Goal: Task Accomplishment & Management: Use online tool/utility

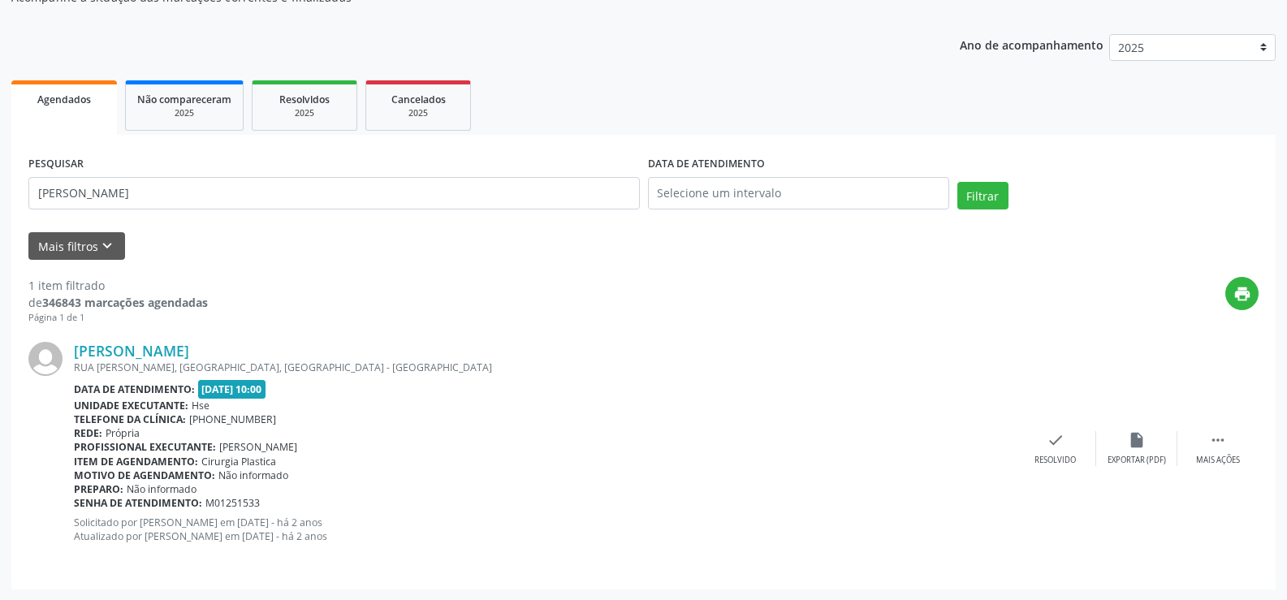
scroll to position [163, 0]
click at [189, 341] on link "[PERSON_NAME]" at bounding box center [131, 350] width 115 height 18
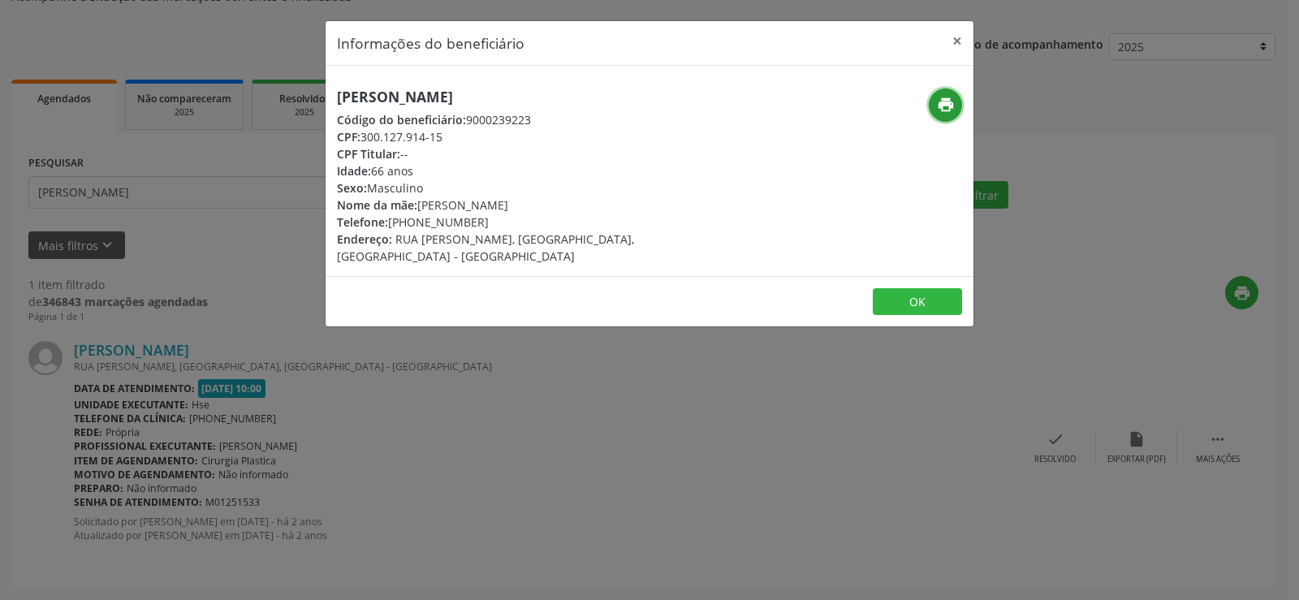
click at [944, 104] on icon "print" at bounding box center [946, 105] width 18 height 18
click at [276, 148] on div "Informações do beneficiário × [PERSON_NAME] Código do beneficiário: 9000239223 …" at bounding box center [649, 300] width 1299 height 600
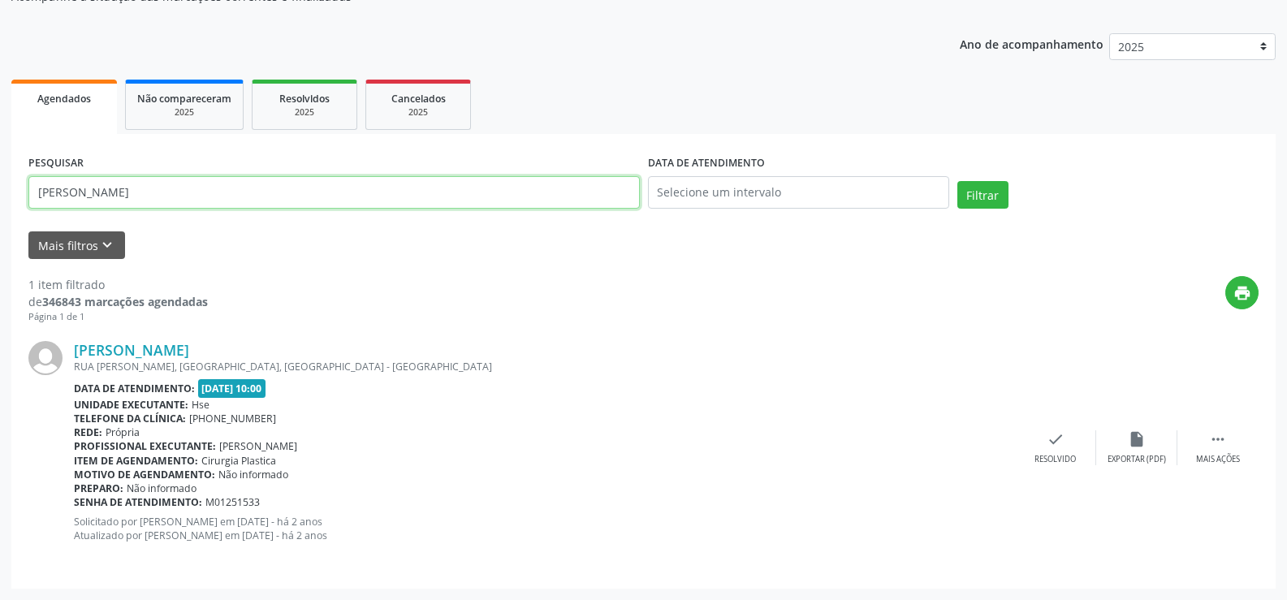
click at [278, 176] on input "[PERSON_NAME]" at bounding box center [333, 192] width 611 height 32
click at [957, 181] on button "Filtrar" at bounding box center [982, 195] width 51 height 28
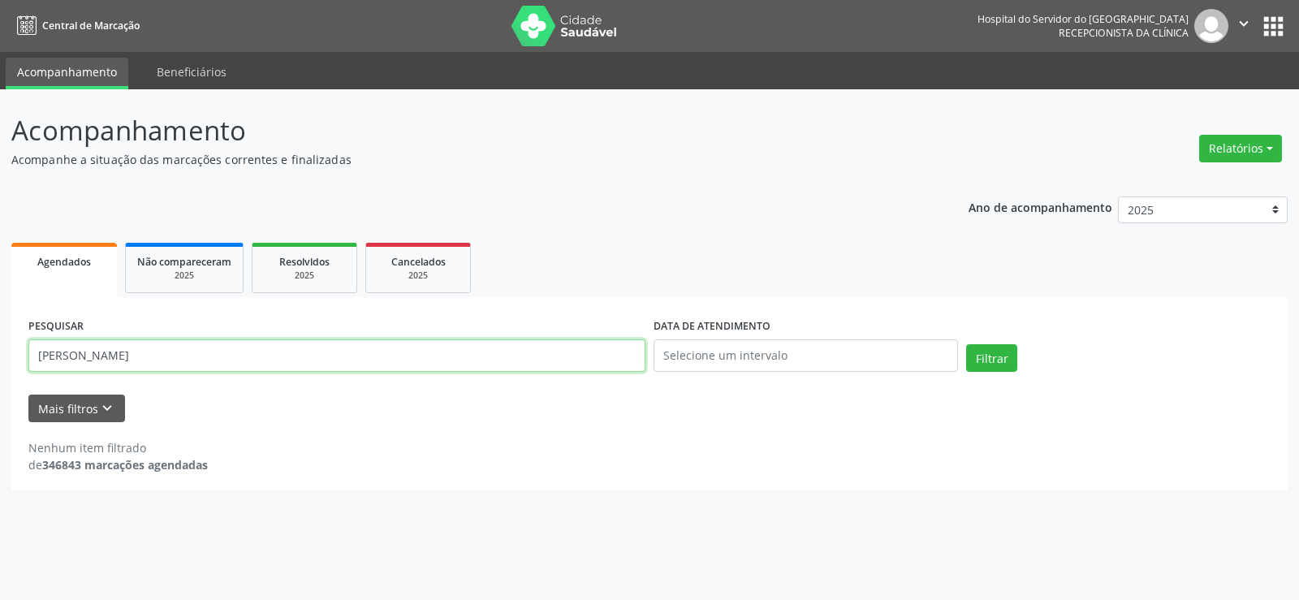
click at [244, 359] on input "[PERSON_NAME]" at bounding box center [336, 355] width 617 height 32
click at [966, 344] on button "Filtrar" at bounding box center [991, 358] width 51 height 28
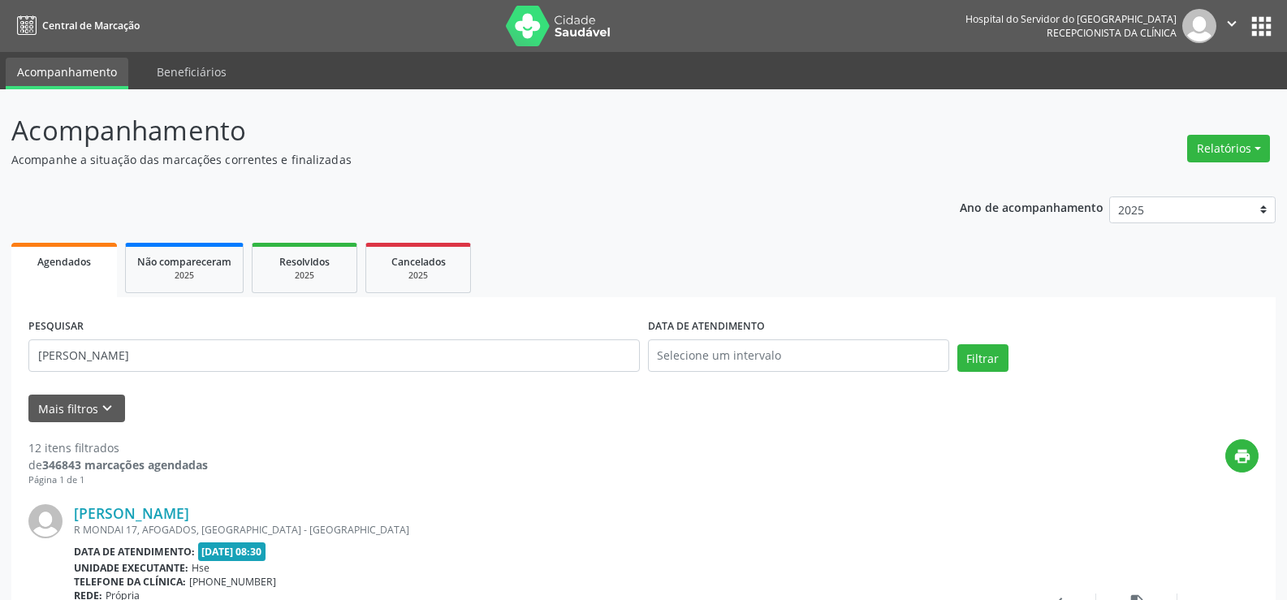
click at [676, 323] on label "DATA DE ATENDIMENTO" at bounding box center [706, 326] width 117 height 25
click at [697, 352] on input "text" at bounding box center [798, 355] width 301 height 32
drag, startPoint x: 558, startPoint y: 301, endPoint x: 558, endPoint y: 285, distance: 16.2
click at [296, 349] on input "[PERSON_NAME]" at bounding box center [333, 355] width 611 height 32
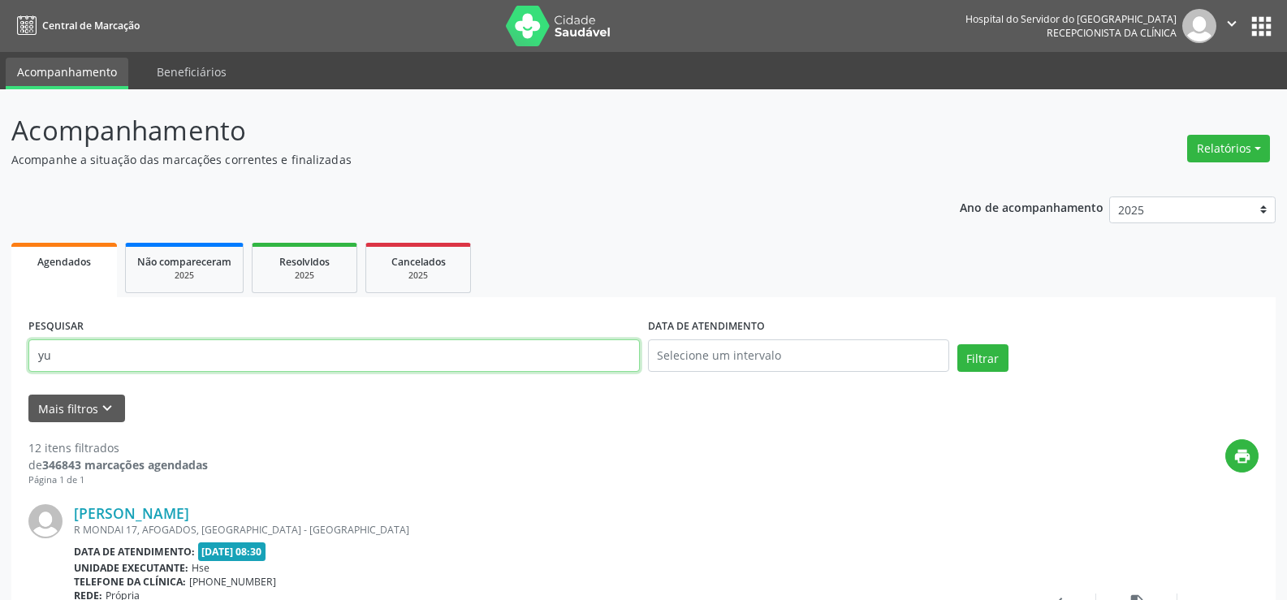
type input "y"
type input "iury"
click at [957, 344] on button "Filtrar" at bounding box center [982, 358] width 51 height 28
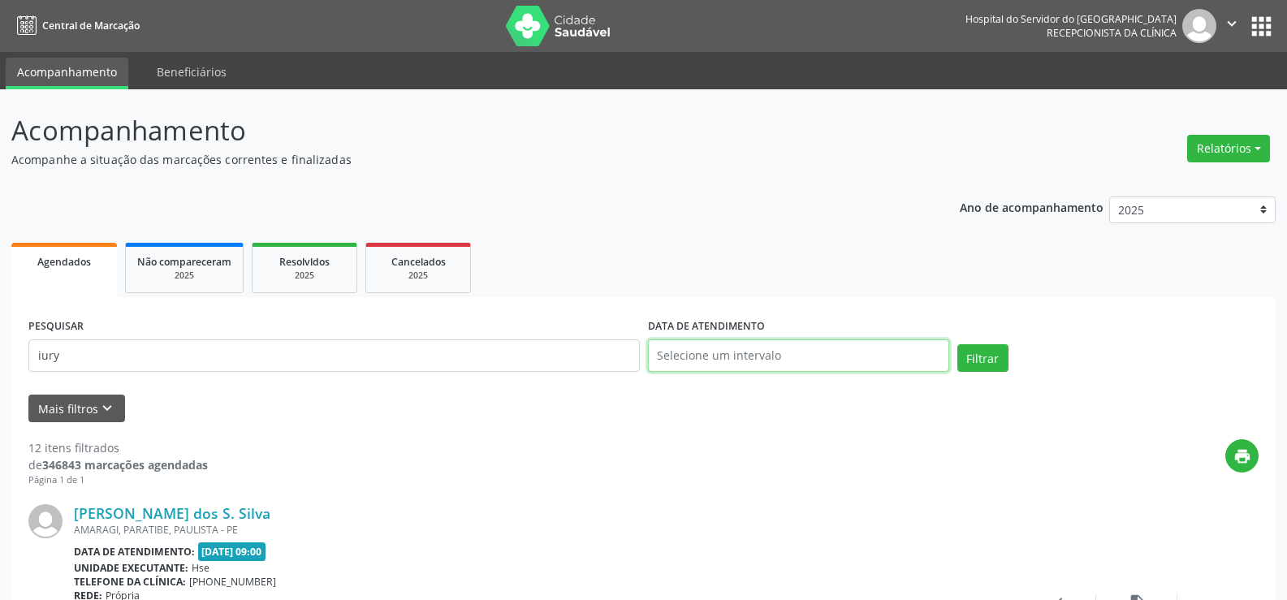
click at [726, 369] on input "text" at bounding box center [798, 355] width 301 height 32
click at [696, 235] on span "15" at bounding box center [701, 225] width 32 height 32
type input "[DATE]"
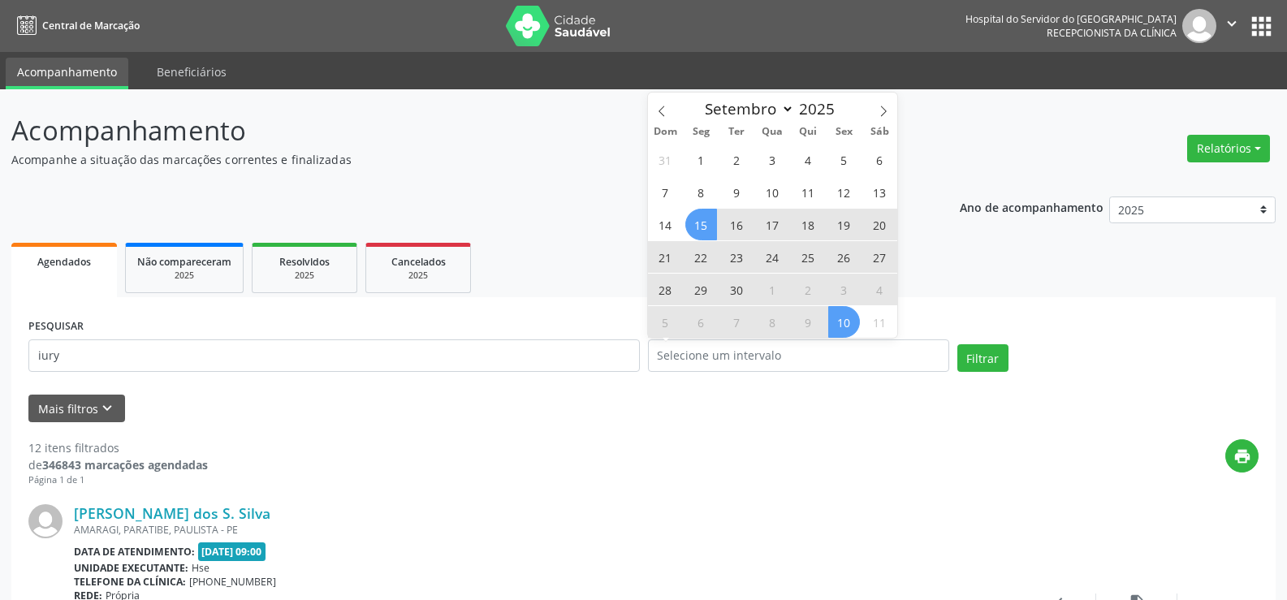
click at [1008, 384] on form "PESQUISAR iury DATA DE ATENDIMENTO Filtrar UNIDADE EXECUTANTE Selecione uma uni…" at bounding box center [643, 368] width 1230 height 108
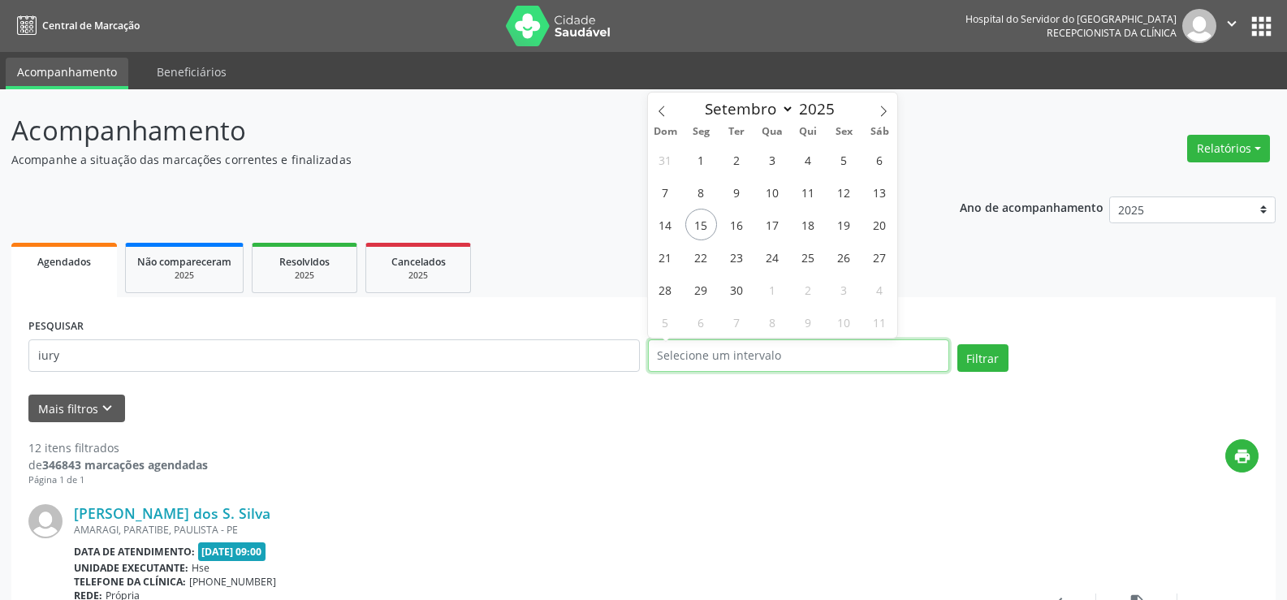
click at [863, 359] on input "text" at bounding box center [798, 355] width 301 height 32
click at [696, 223] on span "15" at bounding box center [701, 225] width 32 height 32
type input "[DATE]"
click at [696, 223] on span "15" at bounding box center [701, 225] width 32 height 32
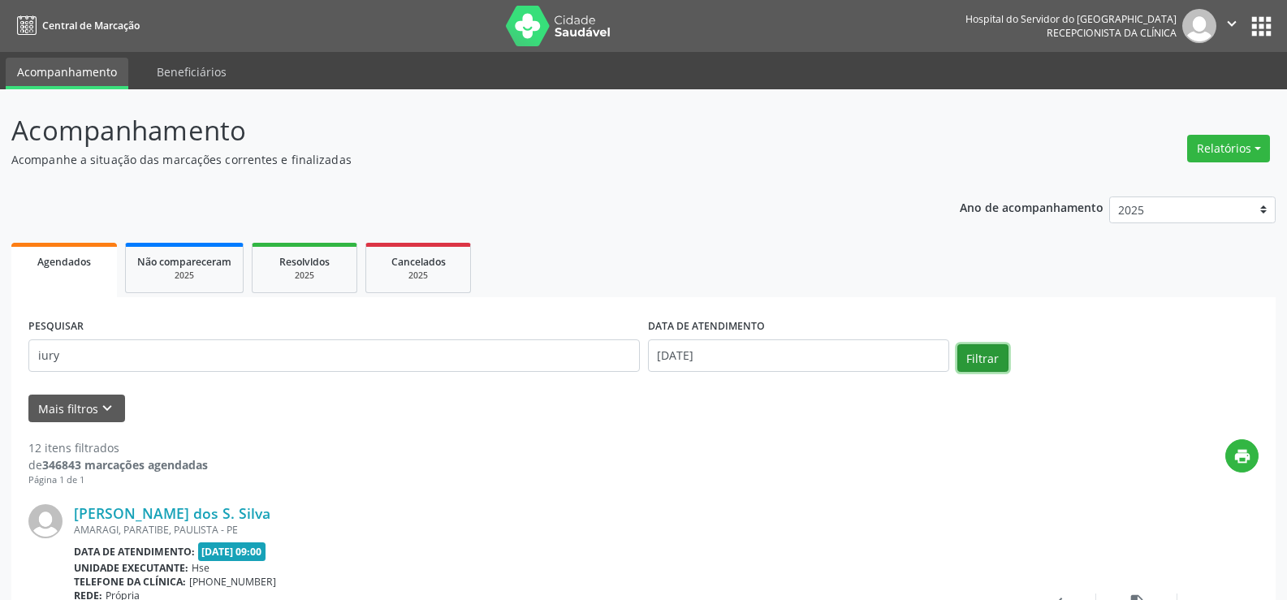
click at [979, 361] on button "Filtrar" at bounding box center [982, 358] width 51 height 28
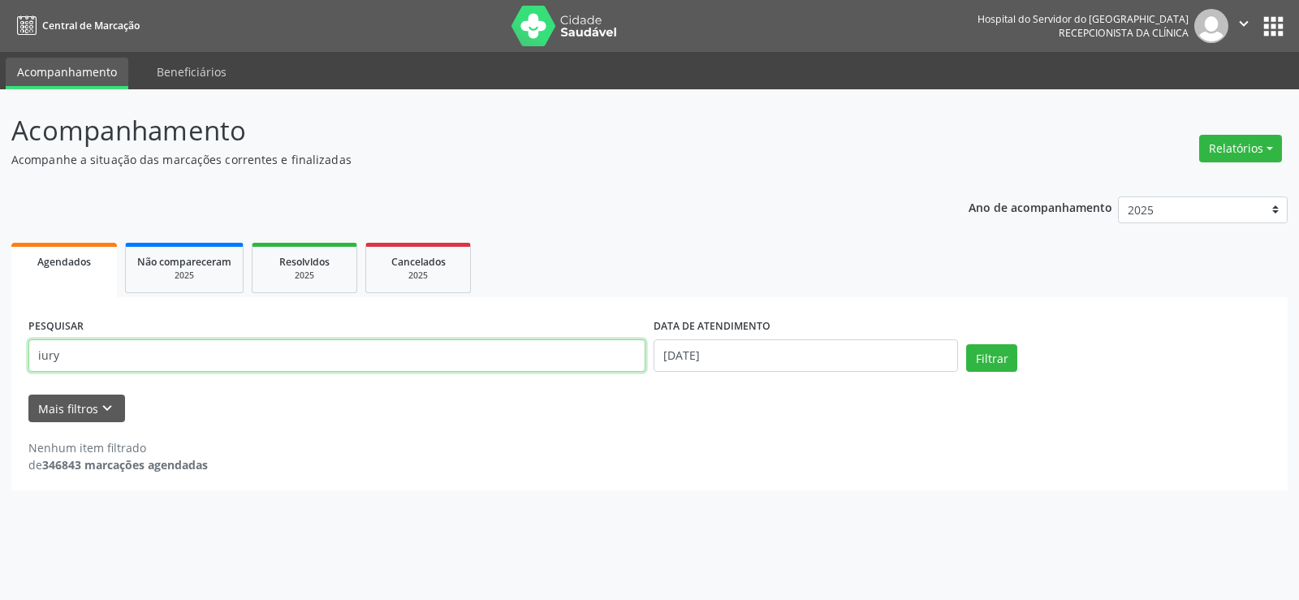
click at [544, 351] on input "iury" at bounding box center [336, 355] width 617 height 32
click at [966, 344] on button "Filtrar" at bounding box center [991, 358] width 51 height 28
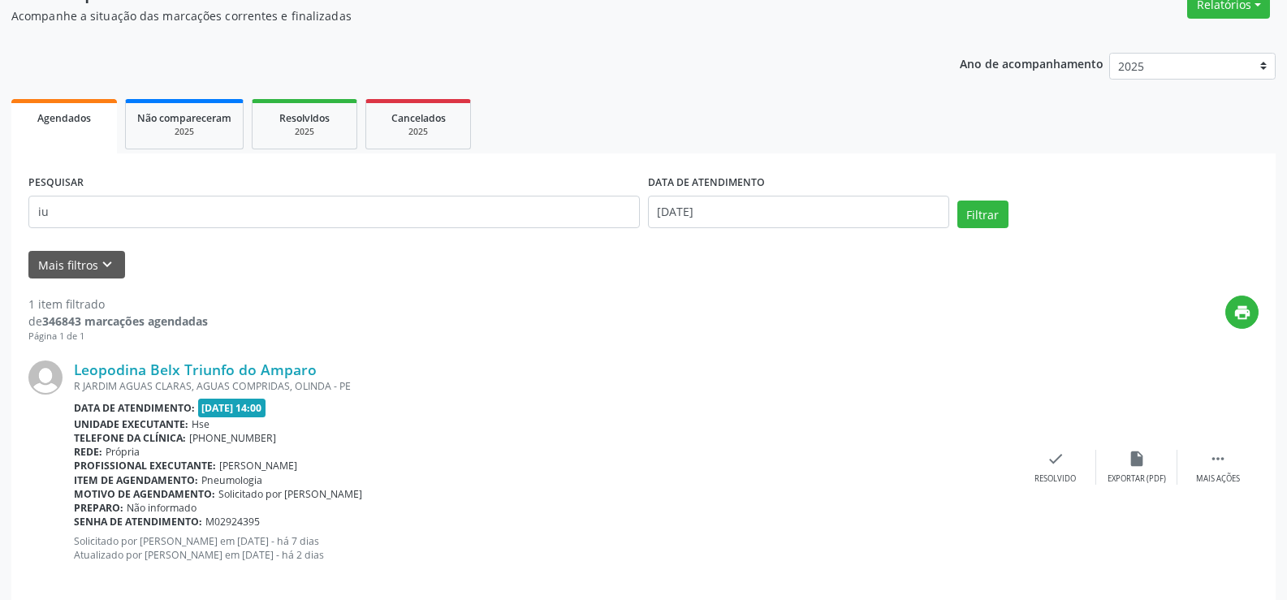
scroll to position [163, 0]
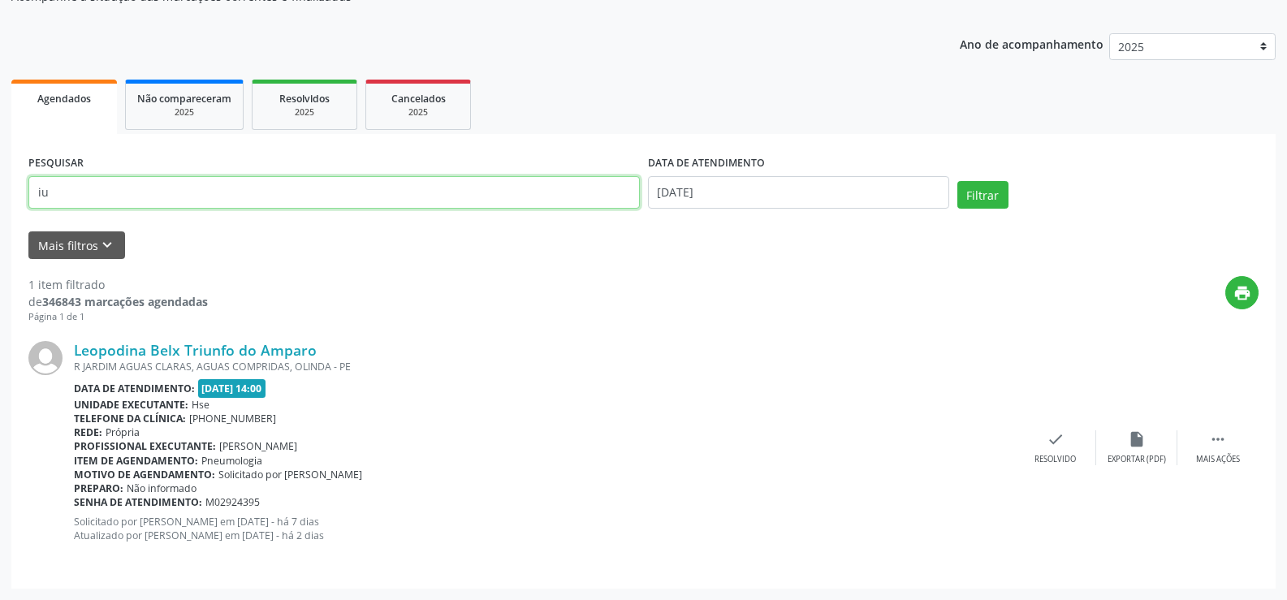
click at [452, 197] on input "iu" at bounding box center [333, 192] width 611 height 32
type input "i"
type input "yu"
click at [957, 181] on button "Filtrar" at bounding box center [982, 195] width 51 height 28
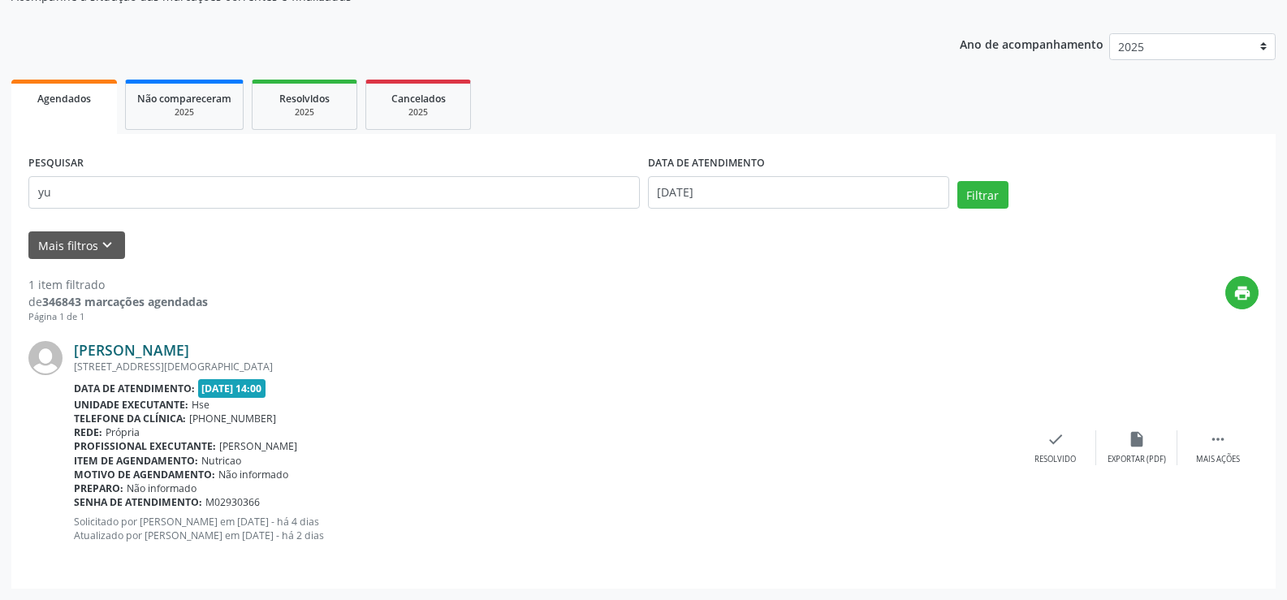
click at [162, 345] on link "[PERSON_NAME]" at bounding box center [131, 350] width 115 height 18
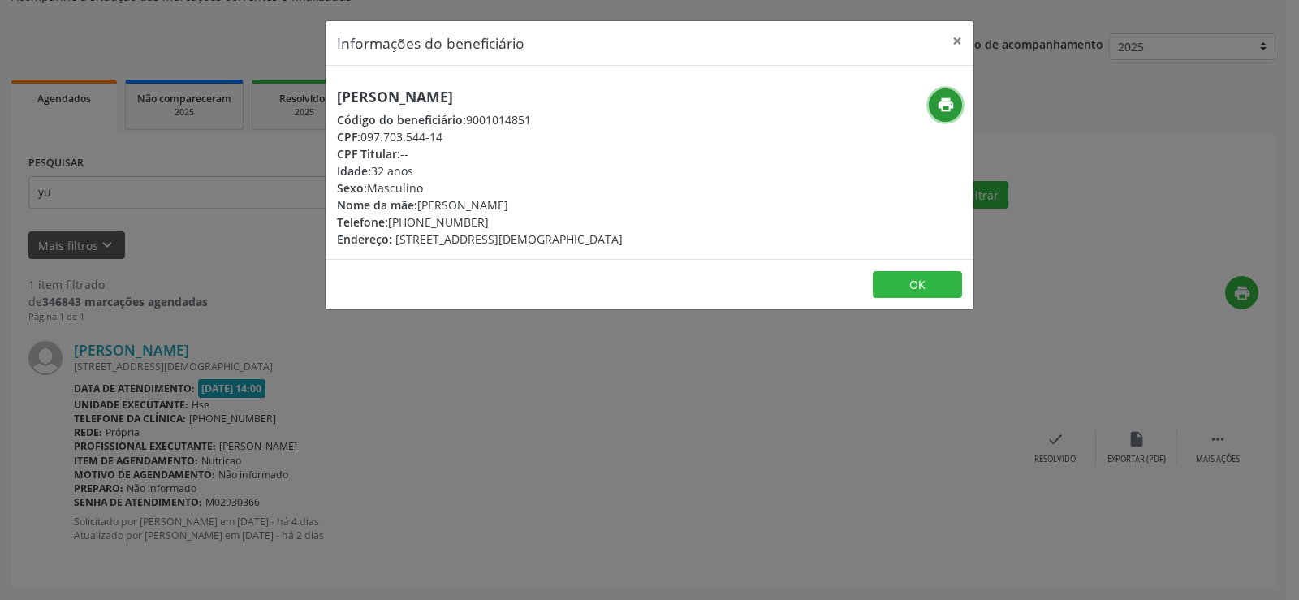
click at [940, 110] on icon "print" at bounding box center [946, 105] width 18 height 18
click at [369, 93] on h5 "[PERSON_NAME]" at bounding box center [480, 96] width 286 height 17
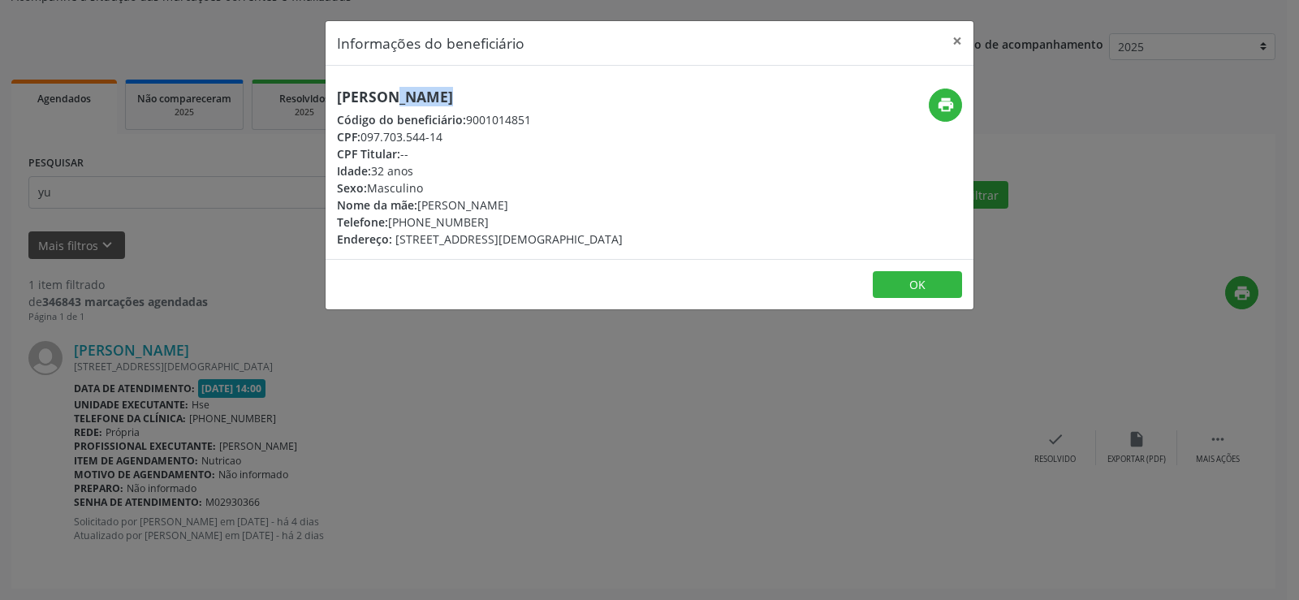
copy div "[PERSON_NAME]"
click at [248, 157] on div "Informações do beneficiário × [PERSON_NAME] Código do beneficiário: 9001014851 …" at bounding box center [649, 300] width 1299 height 600
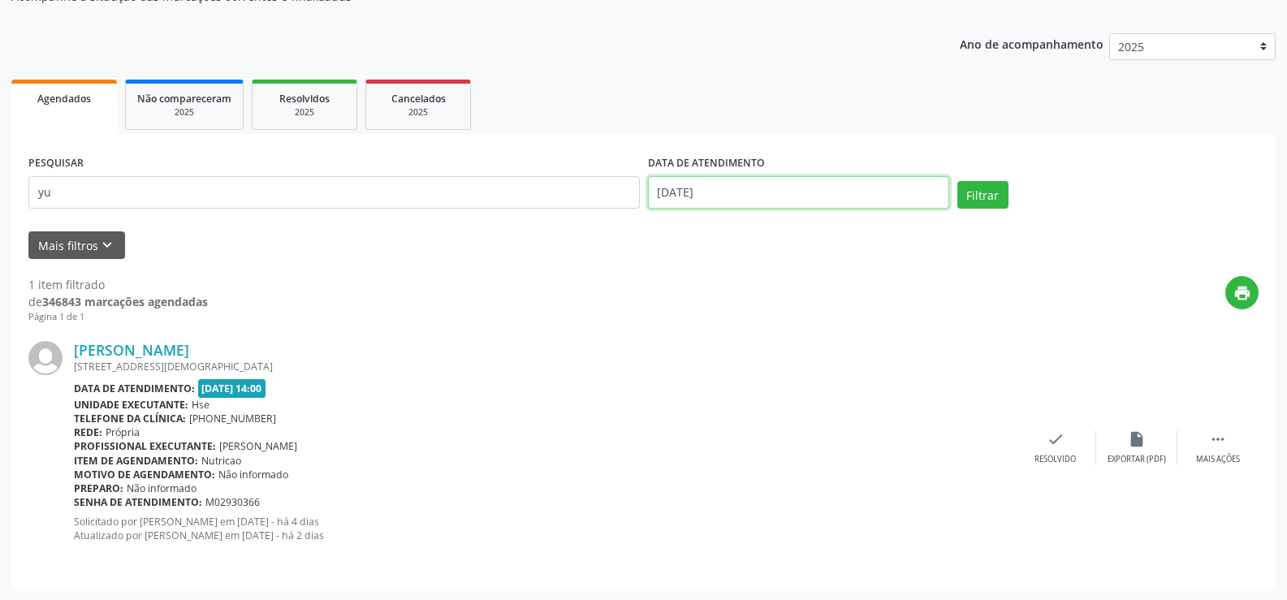
click at [688, 205] on body "Central de Marcação Hospital do Servidor do [GEOGRAPHIC_DATA] Recepcionista da …" at bounding box center [643, 137] width 1287 height 600
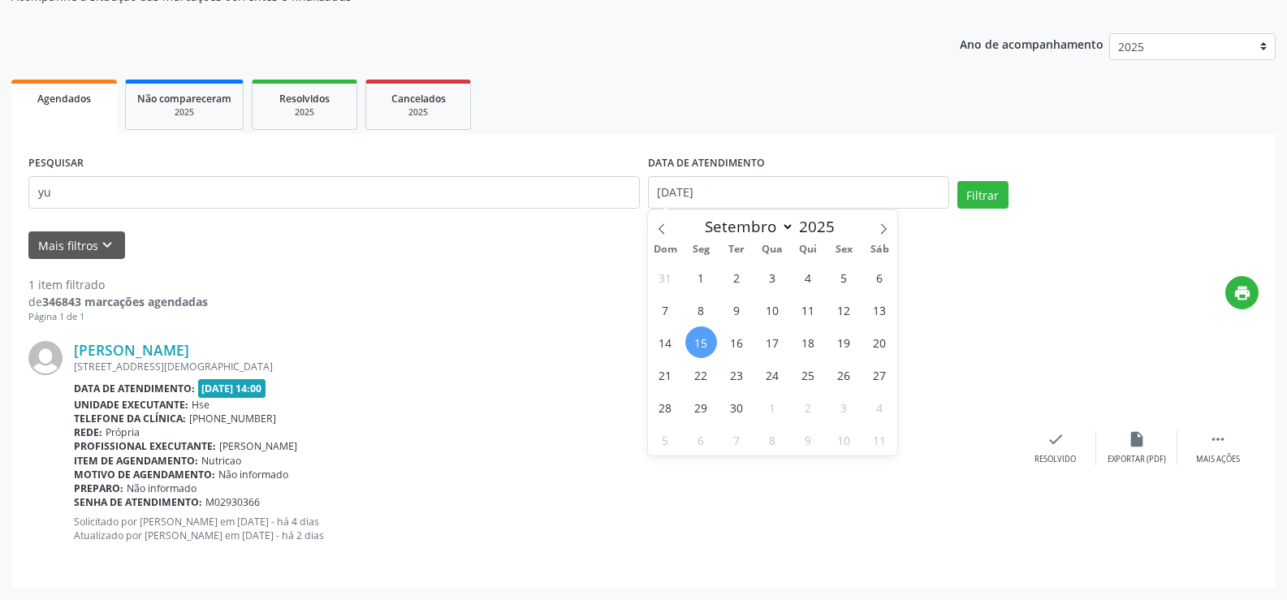
click at [716, 350] on div "31 1 2 3 4 5 6 7 8 9 10 11 12 13 14 15 16 17 18 19 20 21 22 23 24 25 26 27 28 2…" at bounding box center [773, 358] width 250 height 195
click at [698, 338] on span "15" at bounding box center [701, 342] width 32 height 32
type input "[DATE]"
click at [567, 282] on div "print" at bounding box center [733, 300] width 1050 height 48
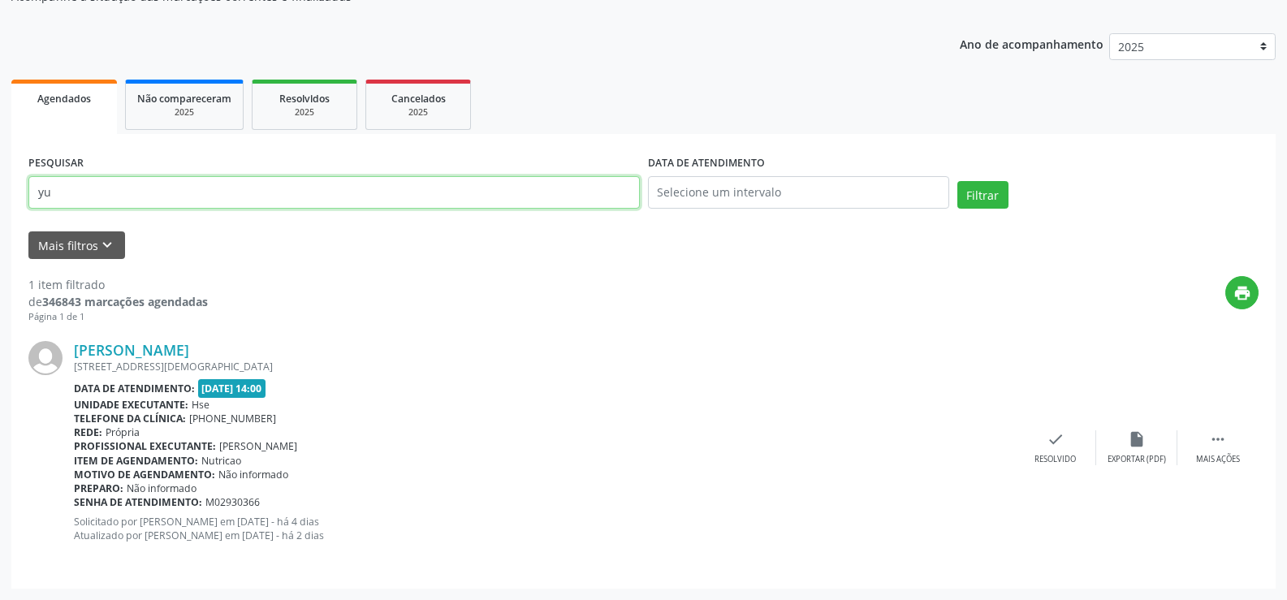
click at [575, 192] on input "yu" at bounding box center [333, 192] width 611 height 32
paste input "[PERSON_NAME]"
click at [957, 181] on button "Filtrar" at bounding box center [982, 195] width 51 height 28
click at [211, 189] on input "[PERSON_NAME]" at bounding box center [333, 192] width 611 height 32
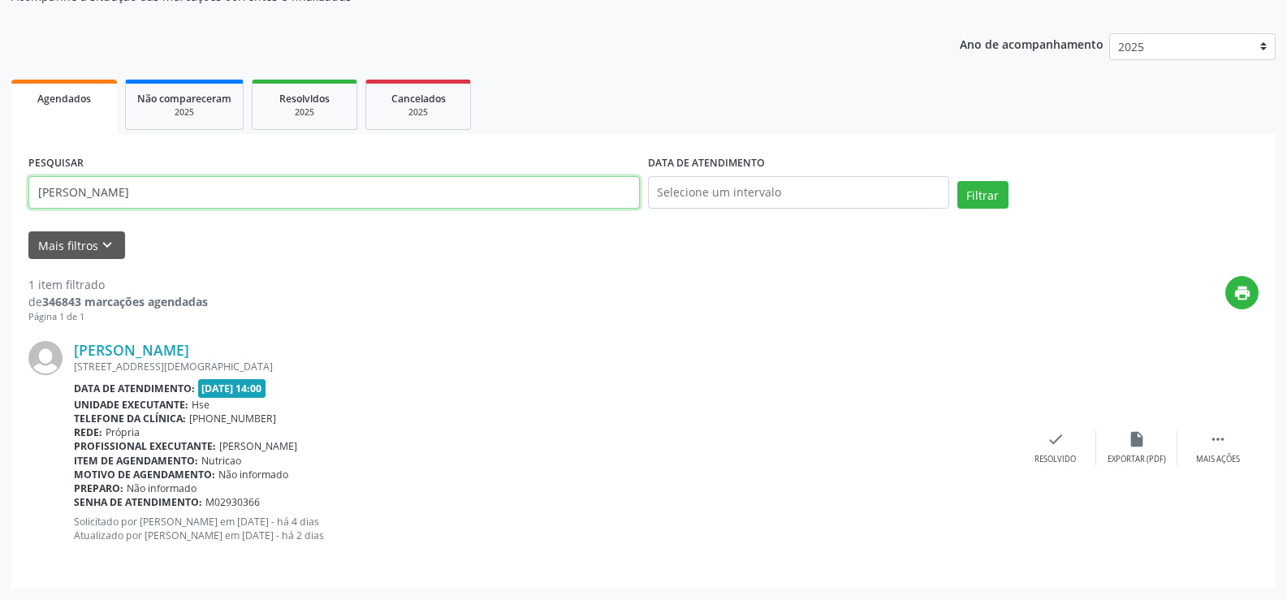
click at [211, 189] on input "[PERSON_NAME]" at bounding box center [333, 192] width 611 height 32
type input "rosineide [PERSON_NAME]"
click at [957, 181] on button "Filtrar" at bounding box center [982, 195] width 51 height 28
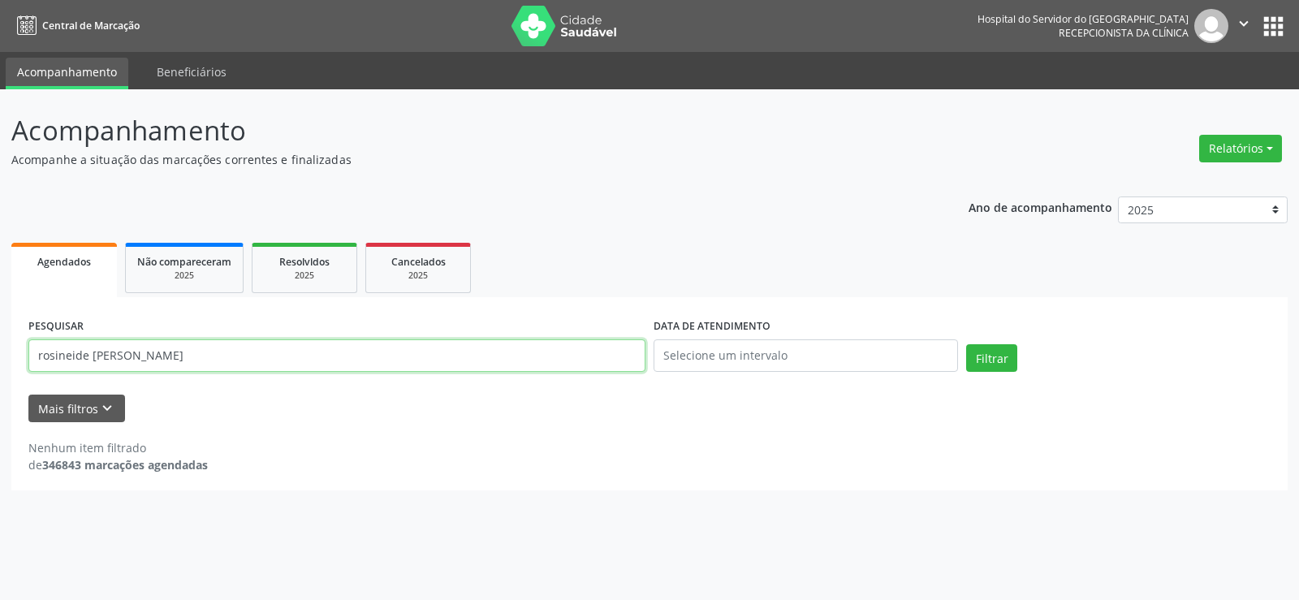
click at [229, 356] on input "rosineide [PERSON_NAME]" at bounding box center [336, 355] width 617 height 32
paste input "ARLINDO AMORIM DE FREITAS"
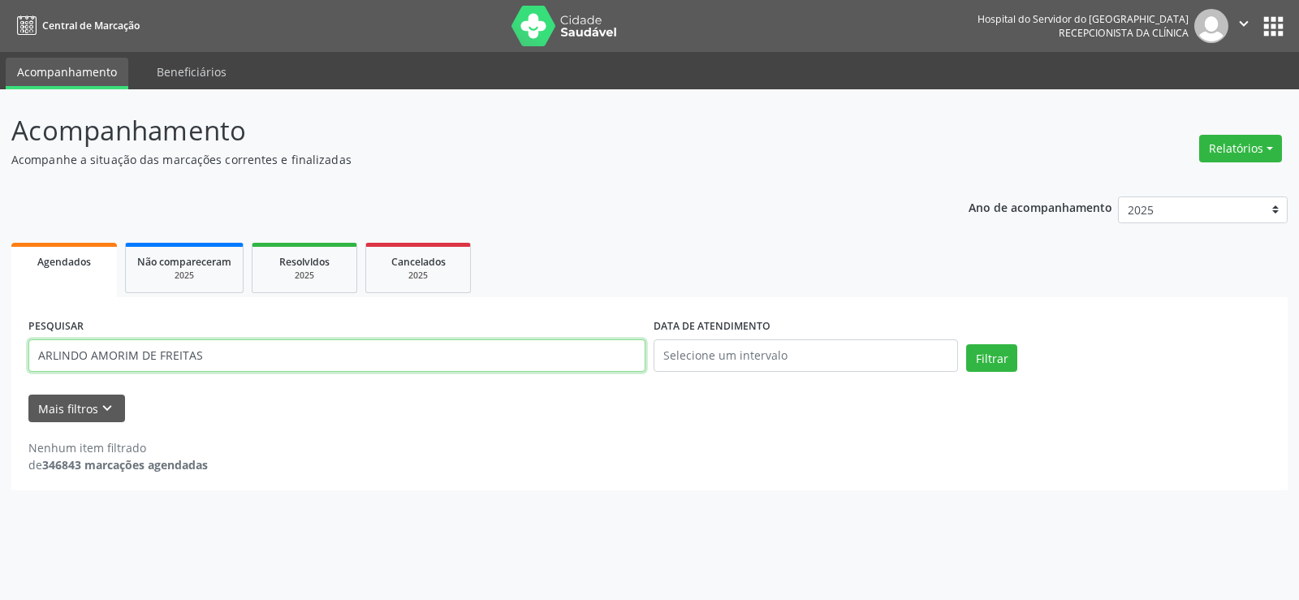
click at [966, 344] on button "Filtrar" at bounding box center [991, 358] width 51 height 28
click at [262, 356] on input "ARLINDO AMORIM DE FREITAS" at bounding box center [336, 355] width 617 height 32
paste input "[PERSON_NAME]"
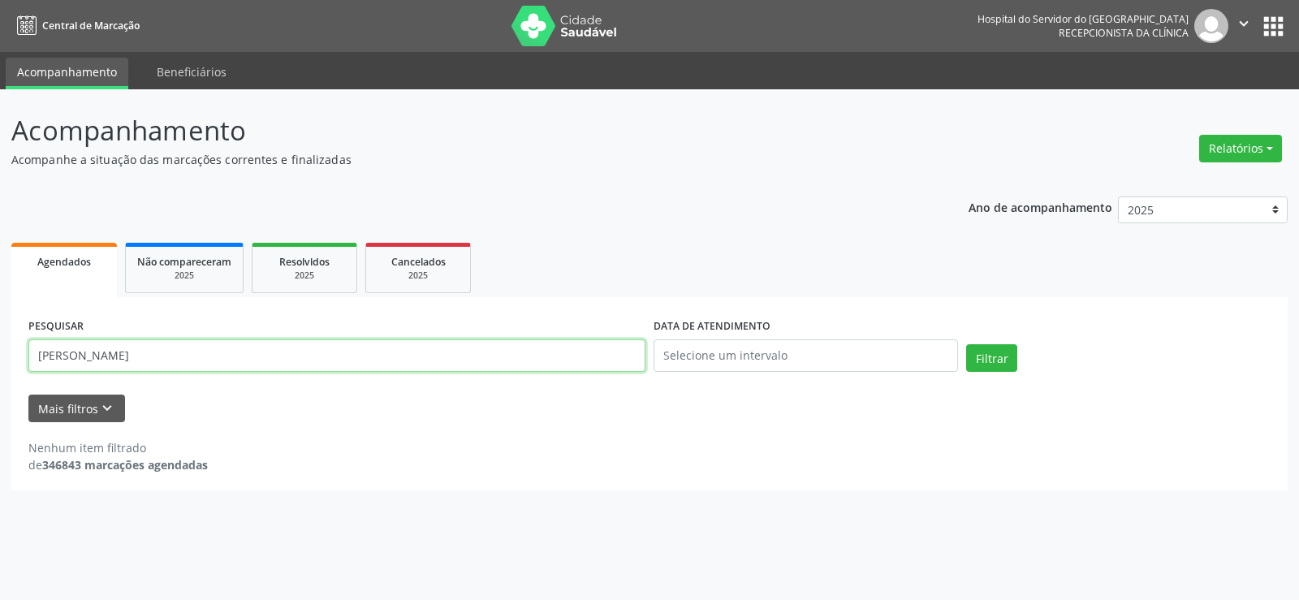
click at [966, 344] on button "Filtrar" at bounding box center [991, 358] width 51 height 28
click at [262, 356] on input "[PERSON_NAME]" at bounding box center [336, 355] width 617 height 32
click at [966, 344] on button "Filtrar" at bounding box center [991, 358] width 51 height 28
click at [262, 356] on input "[PERSON_NAME]" at bounding box center [336, 355] width 617 height 32
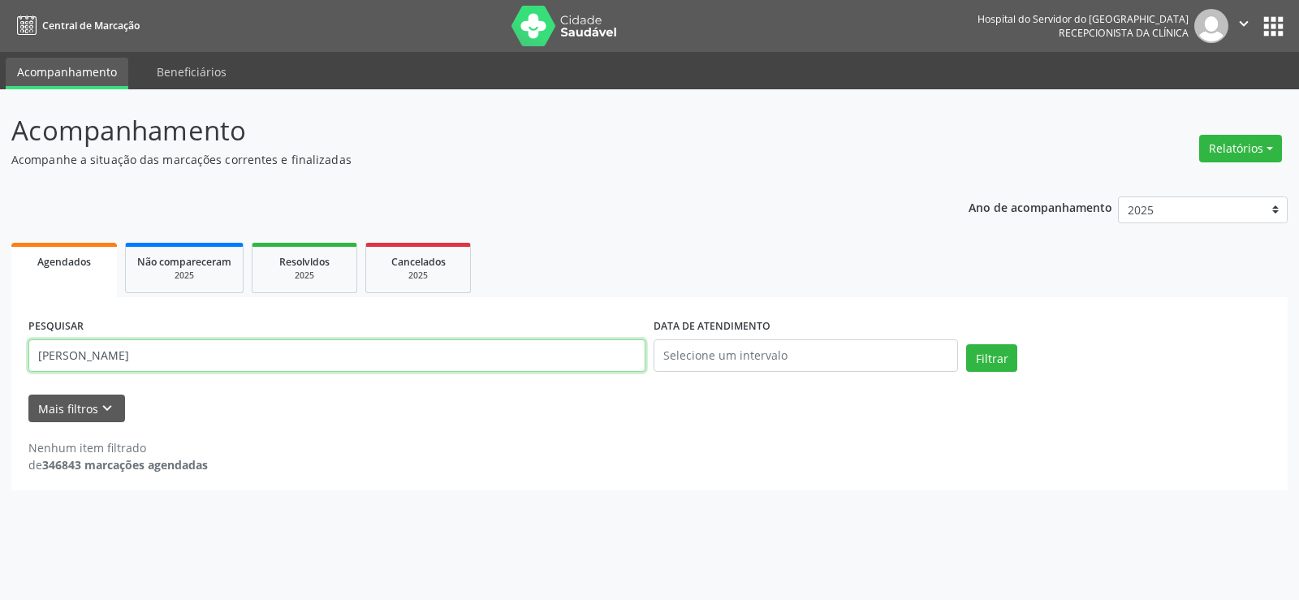
click at [966, 344] on button "Filtrar" at bounding box center [991, 358] width 51 height 28
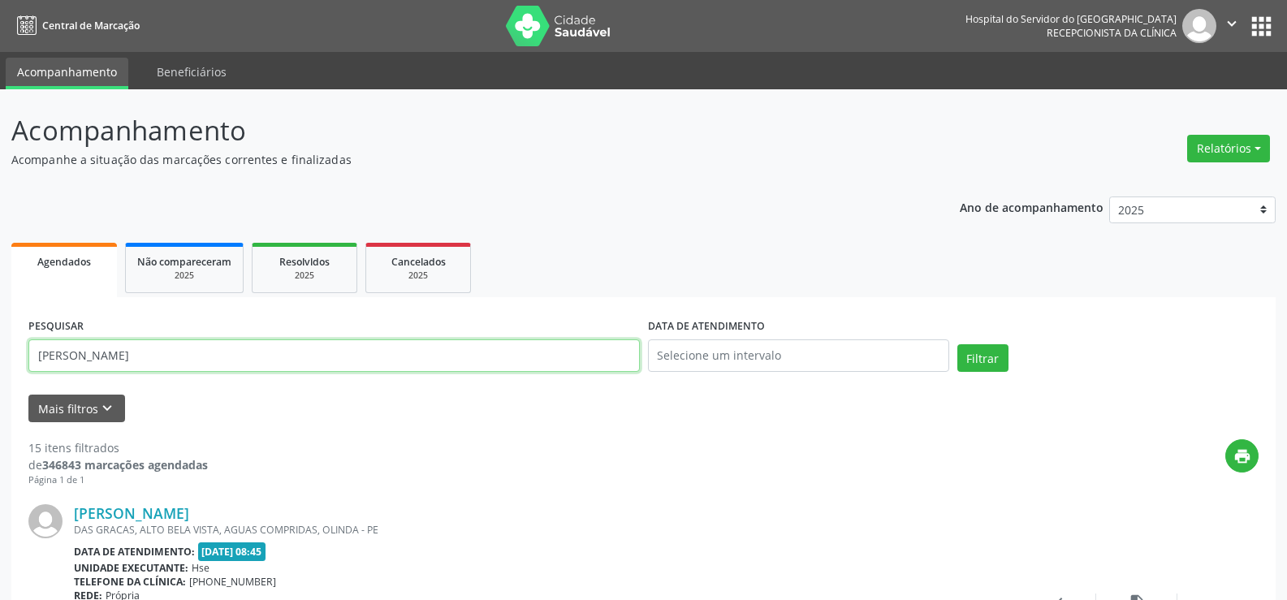
click at [515, 371] on input "[PERSON_NAME]" at bounding box center [333, 355] width 611 height 32
click at [957, 344] on button "Filtrar" at bounding box center [982, 358] width 51 height 28
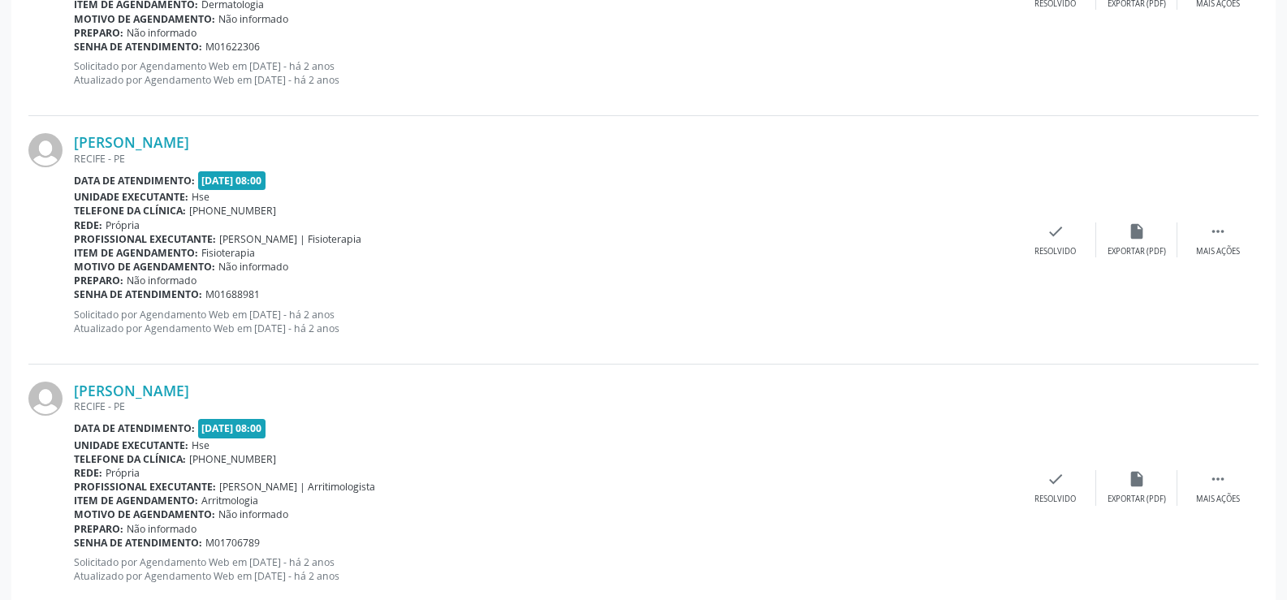
scroll to position [2394, 0]
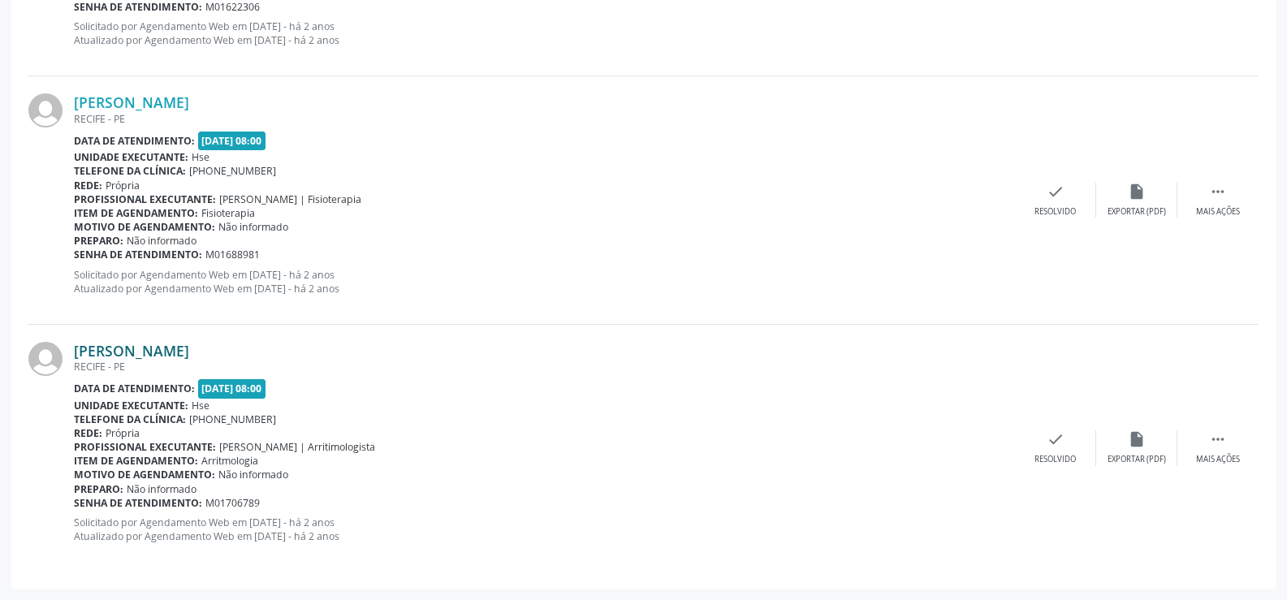
click at [189, 343] on link "[PERSON_NAME]" at bounding box center [131, 351] width 115 height 18
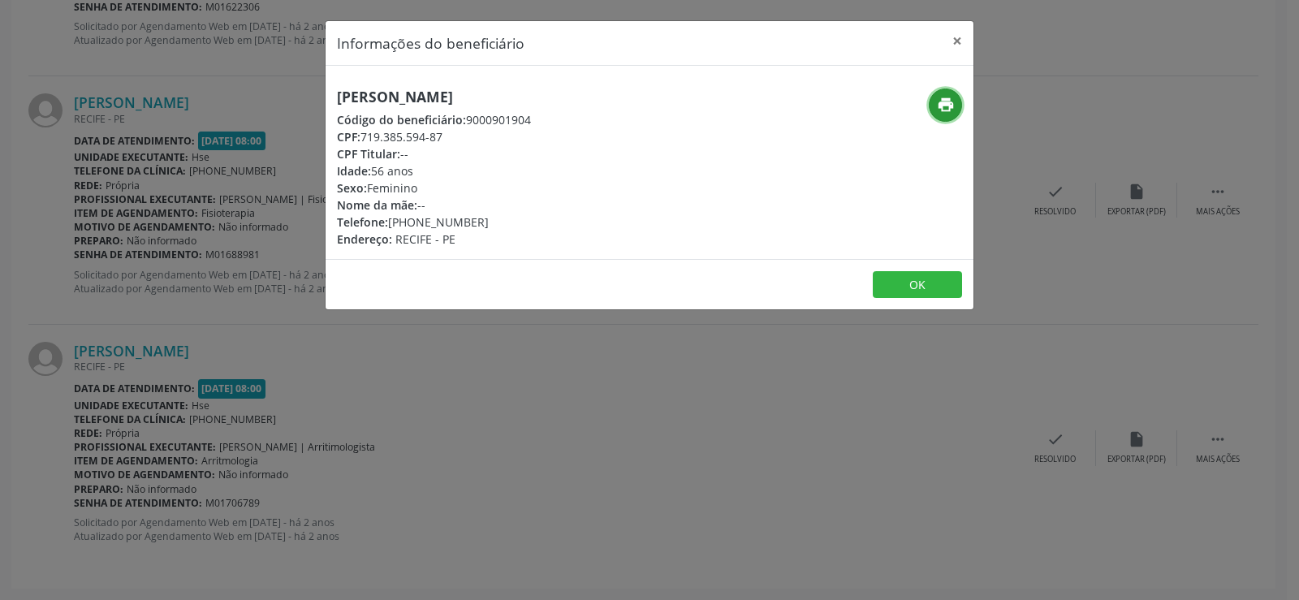
click at [956, 93] on button "print" at bounding box center [945, 104] width 33 height 33
click at [364, 101] on h5 "[PERSON_NAME]" at bounding box center [434, 96] width 194 height 17
copy div "[PERSON_NAME]"
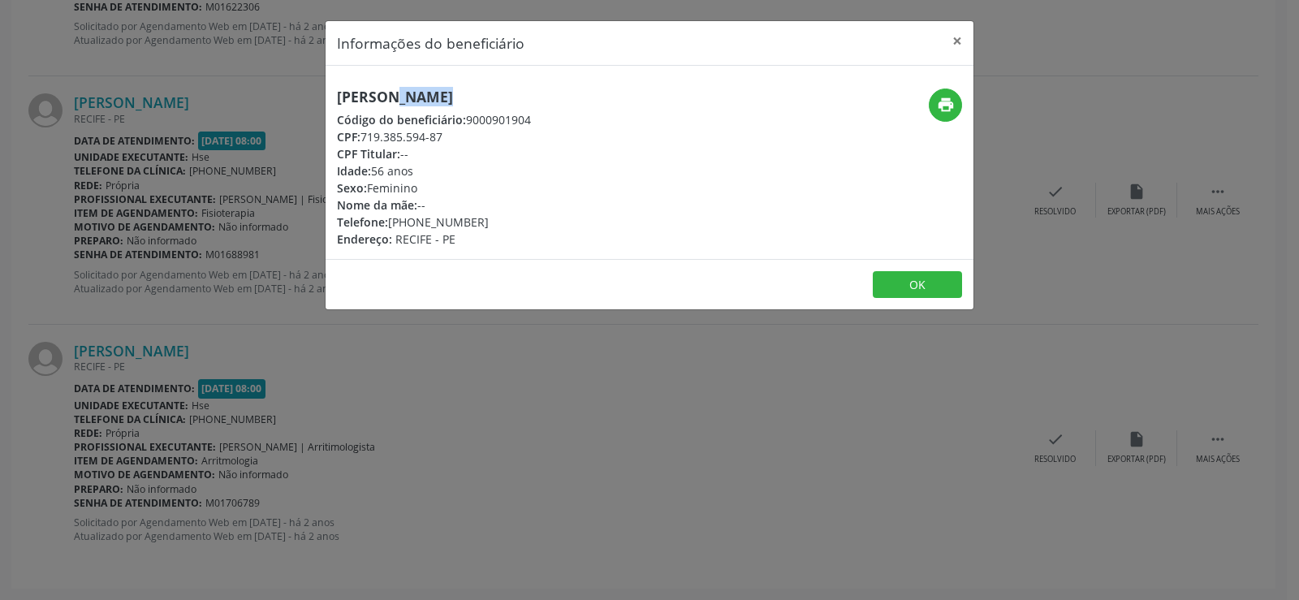
click at [225, 115] on div "Informações do beneficiário × [PERSON_NAME] Código do beneficiário: 9000901904 …" at bounding box center [649, 300] width 1299 height 600
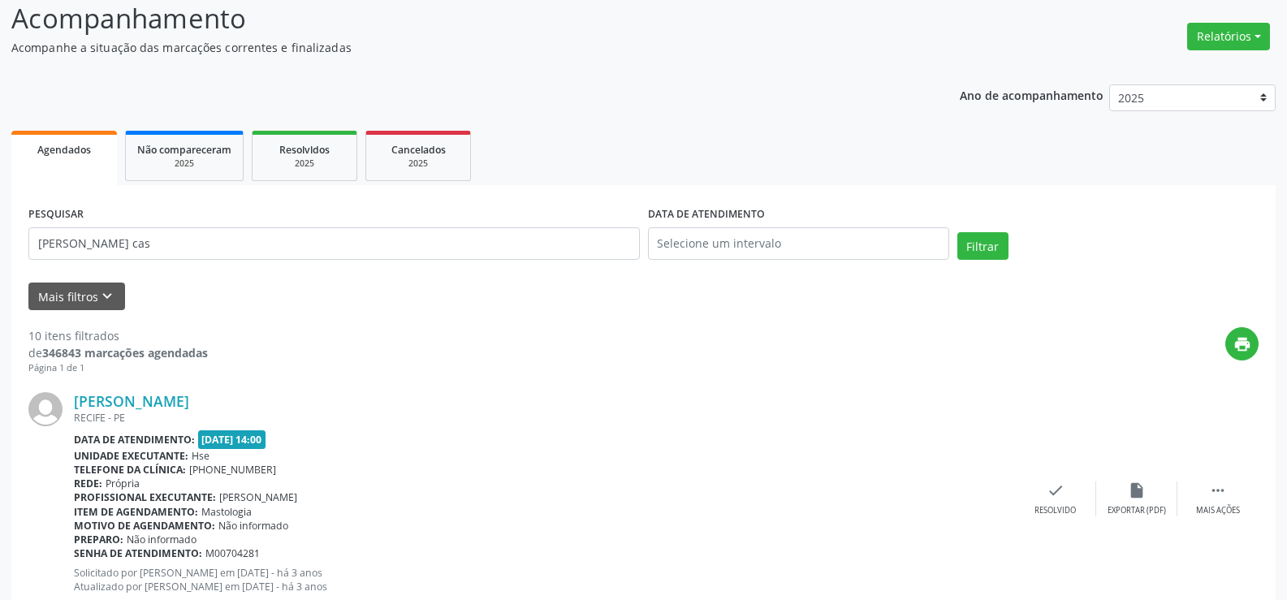
scroll to position [0, 0]
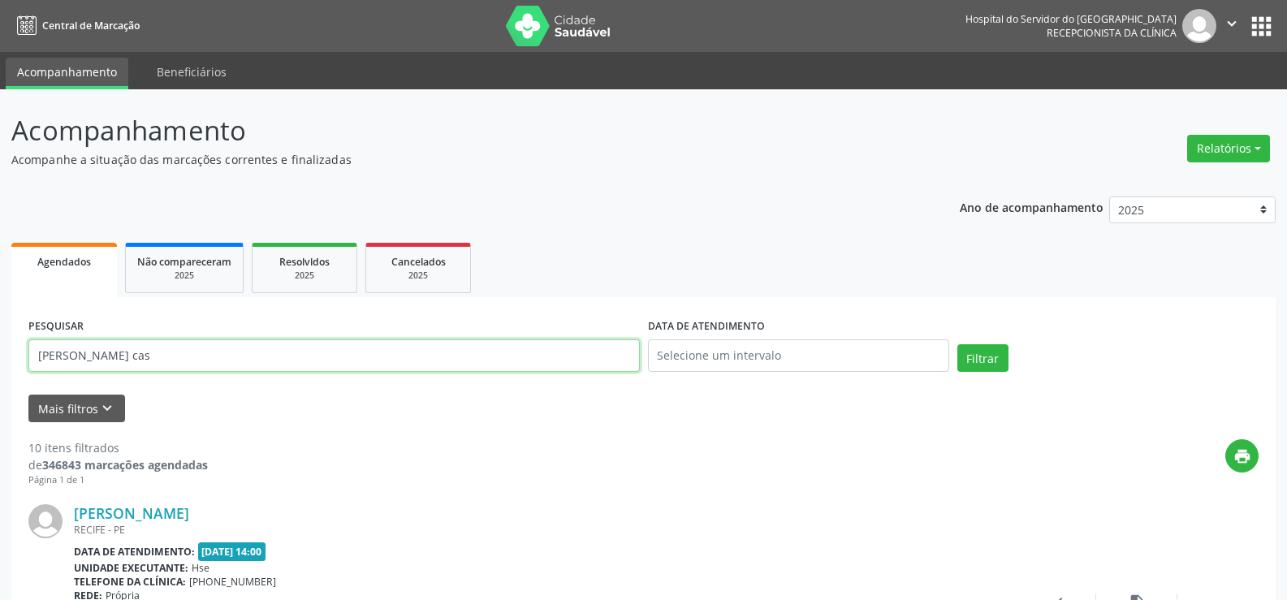
click at [477, 356] on input "[PERSON_NAME] cas" at bounding box center [333, 355] width 611 height 32
paste input "ROSINETE [PERSON_NAME]"
type input "ROSINETE [PERSON_NAME]"
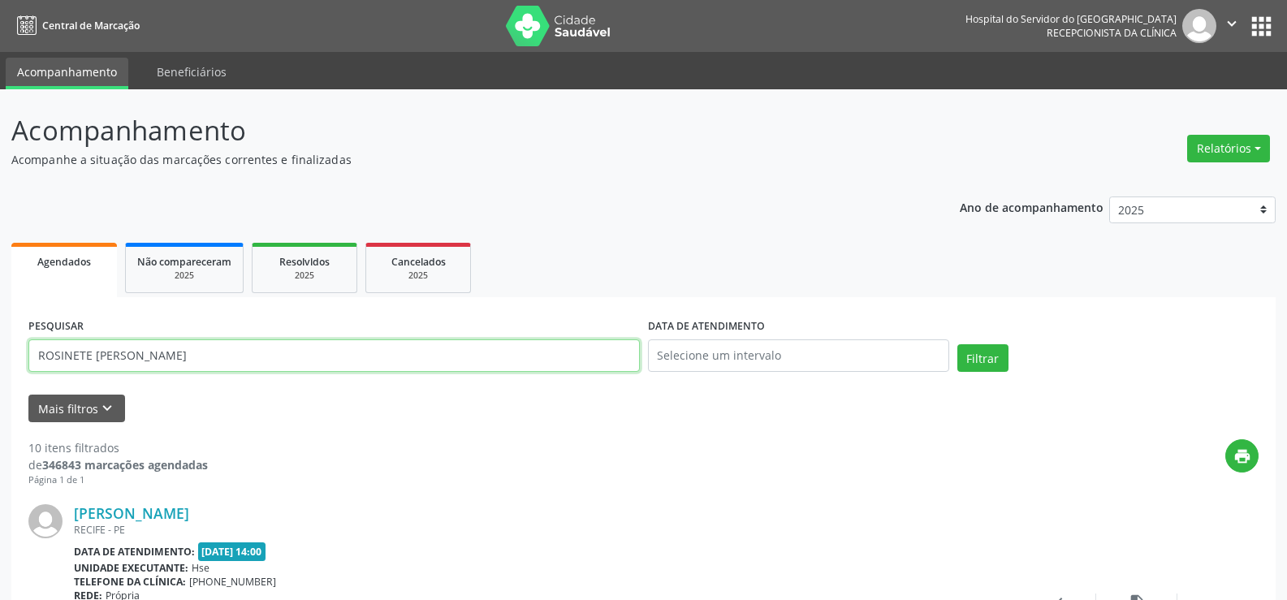
click at [957, 344] on button "Filtrar" at bounding box center [982, 358] width 51 height 28
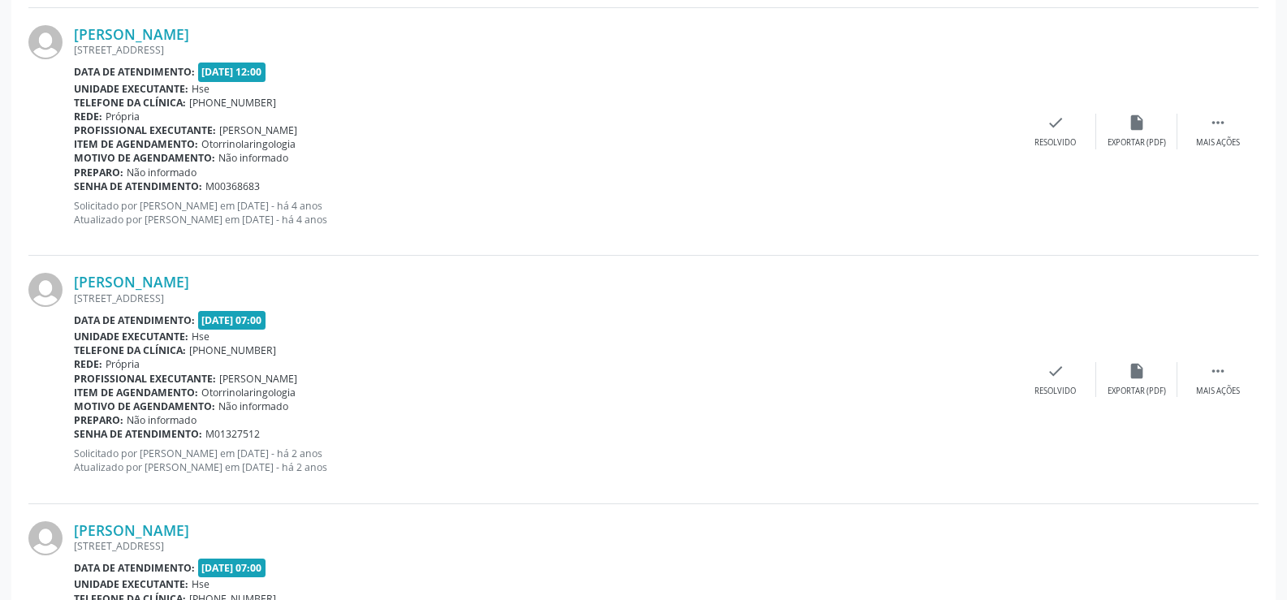
scroll to position [1650, 0]
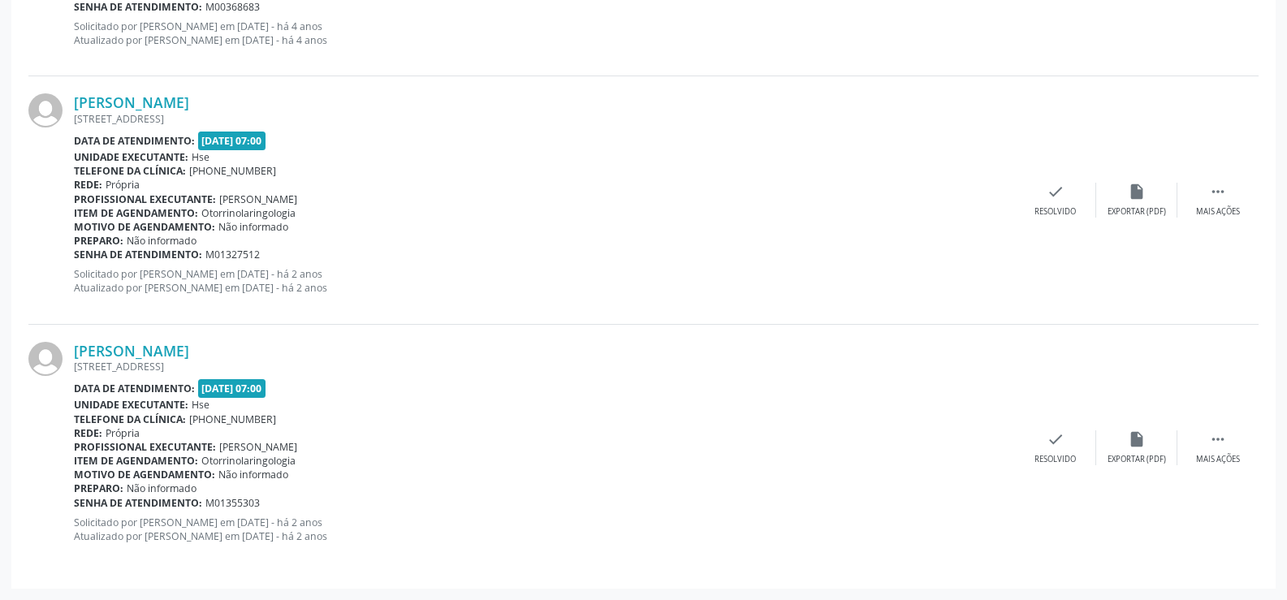
click at [213, 333] on div "[PERSON_NAME] [STREET_ADDRESS] Data de atendimento: [DATE] 07:00 Unidade execut…" at bounding box center [643, 448] width 1230 height 247
click at [251, 378] on div "[PERSON_NAME] [STREET_ADDRESS] Data de atendimento: [DATE] 07:00 Unidade execut…" at bounding box center [544, 448] width 941 height 213
click at [268, 318] on div "[PERSON_NAME] [STREET_ADDRESS] Data de atendimento: [DATE] 07:00 Unidade execut…" at bounding box center [643, 200] width 1230 height 248
click at [189, 356] on link "[PERSON_NAME]" at bounding box center [131, 351] width 115 height 18
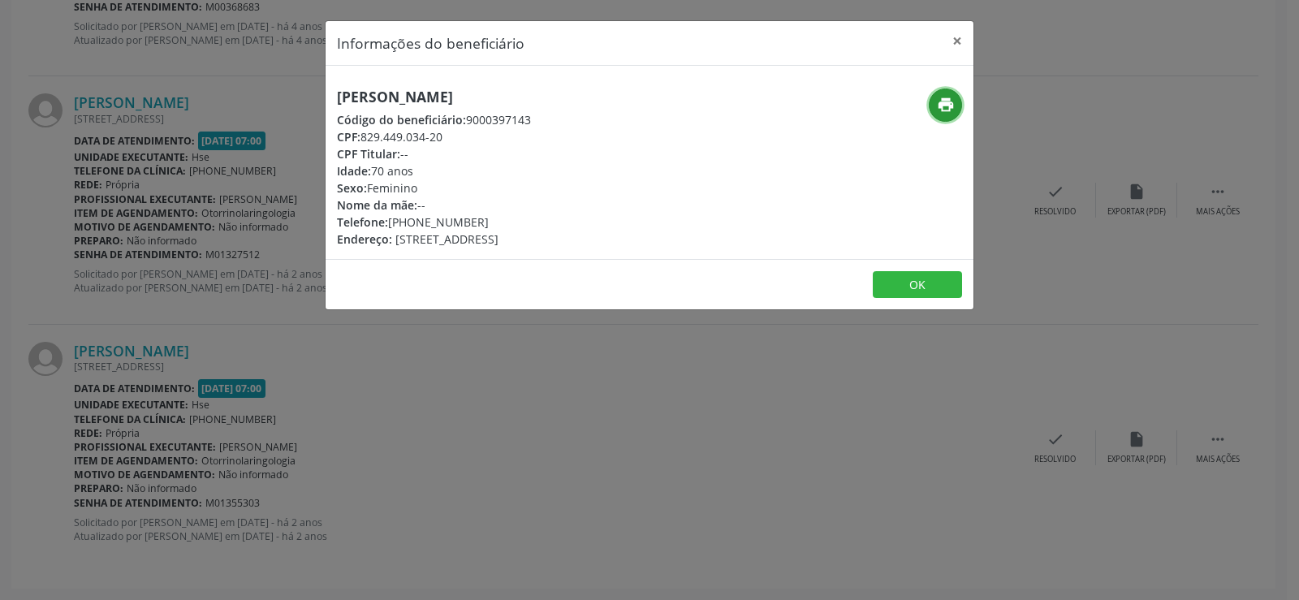
click at [951, 93] on button "print" at bounding box center [945, 104] width 33 height 33
drag, startPoint x: 398, startPoint y: 119, endPoint x: 401, endPoint y: 107, distance: 12.6
click at [399, 117] on span "Código do beneficiário:" at bounding box center [401, 119] width 129 height 15
click at [401, 107] on div "[PERSON_NAME] Código do beneficiário: 9000397143 CPF: 829.449.034-20 CPF Titula…" at bounding box center [434, 167] width 194 height 159
click at [409, 101] on h5 "[PERSON_NAME]" at bounding box center [434, 96] width 194 height 17
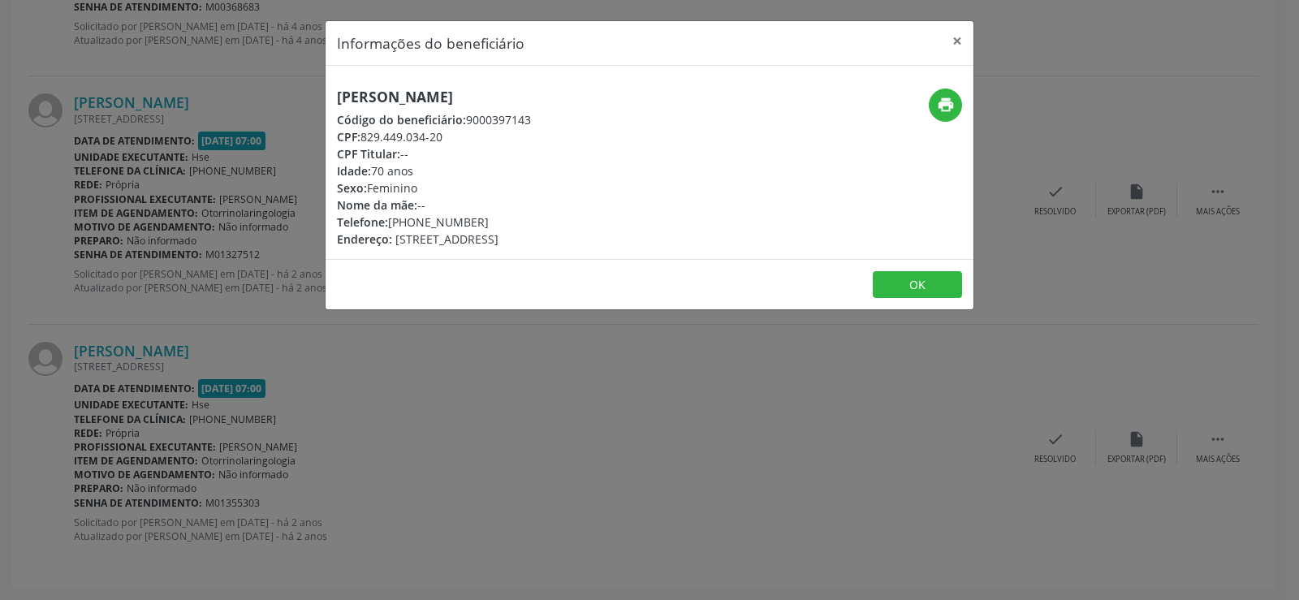
click at [409, 101] on h5 "[PERSON_NAME]" at bounding box center [434, 96] width 194 height 17
copy div "[PERSON_NAME]"
click at [377, 420] on div "Informações do beneficiário × [PERSON_NAME] Código do beneficiário: 9000397143 …" at bounding box center [649, 300] width 1299 height 600
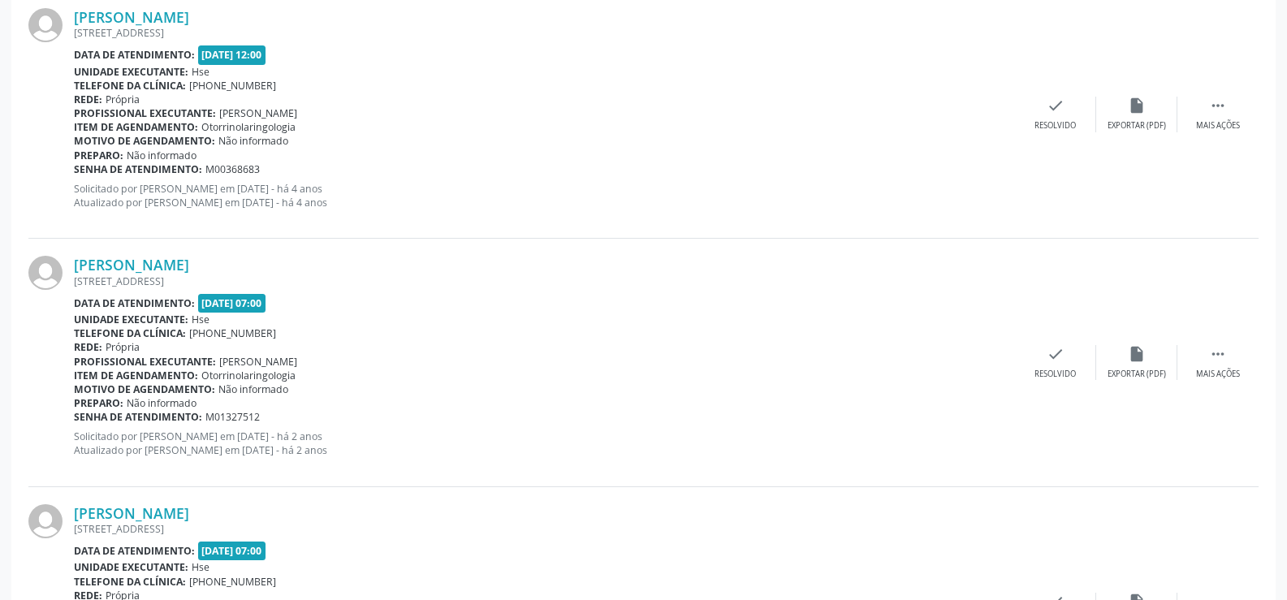
click at [595, 314] on div "Unidade executante: Hse" at bounding box center [544, 320] width 941 height 14
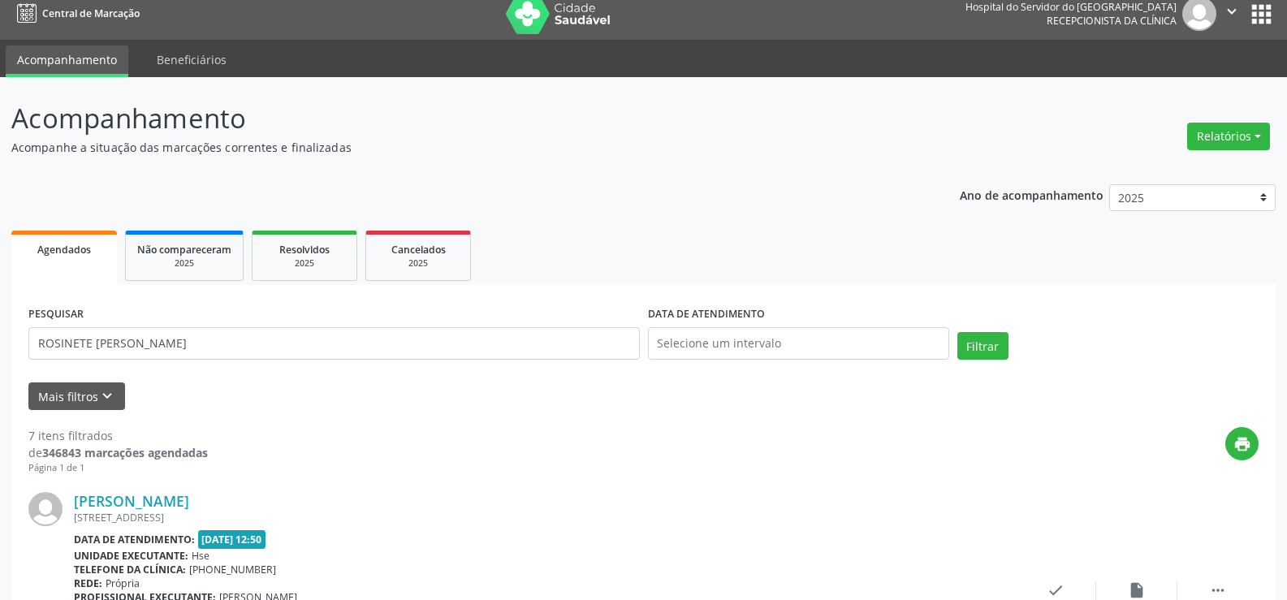
scroll to position [0, 0]
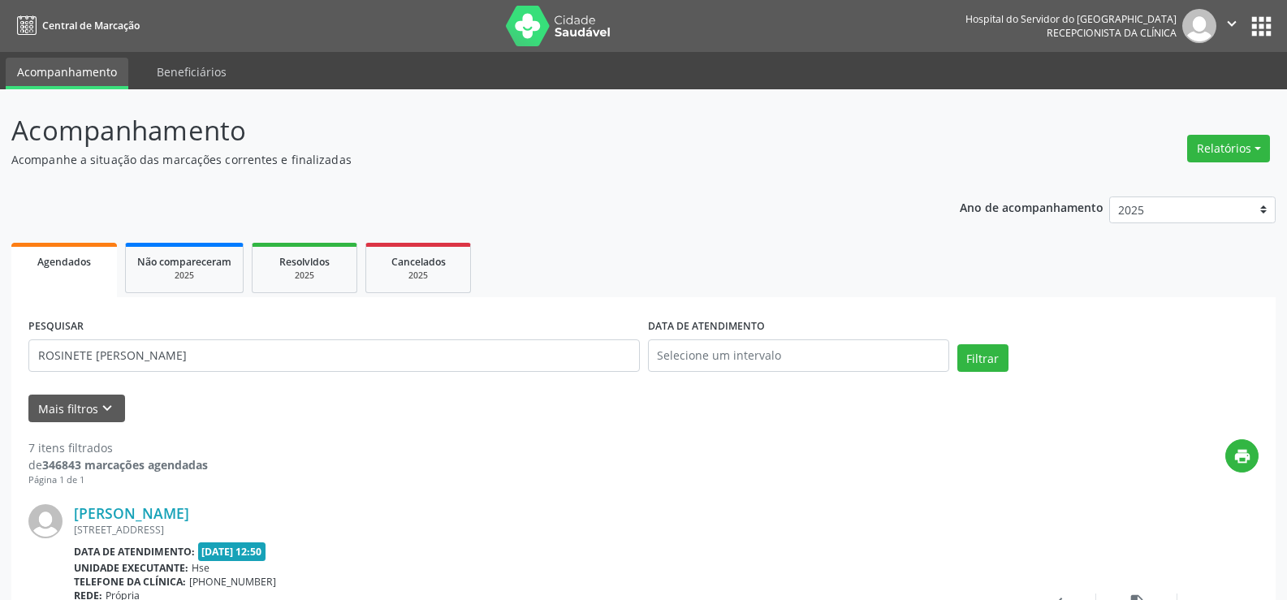
click at [706, 375] on div "DATA DE ATENDIMENTO" at bounding box center [798, 348] width 309 height 69
click at [715, 369] on input "text" at bounding box center [798, 355] width 301 height 32
click at [731, 231] on span "16" at bounding box center [737, 225] width 32 height 32
type input "[DATE]"
click at [549, 366] on input "ROSINETE [PERSON_NAME]" at bounding box center [333, 355] width 611 height 32
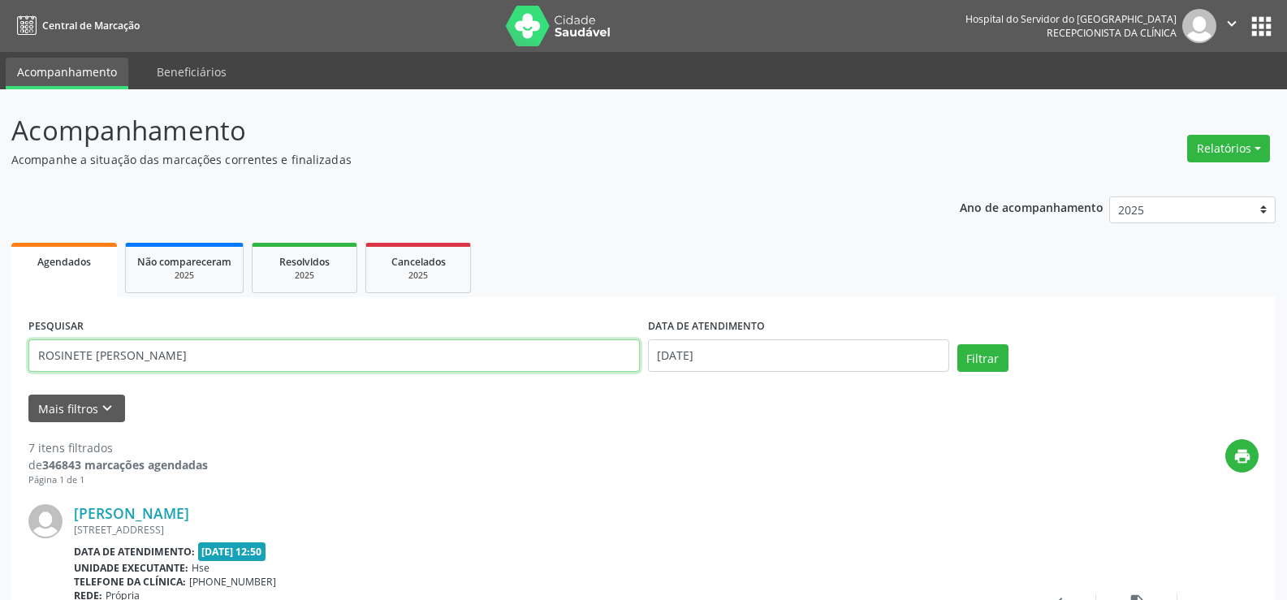
click at [549, 366] on input "ROSINETE [PERSON_NAME]" at bounding box center [333, 355] width 611 height 32
type input "zerlania"
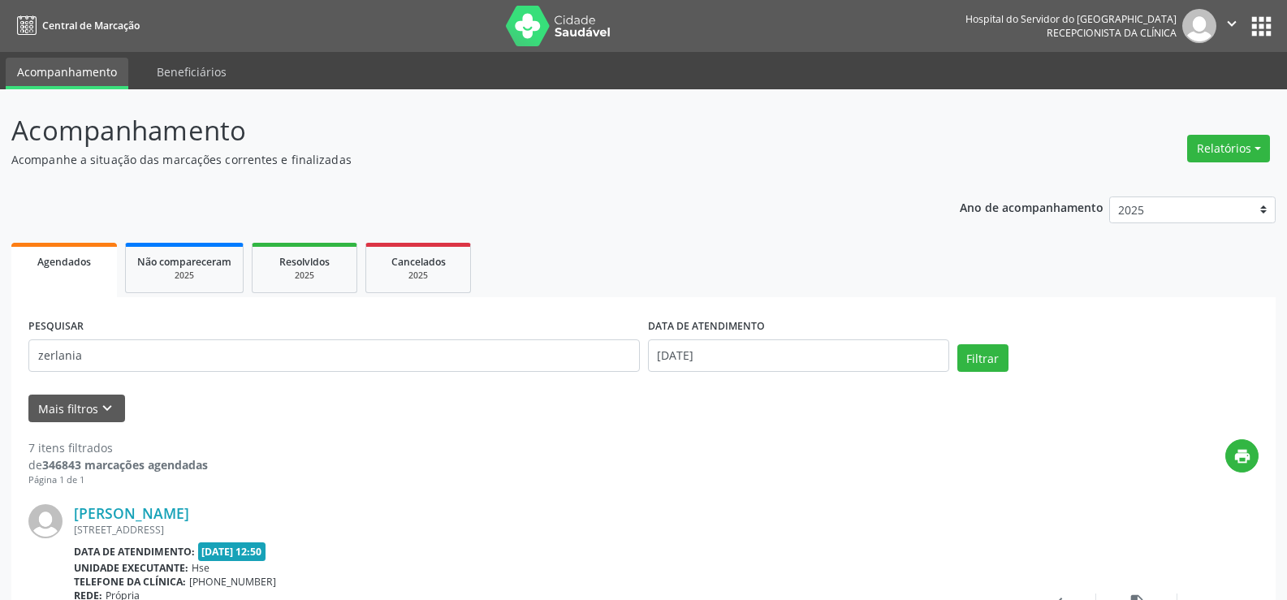
click at [675, 372] on div "DATA DE ATENDIMENTO [DATE]" at bounding box center [798, 348] width 309 height 69
click at [675, 365] on input "[DATE]" at bounding box center [798, 355] width 301 height 32
click at [731, 230] on span "16" at bounding box center [737, 225] width 32 height 32
type input "[DATE]"
click at [632, 243] on ul "Agendados Não compareceram 2025 Resolvidos 2025 Cancelados 2025" at bounding box center [643, 268] width 1264 height 58
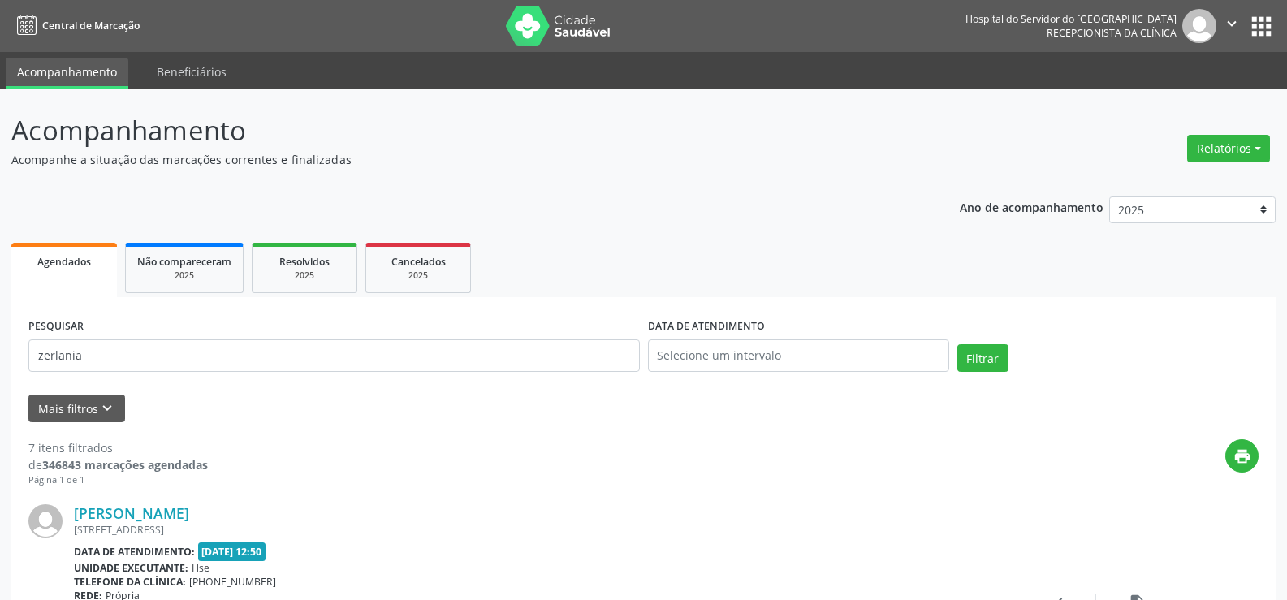
click at [620, 244] on ul "Agendados Não compareceram 2025 Resolvidos 2025 Cancelados 2025" at bounding box center [643, 268] width 1264 height 58
click at [966, 348] on button "Filtrar" at bounding box center [982, 358] width 51 height 28
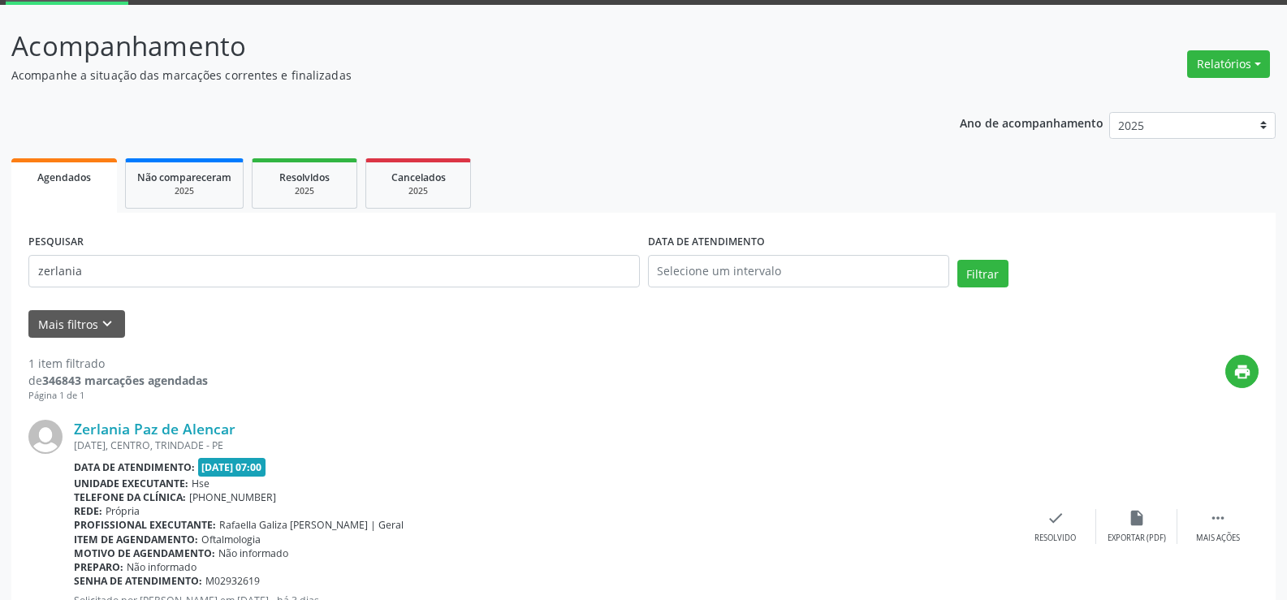
scroll to position [163, 0]
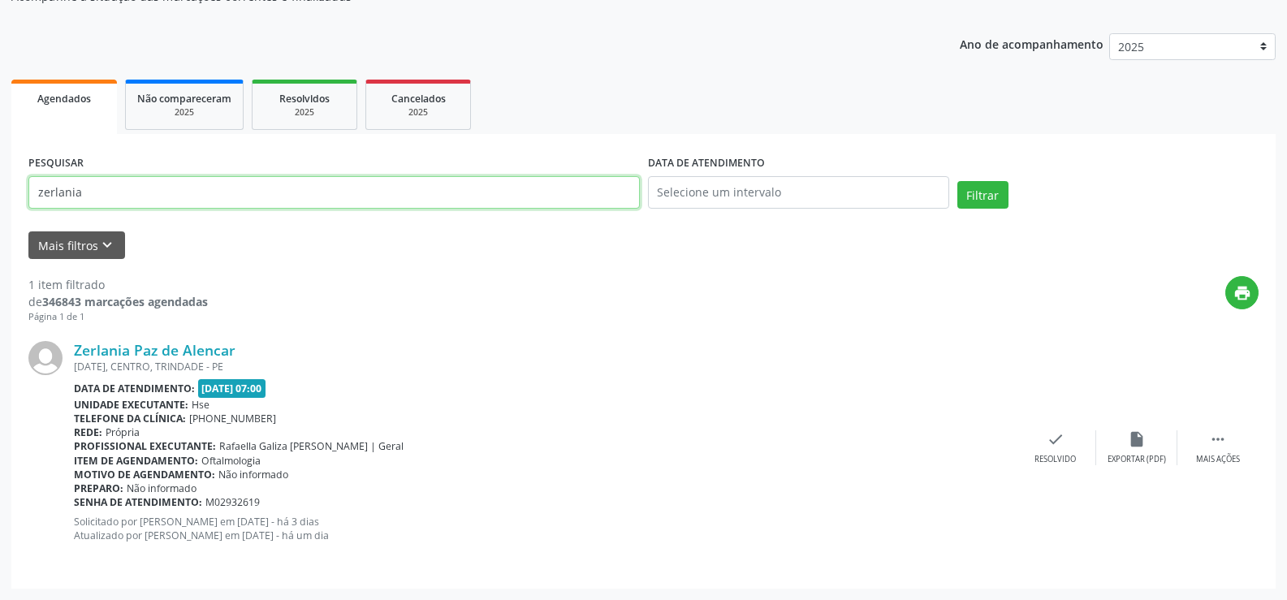
click at [509, 179] on input "zerlania" at bounding box center [333, 192] width 611 height 32
click at [511, 181] on input "zerlania" at bounding box center [333, 192] width 611 height 32
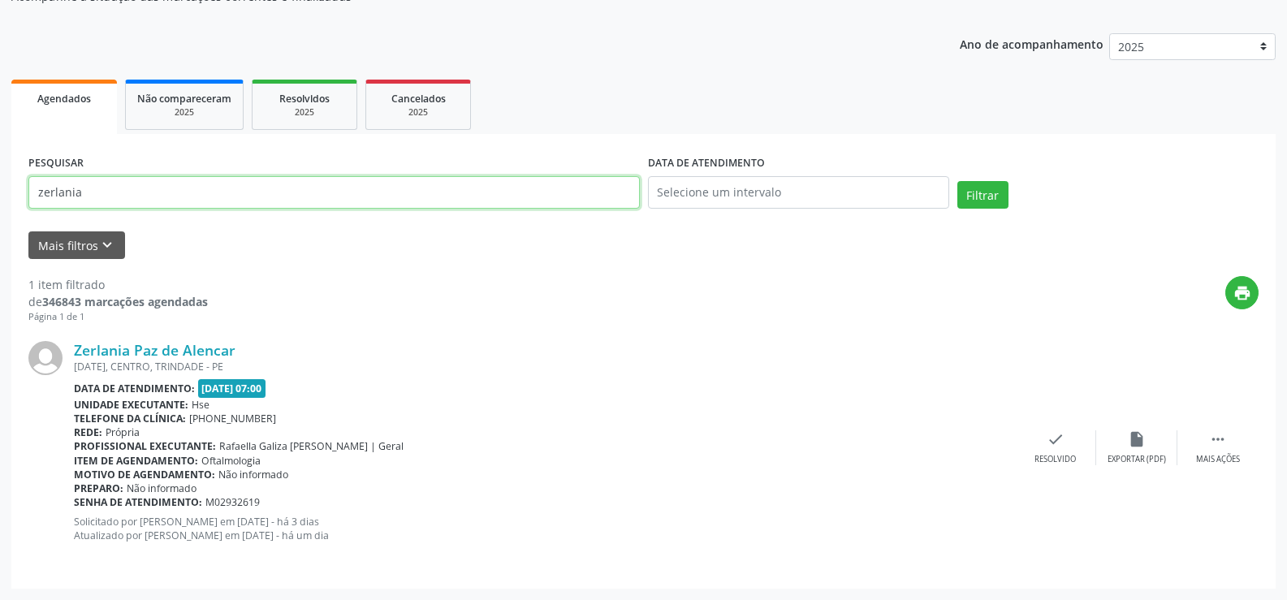
click at [511, 181] on input "zerlania" at bounding box center [333, 192] width 611 height 32
click at [957, 181] on button "Filtrar" at bounding box center [982, 195] width 51 height 28
click at [224, 183] on input "adjailma" at bounding box center [333, 192] width 611 height 32
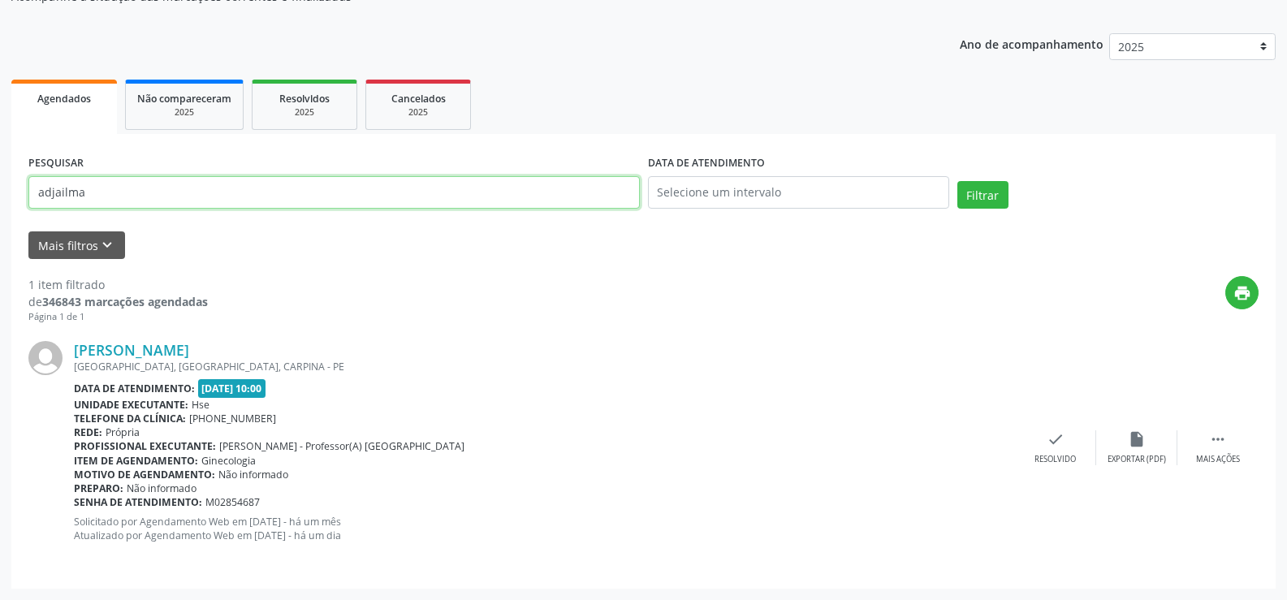
paste input "734.078.284-20"
click at [957, 181] on button "Filtrar" at bounding box center [982, 195] width 51 height 28
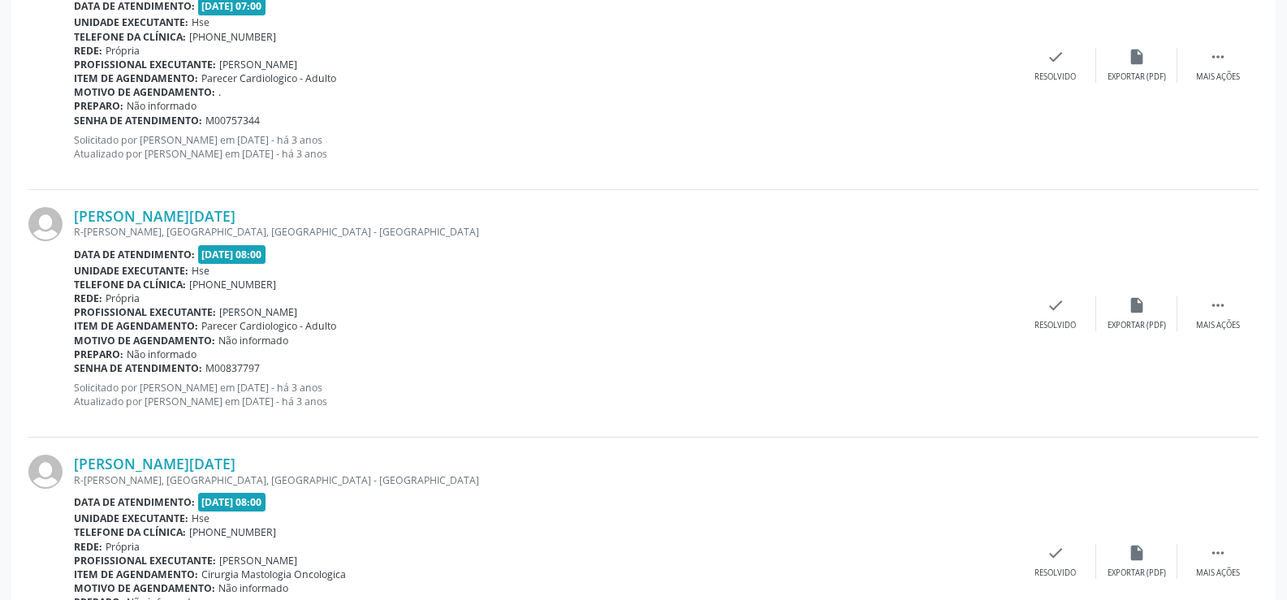
scroll to position [907, 0]
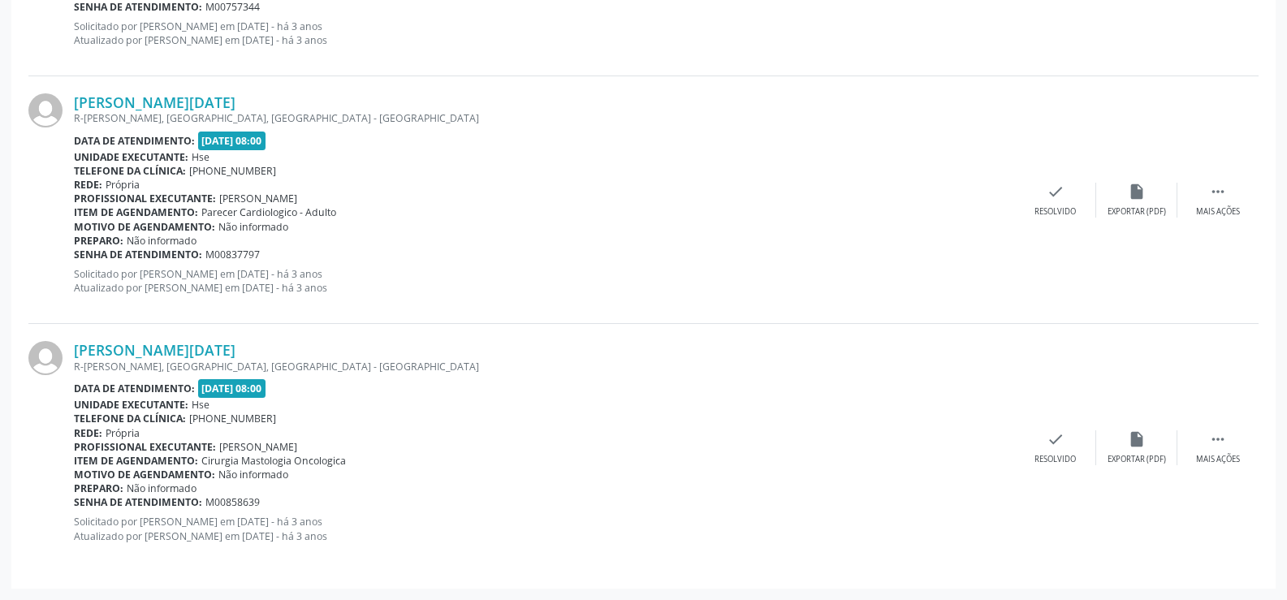
click at [155, 360] on div "R-[PERSON_NAME], [GEOGRAPHIC_DATA], [GEOGRAPHIC_DATA] - [GEOGRAPHIC_DATA]" at bounding box center [544, 367] width 941 height 14
click at [152, 344] on link "[PERSON_NAME][DATE]" at bounding box center [155, 350] width 162 height 18
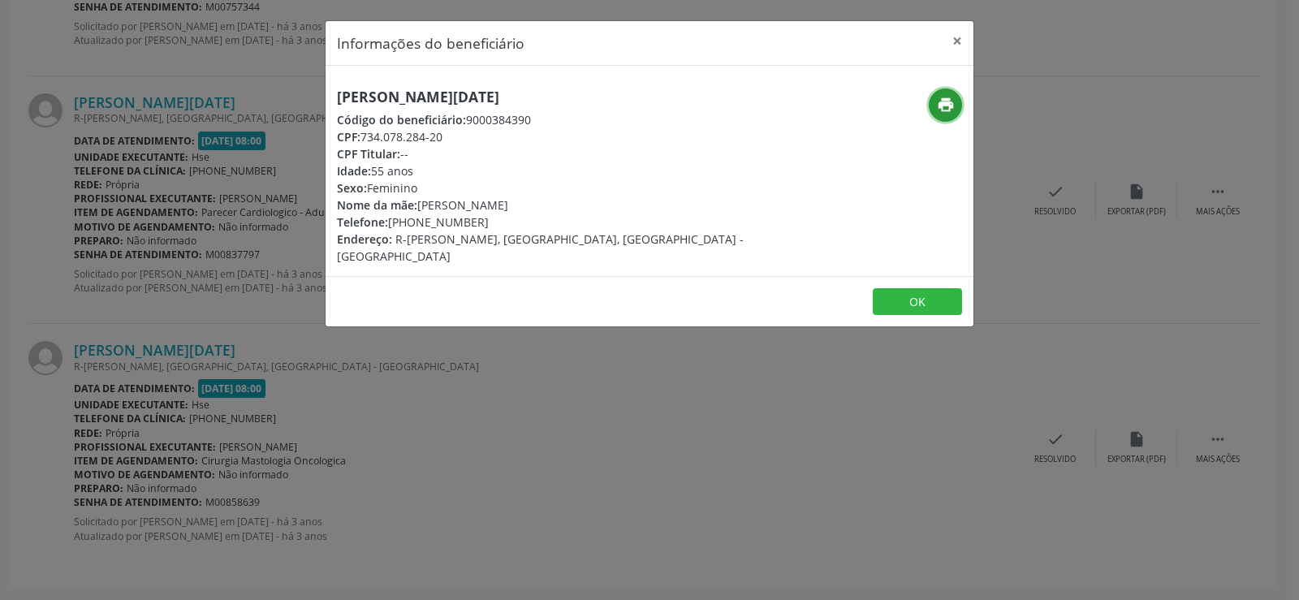
click at [951, 101] on icon "print" at bounding box center [946, 105] width 18 height 18
click at [164, 290] on div "Informações do beneficiário × [PERSON_NAME][DATE] Código do beneficiário: 90003…" at bounding box center [649, 300] width 1299 height 600
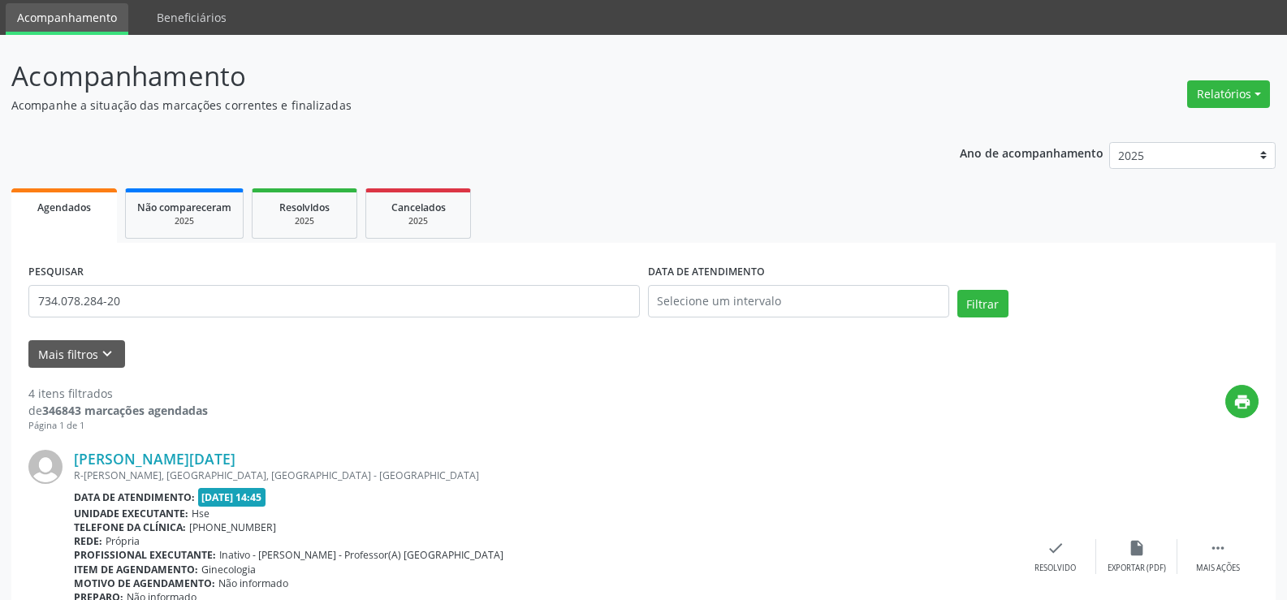
scroll to position [0, 0]
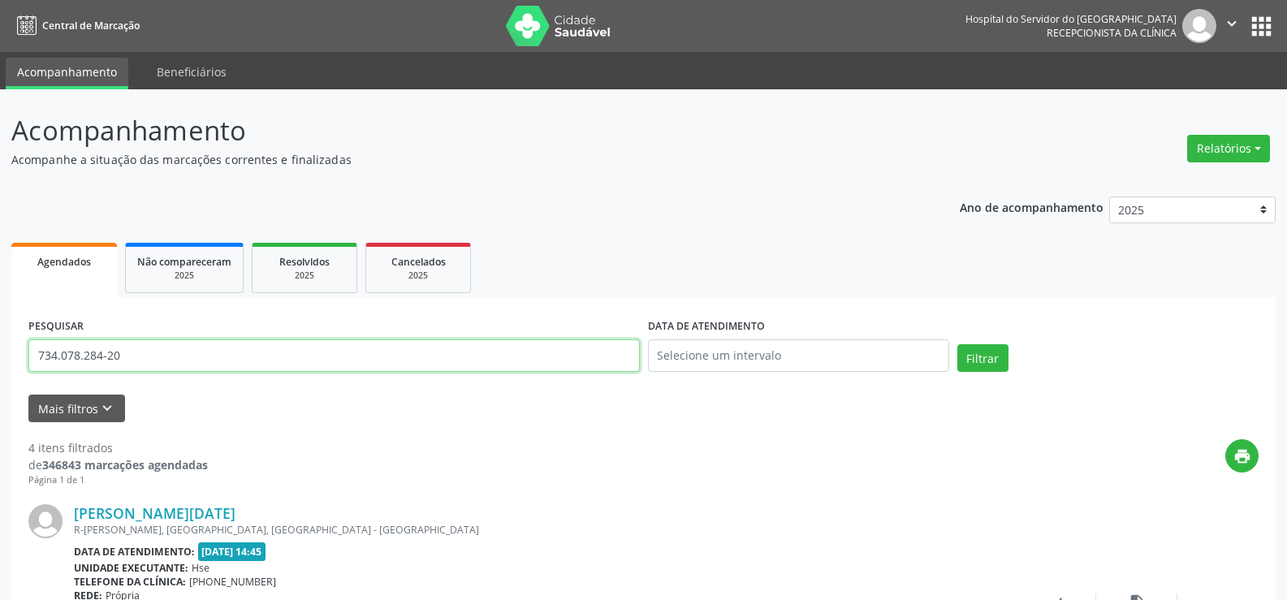
click at [218, 359] on input "734.078.284-20" at bounding box center [333, 355] width 611 height 32
paste input "022.865.734-25"
click at [957, 344] on button "Filtrar" at bounding box center [982, 358] width 51 height 28
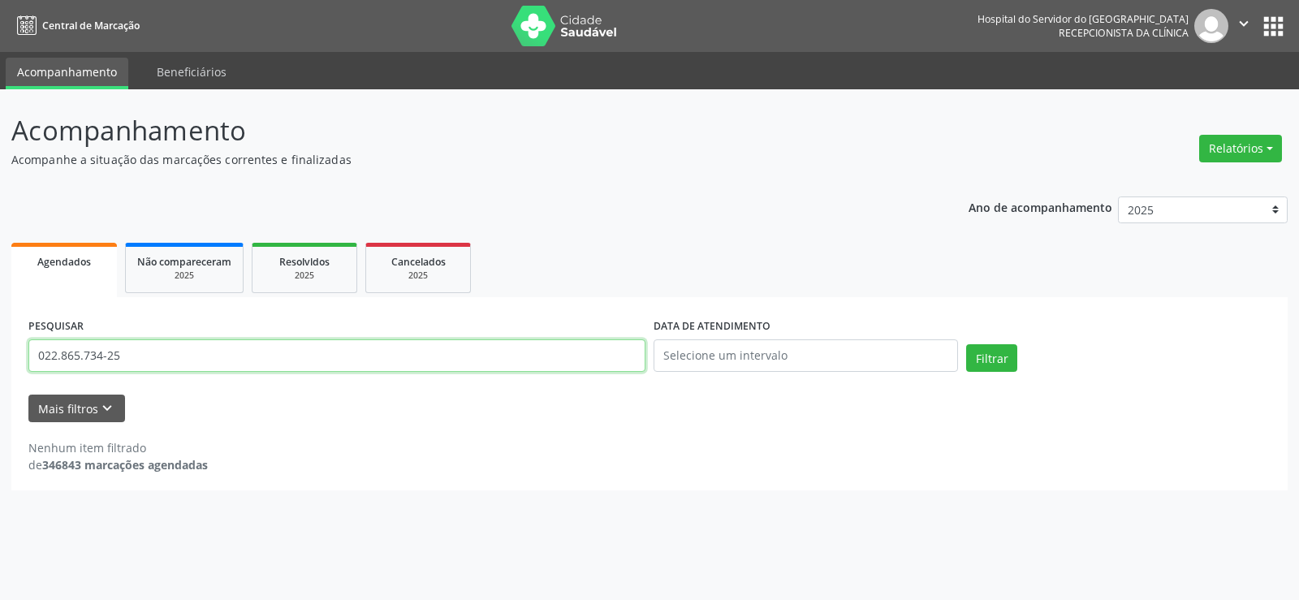
click at [162, 352] on input "022.865.734-25" at bounding box center [336, 355] width 617 height 32
paste input "73407828420"
click at [966, 344] on button "Filtrar" at bounding box center [991, 358] width 51 height 28
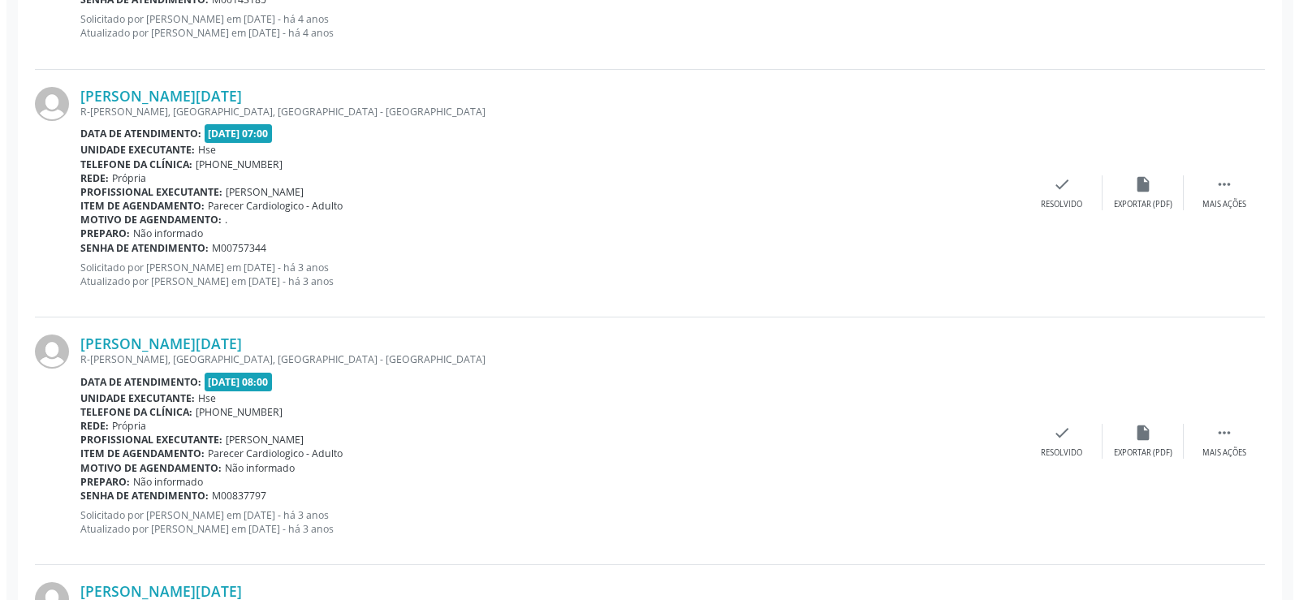
scroll to position [907, 0]
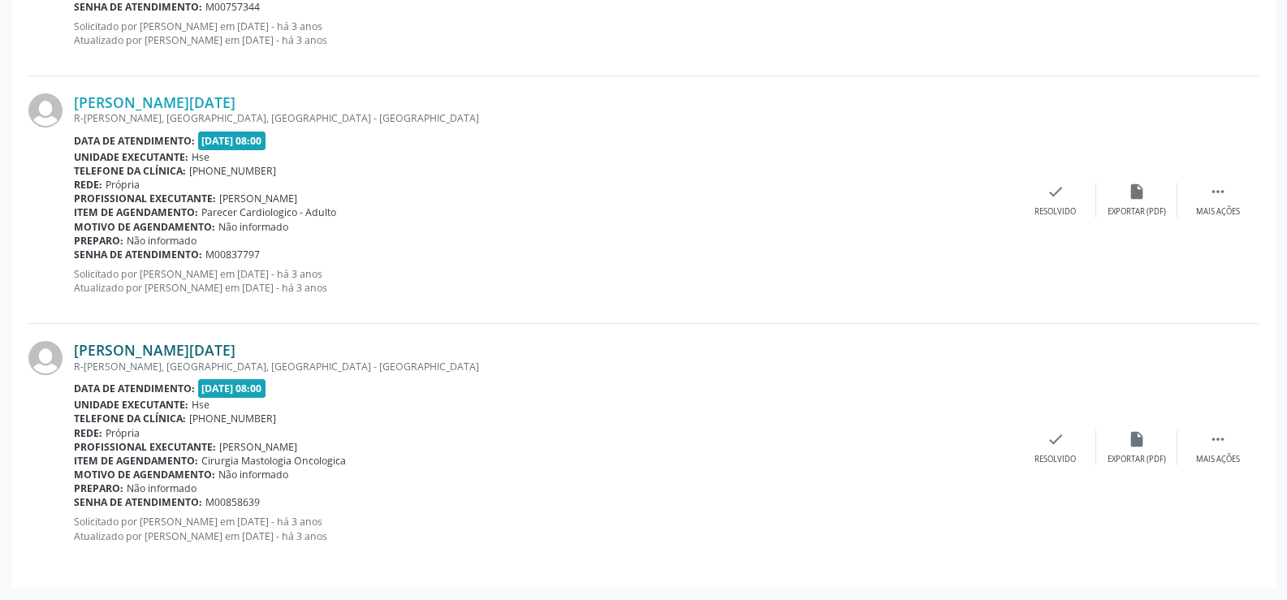
click at [174, 351] on link "[PERSON_NAME][DATE]" at bounding box center [155, 350] width 162 height 18
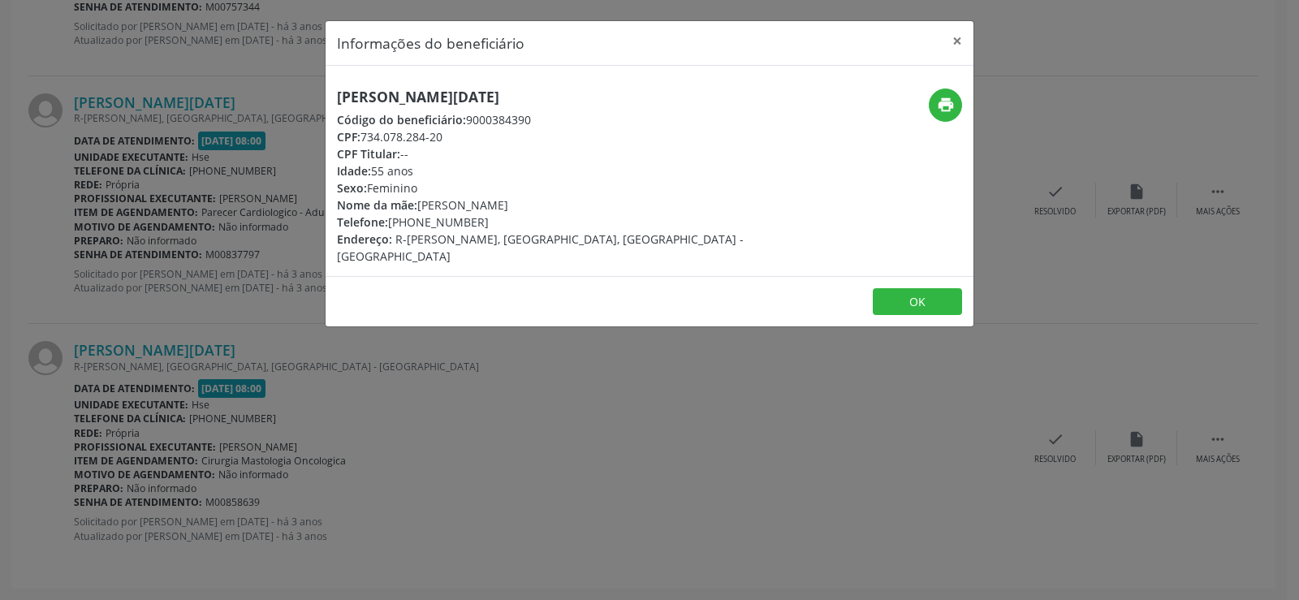
click at [485, 107] on div "[PERSON_NAME][DATE] Código do beneficiário: 9000384390 CPF: 734.078.284-20 CPF …" at bounding box center [541, 176] width 409 height 176
click at [483, 107] on div "[PERSON_NAME][DATE] Código do beneficiário: 9000384390 CPF: 734.078.284-20 CPF …" at bounding box center [541, 176] width 409 height 176
copy div "[PERSON_NAME][DATE]"
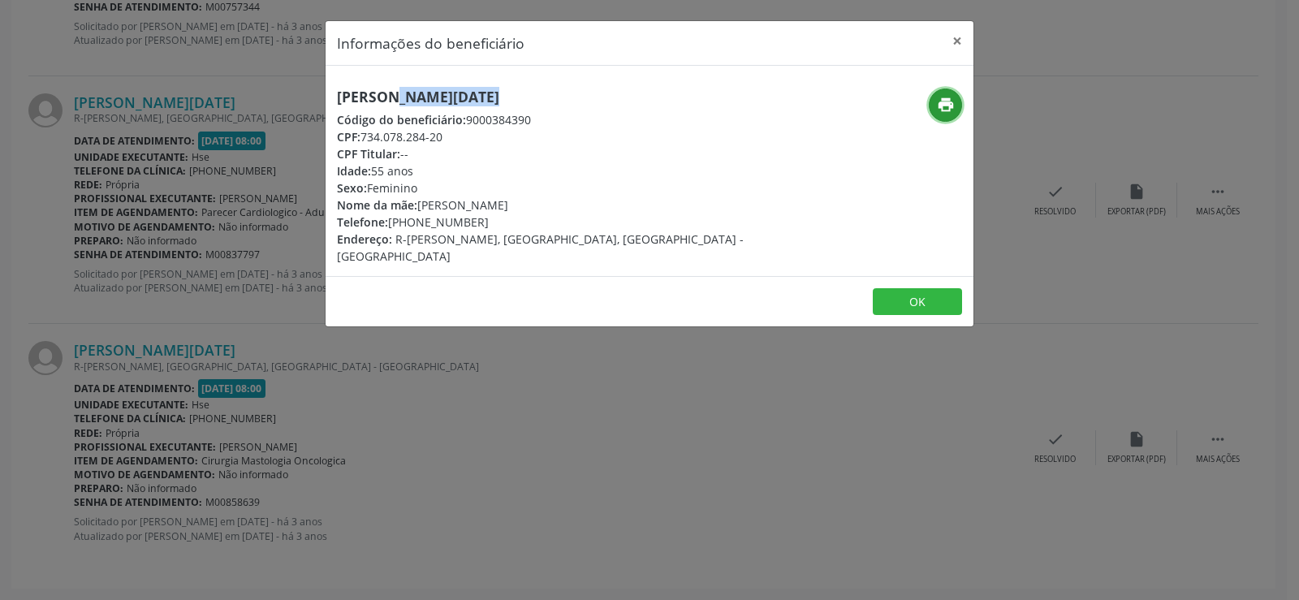
click at [938, 109] on icon "print" at bounding box center [946, 105] width 18 height 18
click at [196, 314] on div "Informações do beneficiário × [PERSON_NAME][DATE] Código do beneficiário: 90003…" at bounding box center [649, 300] width 1299 height 600
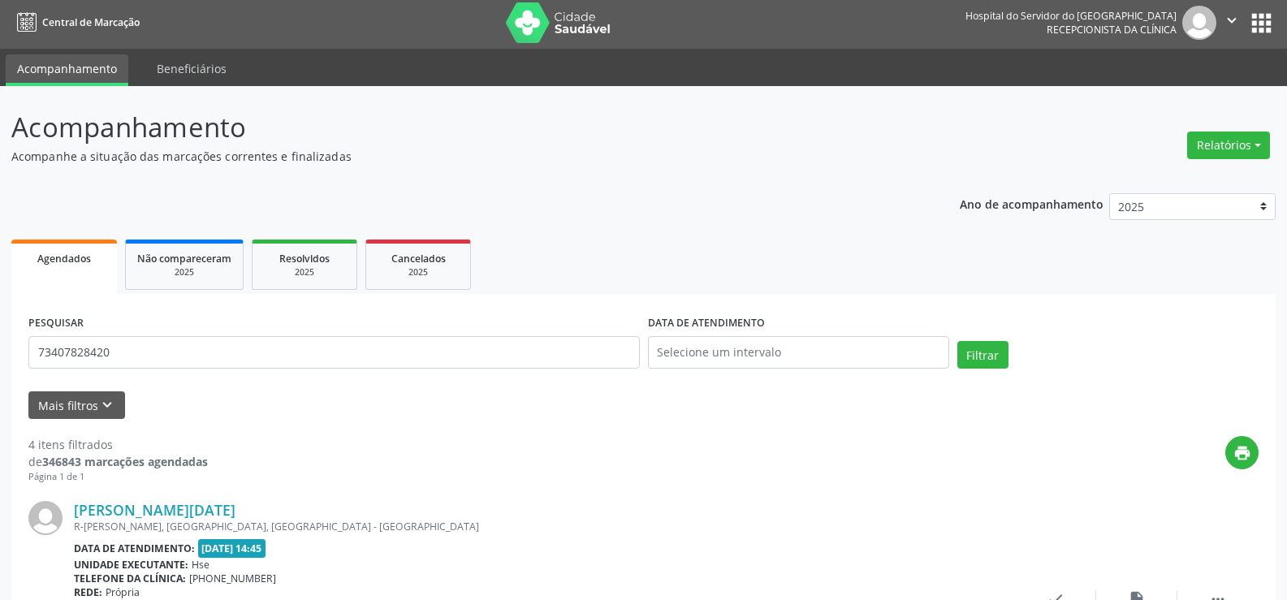
scroll to position [0, 0]
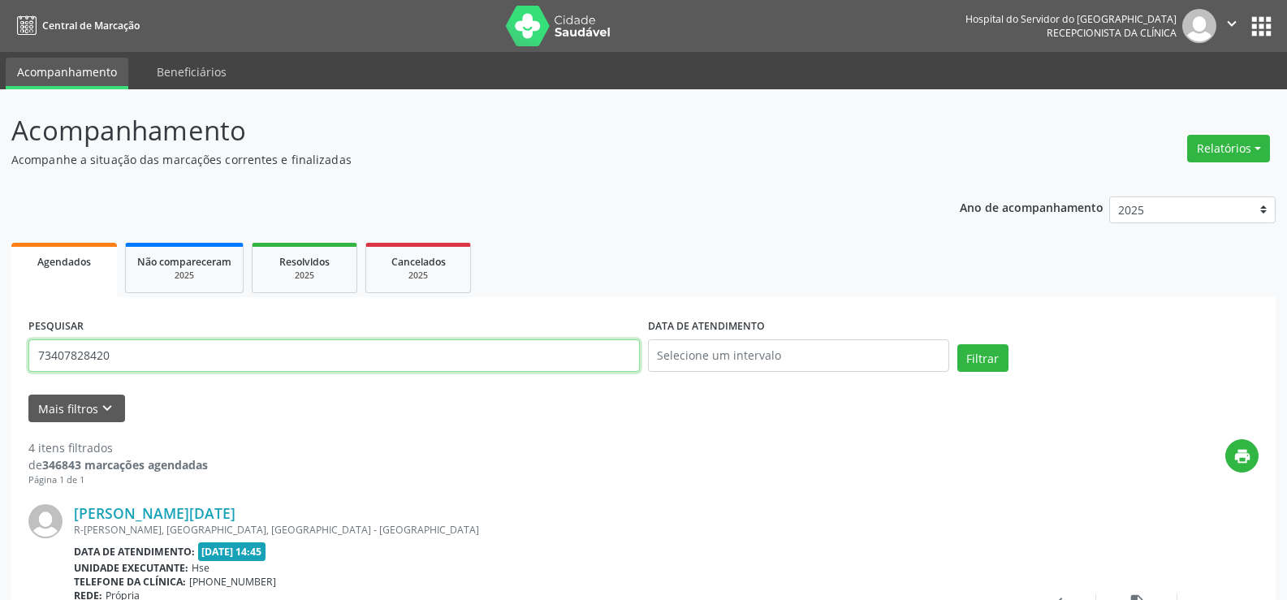
click at [195, 365] on input "73407828420" at bounding box center [333, 355] width 611 height 32
paste input "[PERSON_NAME] DAS GRACAS [PERSON_NAME]"
click at [957, 344] on button "Filtrar" at bounding box center [982, 358] width 51 height 28
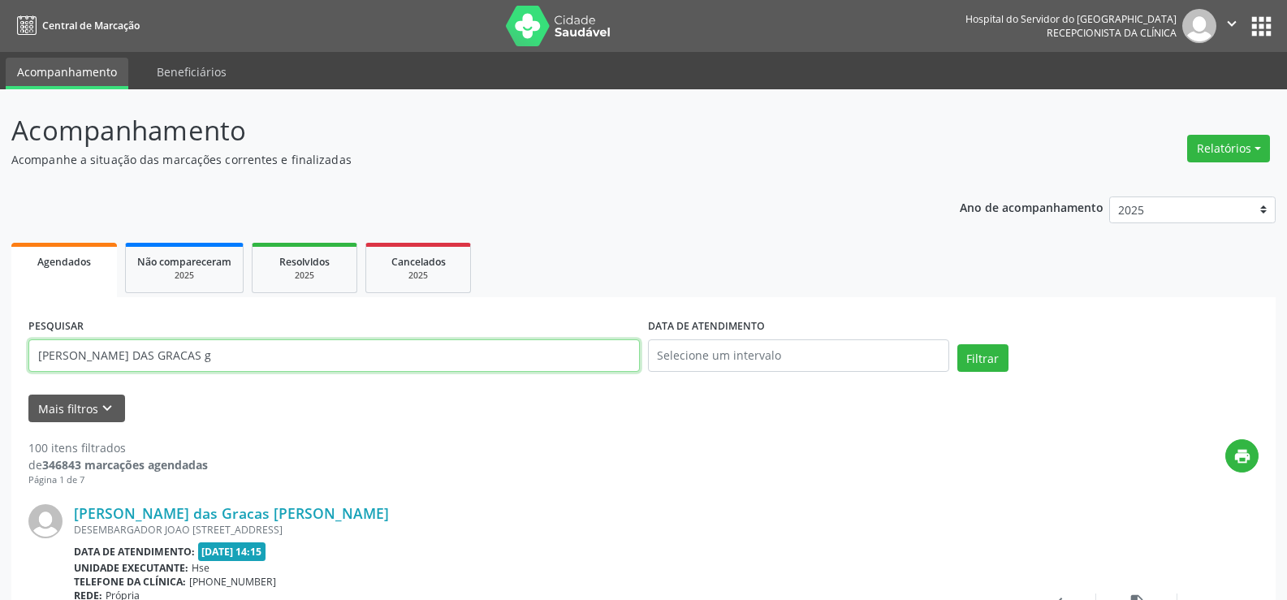
click at [252, 348] on input "[PERSON_NAME] DAS GRACAS g" at bounding box center [333, 355] width 611 height 32
paste input "[PERSON_NAME]"
click at [957, 344] on button "Filtrar" at bounding box center [982, 358] width 51 height 28
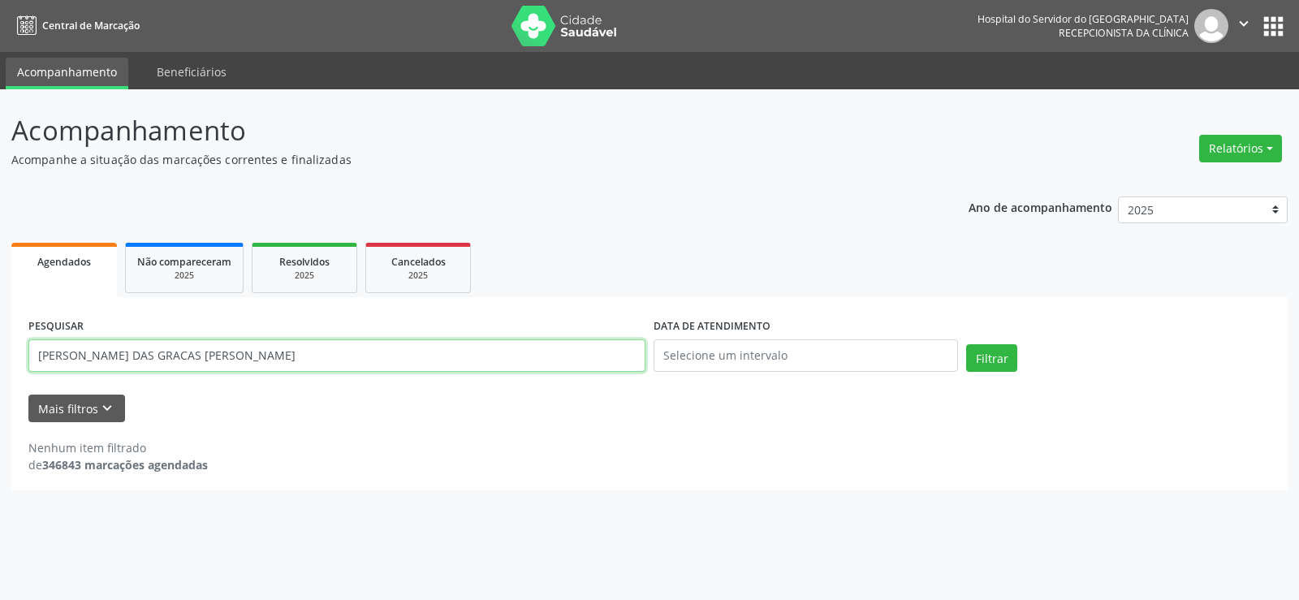
click at [225, 347] on input "[PERSON_NAME] DAS GRACAS [PERSON_NAME]" at bounding box center [336, 355] width 617 height 32
paste input "[PERSON_NAME]"
click at [966, 344] on button "Filtrar" at bounding box center [991, 358] width 51 height 28
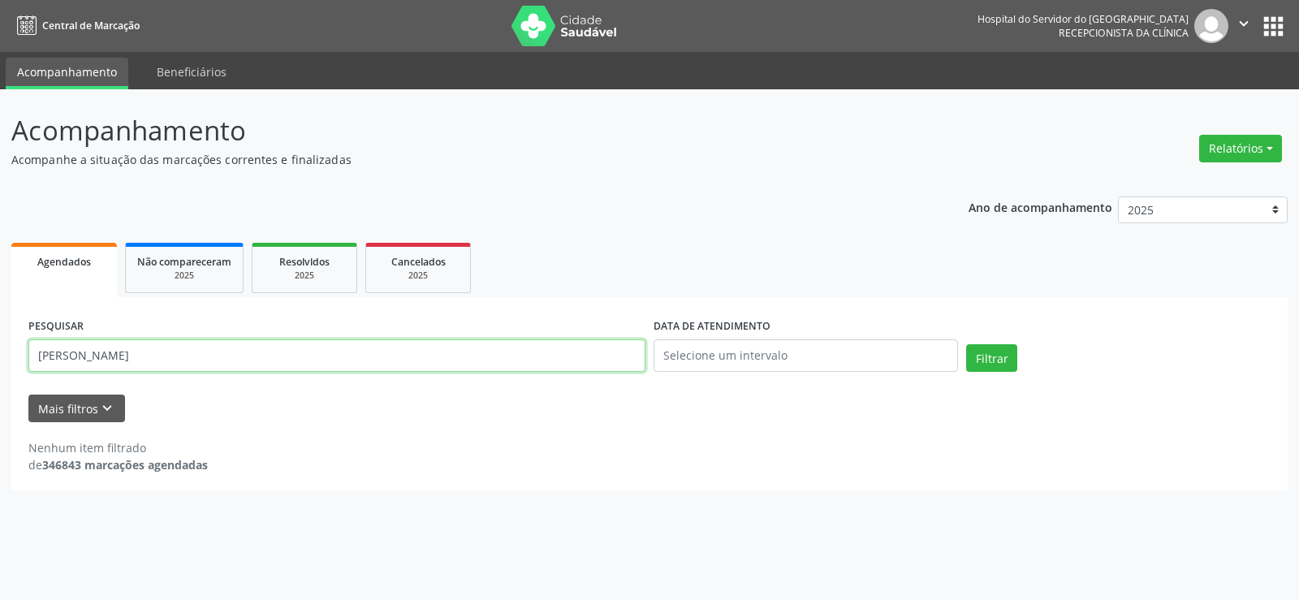
click at [124, 353] on input "[PERSON_NAME]" at bounding box center [336, 355] width 617 height 32
click at [966, 344] on button "Filtrar" at bounding box center [991, 358] width 51 height 28
click at [174, 357] on input "[PERSON_NAME] DAS [PERSON_NAME]" at bounding box center [336, 355] width 617 height 32
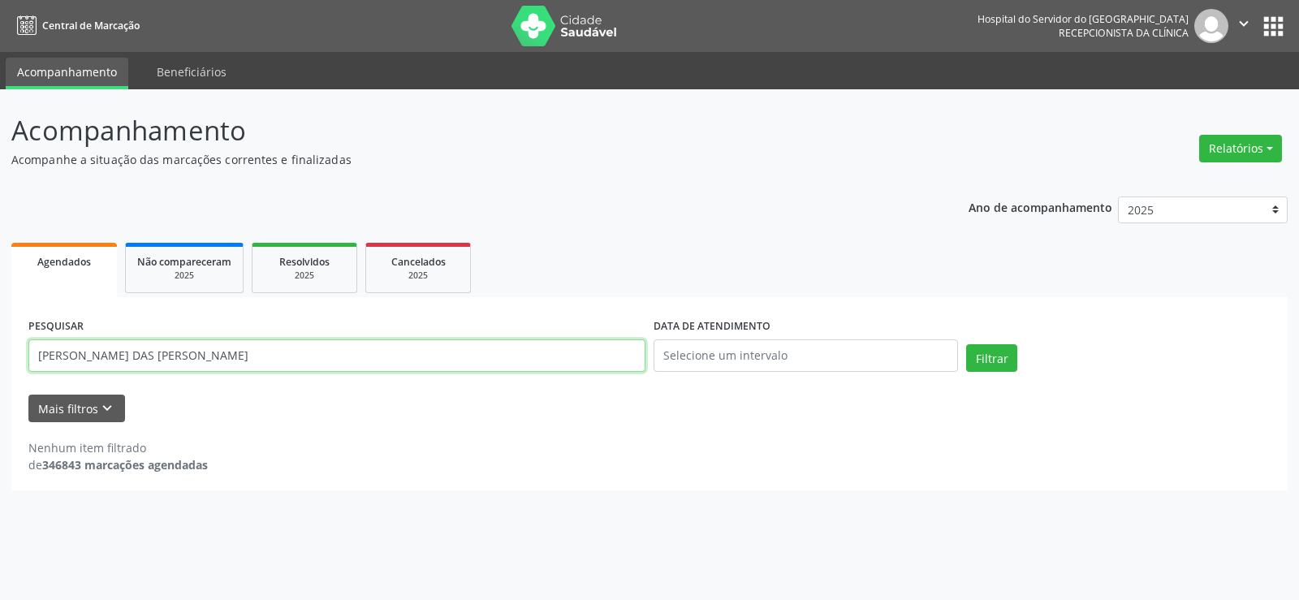
click at [174, 357] on input "[PERSON_NAME] DAS [PERSON_NAME]" at bounding box center [336, 355] width 617 height 32
paste input "808.338.374-00"
click at [966, 344] on button "Filtrar" at bounding box center [991, 358] width 51 height 28
click at [136, 351] on input "808.338.374-00" at bounding box center [336, 355] width 617 height 32
click at [210, 341] on input "808.338.374-00" at bounding box center [336, 355] width 617 height 32
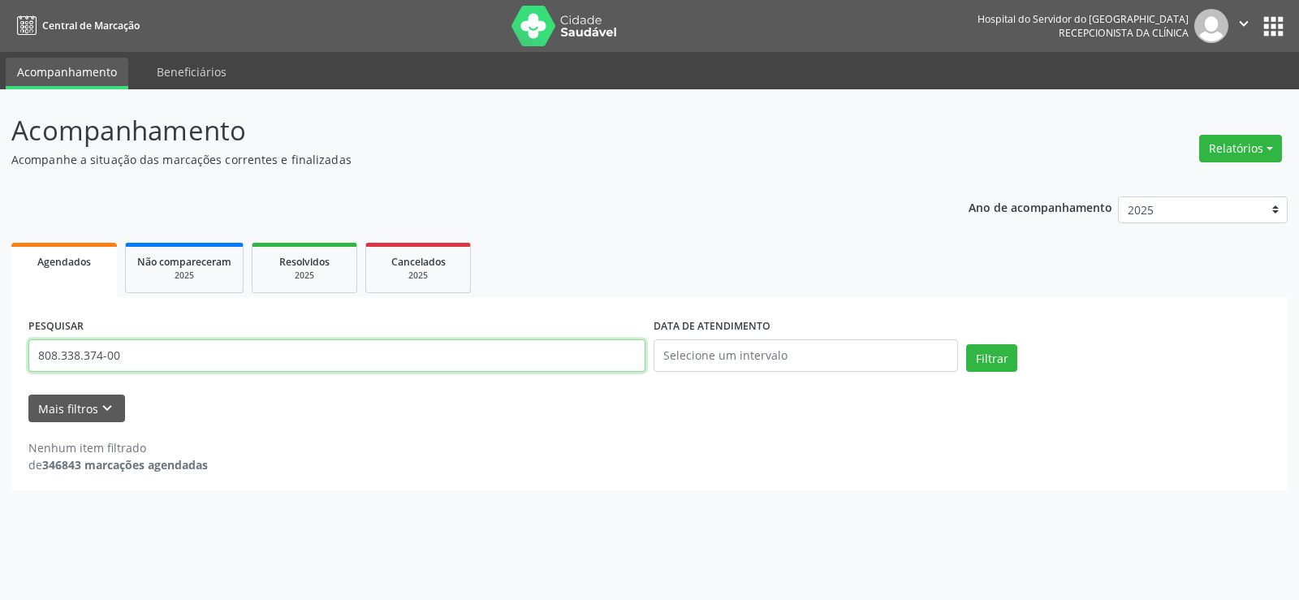
click at [210, 341] on input "808.338.374-00" at bounding box center [336, 355] width 617 height 32
paste input "[PERSON_NAME]"
type input "[PERSON_NAME]"
click at [966, 344] on button "Filtrar" at bounding box center [991, 358] width 51 height 28
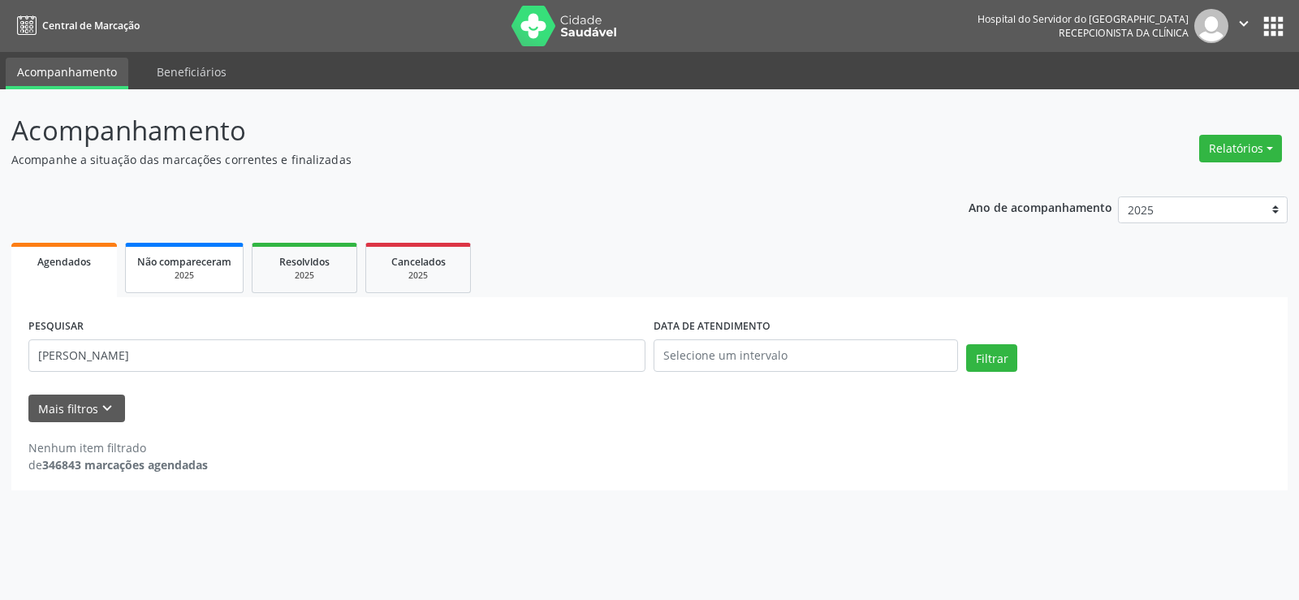
click at [195, 253] on div "Não compareceram" at bounding box center [184, 260] width 94 height 17
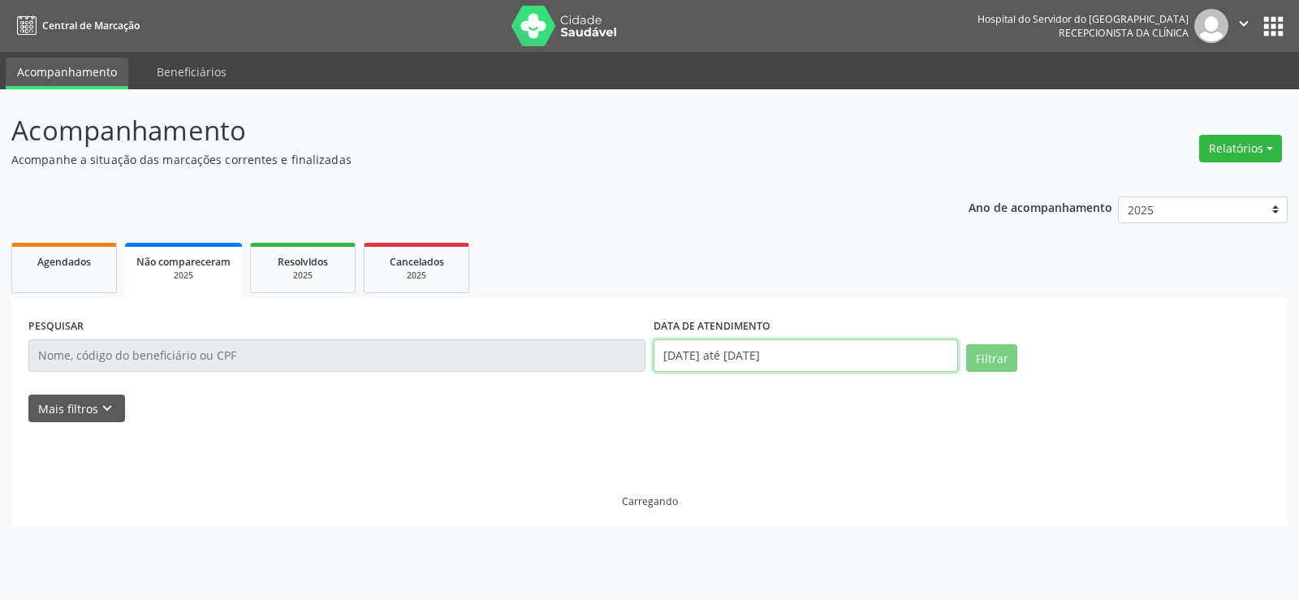
click at [754, 356] on input "[DATE] até [DATE]" at bounding box center [805, 355] width 304 height 32
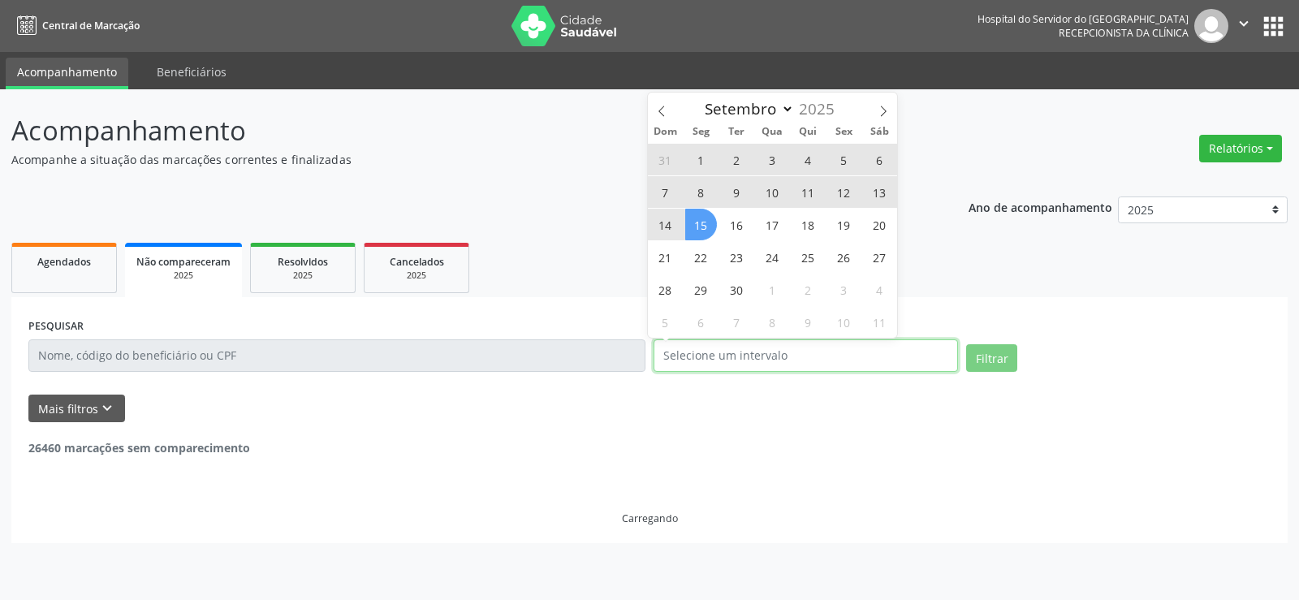
select select "0"
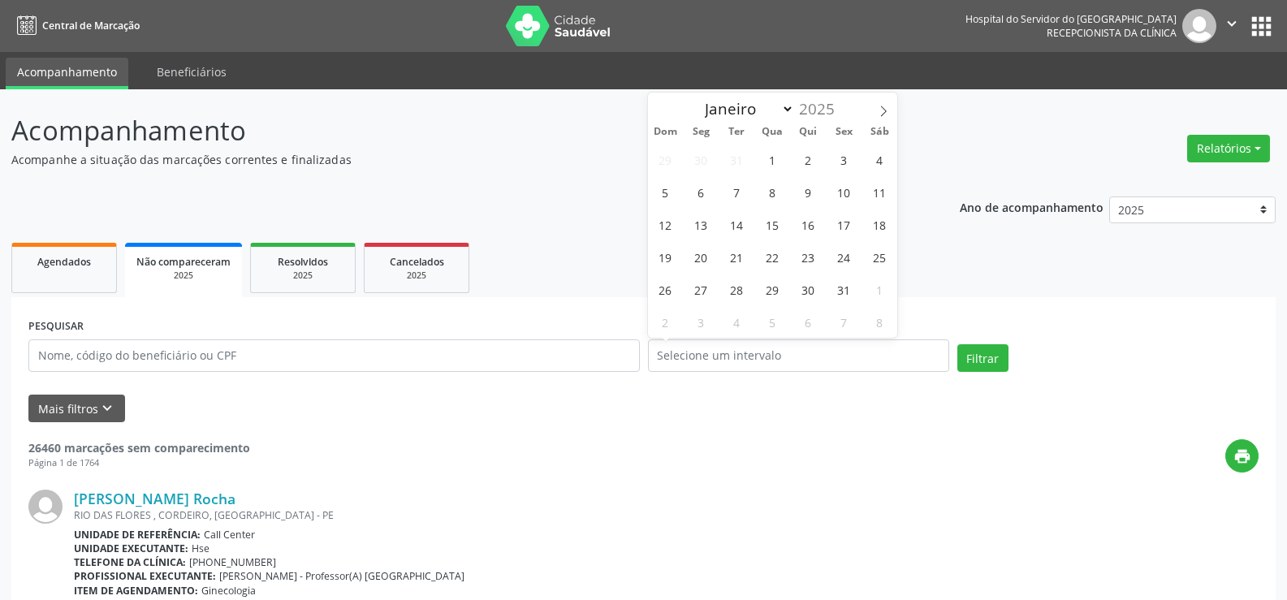
click at [456, 337] on div "PESQUISAR" at bounding box center [333, 348] width 619 height 69
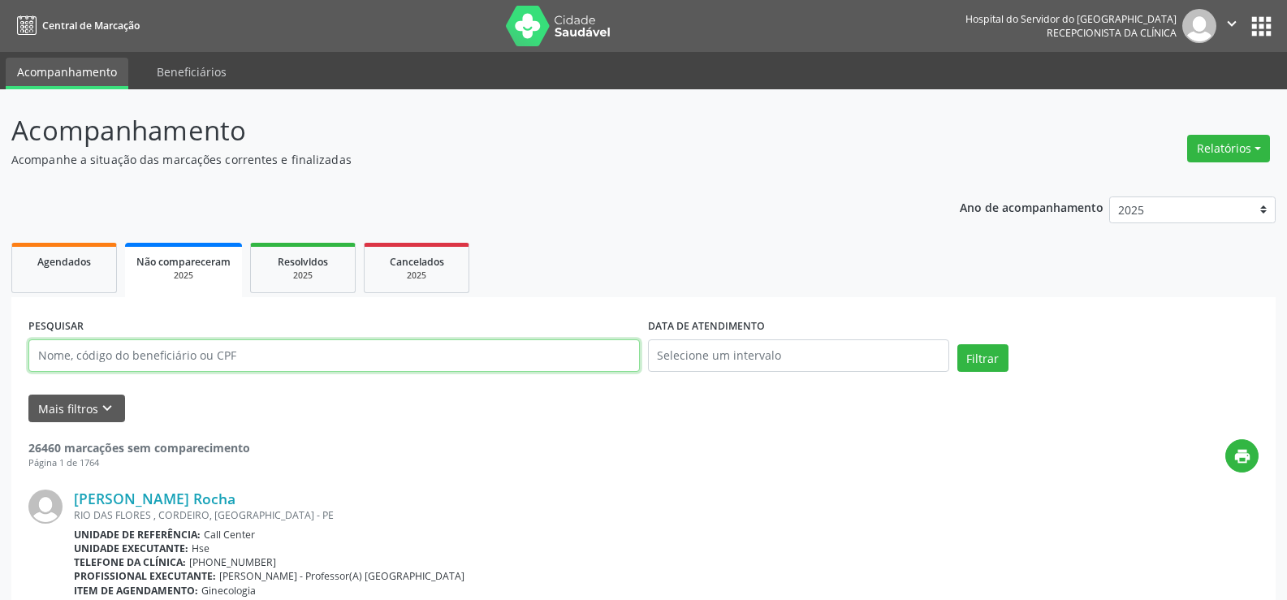
click at [458, 350] on input "text" at bounding box center [333, 355] width 611 height 32
paste input "[PERSON_NAME]"
type input "[PERSON_NAME]"
click at [957, 344] on button "Filtrar" at bounding box center [982, 358] width 51 height 28
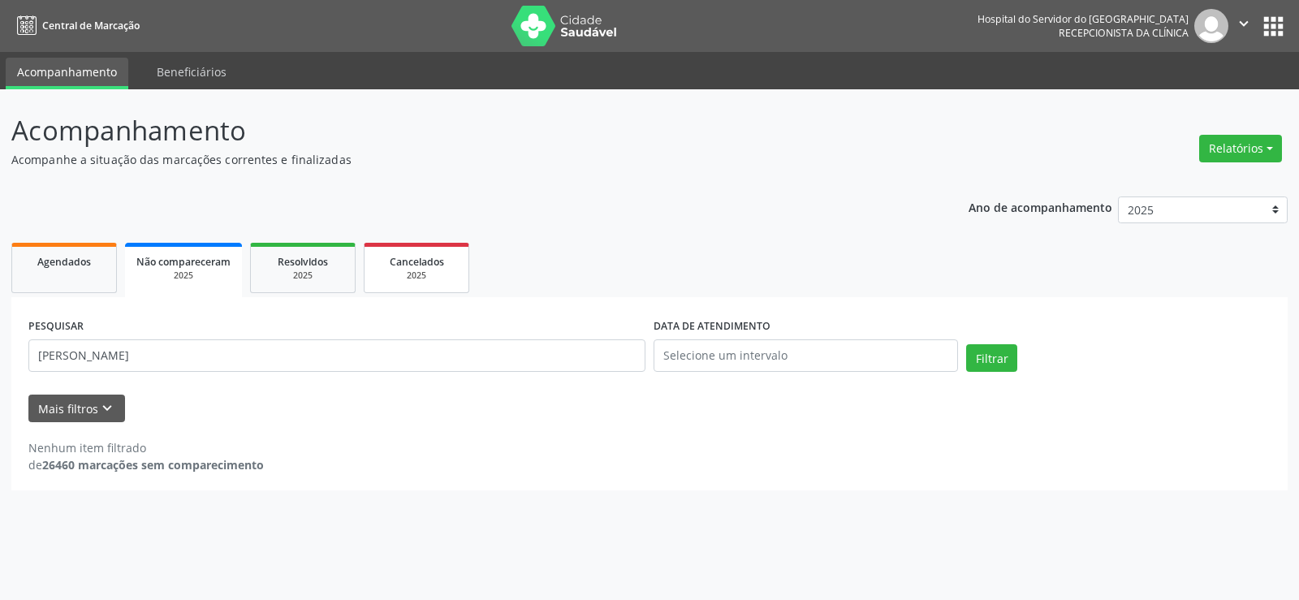
click at [370, 267] on link "Cancelados 2025" at bounding box center [417, 268] width 106 height 50
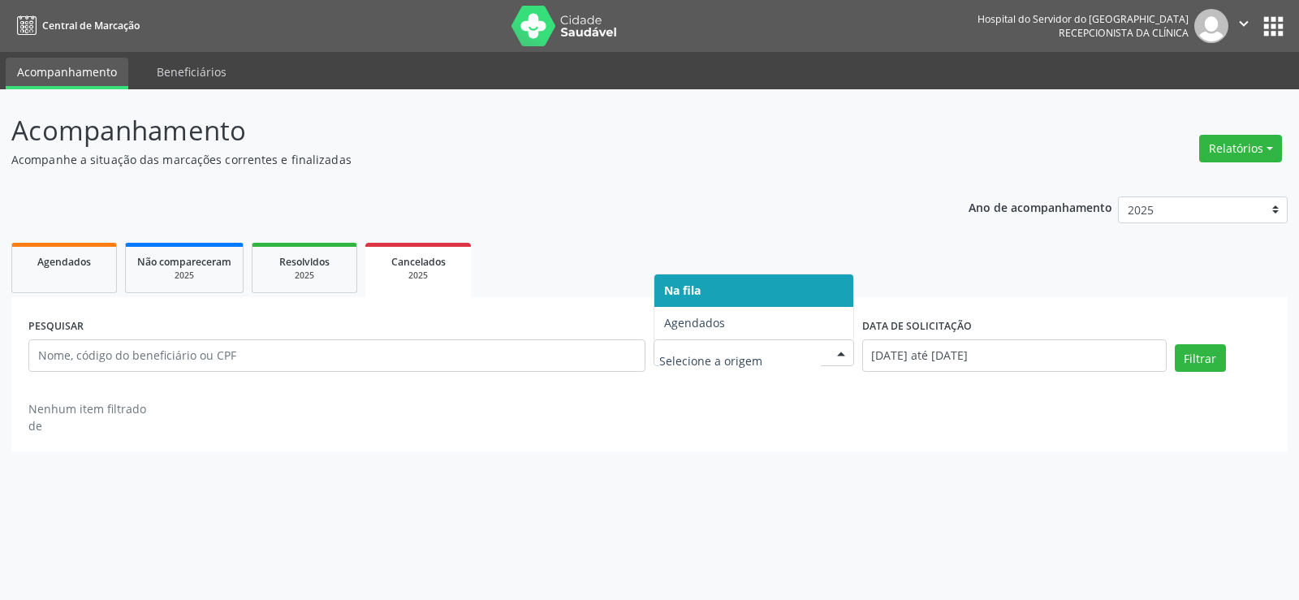
drag, startPoint x: 653, startPoint y: 356, endPoint x: 667, endPoint y: 356, distance: 13.8
click at [660, 356] on div at bounding box center [753, 353] width 200 height 28
click at [680, 302] on span "Na fila" at bounding box center [753, 290] width 199 height 32
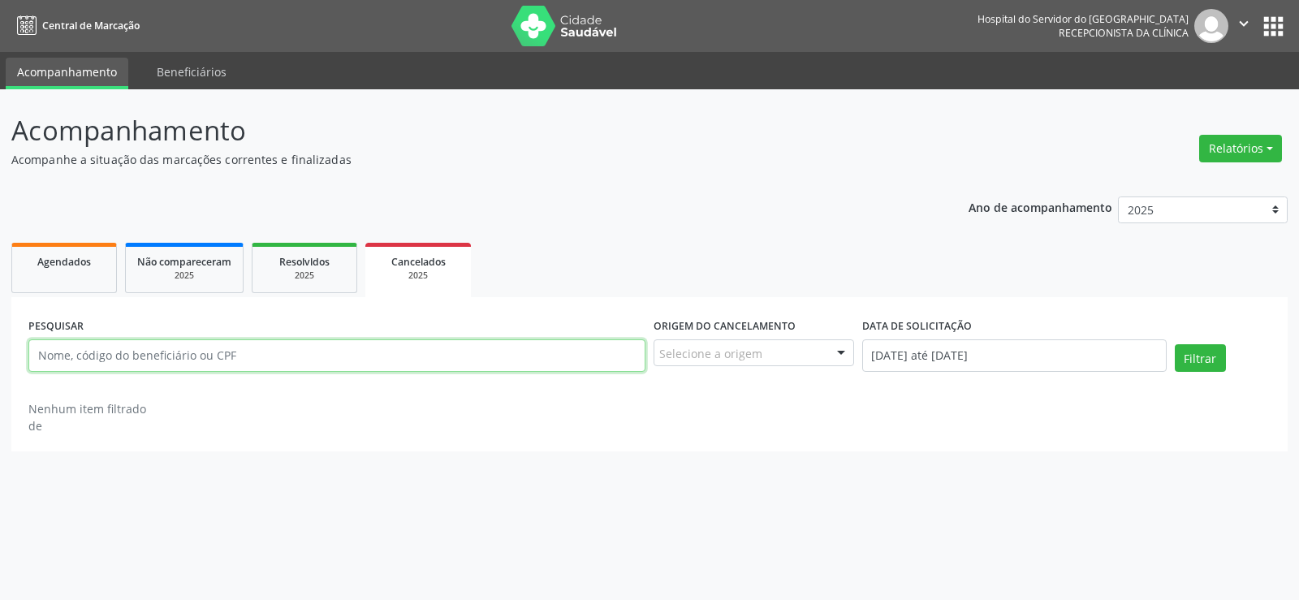
click at [507, 371] on input "text" at bounding box center [336, 355] width 617 height 32
paste input "[PERSON_NAME]"
type input "[PERSON_NAME]"
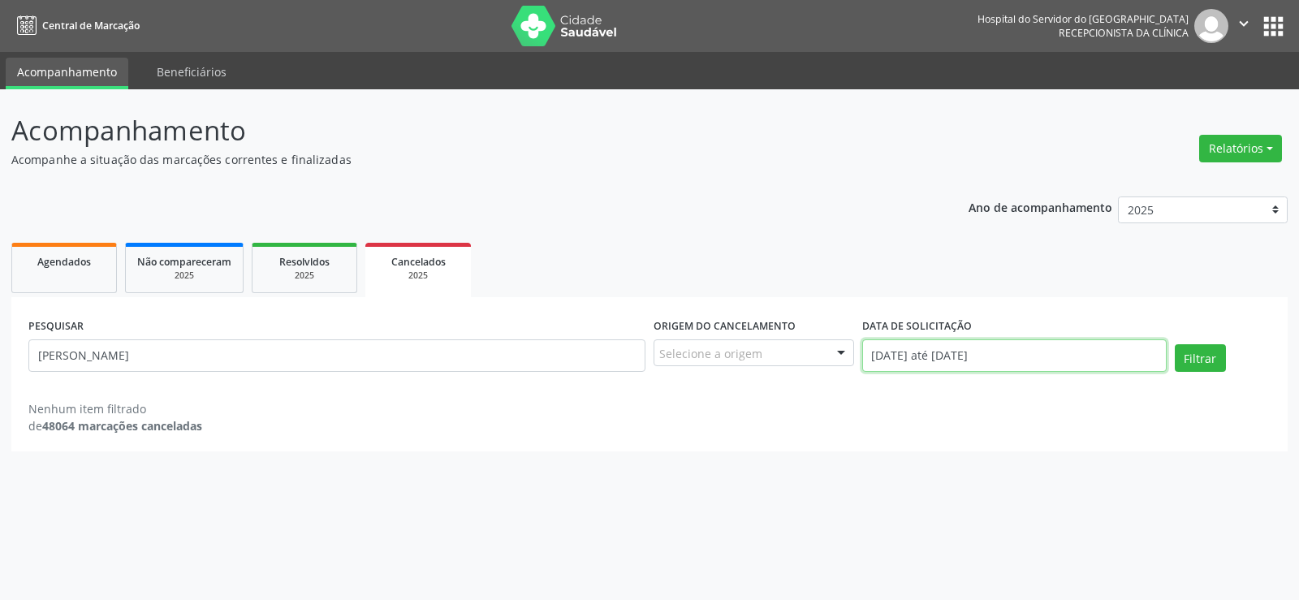
click at [995, 356] on input "[DATE] até [DATE]" at bounding box center [1014, 355] width 304 height 32
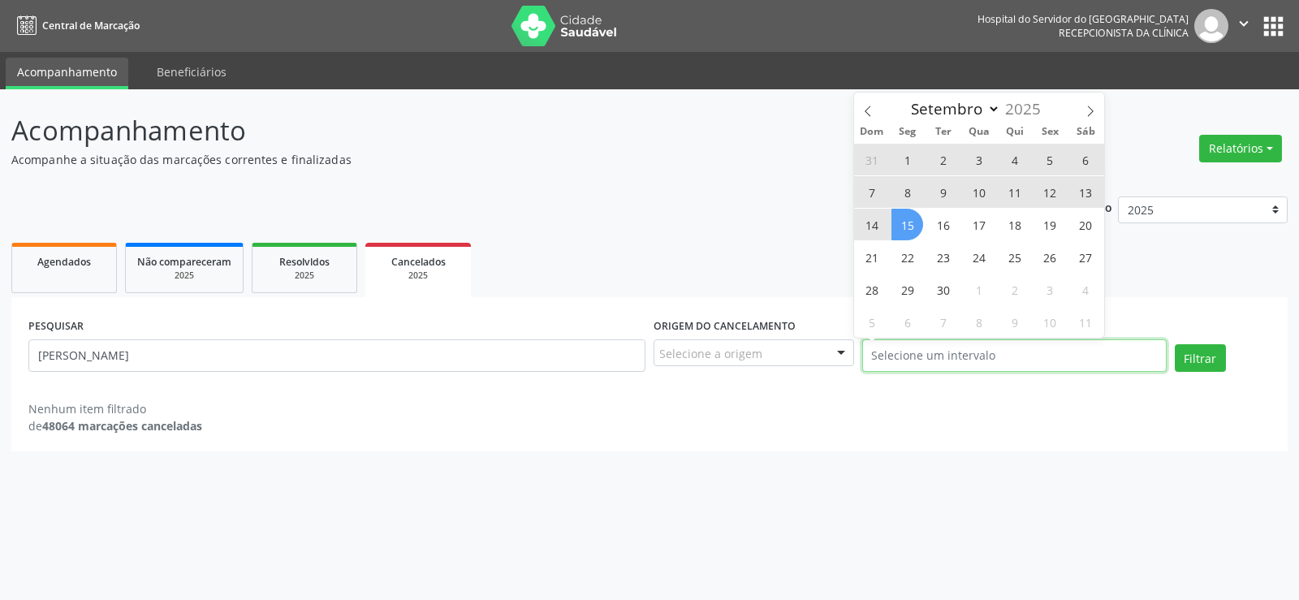
select select "0"
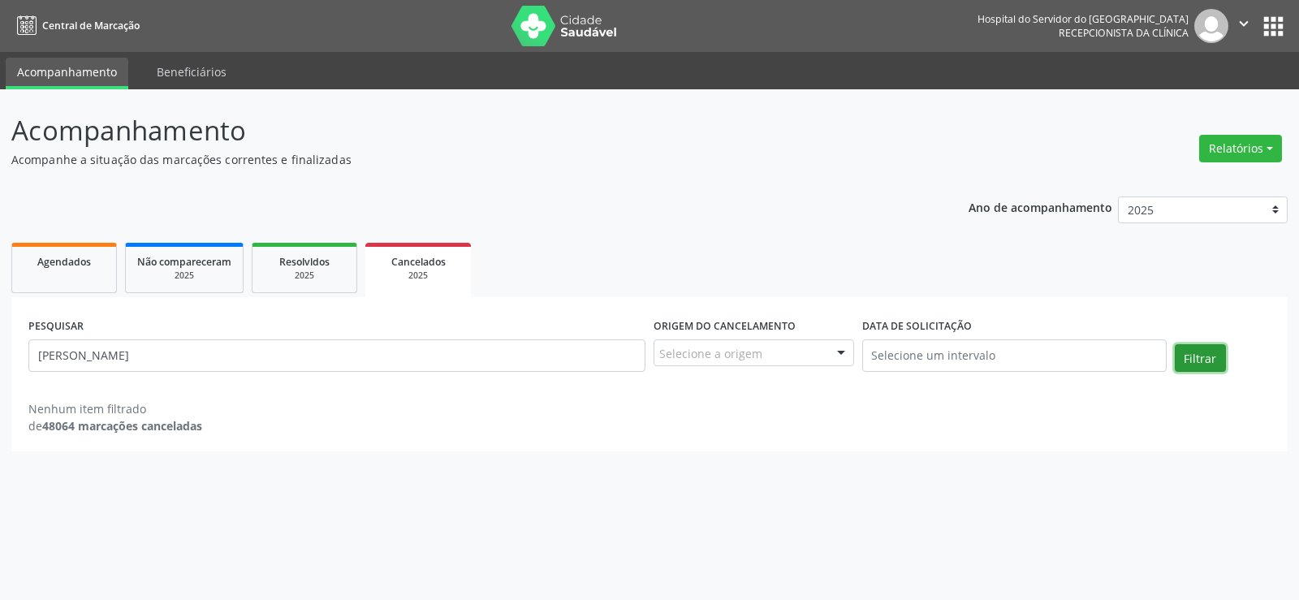
click at [1213, 366] on button "Filtrar" at bounding box center [1200, 358] width 51 height 28
click at [167, 265] on span "Não compareceram" at bounding box center [184, 262] width 94 height 14
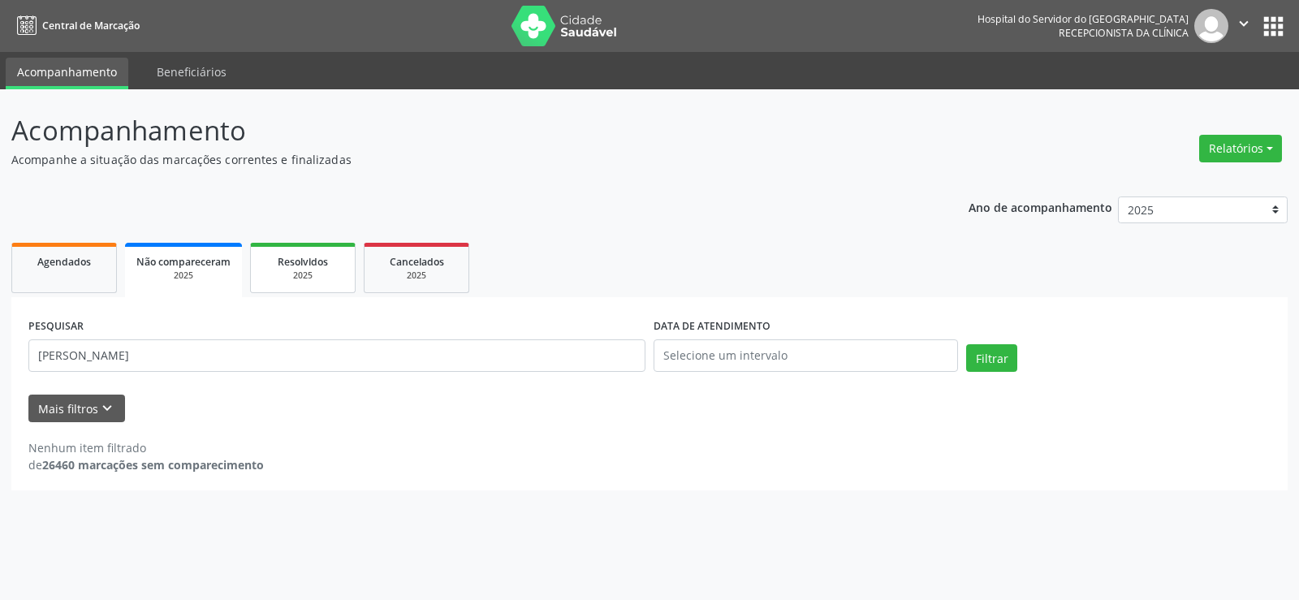
click at [321, 272] on div "2025" at bounding box center [302, 275] width 81 height 12
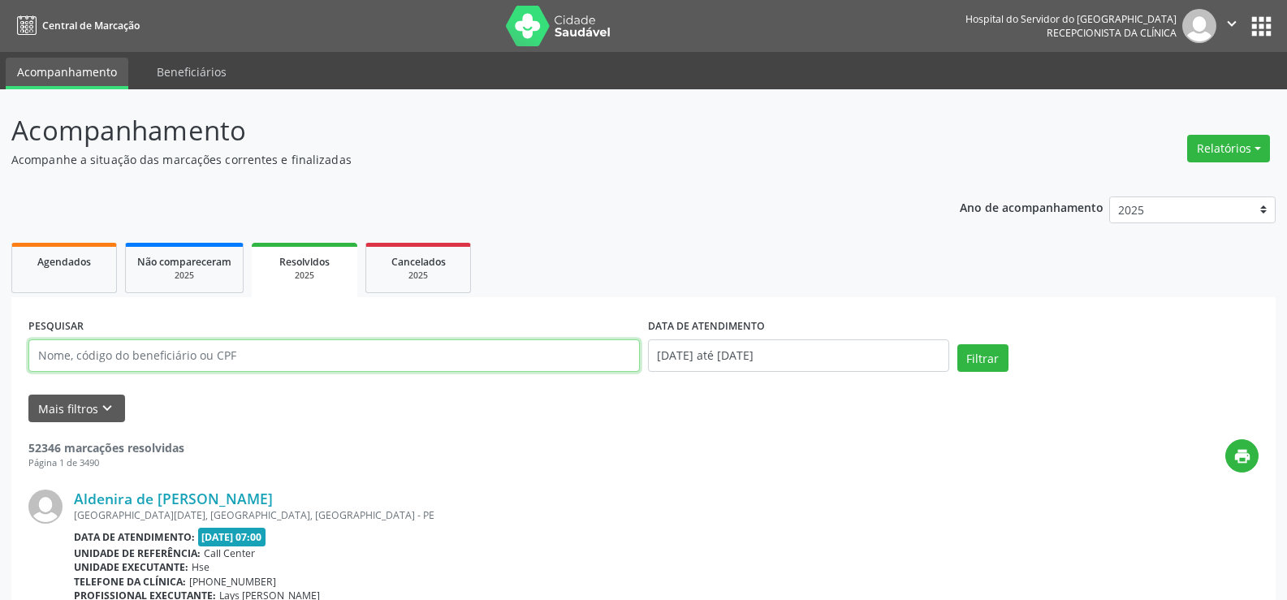
click at [290, 364] on input "text" at bounding box center [333, 355] width 611 height 32
paste input "[PERSON_NAME]"
type input "[PERSON_NAME]"
click at [957, 344] on button "Filtrar" at bounding box center [982, 358] width 51 height 28
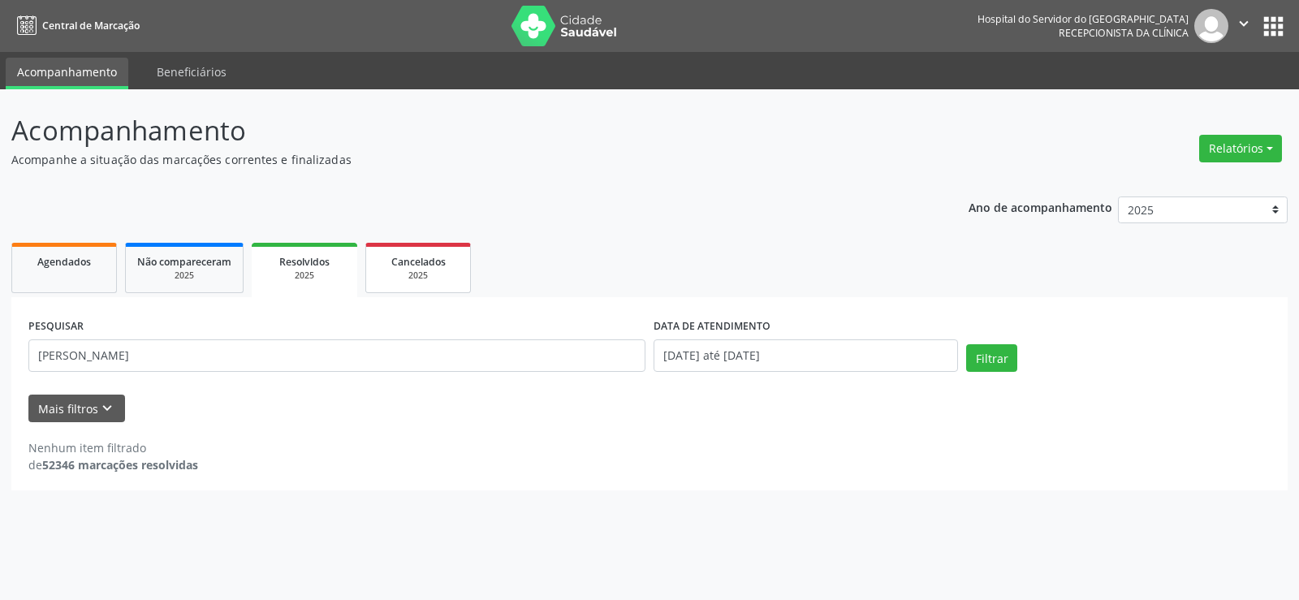
click at [405, 276] on div "2025" at bounding box center [417, 275] width 81 height 12
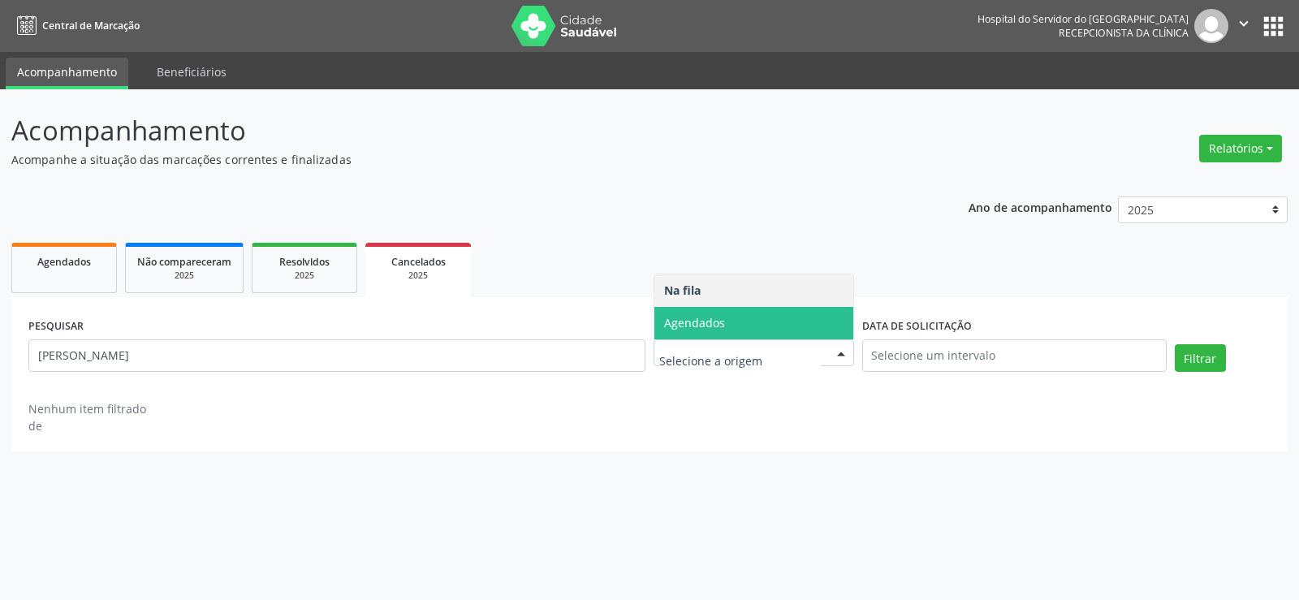
drag, startPoint x: 723, startPoint y: 316, endPoint x: 735, endPoint y: 315, distance: 11.4
click at [723, 316] on span "Agendados" at bounding box center [694, 322] width 61 height 15
select select "8"
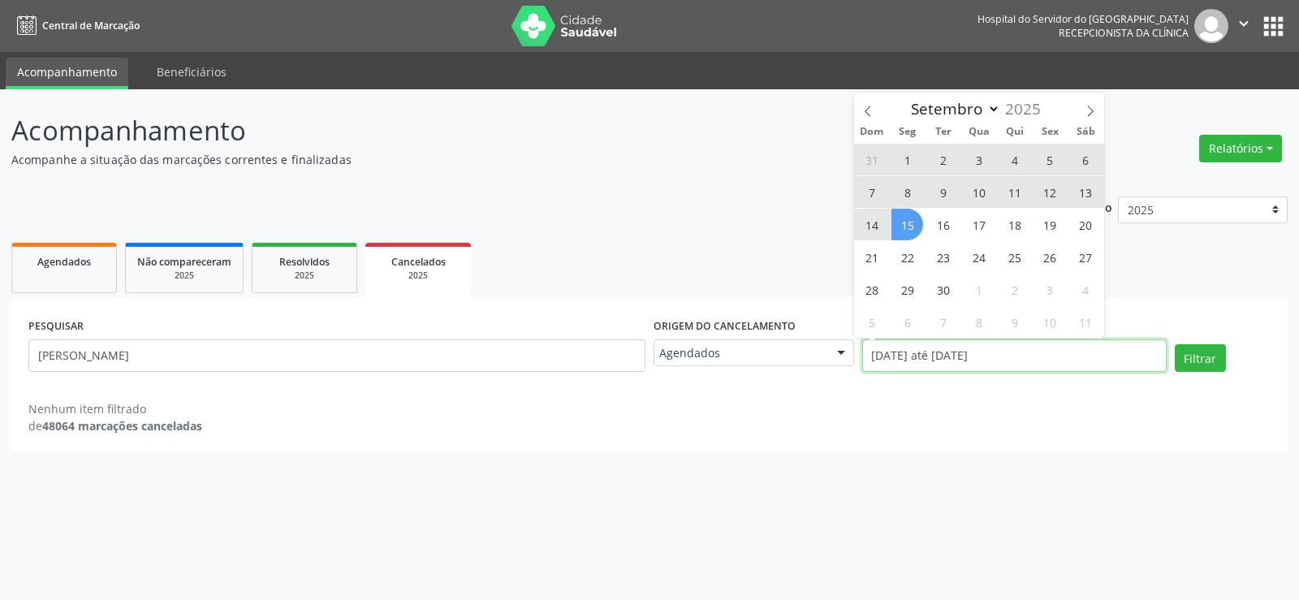
click at [1061, 369] on input "[DATE] até [DATE]" at bounding box center [1014, 355] width 304 height 32
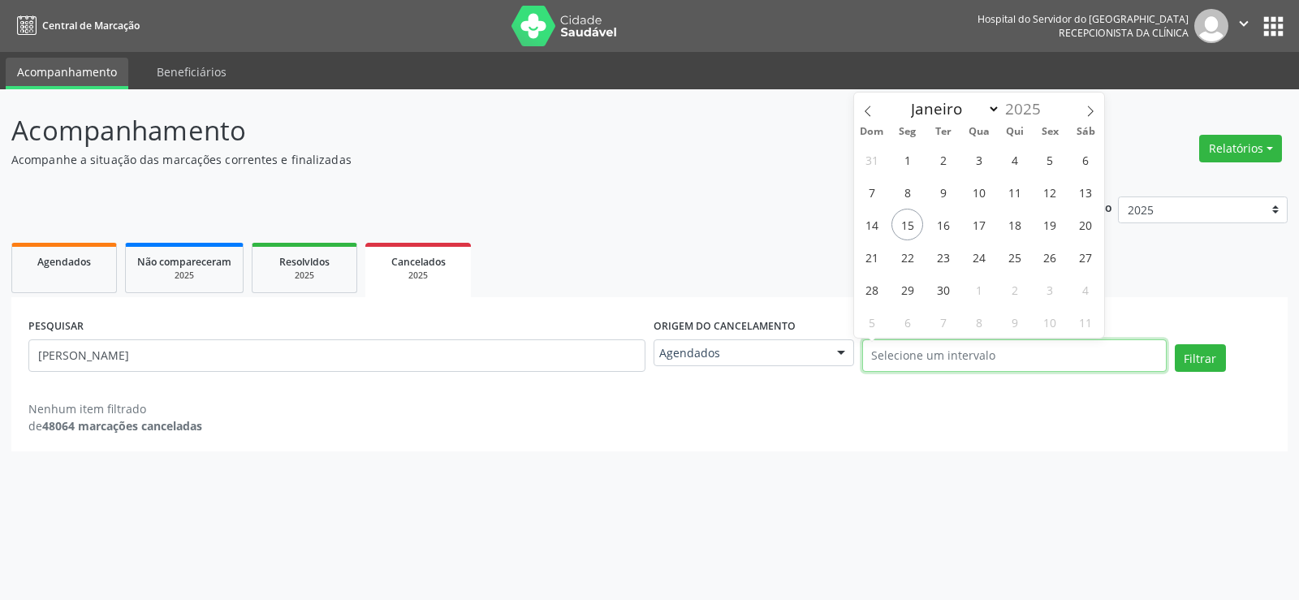
click at [1175, 344] on button "Filtrar" at bounding box center [1200, 358] width 51 height 28
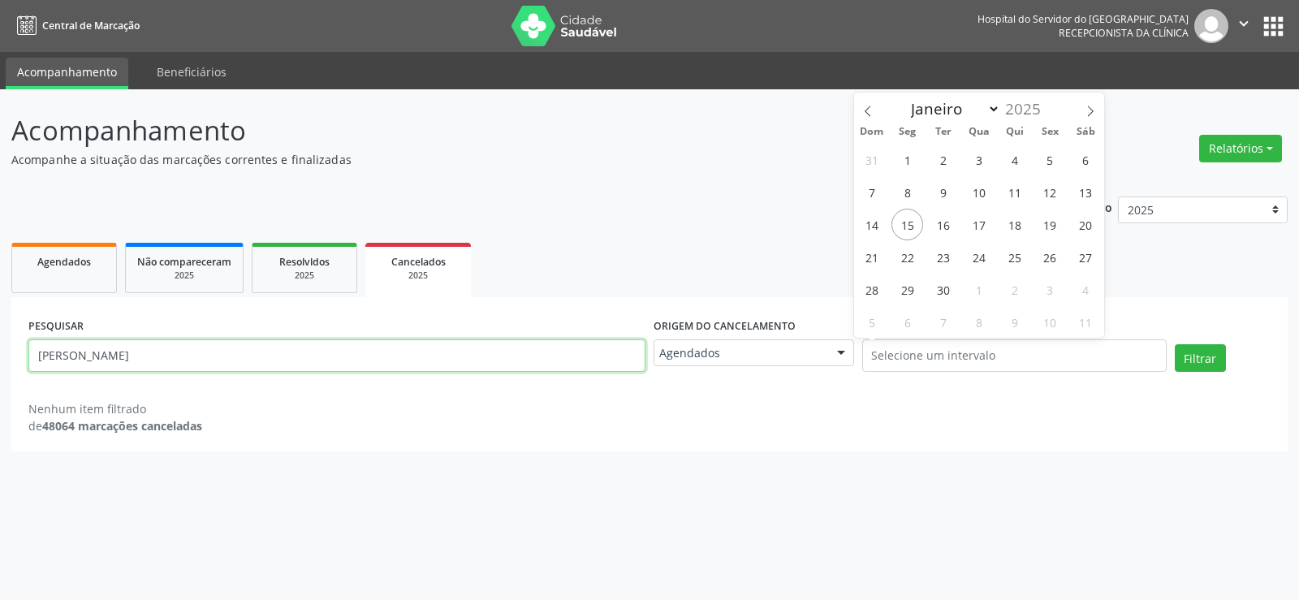
click at [141, 353] on input "[PERSON_NAME]" at bounding box center [336, 355] width 617 height 32
click at [142, 353] on input "[PERSON_NAME]" at bounding box center [336, 355] width 617 height 32
paste input "808.338.374-00"
type input "808.338.374-00"
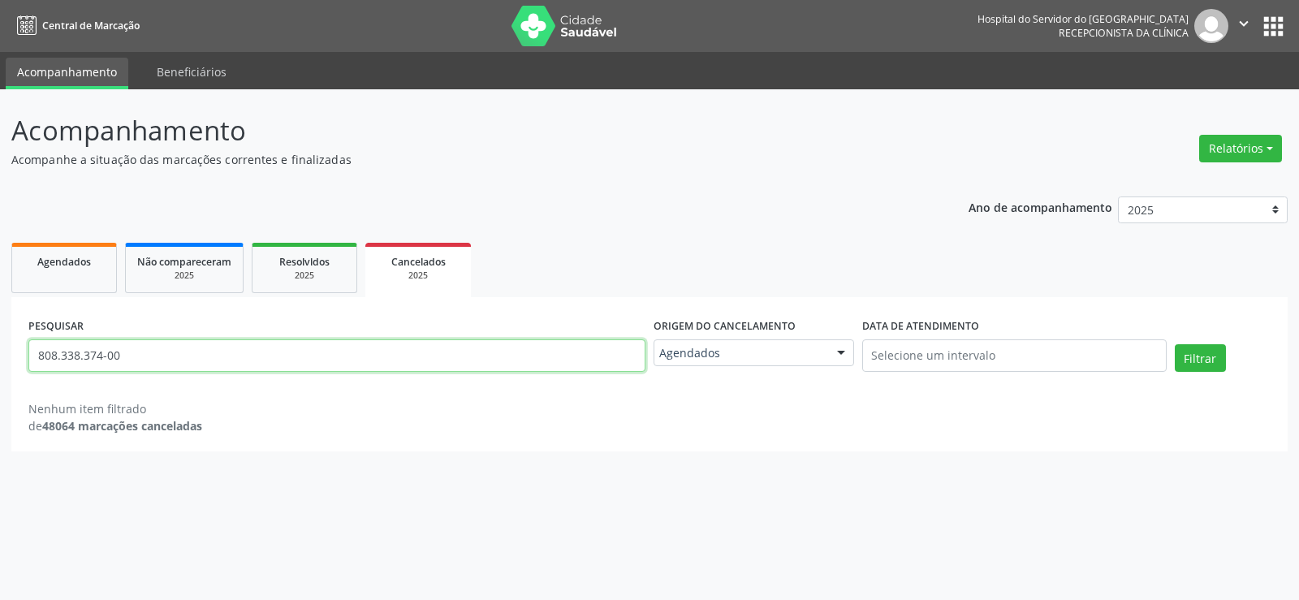
click at [1175, 344] on button "Filtrar" at bounding box center [1200, 358] width 51 height 28
click at [315, 269] on div "2025" at bounding box center [304, 275] width 81 height 12
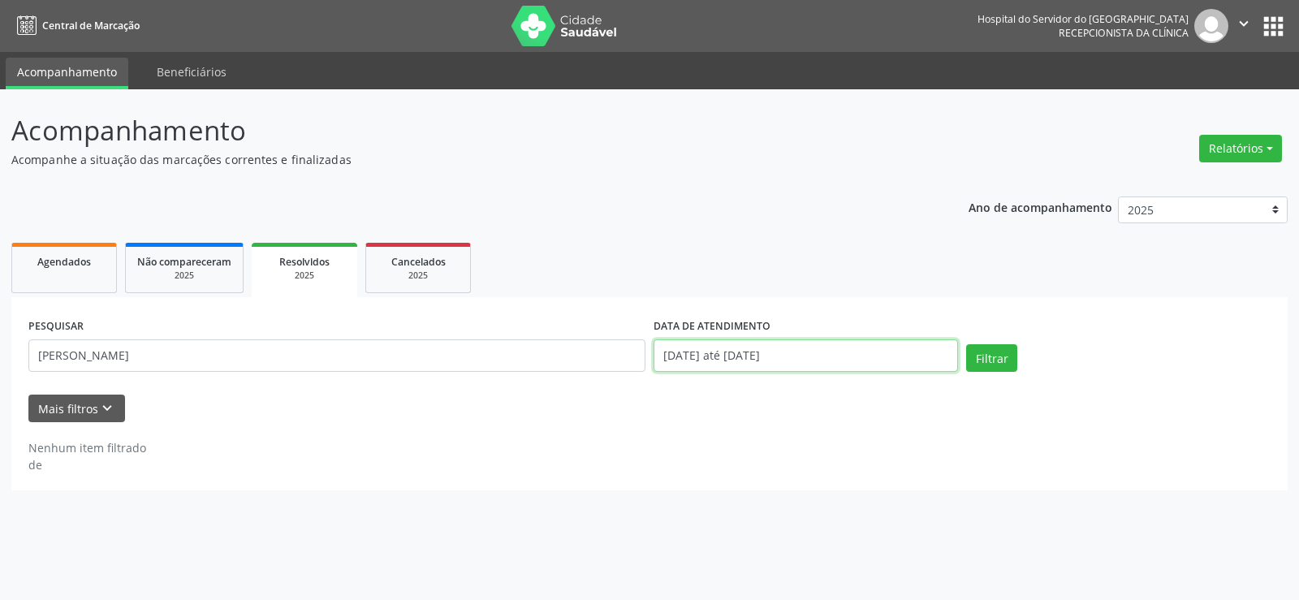
click at [826, 352] on input "[DATE] até [DATE]" at bounding box center [805, 355] width 304 height 32
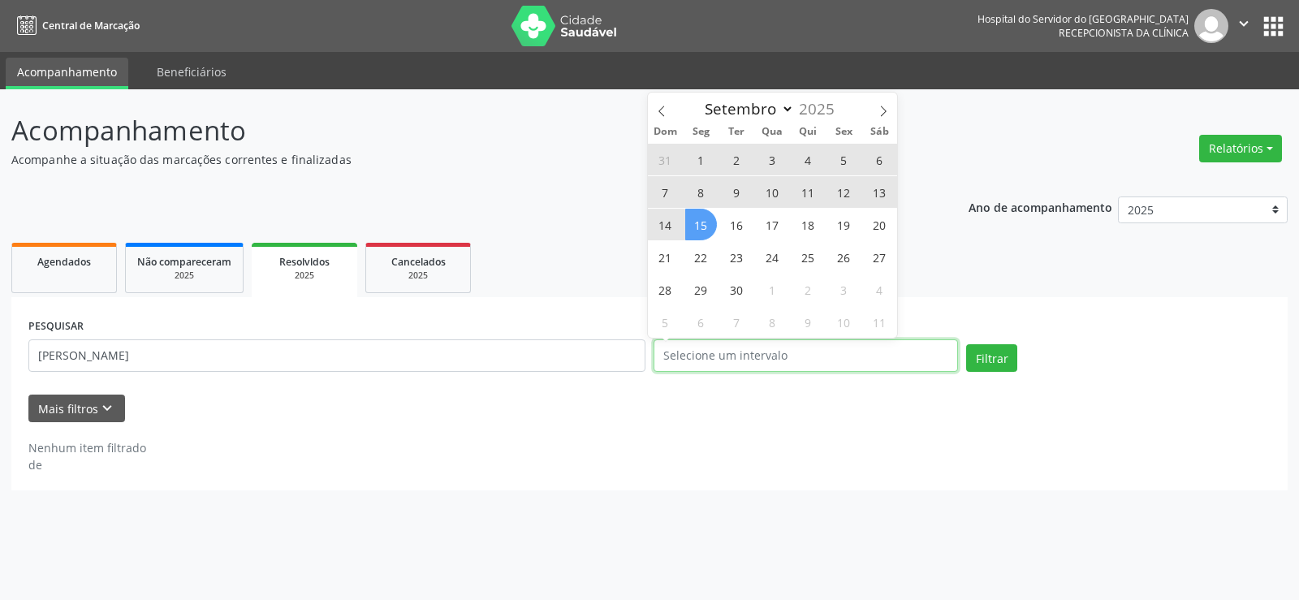
select select "0"
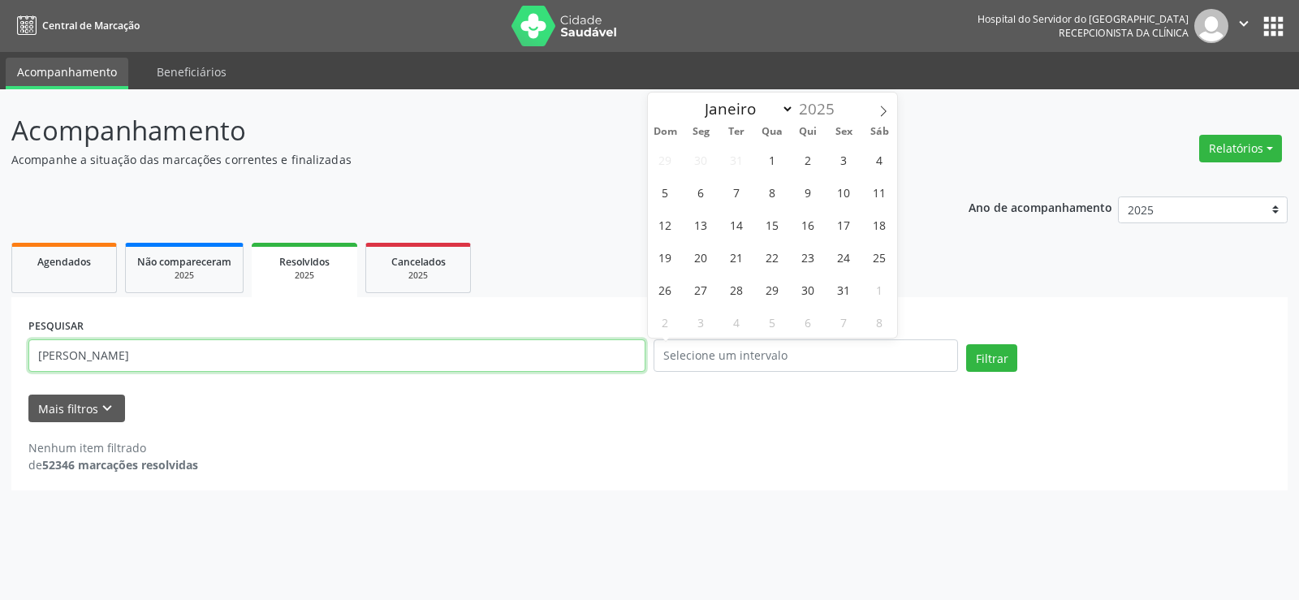
click at [255, 355] on input "[PERSON_NAME]" at bounding box center [336, 355] width 617 height 32
paste input "808.338.374-00"
type input "808.338.374-00"
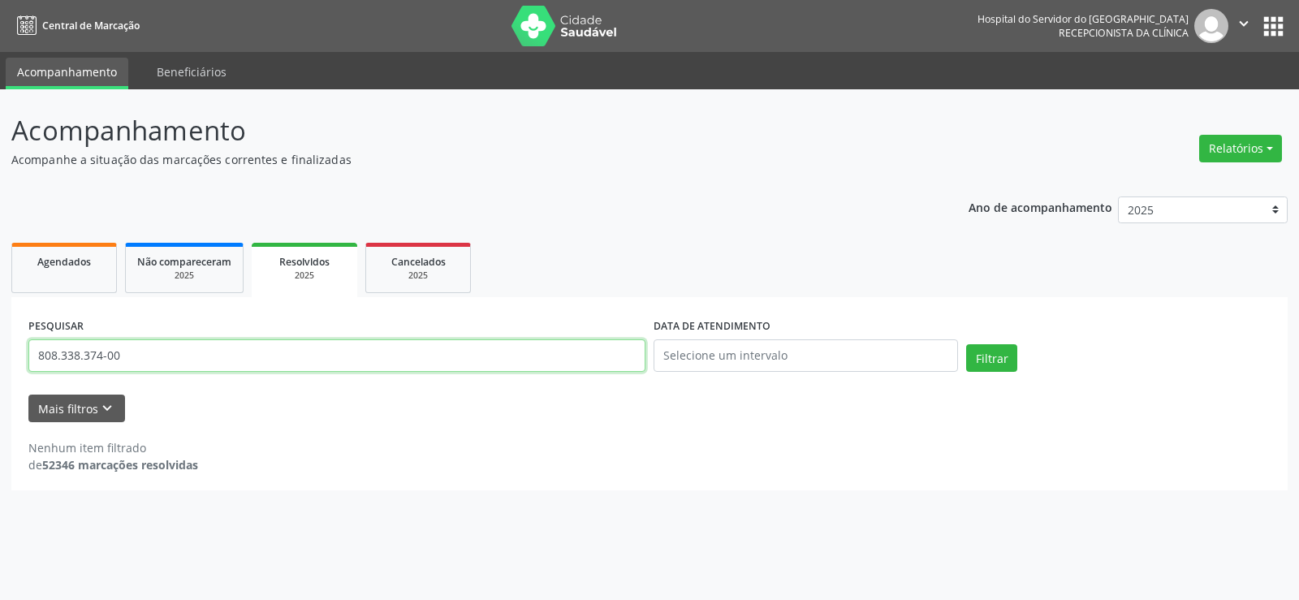
click at [966, 344] on button "Filtrar" at bounding box center [991, 358] width 51 height 28
click at [231, 278] on div "2025" at bounding box center [184, 275] width 94 height 12
click at [357, 353] on input "[PERSON_NAME]" at bounding box center [336, 355] width 617 height 32
paste input "808.338.374-00"
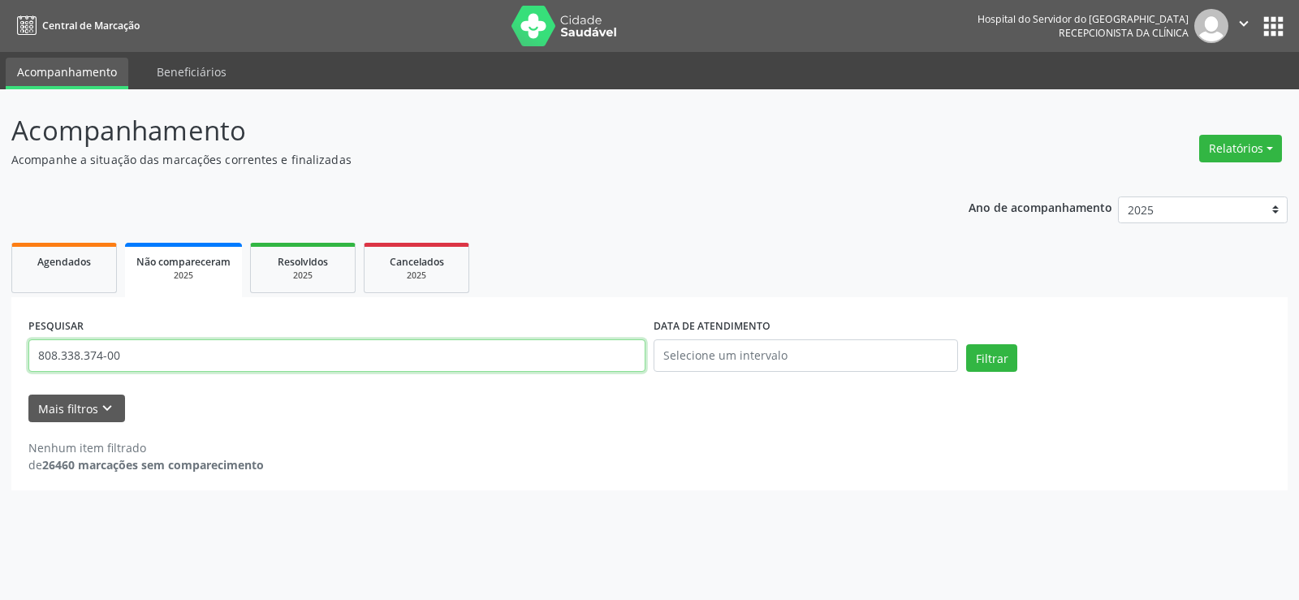
type input "808.338.374-00"
click at [966, 344] on button "Filtrar" at bounding box center [991, 358] width 51 height 28
click at [53, 278] on link "Agendados" at bounding box center [64, 268] width 106 height 50
click at [257, 351] on input "[PERSON_NAME]" at bounding box center [336, 355] width 617 height 32
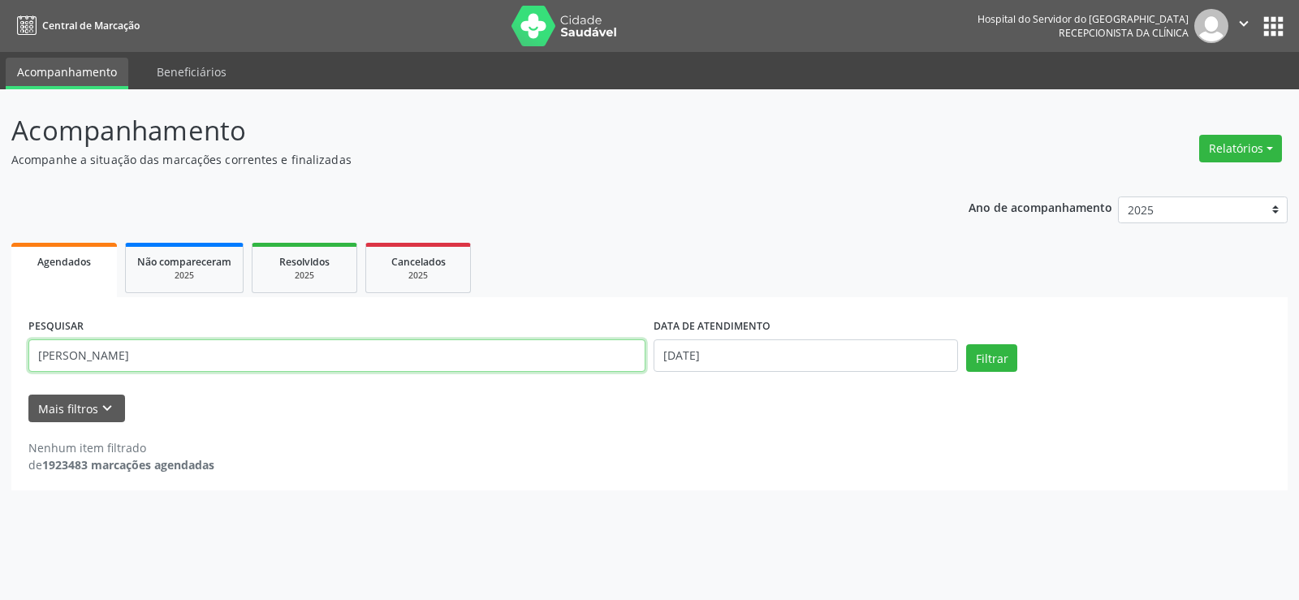
click at [257, 351] on input "[PERSON_NAME]" at bounding box center [336, 355] width 617 height 32
paste input "808.338.374-00"
type input "808.338.374-00"
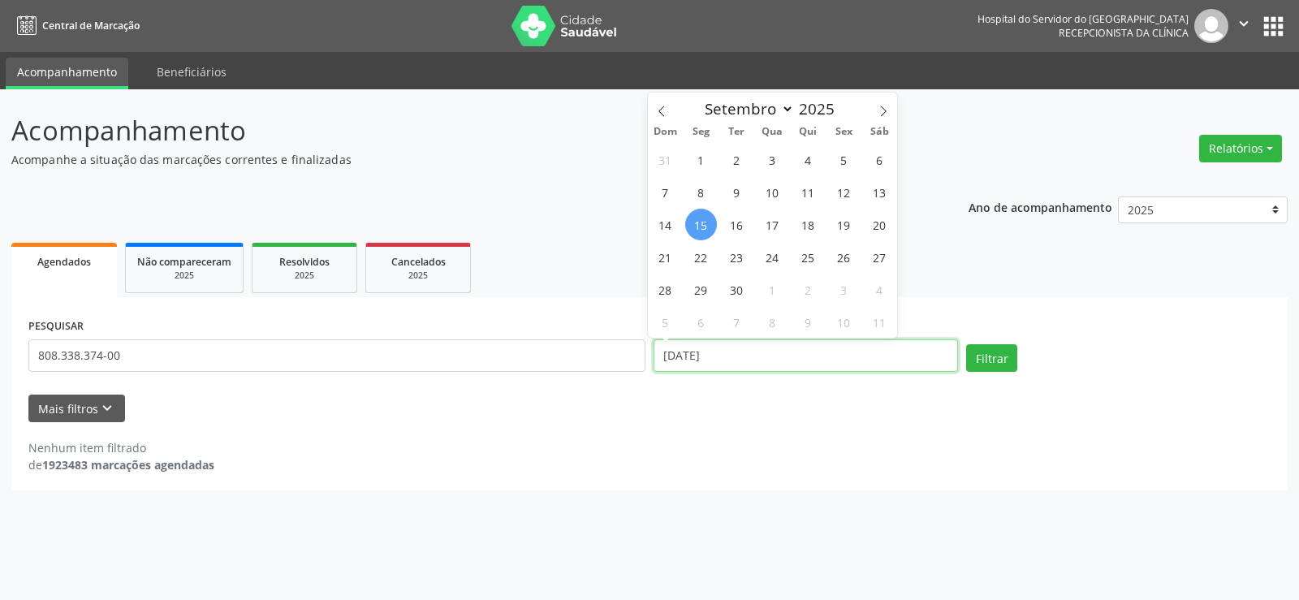
click at [688, 354] on input "[DATE]" at bounding box center [805, 355] width 304 height 32
click at [966, 344] on button "Filtrar" at bounding box center [991, 358] width 51 height 28
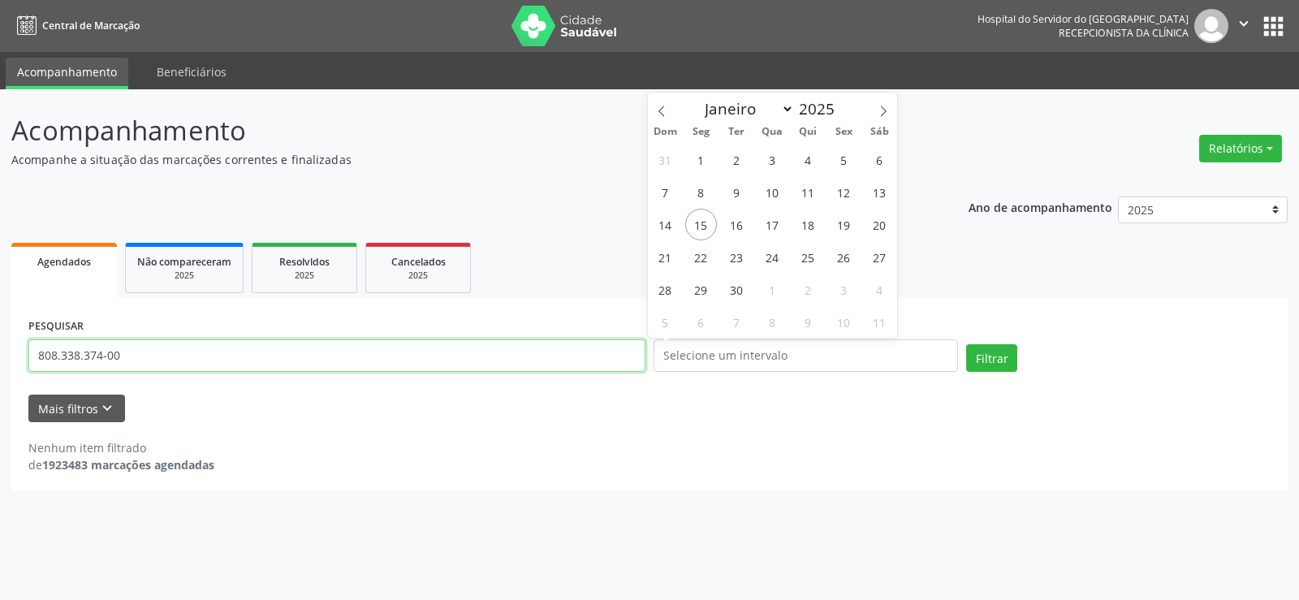
click at [140, 354] on input "808.338.374-00" at bounding box center [336, 355] width 617 height 32
paste input "[PERSON_NAME]"
click at [966, 344] on button "Filtrar" at bounding box center [991, 358] width 51 height 28
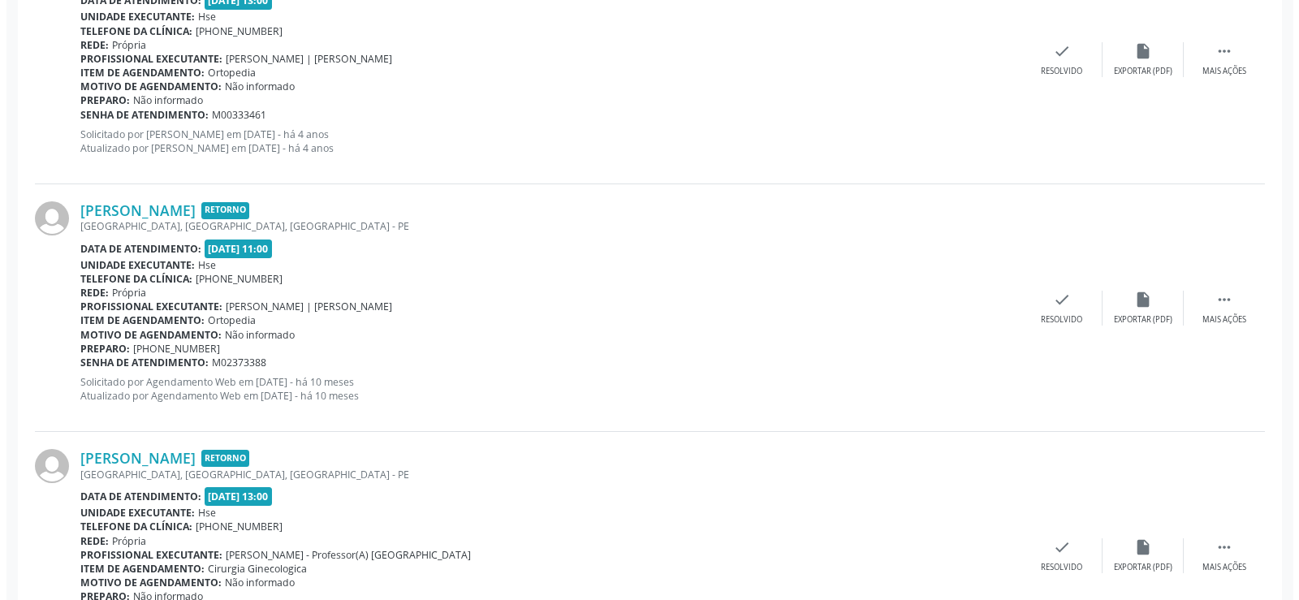
scroll to position [907, 0]
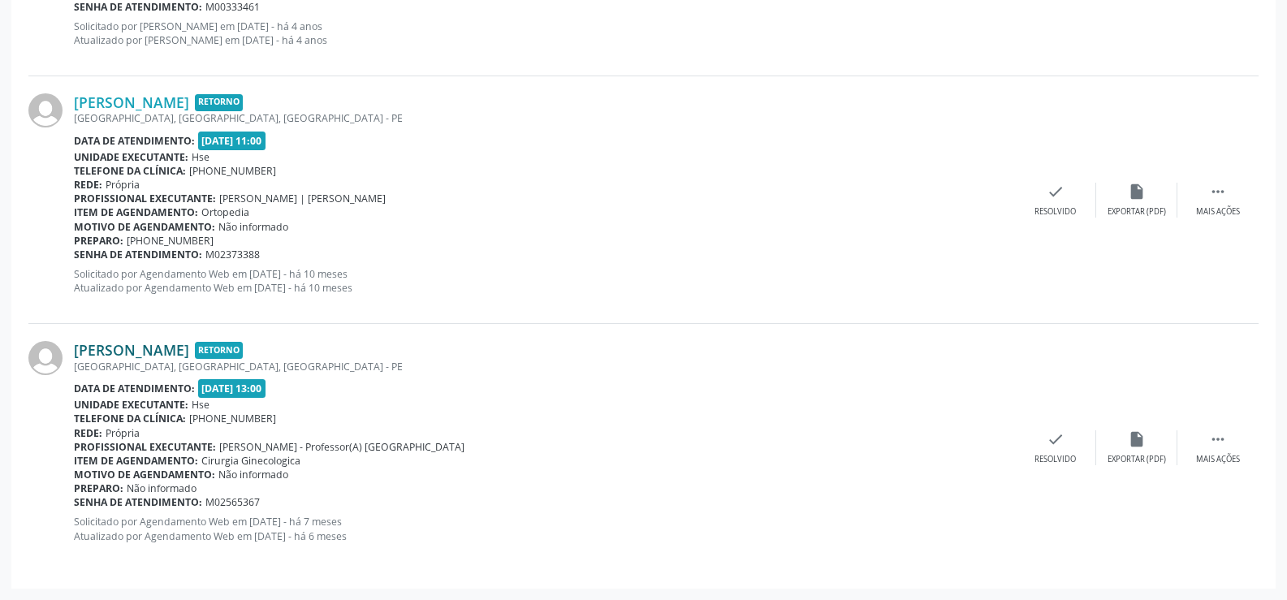
drag, startPoint x: 208, startPoint y: 335, endPoint x: 211, endPoint y: 354, distance: 18.9
click at [209, 343] on div "[PERSON_NAME] Retorno [GEOGRAPHIC_DATA], CENTRO, [GEOGRAPHIC_DATA] Data de aten…" at bounding box center [643, 447] width 1230 height 247
click at [189, 354] on link "[PERSON_NAME]" at bounding box center [131, 350] width 115 height 18
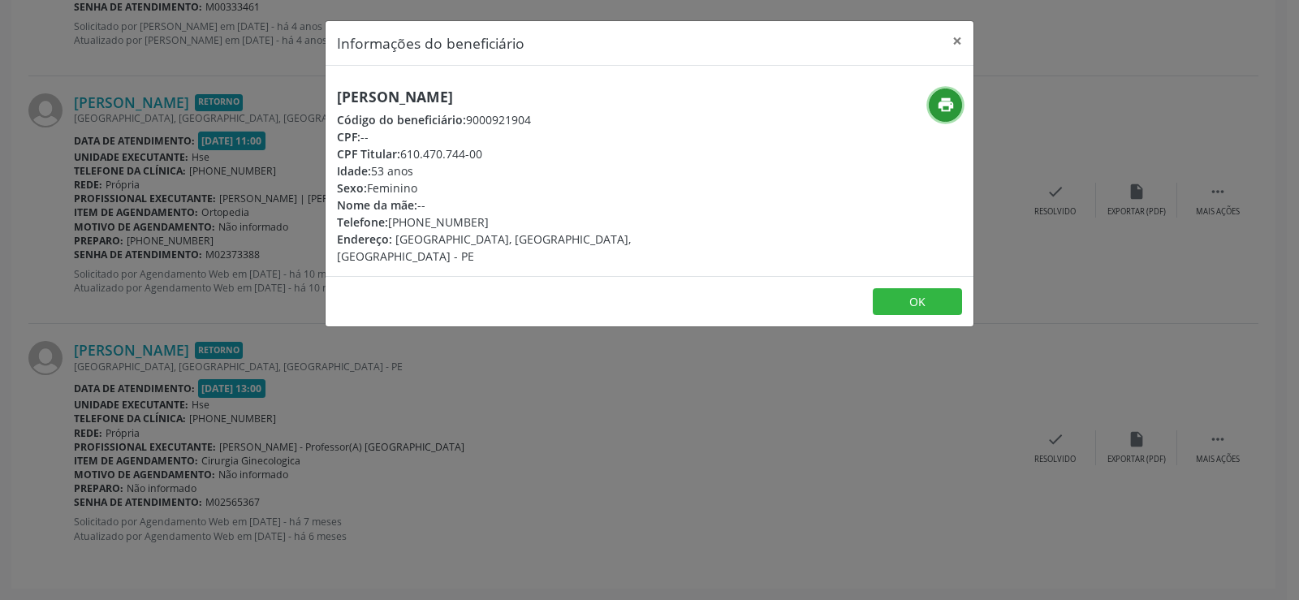
click at [952, 101] on icon "print" at bounding box center [946, 105] width 18 height 18
click at [166, 219] on div "Informações do beneficiário × [PERSON_NAME] Código do beneficiário: 9000921904 …" at bounding box center [649, 300] width 1299 height 600
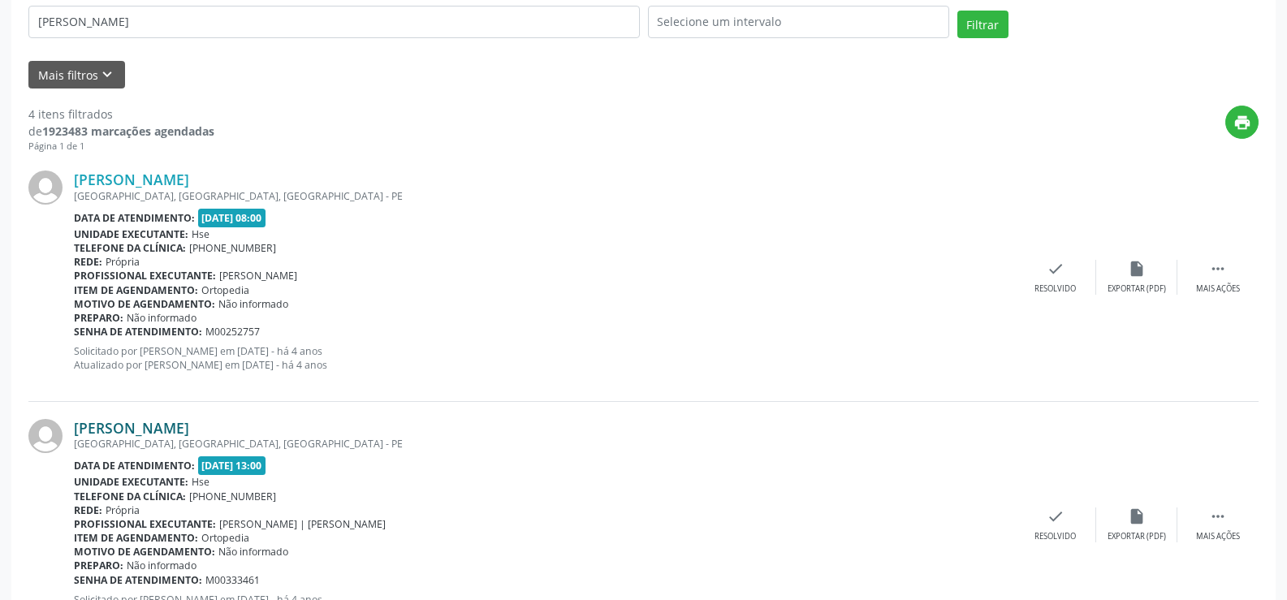
scroll to position [0, 0]
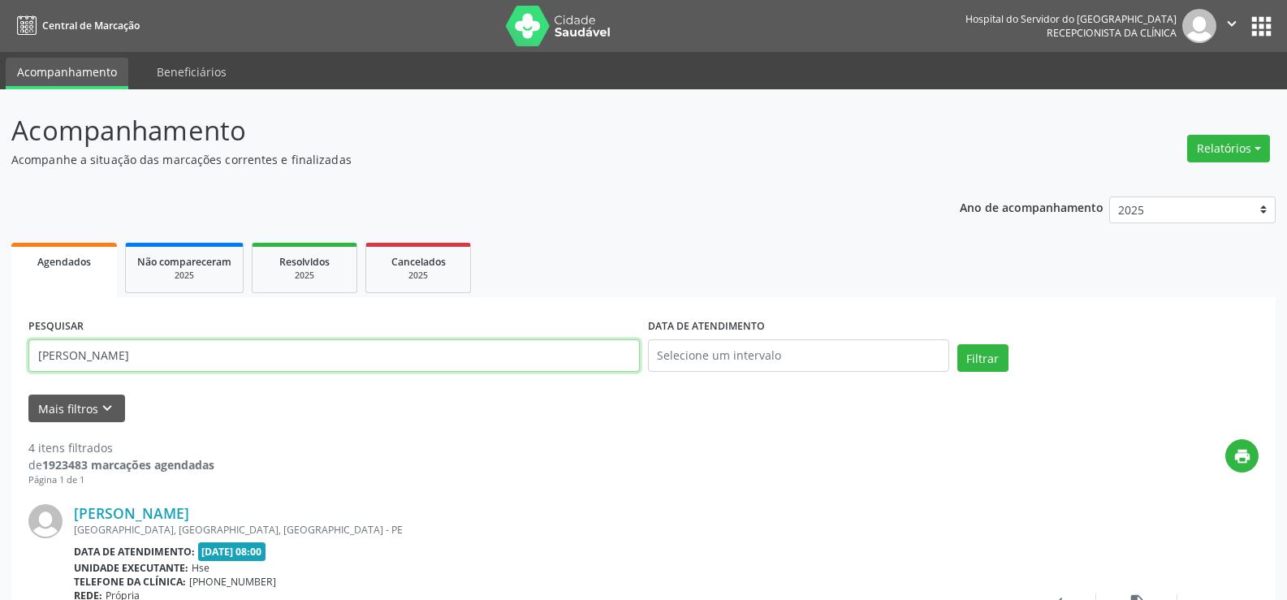
click at [201, 365] on input "[PERSON_NAME]" at bounding box center [333, 355] width 611 height 32
paste input "38802201404"
click at [957, 344] on button "Filtrar" at bounding box center [982, 358] width 51 height 28
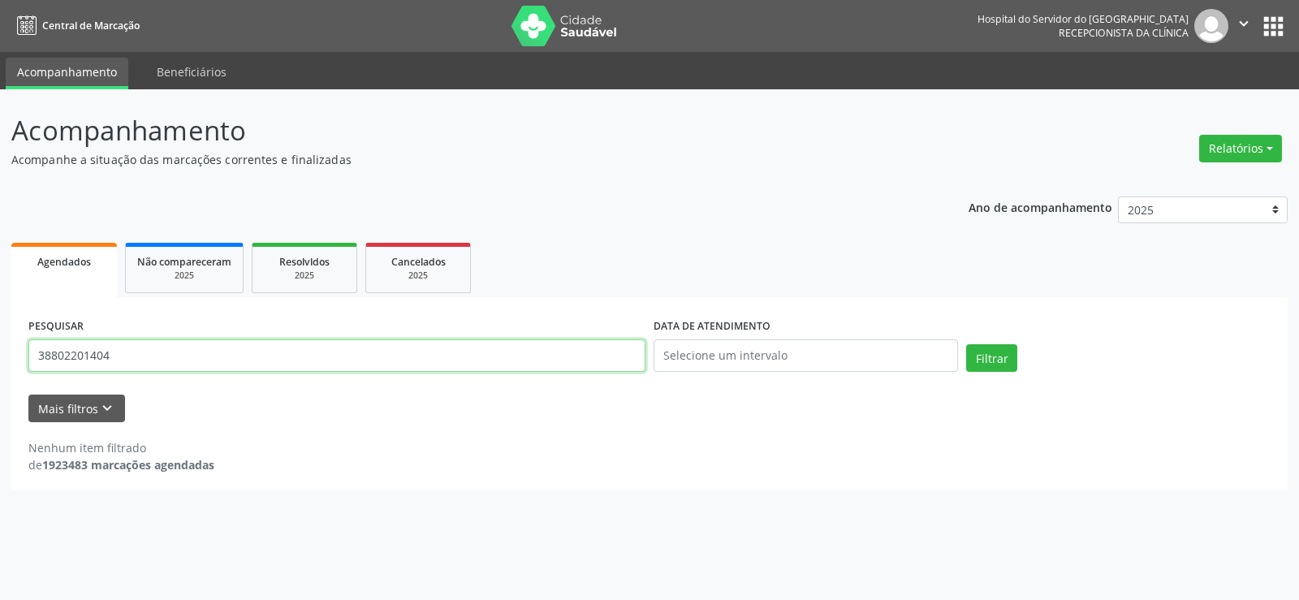
click at [228, 341] on input "38802201404" at bounding box center [336, 355] width 617 height 32
paste input "15307212453"
click at [966, 344] on button "Filtrar" at bounding box center [991, 358] width 51 height 28
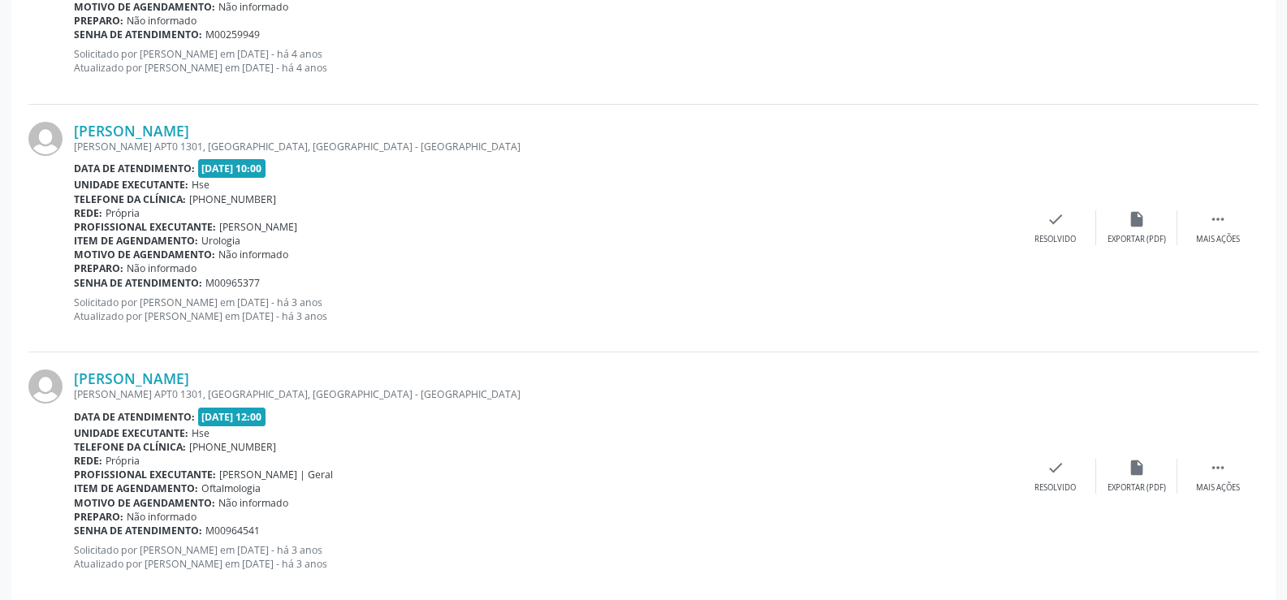
scroll to position [658, 0]
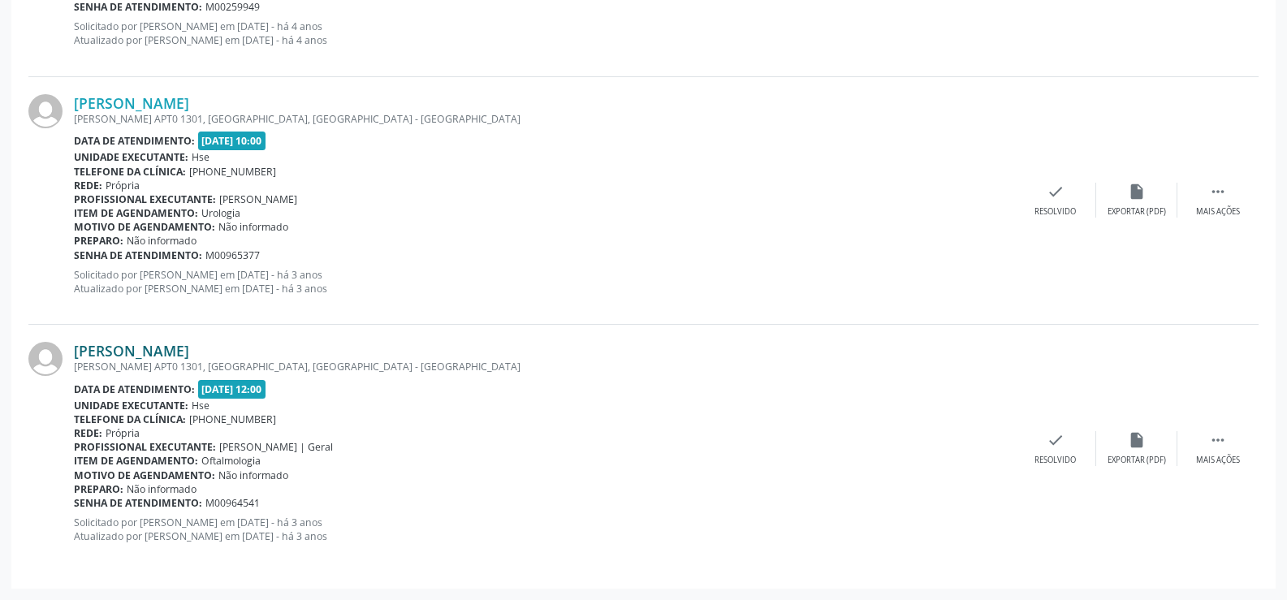
click at [189, 352] on link "[PERSON_NAME]" at bounding box center [131, 351] width 115 height 18
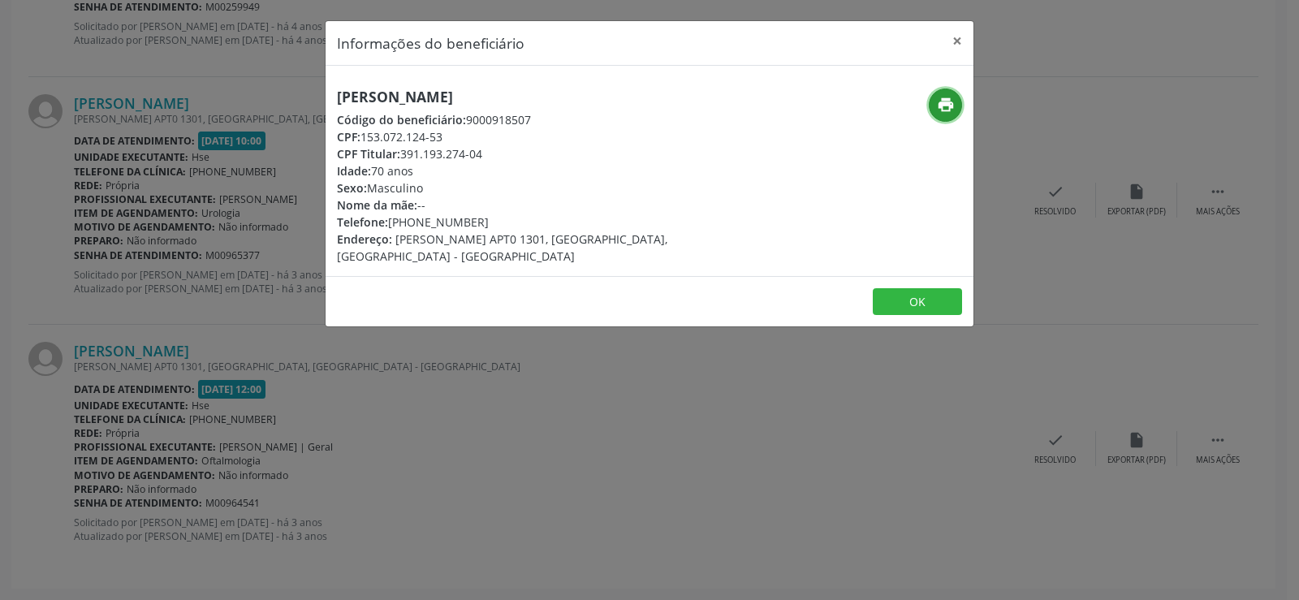
click at [959, 106] on button "print" at bounding box center [945, 104] width 33 height 33
click at [171, 442] on div "Informações do beneficiário × [PERSON_NAME] Código do beneficiário: 9000918507 …" at bounding box center [649, 300] width 1299 height 600
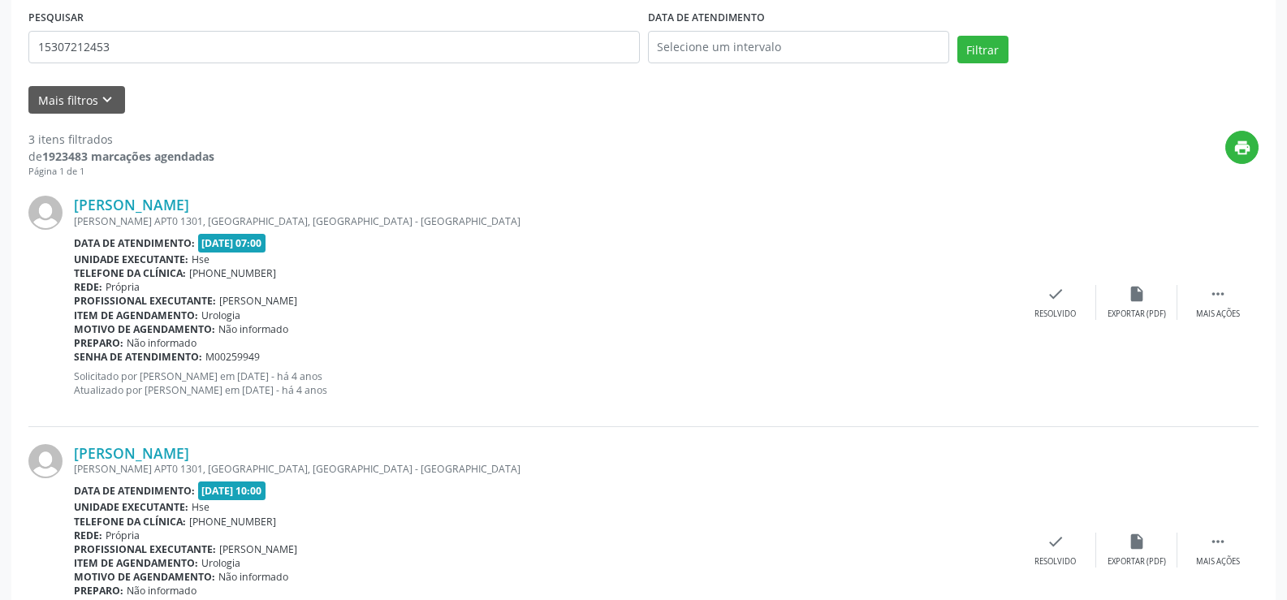
scroll to position [334, 0]
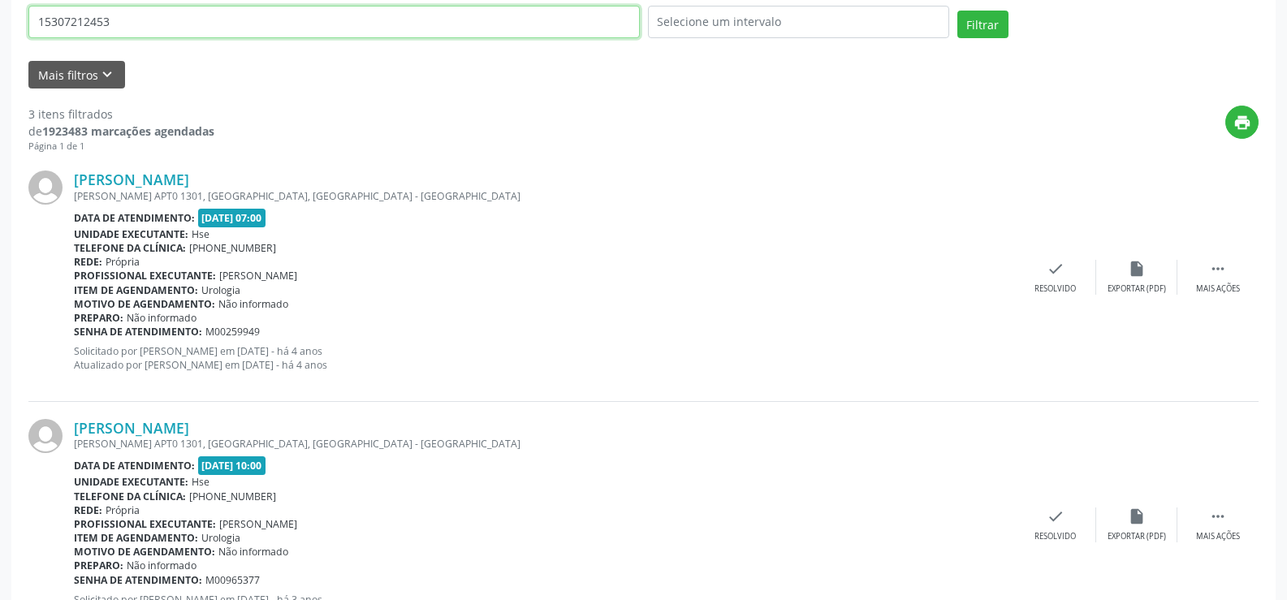
click at [150, 15] on input "15307212453" at bounding box center [333, 22] width 611 height 32
paste input "[PERSON_NAME][DATE]"
click at [957, 11] on button "Filtrar" at bounding box center [982, 25] width 51 height 28
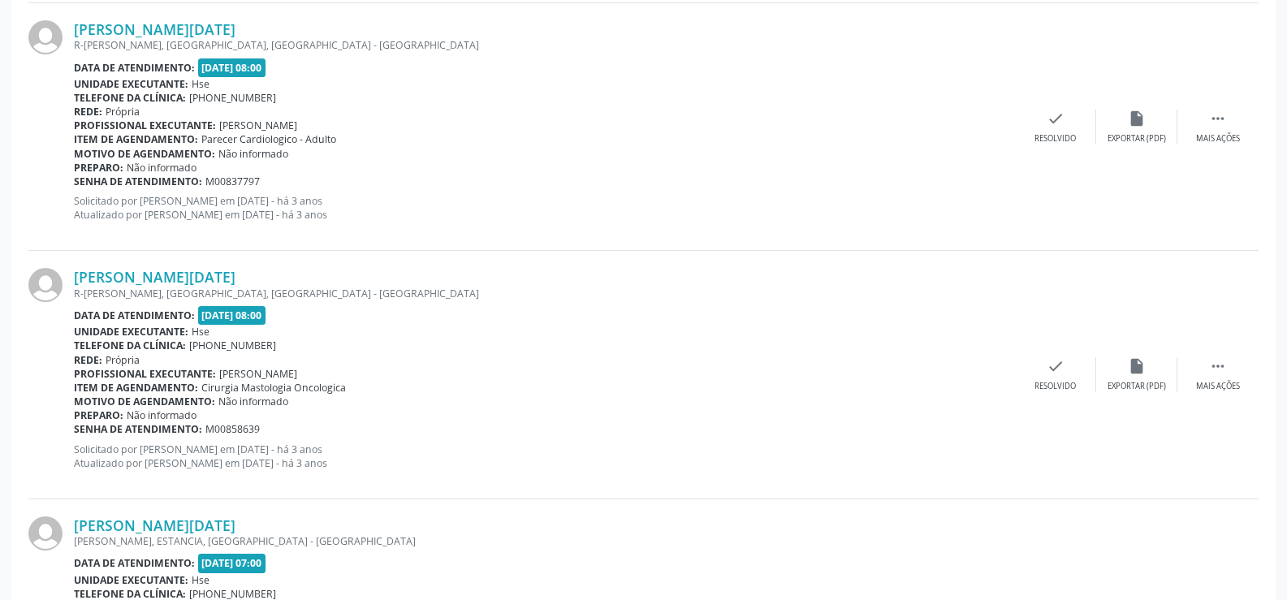
scroll to position [2544, 0]
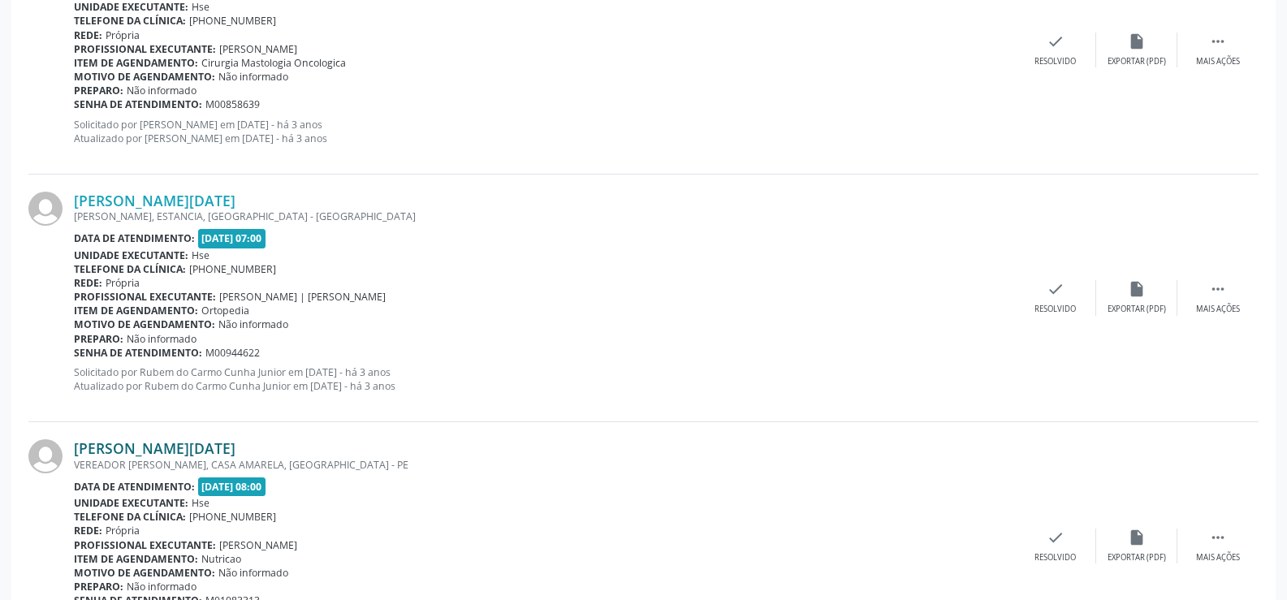
click at [177, 442] on link "[PERSON_NAME][DATE]" at bounding box center [155, 448] width 162 height 18
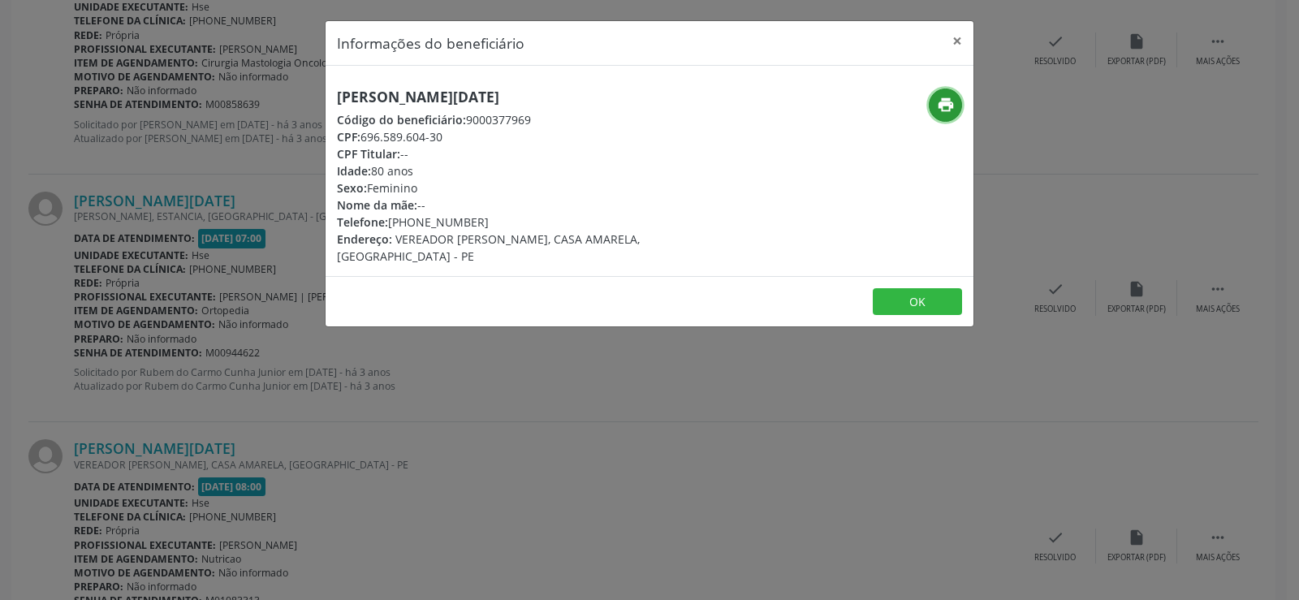
click at [936, 112] on button "print" at bounding box center [945, 104] width 33 height 33
click at [287, 317] on div "Informações do beneficiário × [PERSON_NAME][DATE] Código do beneficiário: 90003…" at bounding box center [649, 300] width 1299 height 600
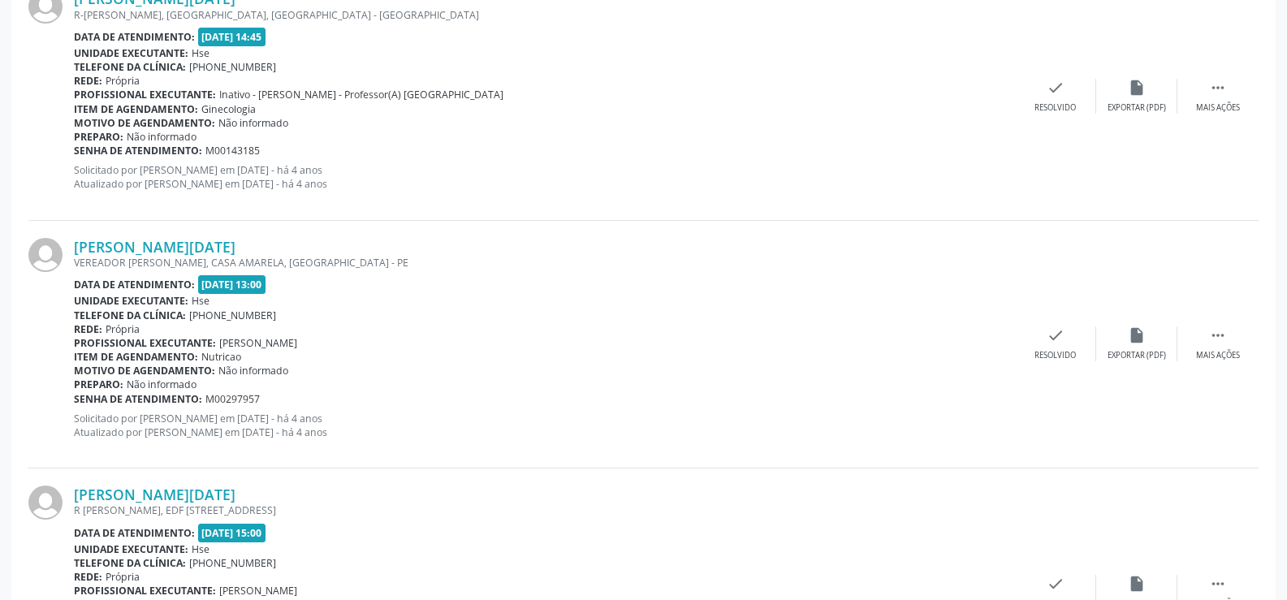
scroll to position [0, 0]
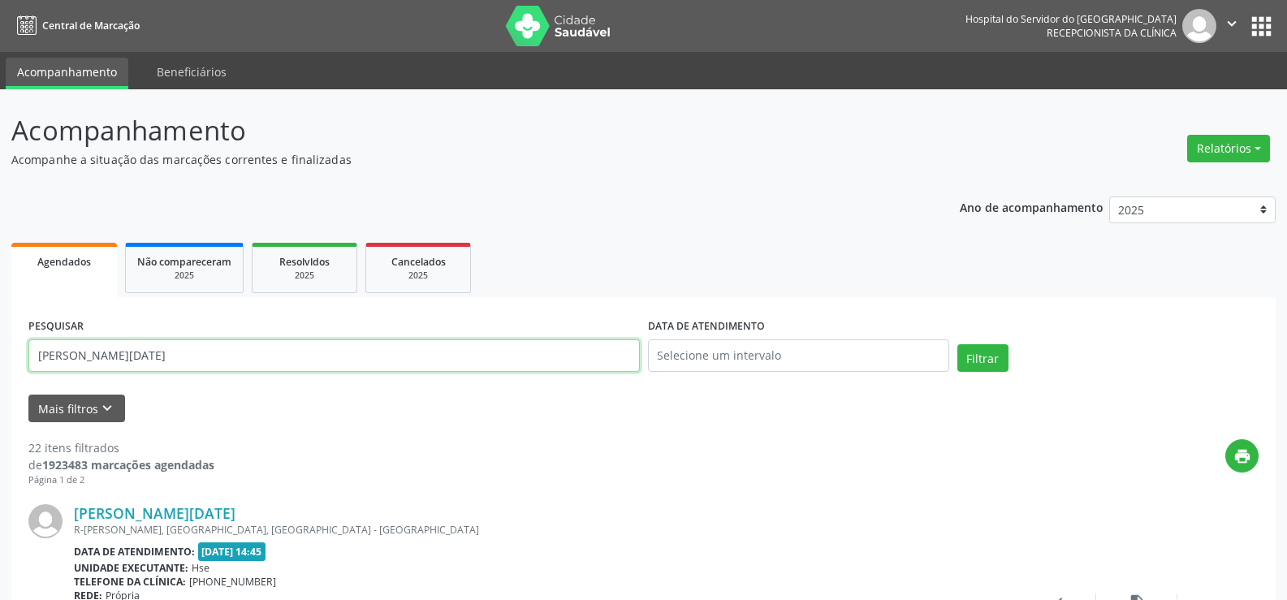
click at [179, 349] on input "[PERSON_NAME][DATE]" at bounding box center [333, 355] width 611 height 32
paste input "71045623466"
click at [957, 344] on button "Filtrar" at bounding box center [982, 358] width 51 height 28
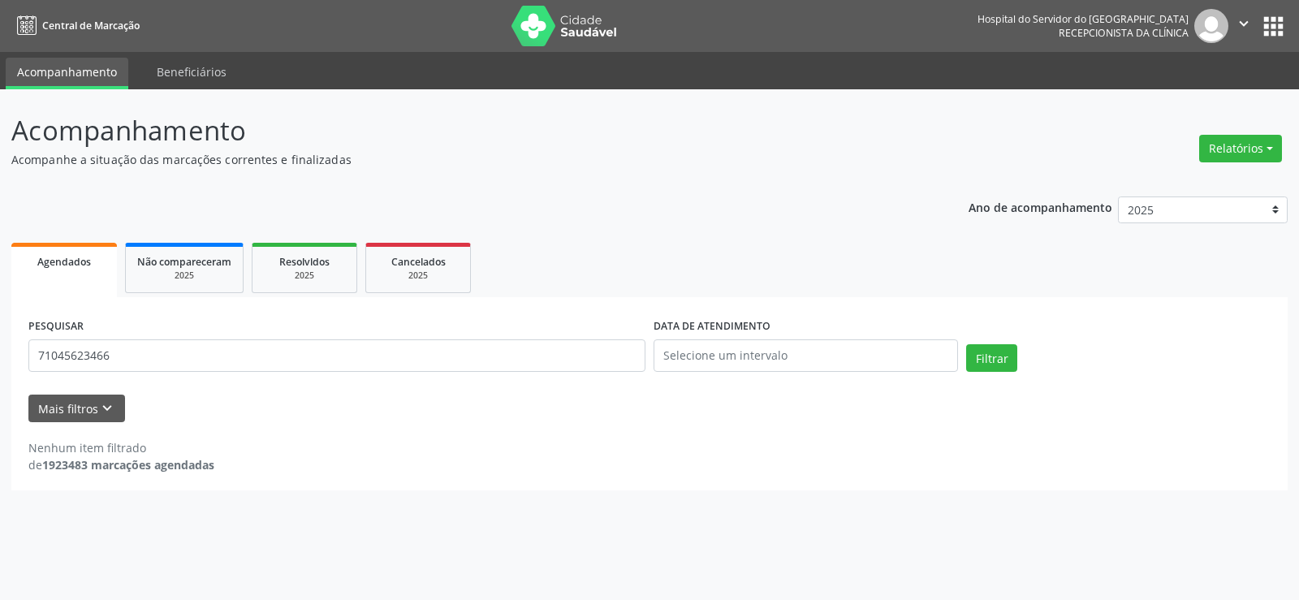
click at [276, 372] on div "PESQUISAR 71045623466" at bounding box center [336, 348] width 625 height 69
click at [261, 343] on input "71045623466" at bounding box center [336, 355] width 617 height 32
paste input "mateus de [PERSON_NAME]"
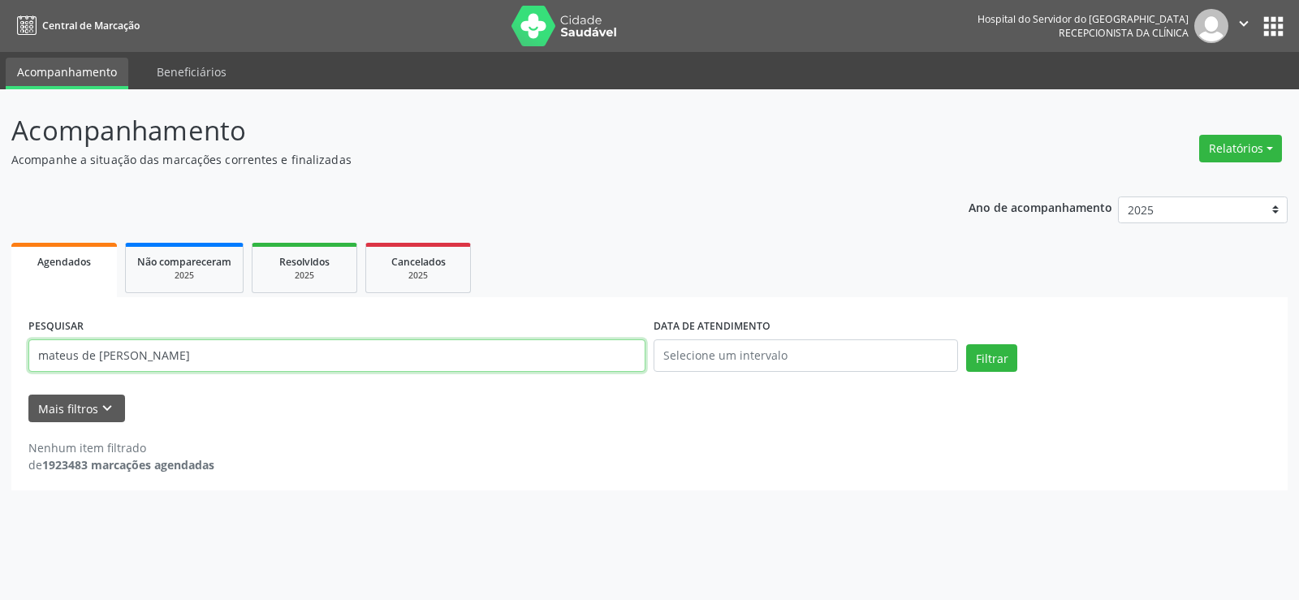
type input "mateus de [PERSON_NAME]"
click at [966, 344] on button "Filtrar" at bounding box center [991, 358] width 51 height 28
click at [224, 223] on div "Ano de acompanhamento 2025 2024 2023 2022 2021 Agendados Não compareceram 2025 …" at bounding box center [649, 338] width 1276 height 306
click at [224, 265] on span "Não compareceram" at bounding box center [184, 262] width 94 height 14
click at [142, 356] on input "808.338.374-00" at bounding box center [336, 355] width 617 height 32
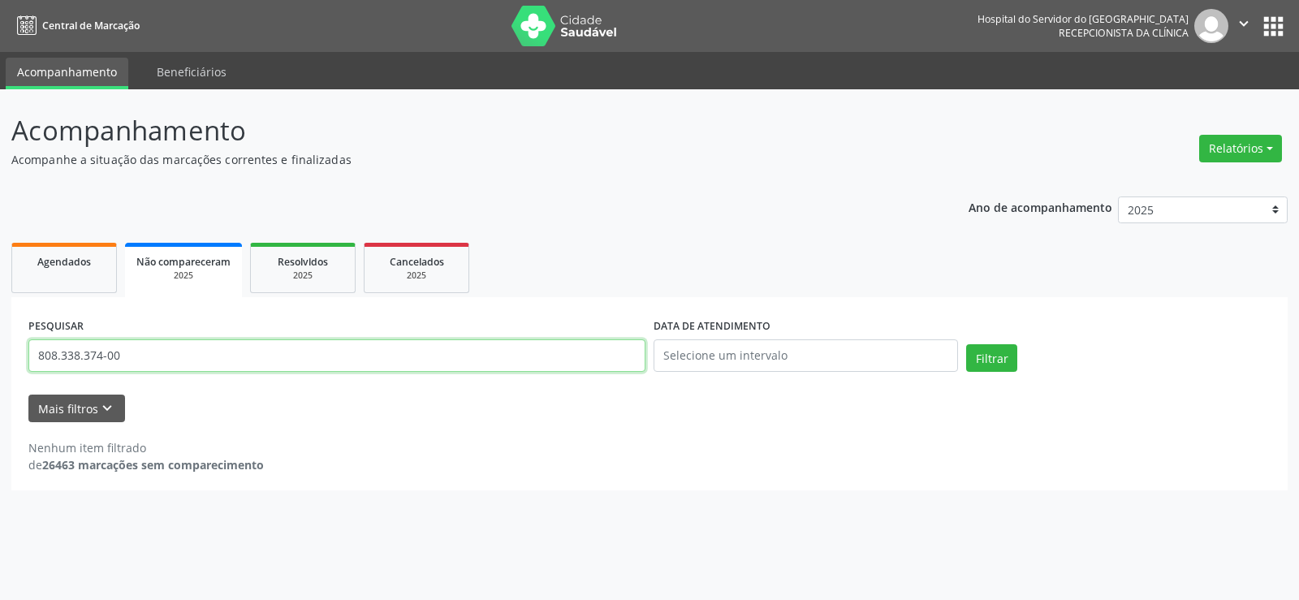
click at [142, 356] on input "808.338.374-00" at bounding box center [336, 355] width 617 height 32
paste input "mateus de [PERSON_NAME]"
drag, startPoint x: 96, startPoint y: 355, endPoint x: 0, endPoint y: 367, distance: 96.6
click at [0, 367] on div "Acompanhamento Acompanhe a situação das marcações correntes e finalizadas Relat…" at bounding box center [649, 344] width 1299 height 511
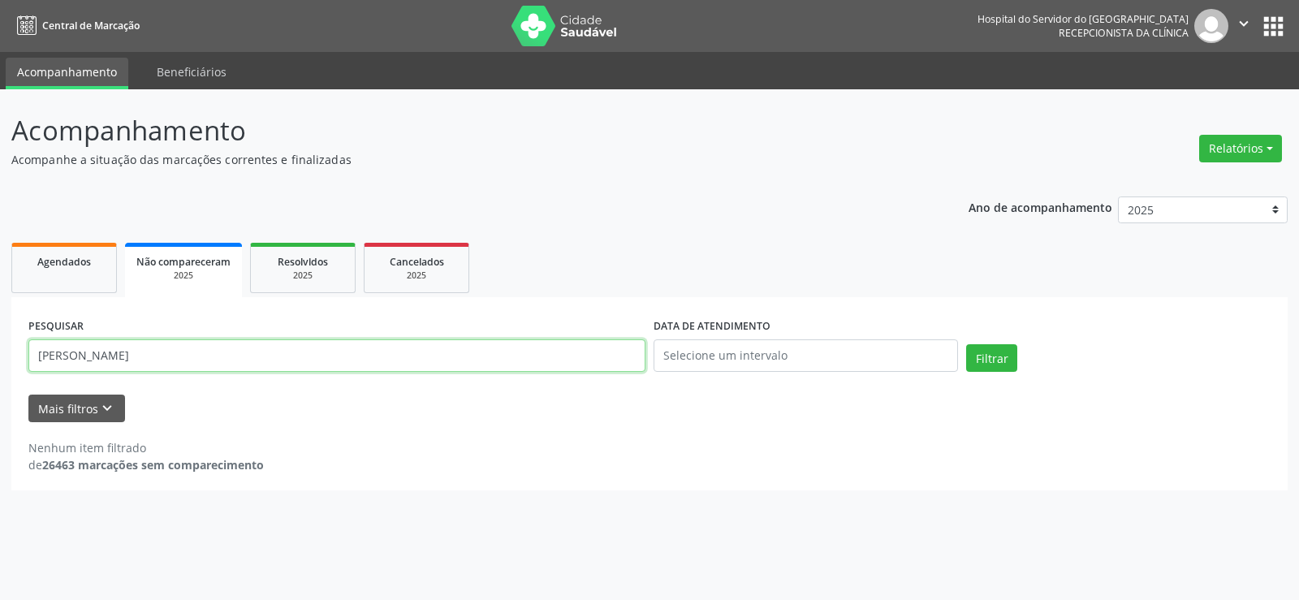
type input "[PERSON_NAME]"
click at [966, 344] on button "Filtrar" at bounding box center [991, 358] width 51 height 28
click at [103, 348] on input "[PERSON_NAME]" at bounding box center [336, 355] width 617 height 32
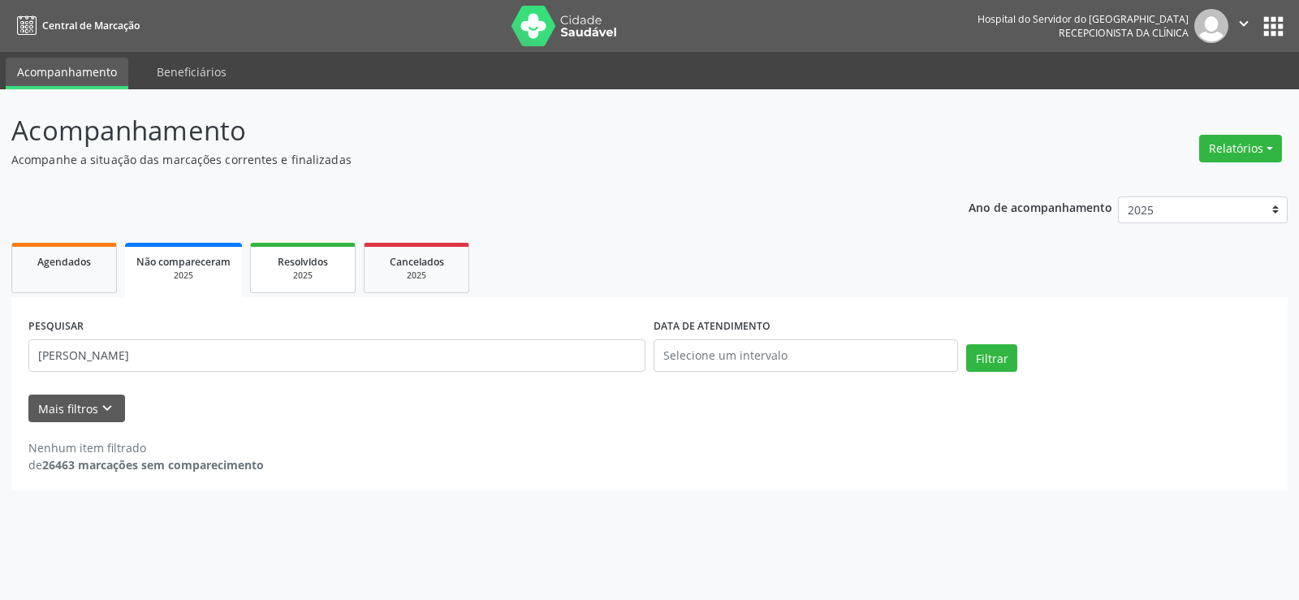
click at [298, 265] on span "Resolvidos" at bounding box center [303, 262] width 50 height 14
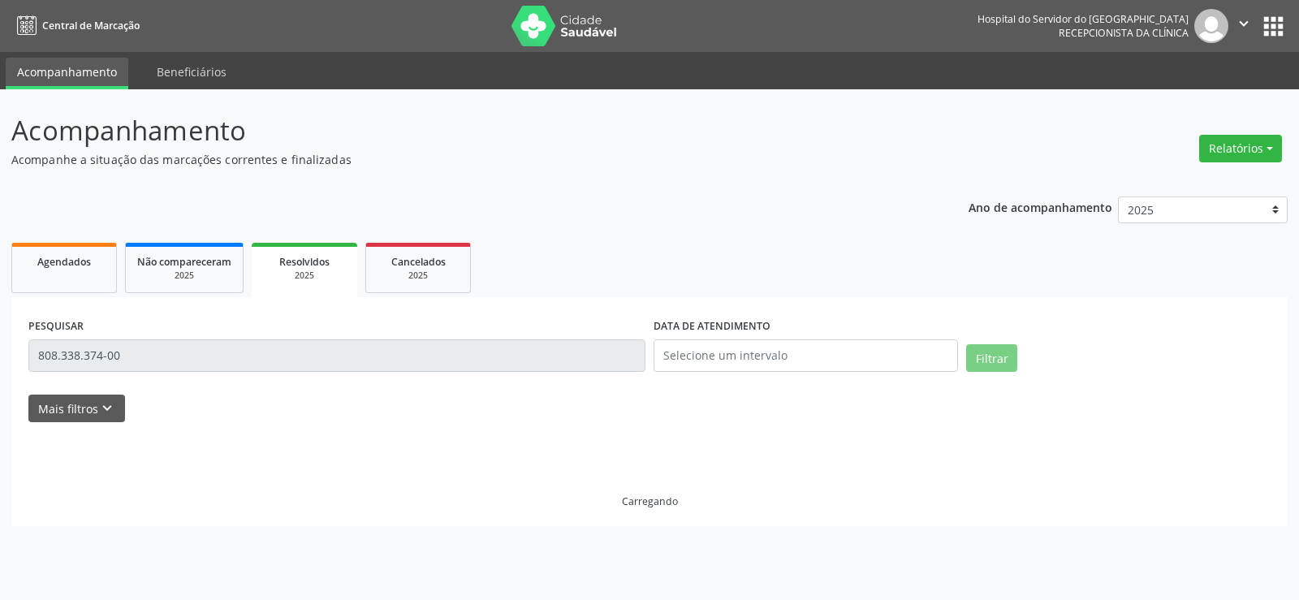
click at [204, 359] on input "808.338.374-00" at bounding box center [336, 355] width 617 height 32
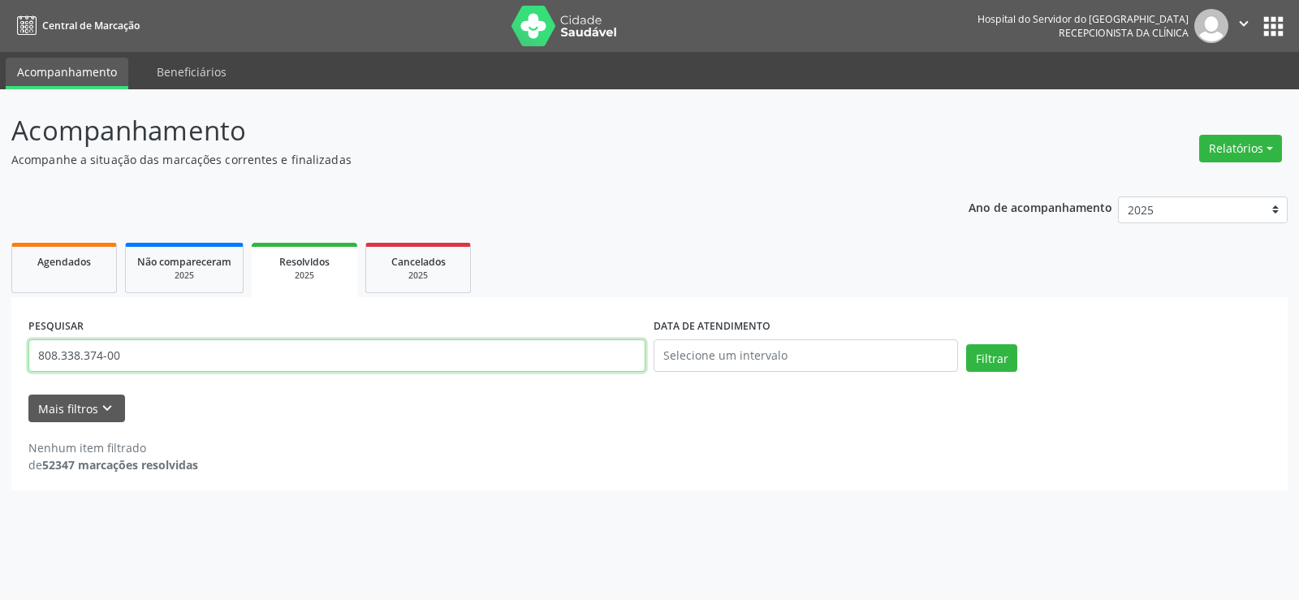
click at [204, 359] on input "808.338.374-00" at bounding box center [336, 355] width 617 height 32
paste input "[PERSON_NAME]"
type input "[PERSON_NAME]"
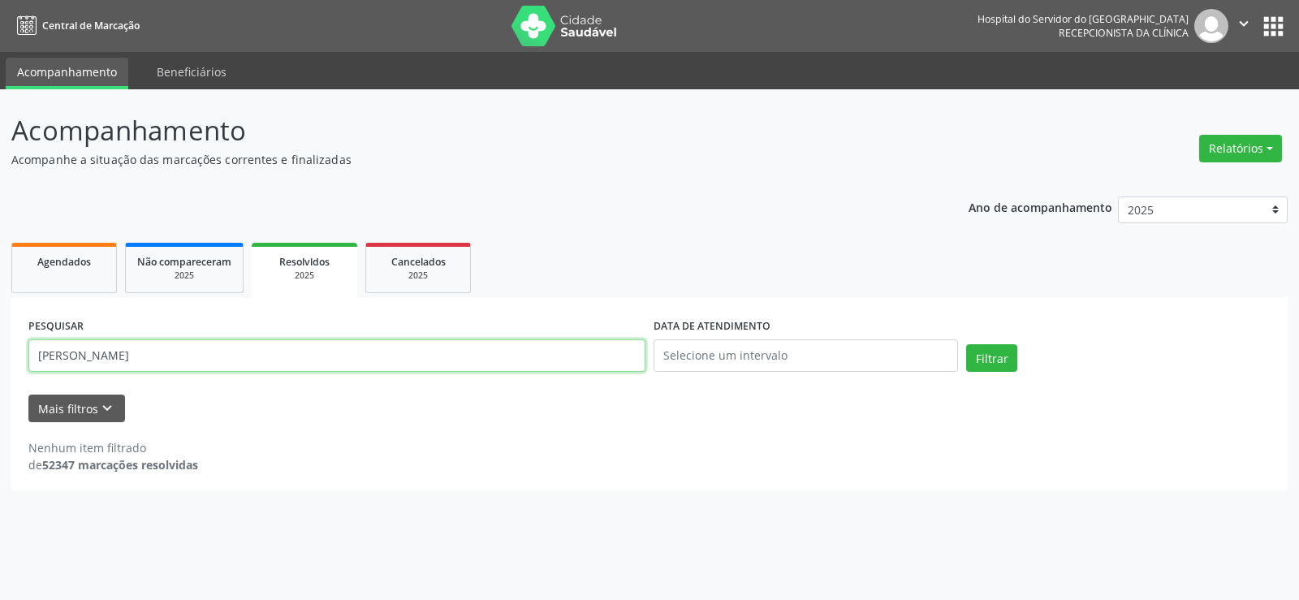
click at [966, 344] on button "Filtrar" at bounding box center [991, 358] width 51 height 28
click at [401, 256] on span "Cancelados" at bounding box center [418, 262] width 54 height 14
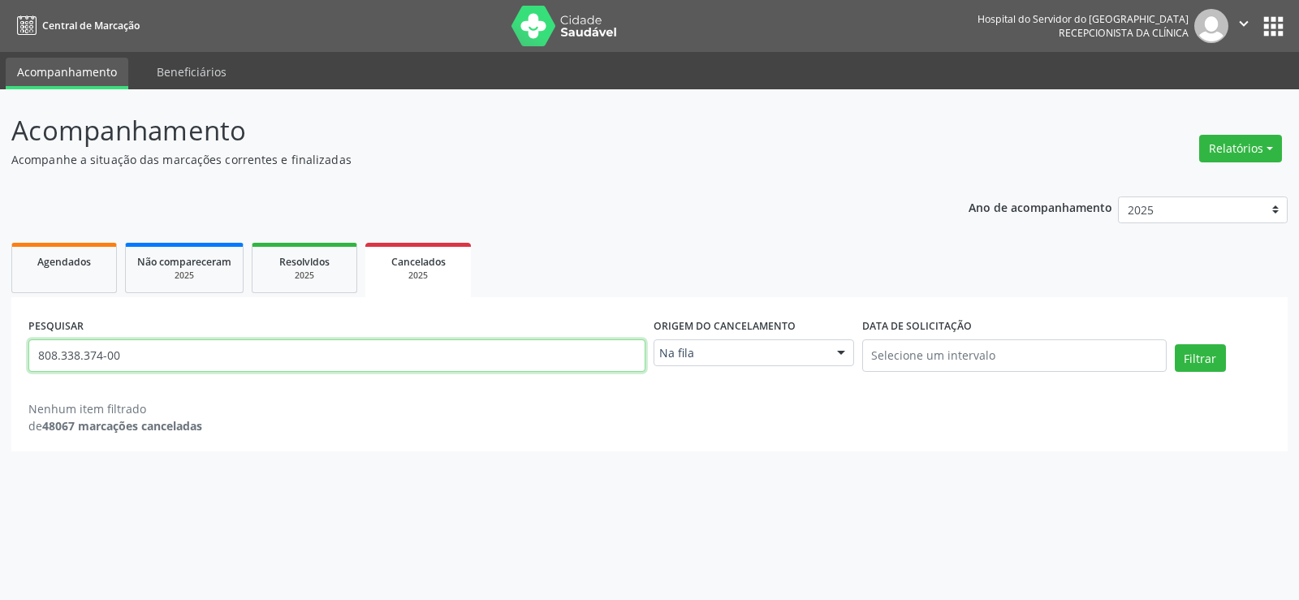
click at [213, 355] on input "808.338.374-00" at bounding box center [336, 355] width 617 height 32
paste input "[PERSON_NAME]"
type input "[PERSON_NAME]"
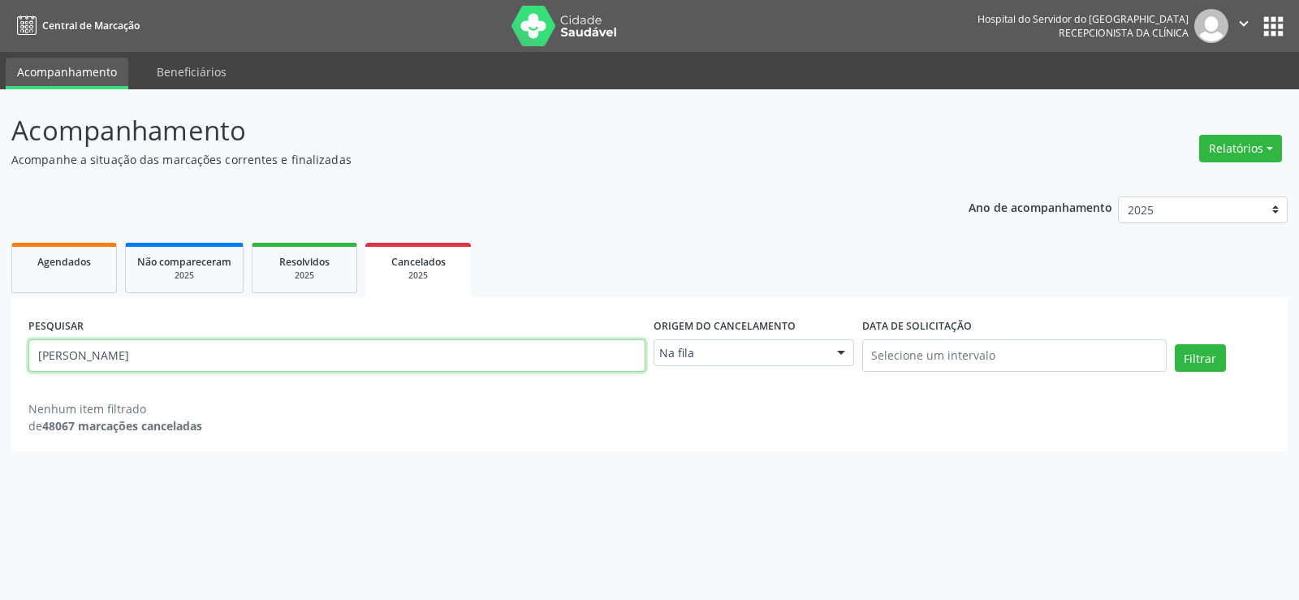
click at [1175, 344] on button "Filtrar" at bounding box center [1200, 358] width 51 height 28
click at [765, 332] on label "Origem do cancelamento" at bounding box center [724, 326] width 142 height 25
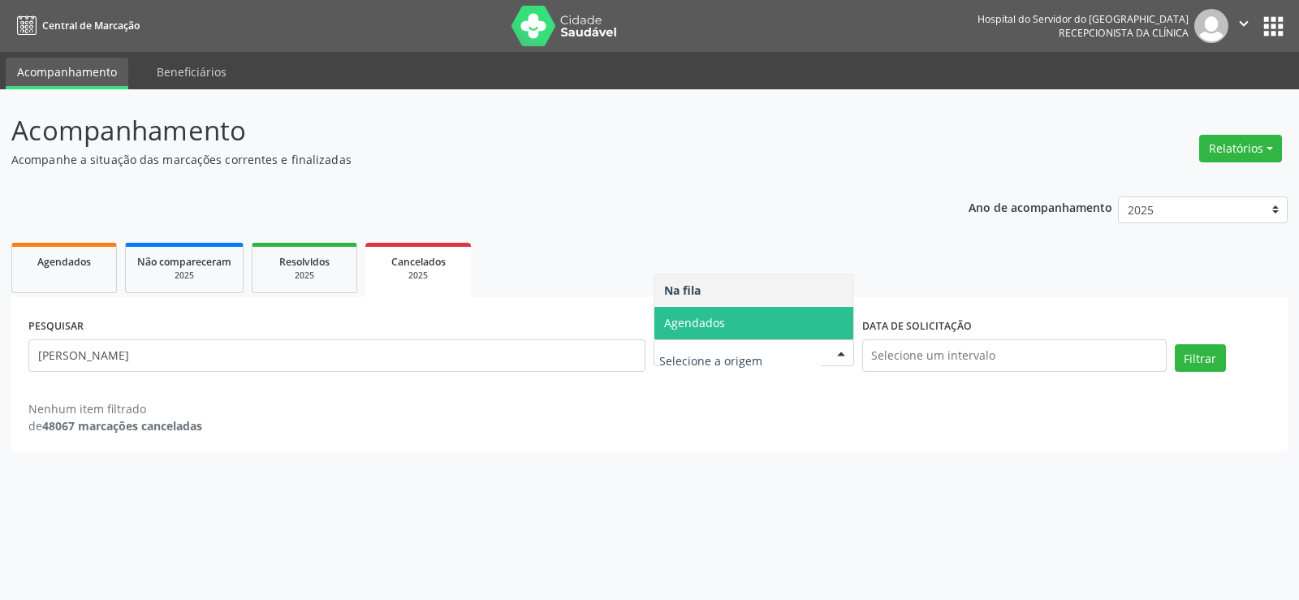
click at [782, 321] on span "Agendados" at bounding box center [753, 323] width 199 height 32
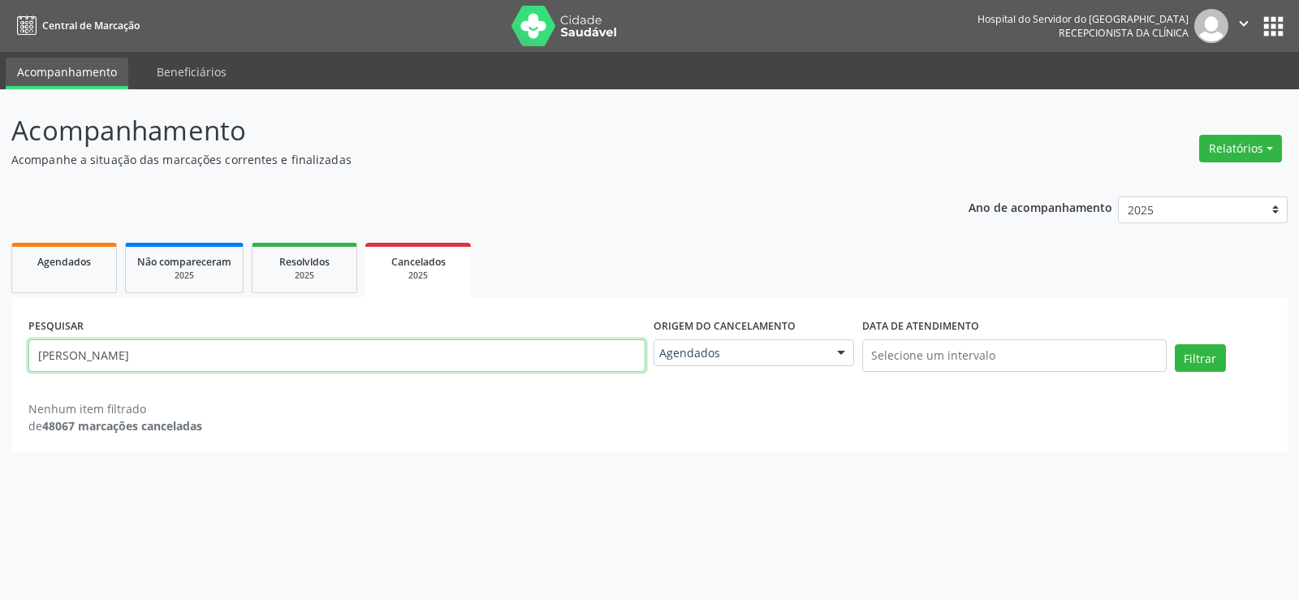
click at [243, 366] on input "[PERSON_NAME]" at bounding box center [336, 355] width 617 height 32
click at [1175, 344] on button "Filtrar" at bounding box center [1200, 358] width 51 height 28
click at [317, 329] on div "PESQUISAR [PERSON_NAME]" at bounding box center [336, 348] width 625 height 69
click at [96, 267] on div "Agendados" at bounding box center [64, 260] width 81 height 17
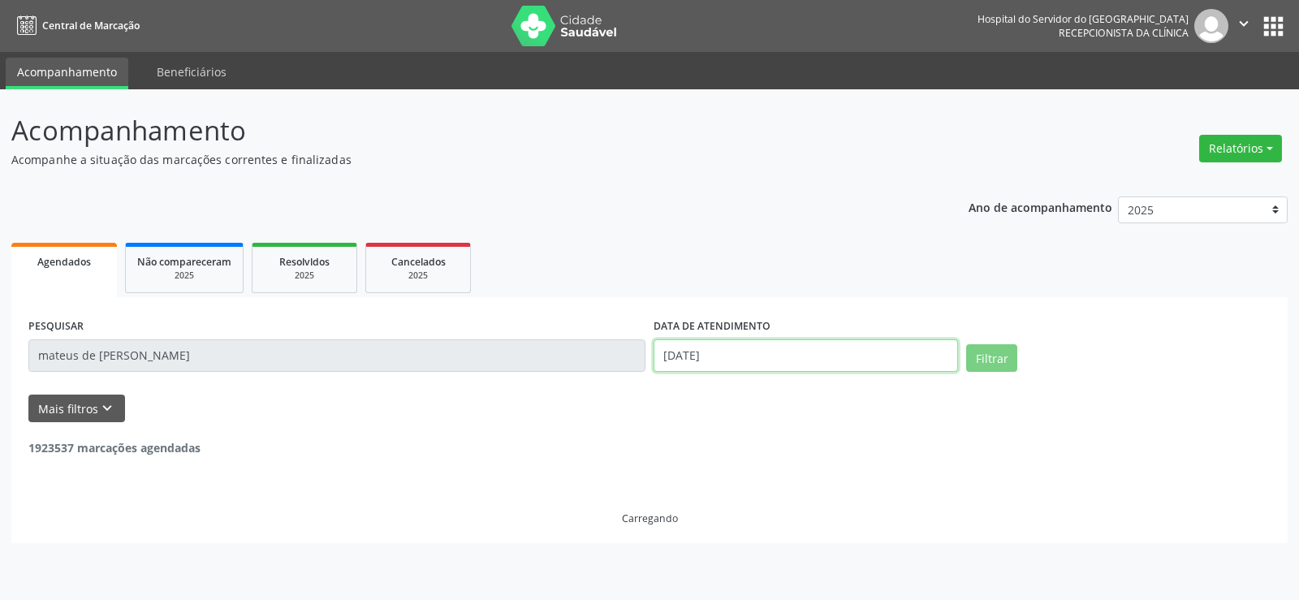
click at [683, 345] on input "[DATE]" at bounding box center [805, 355] width 304 height 32
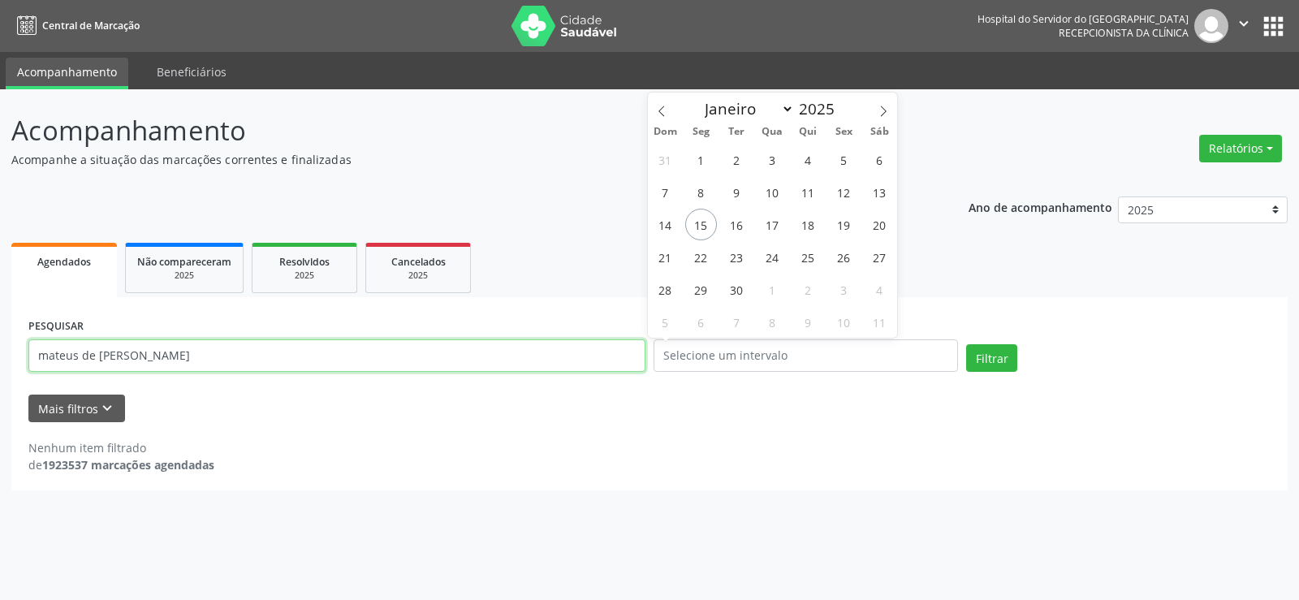
click at [216, 346] on input "mateus de [PERSON_NAME]" at bounding box center [336, 355] width 617 height 32
paste input "[PERSON_NAME]"
click at [966, 344] on button "Filtrar" at bounding box center [991, 358] width 51 height 28
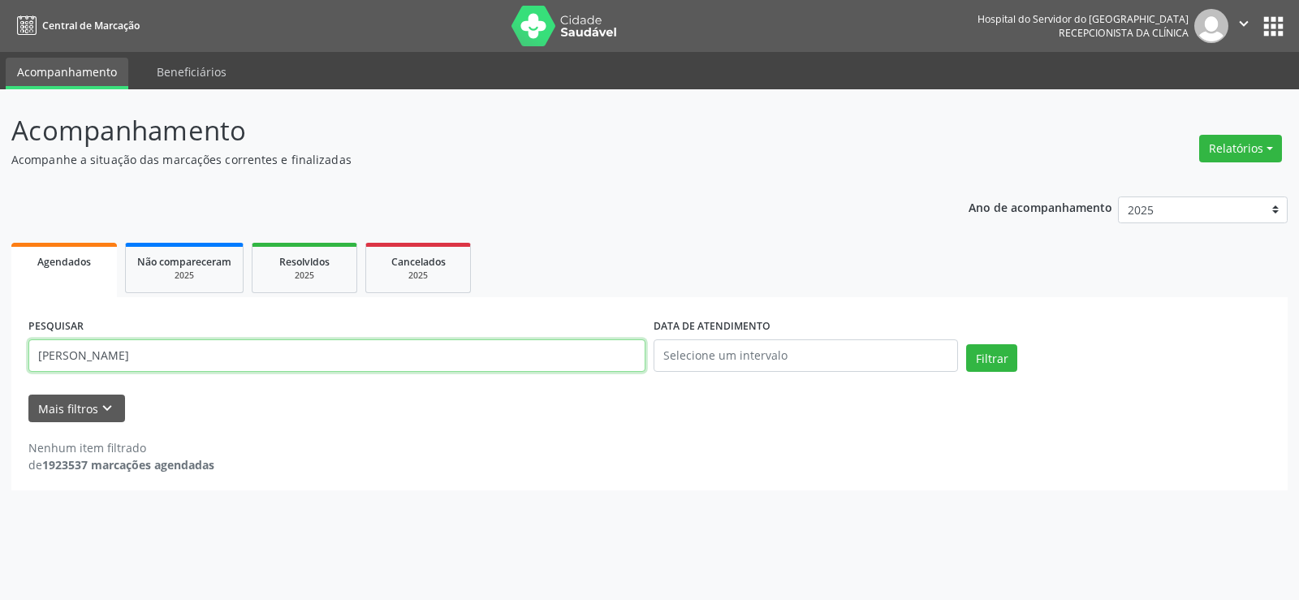
click at [282, 362] on input "[PERSON_NAME]" at bounding box center [336, 355] width 617 height 32
paste input "08213406400"
click at [966, 344] on button "Filtrar" at bounding box center [991, 358] width 51 height 28
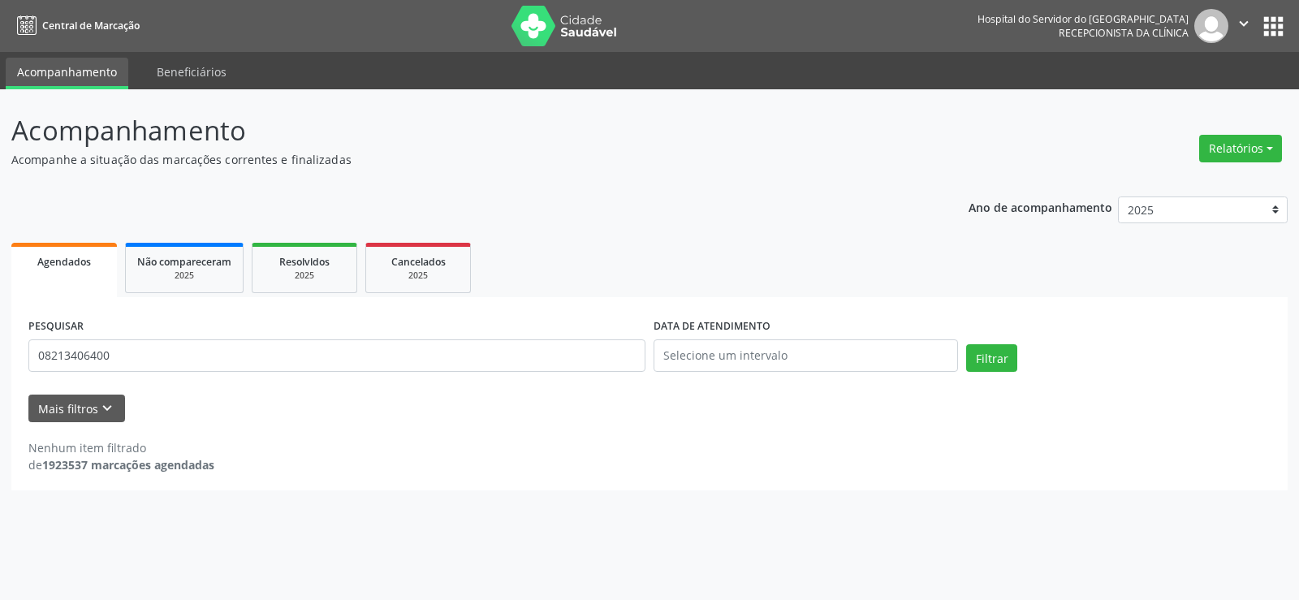
click at [136, 375] on div "PESQUISAR 08213406400" at bounding box center [336, 348] width 625 height 69
click at [134, 355] on input "08213406400" at bounding box center [336, 355] width 617 height 32
paste input "31170820425"
click at [966, 344] on button "Filtrar" at bounding box center [991, 358] width 51 height 28
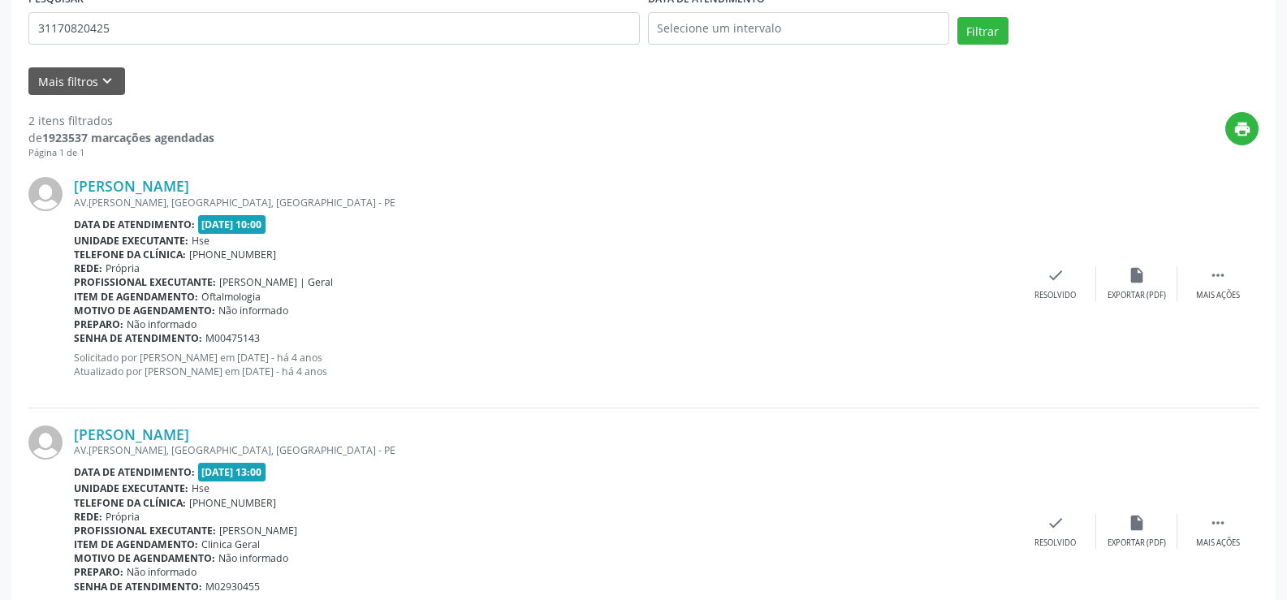
scroll to position [411, 0]
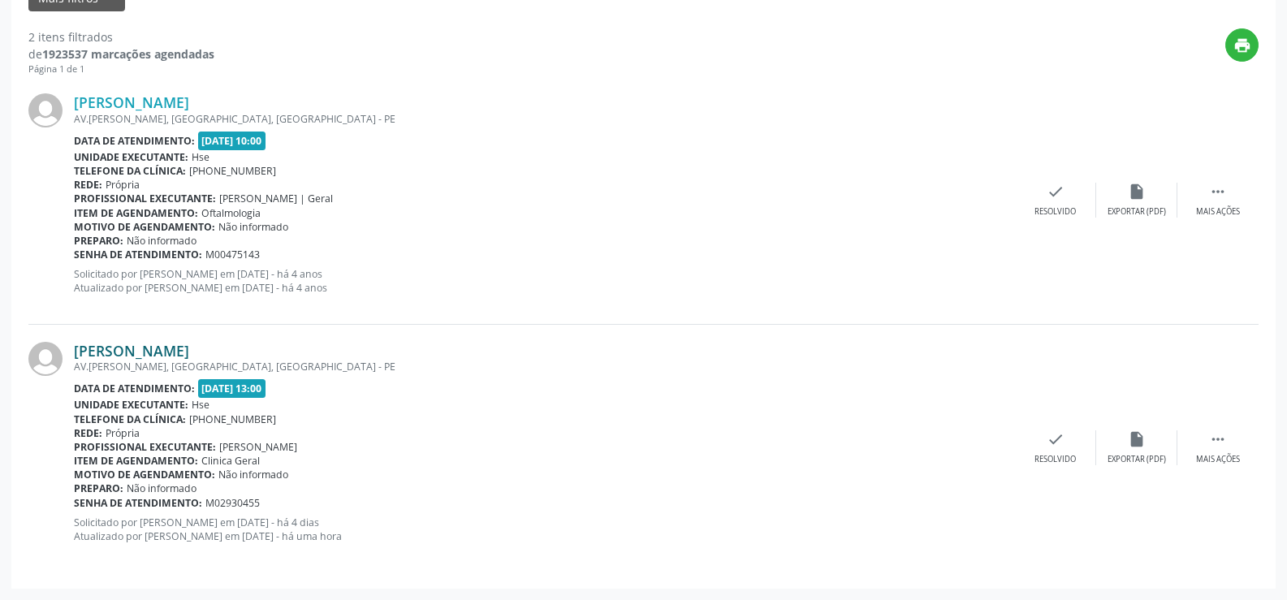
click at [189, 356] on link "[PERSON_NAME]" at bounding box center [131, 351] width 115 height 18
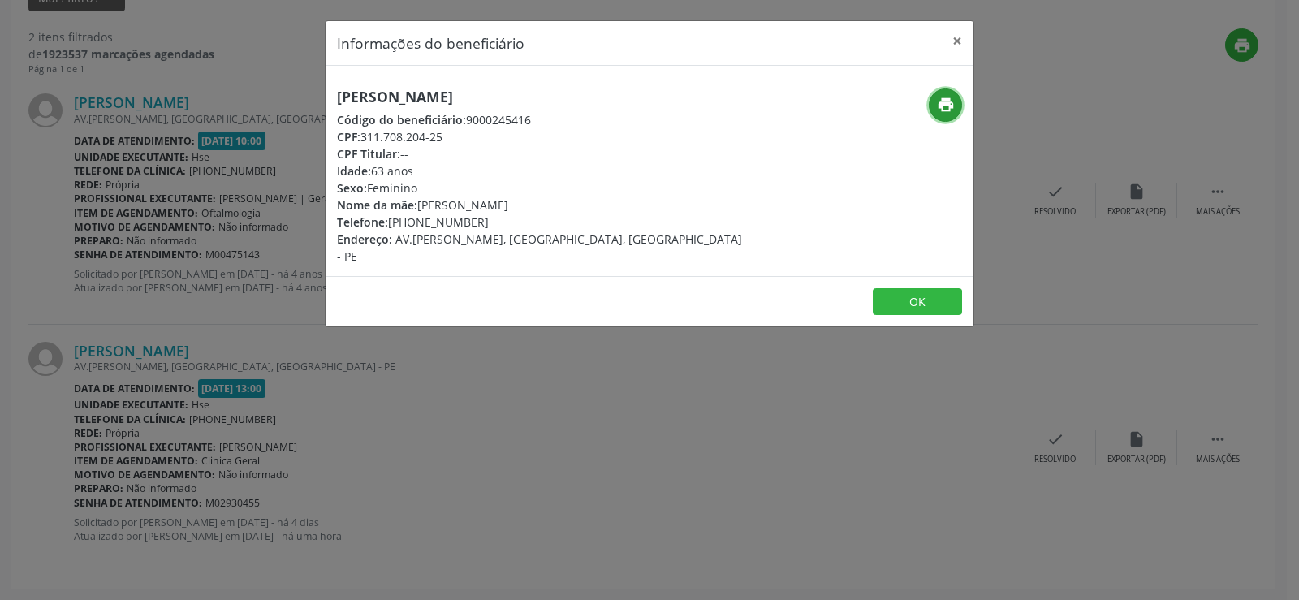
click at [933, 97] on button "print" at bounding box center [945, 104] width 33 height 33
click at [217, 291] on div "Informações do beneficiário × [PERSON_NAME] Código do beneficiário: 9000245416 …" at bounding box center [649, 300] width 1299 height 600
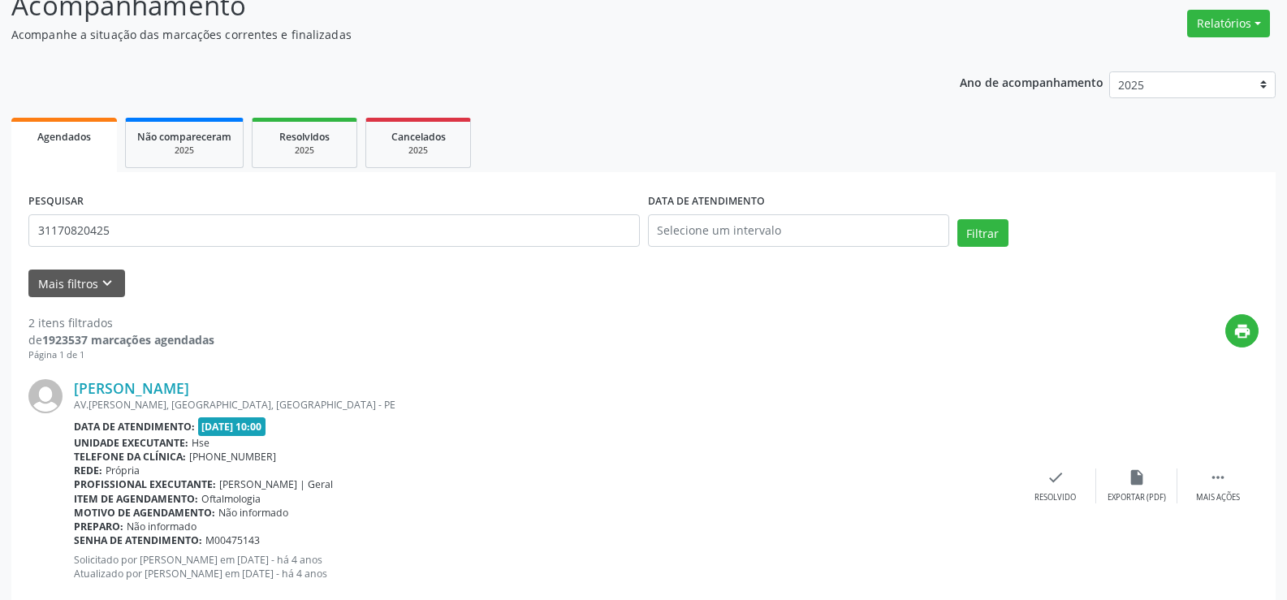
scroll to position [5, 0]
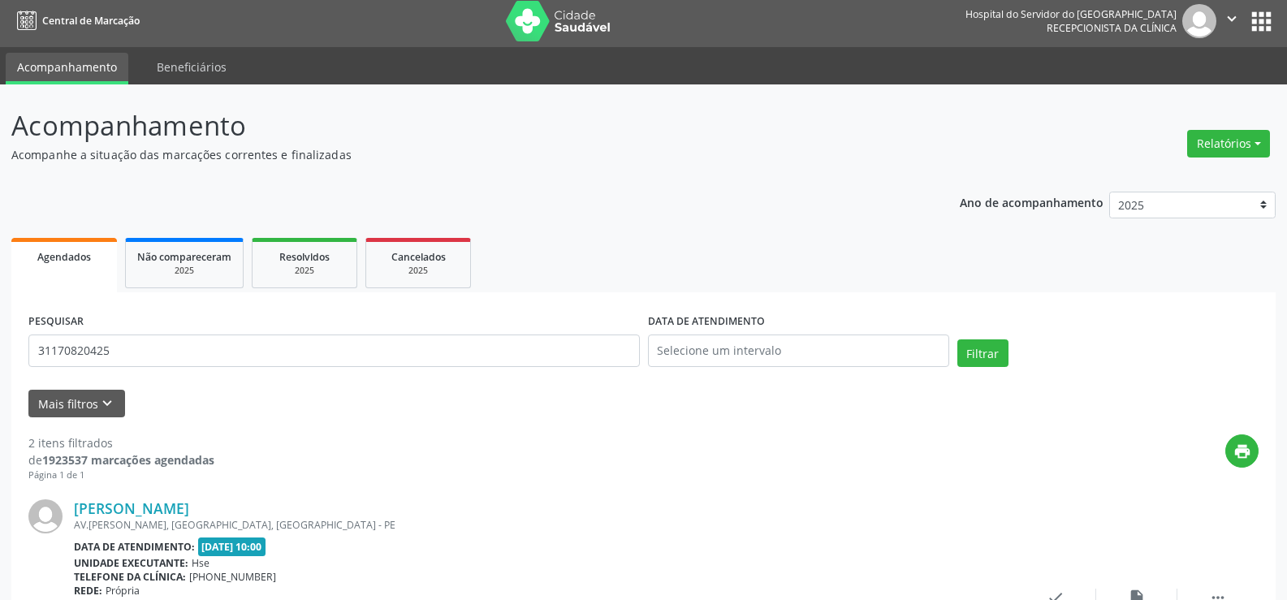
click at [215, 333] on div "PESQUISAR 31170820425" at bounding box center [333, 343] width 619 height 69
click at [210, 347] on input "31170820425" at bounding box center [333, 350] width 611 height 32
click at [957, 339] on button "Filtrar" at bounding box center [982, 353] width 51 height 28
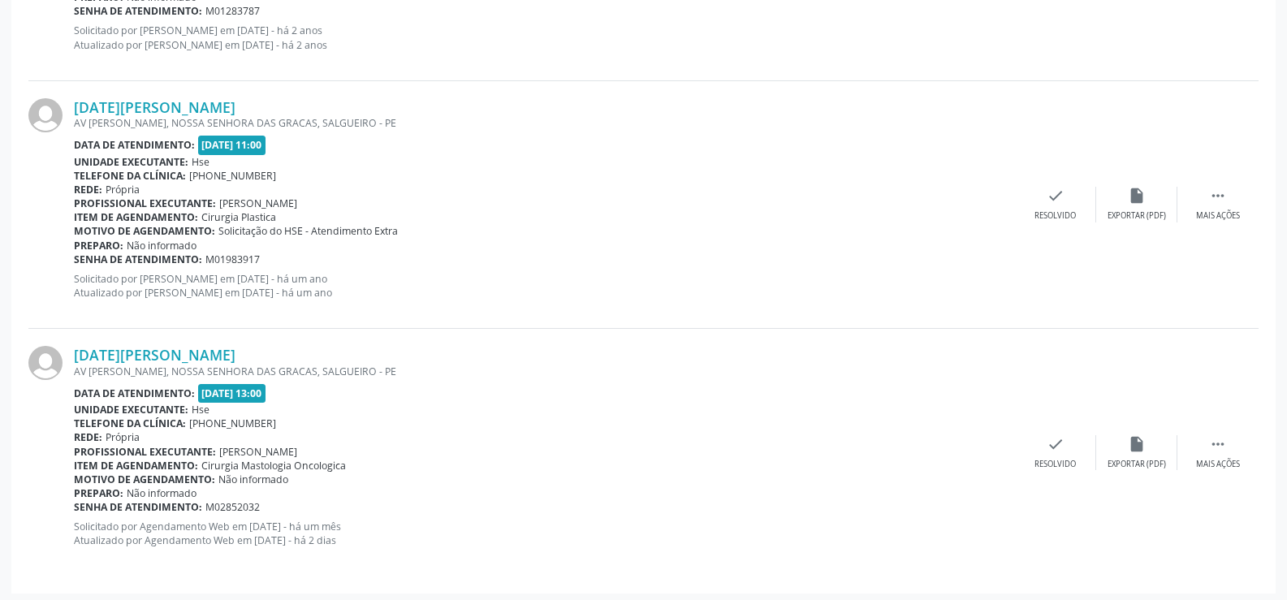
scroll to position [1403, 0]
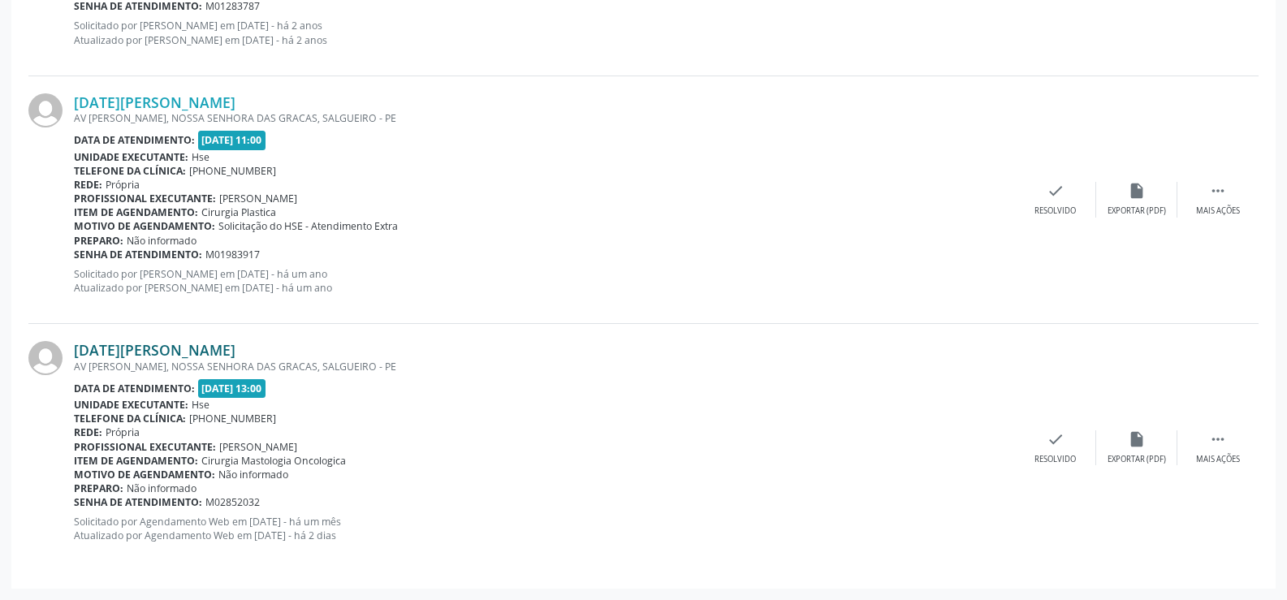
click at [235, 348] on link "[DATE][PERSON_NAME]" at bounding box center [155, 350] width 162 height 18
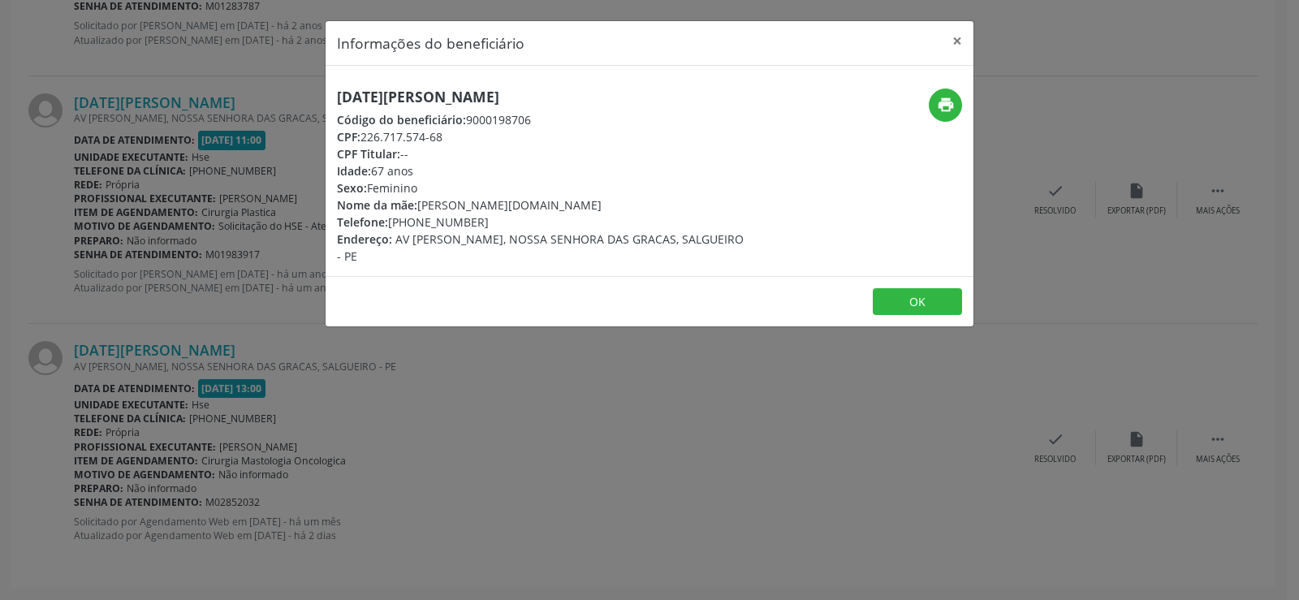
click at [457, 93] on h5 "[DATE][PERSON_NAME]" at bounding box center [541, 96] width 409 height 17
copy div "[DATE][PERSON_NAME]"
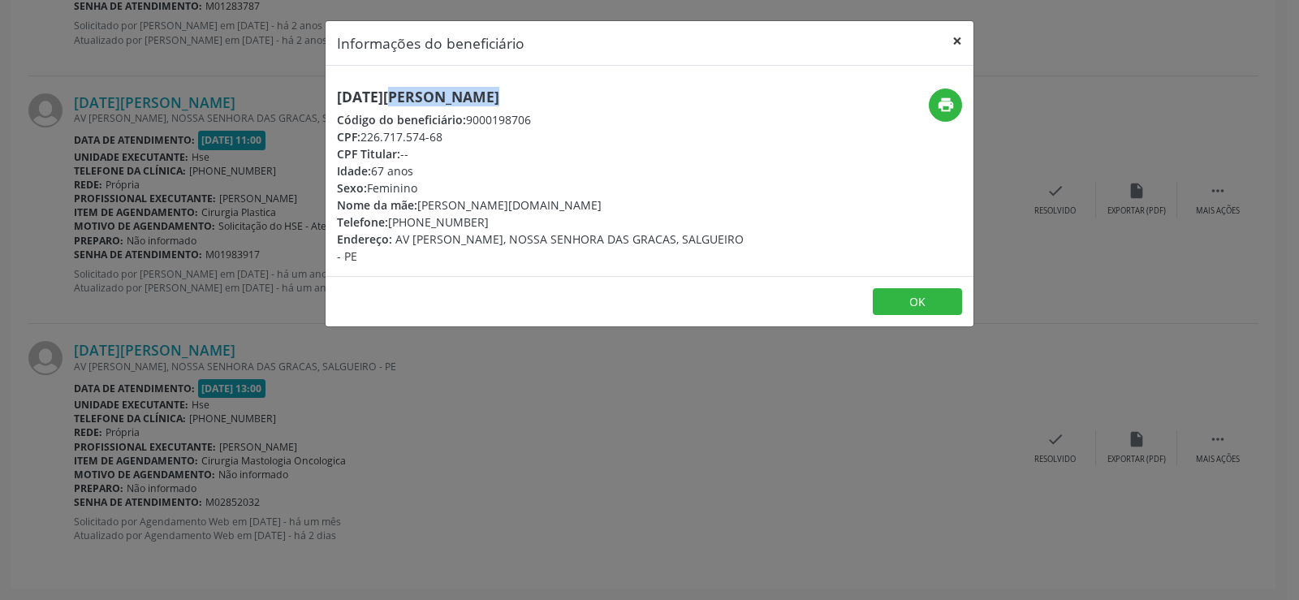
click at [951, 37] on button "×" at bounding box center [957, 41] width 32 height 40
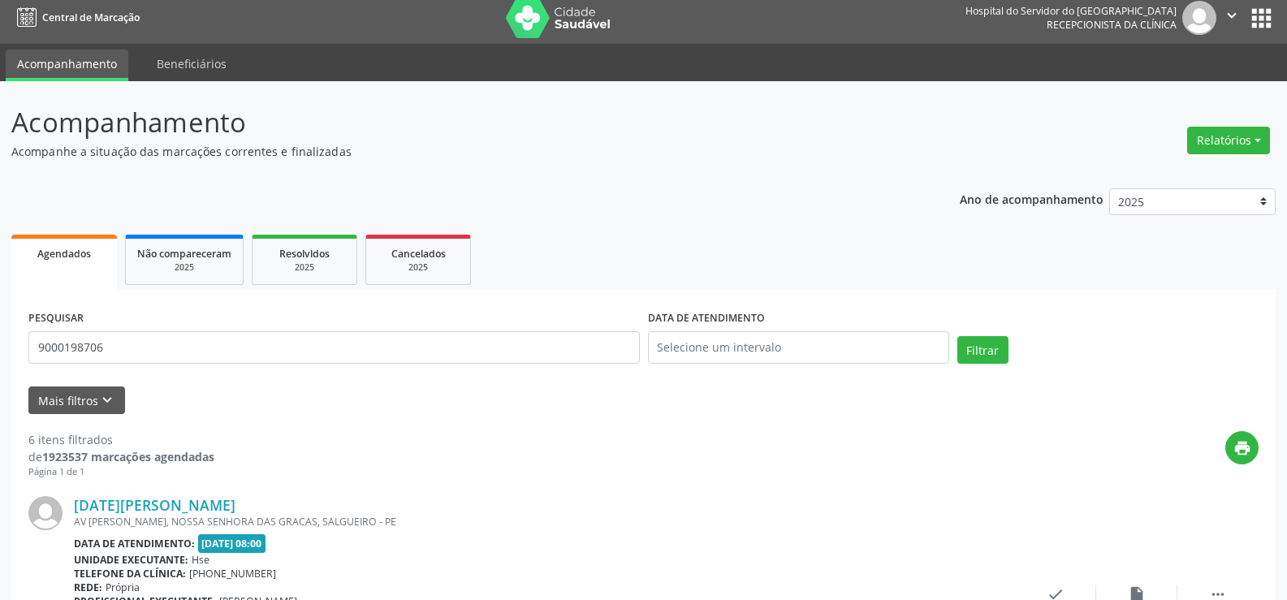
scroll to position [0, 0]
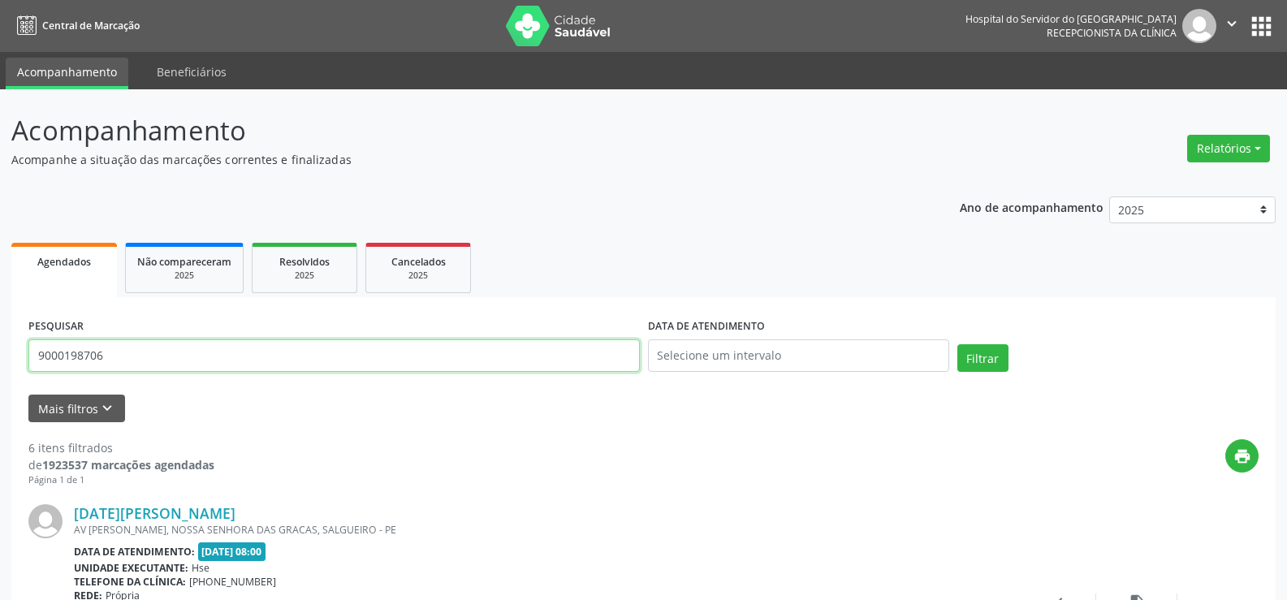
drag, startPoint x: 203, startPoint y: 359, endPoint x: 0, endPoint y: 339, distance: 203.9
paste input "31375812491"
click at [957, 344] on button "Filtrar" at bounding box center [982, 358] width 51 height 28
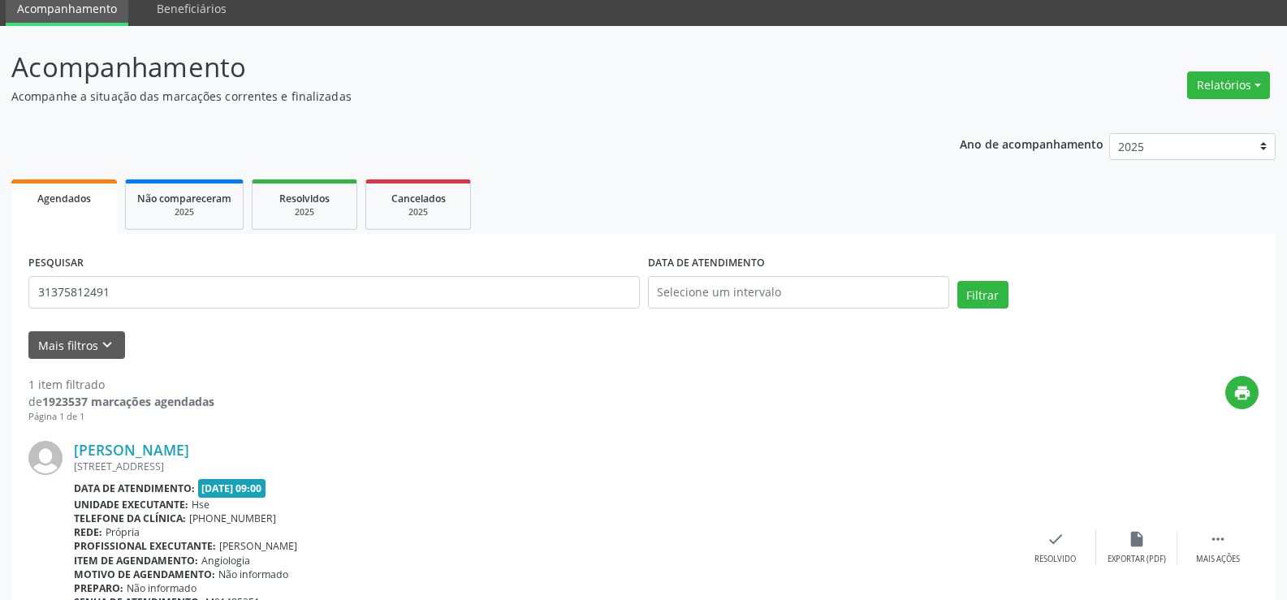
scroll to position [163, 0]
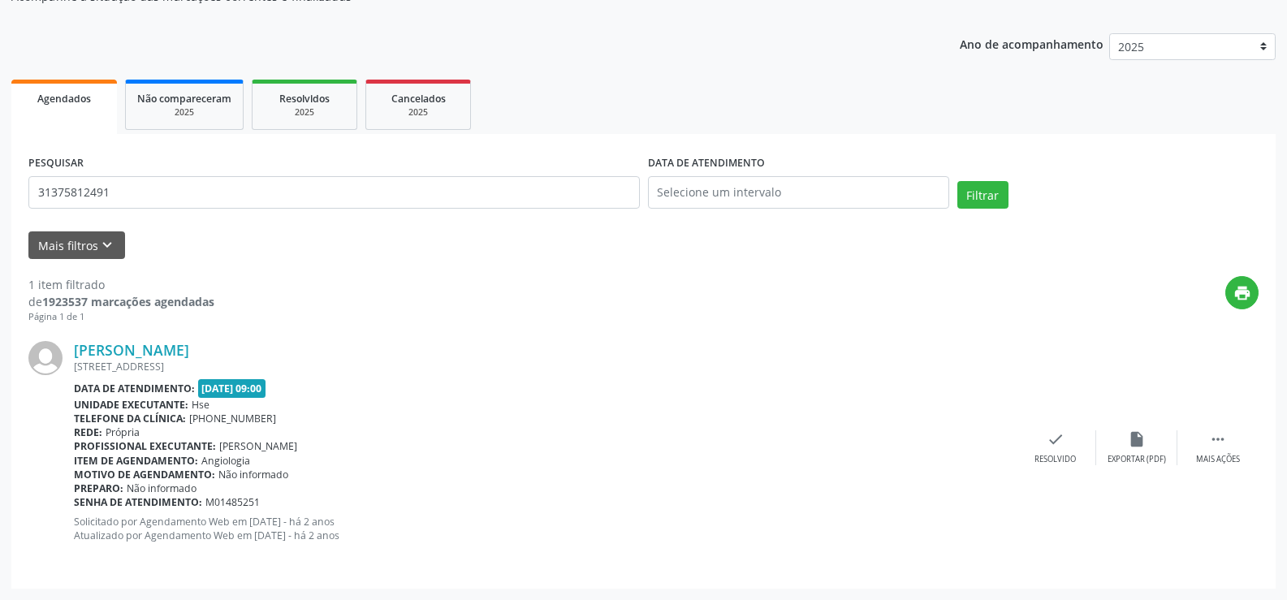
click at [218, 360] on div "[STREET_ADDRESS]" at bounding box center [544, 367] width 941 height 14
click at [189, 345] on link "[PERSON_NAME]" at bounding box center [131, 350] width 115 height 18
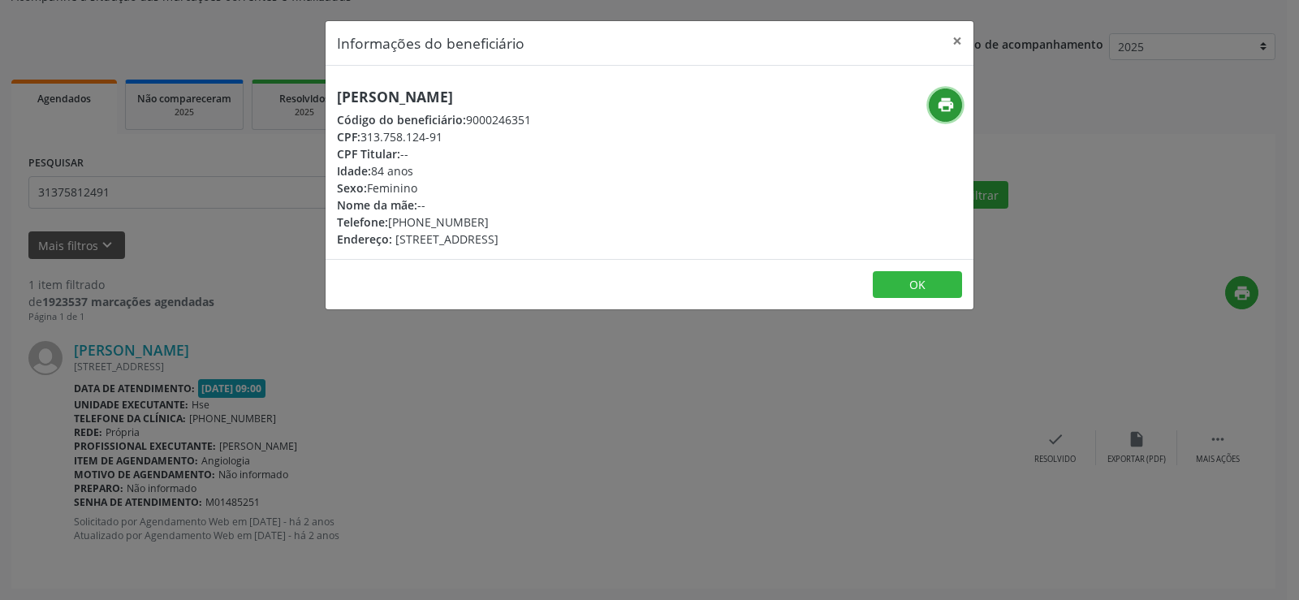
click at [937, 107] on icon "print" at bounding box center [946, 105] width 18 height 18
click at [200, 347] on div "Informações do beneficiário × [PERSON_NAME] Código do beneficiário: 9000246351 …" at bounding box center [649, 300] width 1299 height 600
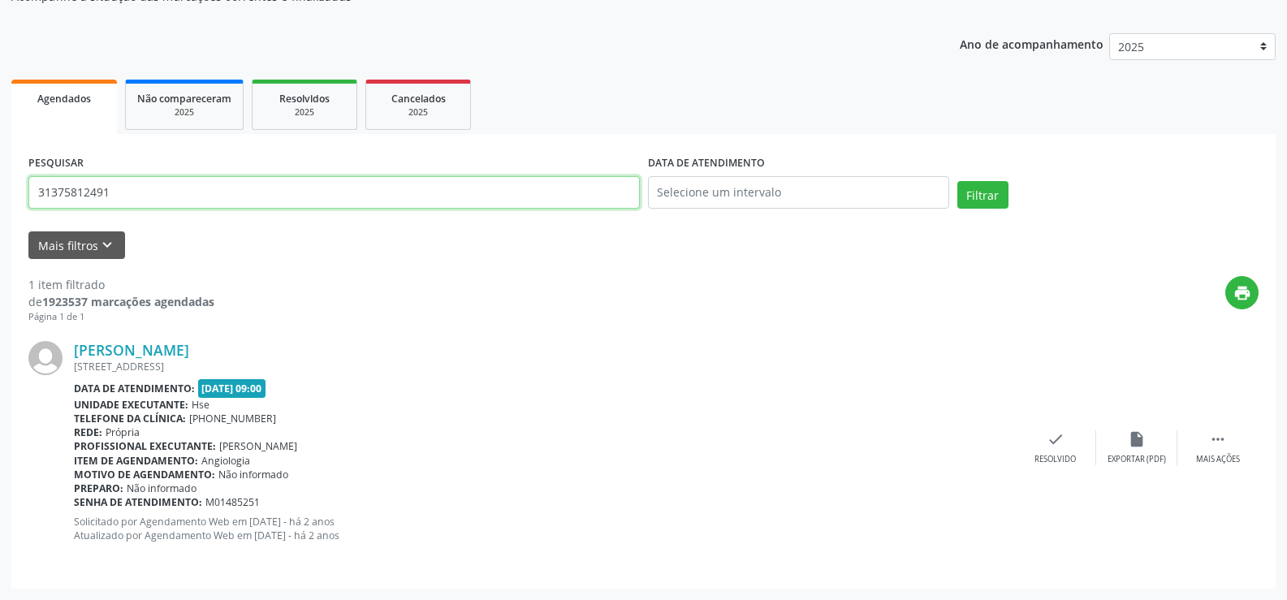
click at [197, 180] on input "31375812491" at bounding box center [333, 192] width 611 height 32
paste input "[PERSON_NAME]"
click at [957, 181] on button "Filtrar" at bounding box center [982, 195] width 51 height 28
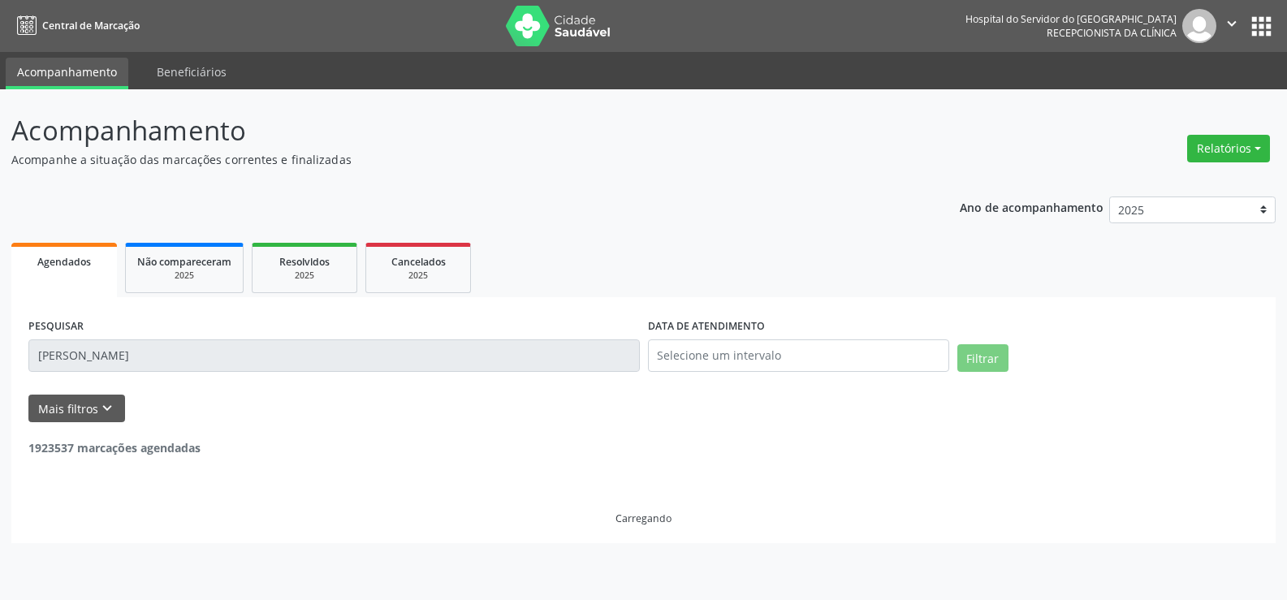
scroll to position [0, 0]
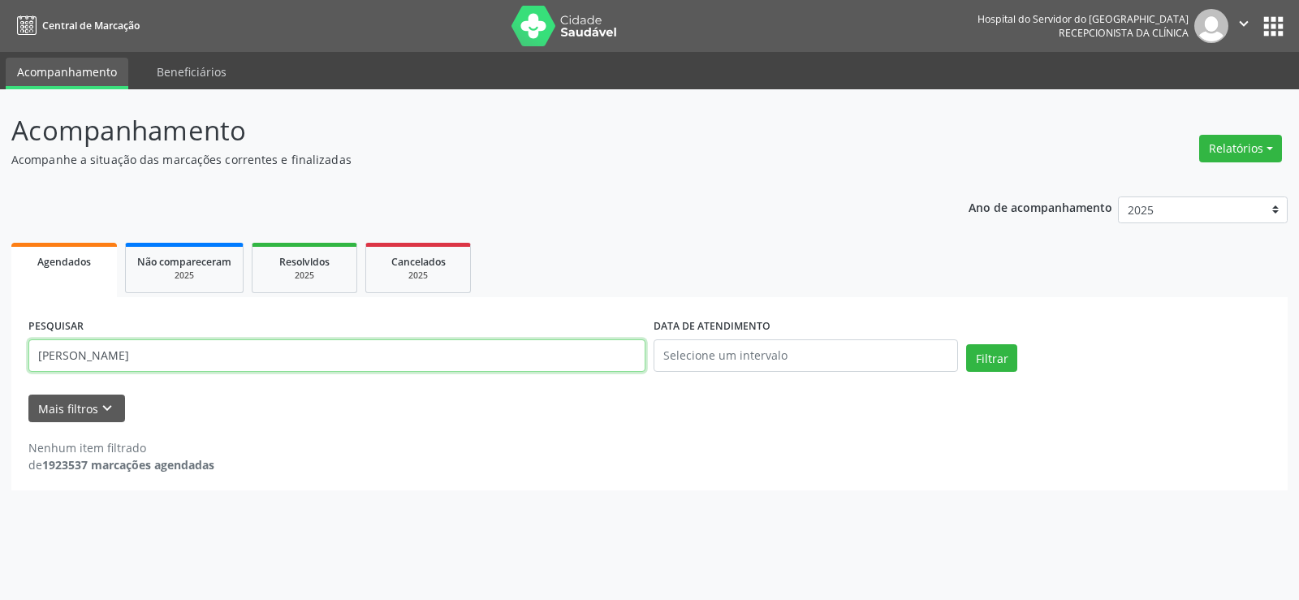
click at [168, 360] on input "[PERSON_NAME]" at bounding box center [336, 355] width 617 height 32
paste input "[PERSON_NAME]"
click at [966, 344] on button "Filtrar" at bounding box center [991, 358] width 51 height 28
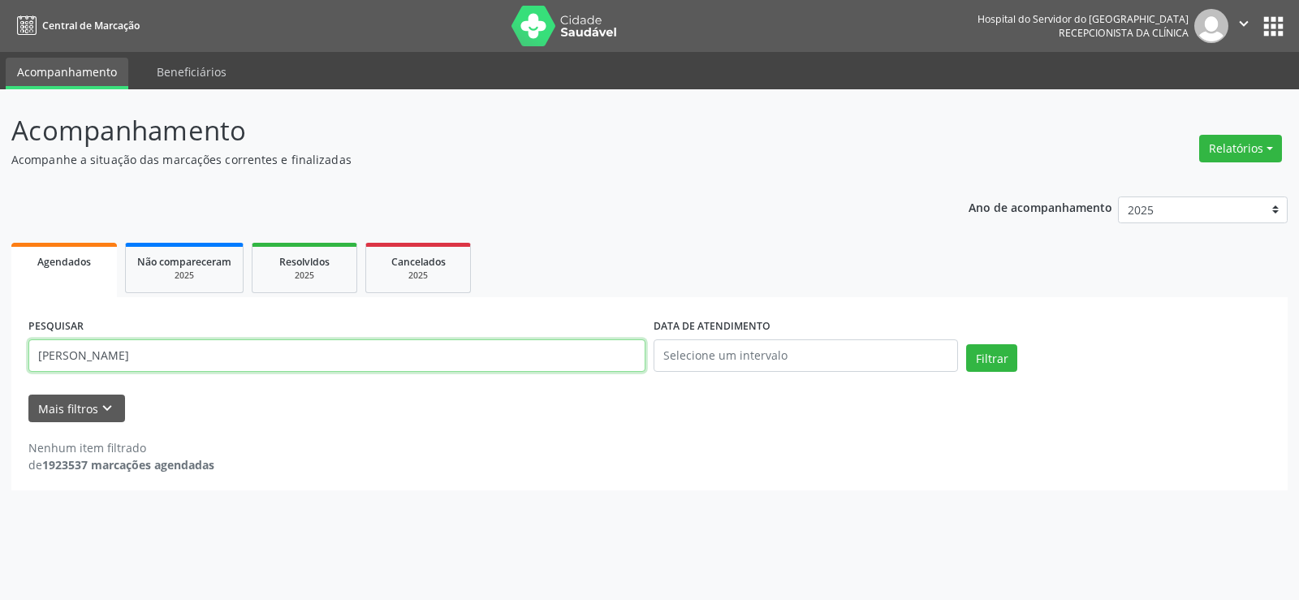
click at [168, 360] on input "[PERSON_NAME]" at bounding box center [336, 355] width 617 height 32
click at [245, 354] on input "[PERSON_NAME]" at bounding box center [336, 355] width 617 height 32
drag, startPoint x: 259, startPoint y: 361, endPoint x: 17, endPoint y: 363, distance: 241.9
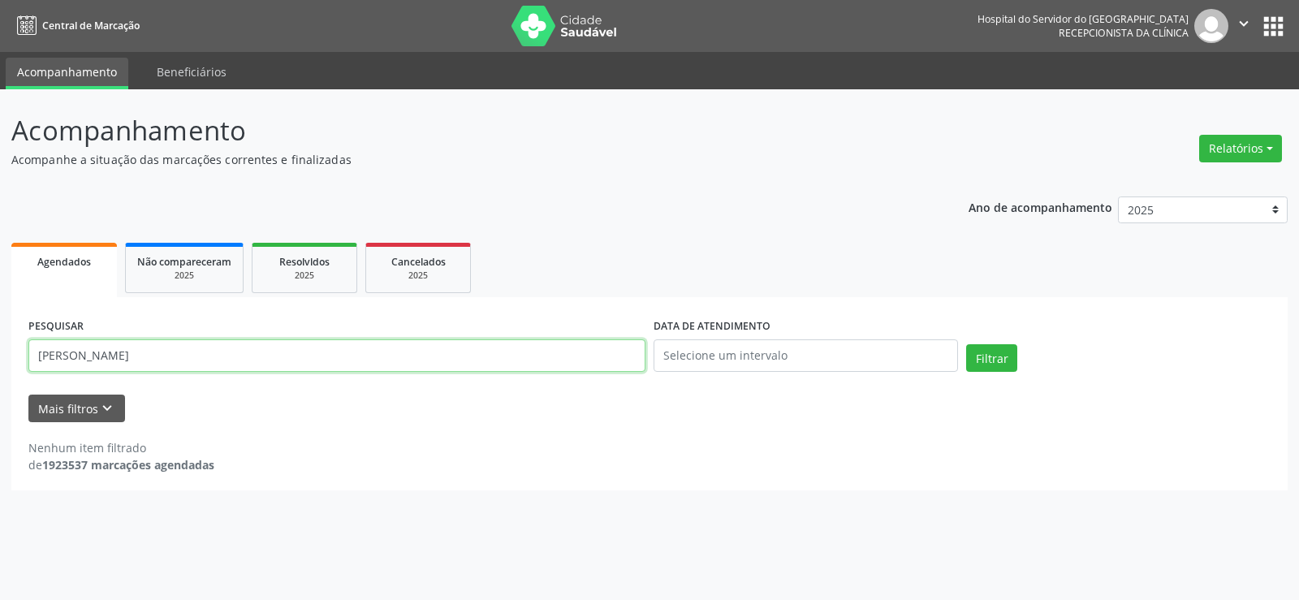
click at [17, 363] on div "PESQUISAR [PERSON_NAME] DATA DE ATENDIMENTO Filtrar UNIDADE EXECUTANTE Selecion…" at bounding box center [649, 393] width 1276 height 193
type input "EDILMA"
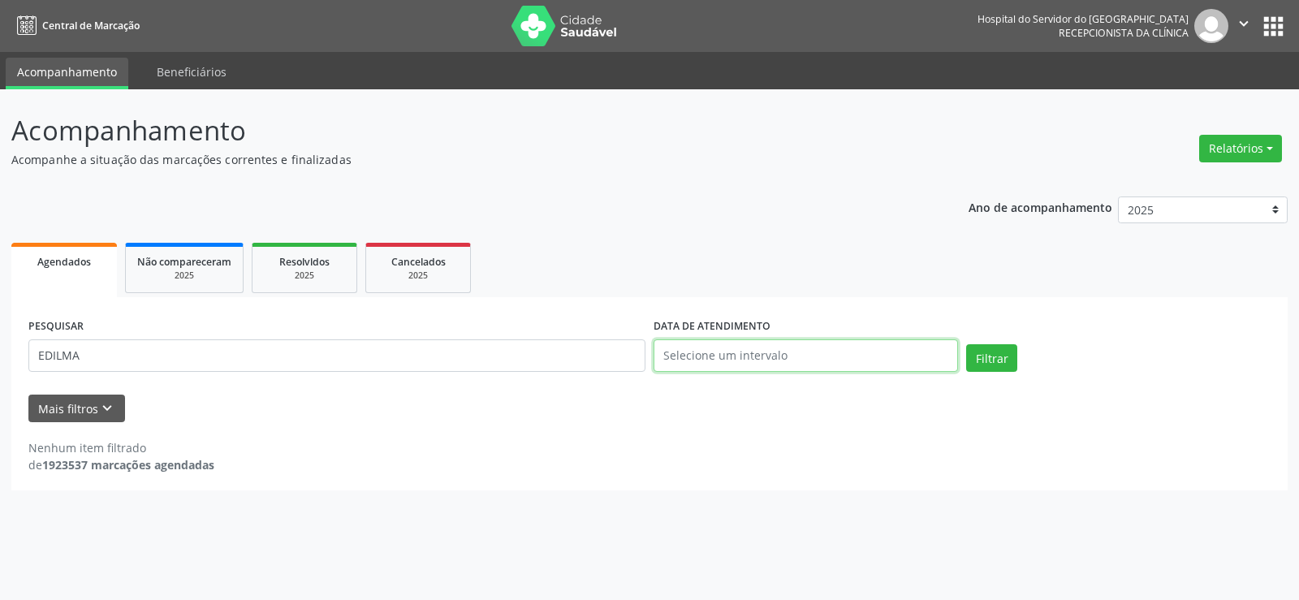
click at [772, 363] on input "text" at bounding box center [805, 355] width 304 height 32
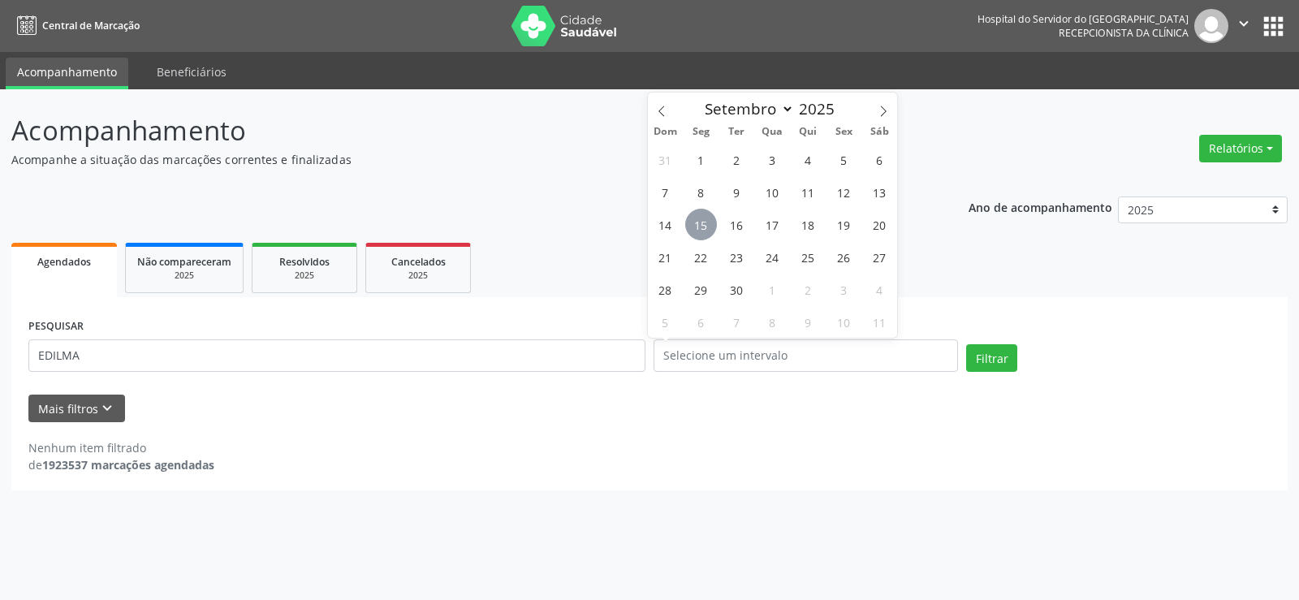
click at [701, 226] on span "15" at bounding box center [701, 225] width 32 height 32
type input "[DATE]"
click at [701, 226] on span "15" at bounding box center [701, 225] width 32 height 32
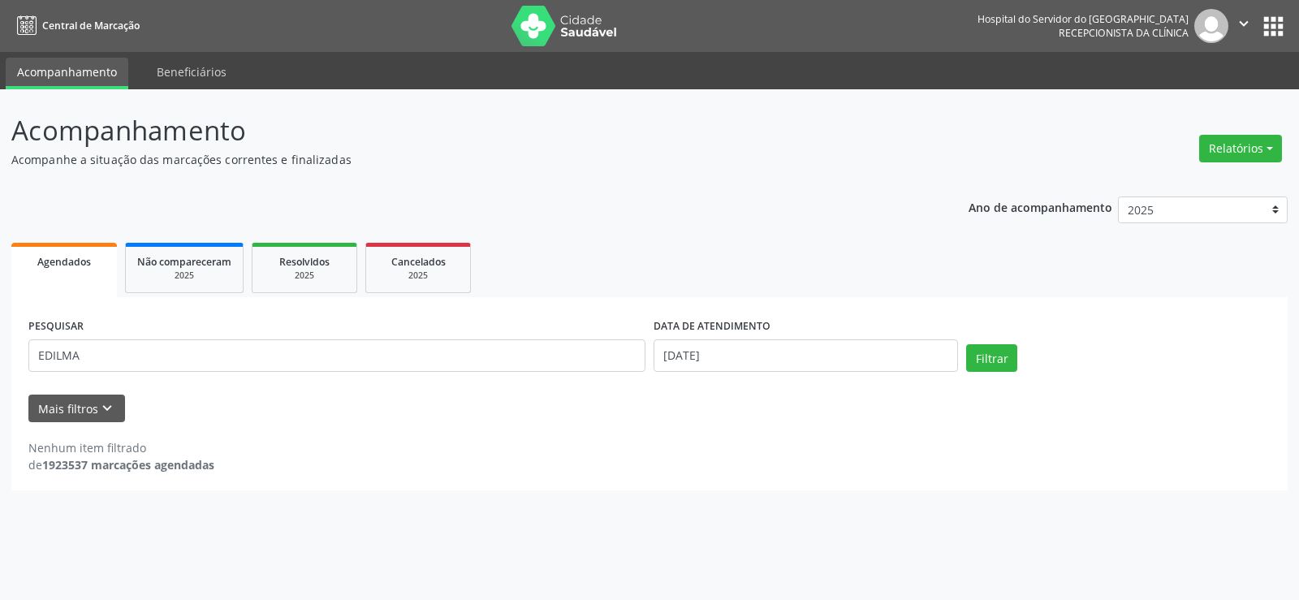
click at [1020, 334] on div "PESQUISAR EDILMA DATA DE ATENDIMENTO [DATE] Filtrar" at bounding box center [649, 348] width 1250 height 69
click at [1000, 355] on button "Filtrar" at bounding box center [991, 358] width 51 height 28
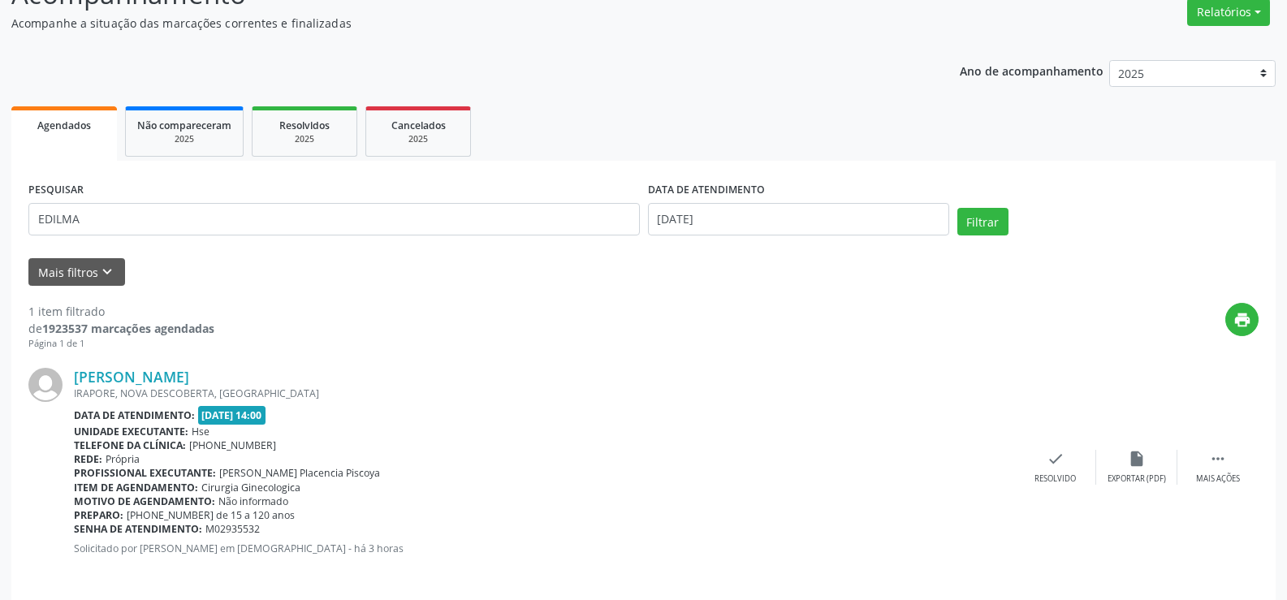
scroll to position [149, 0]
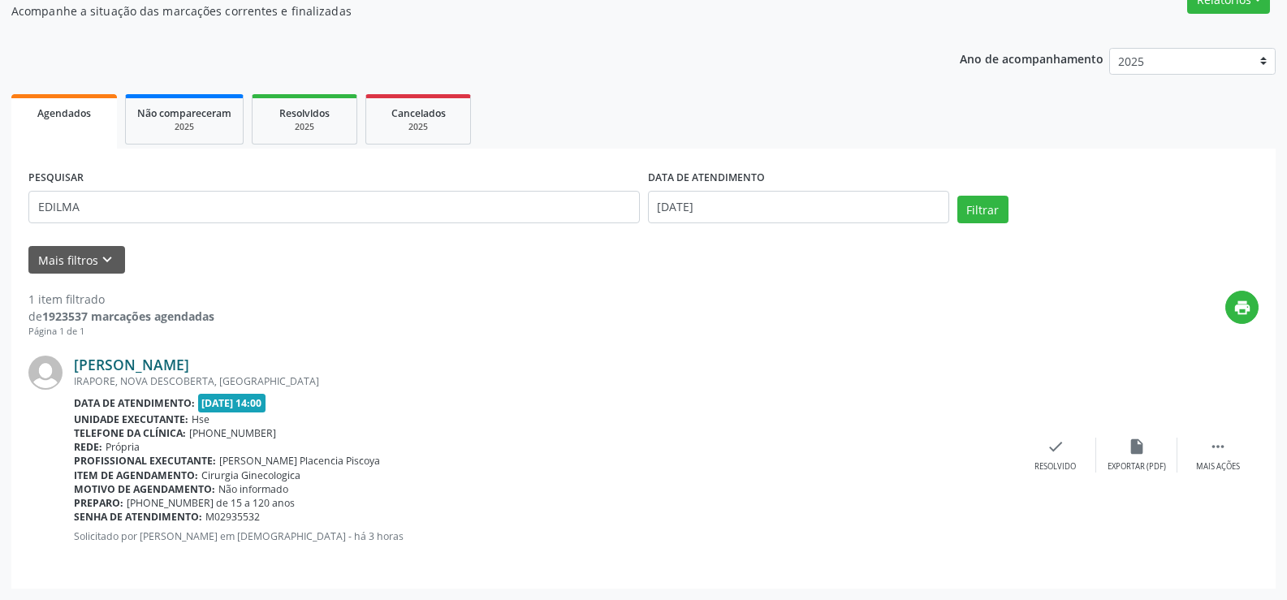
click at [189, 364] on link "[PERSON_NAME]" at bounding box center [131, 365] width 115 height 18
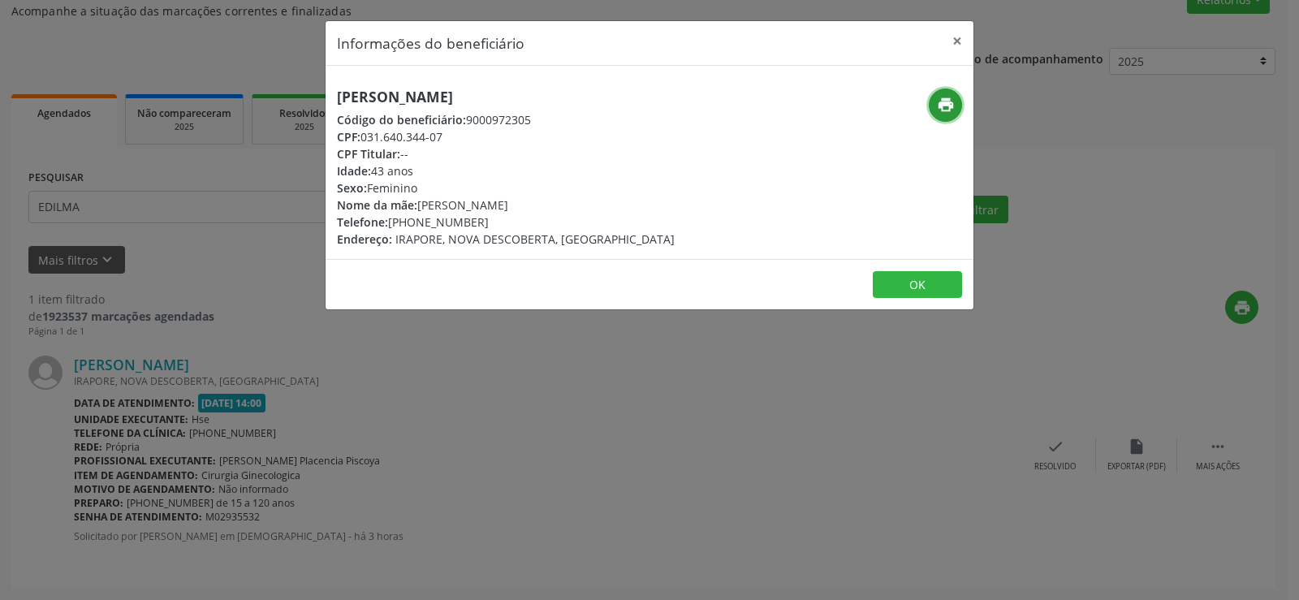
click at [946, 93] on button "print" at bounding box center [945, 104] width 33 height 33
click at [192, 293] on div "Informações do beneficiário × [PERSON_NAME] Código do beneficiário: 9000972305 …" at bounding box center [649, 300] width 1299 height 600
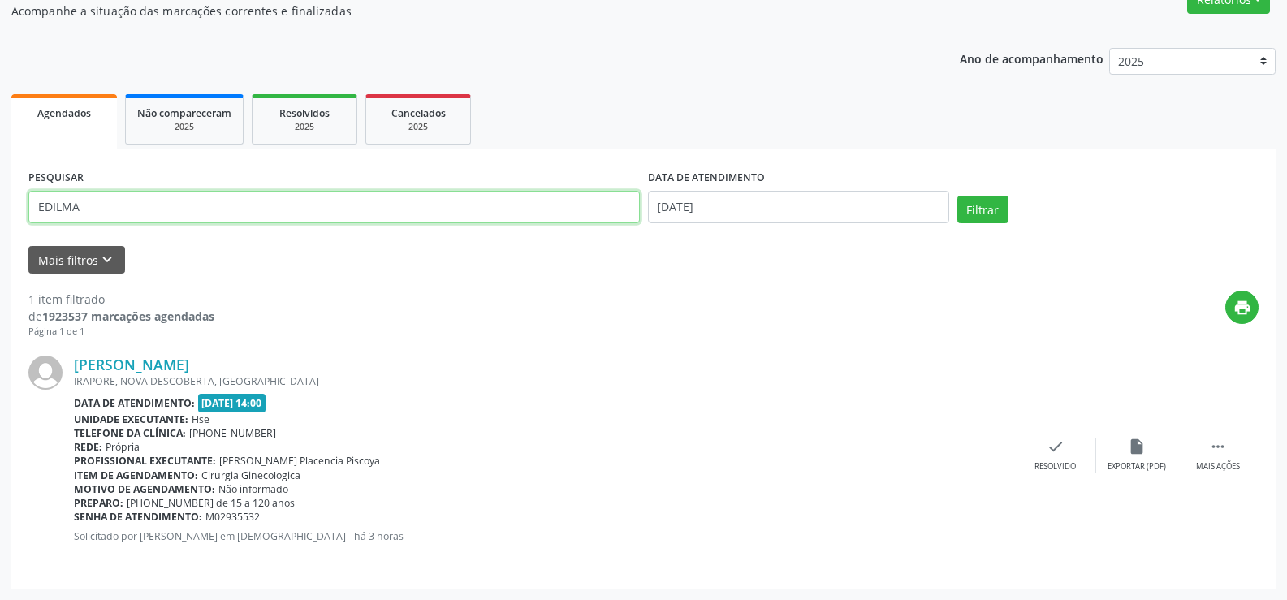
click at [175, 196] on input "EDILMA" at bounding box center [333, 207] width 611 height 32
click at [170, 196] on input "EDILMA" at bounding box center [333, 207] width 611 height 32
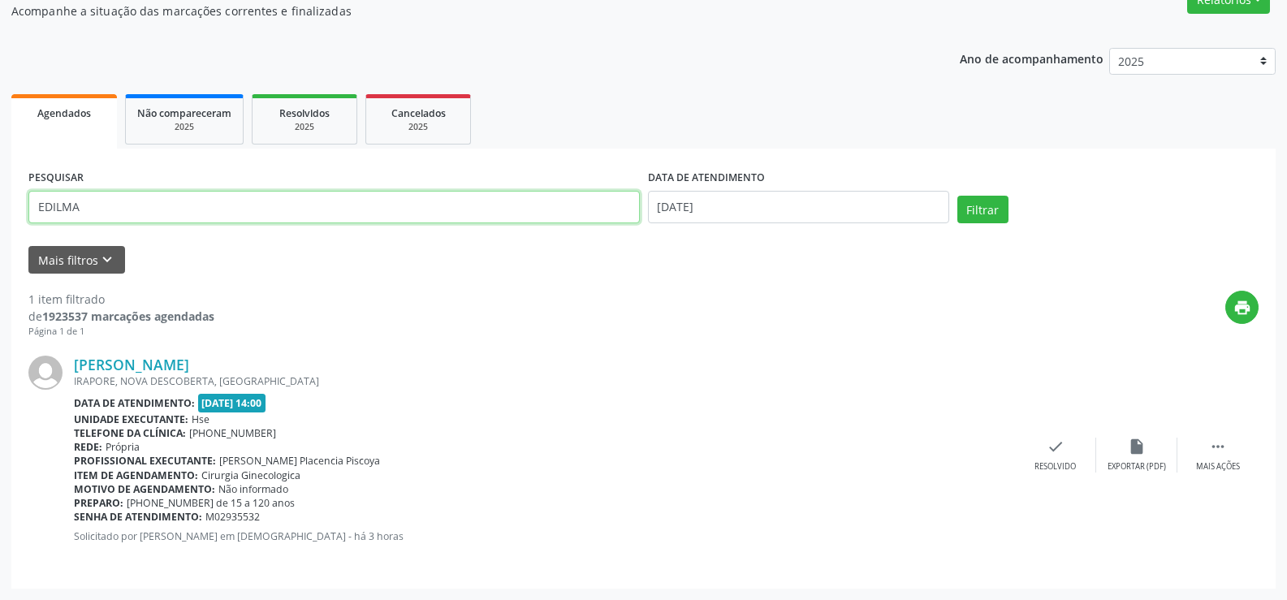
paste input "71197658472"
click at [166, 196] on input "EDILMA 71197658472" at bounding box center [333, 207] width 611 height 32
click at [167, 193] on input "EDILMA 71197658472" at bounding box center [333, 207] width 611 height 32
click at [163, 194] on input "EDILMA 71197658472" at bounding box center [333, 207] width 611 height 32
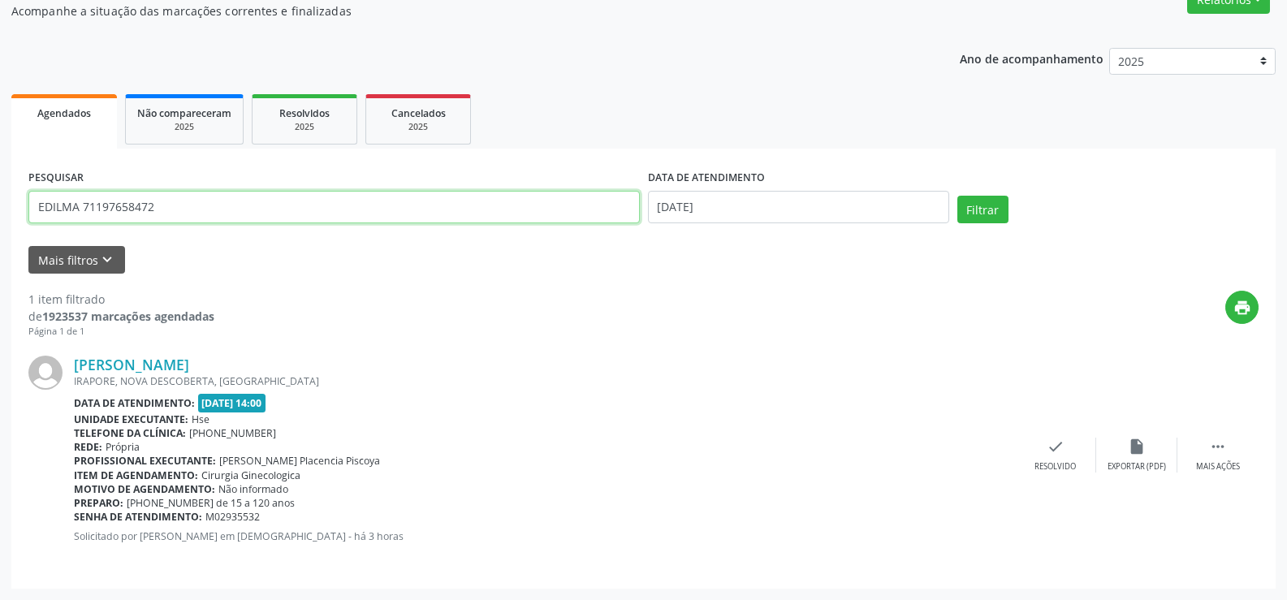
click at [163, 194] on input "EDILMA 71197658472" at bounding box center [333, 207] width 611 height 32
paste input "text"
type input "71197658472"
click at [957, 196] on button "Filtrar" at bounding box center [982, 210] width 51 height 28
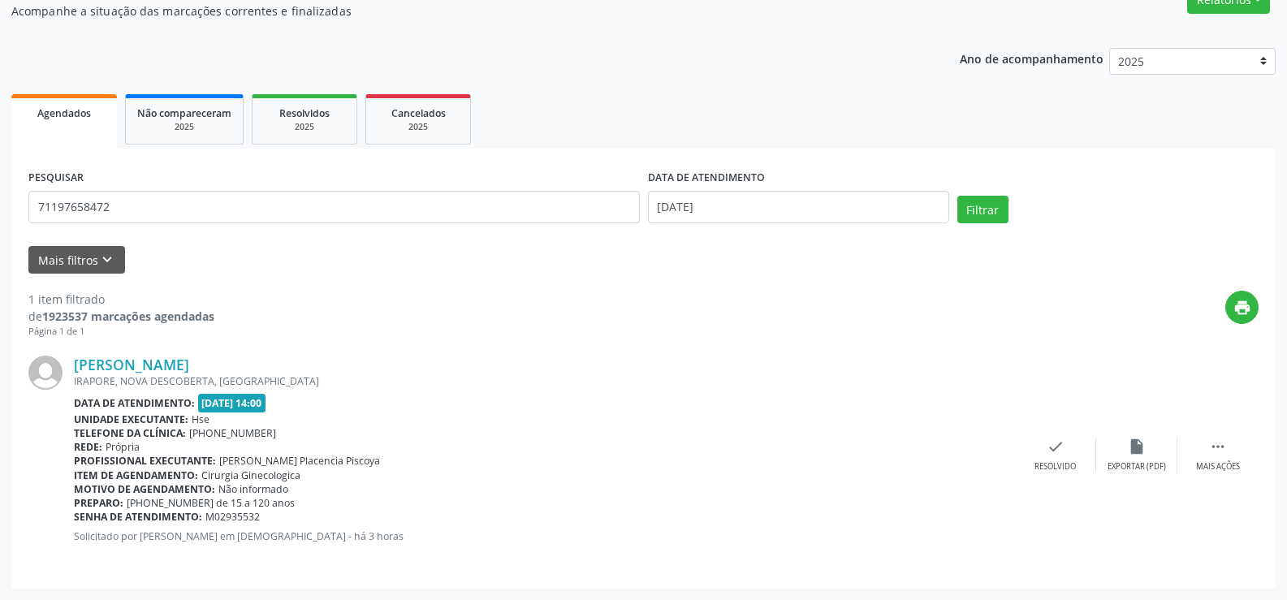
scroll to position [0, 0]
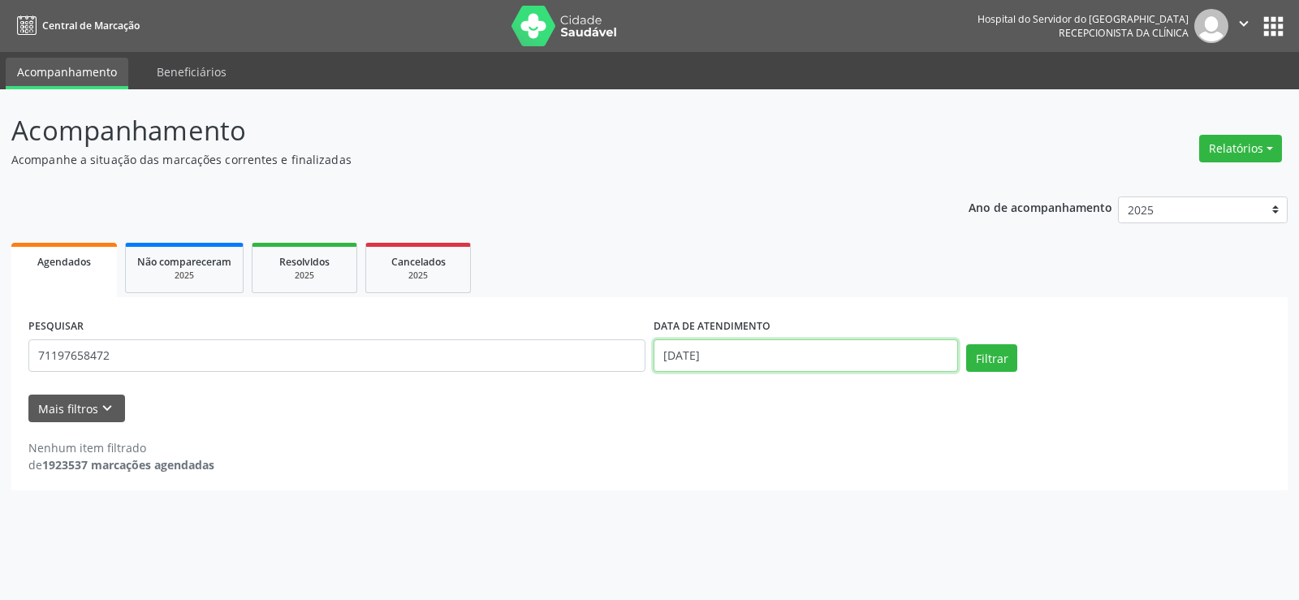
click at [745, 356] on input "[DATE]" at bounding box center [805, 355] width 304 height 32
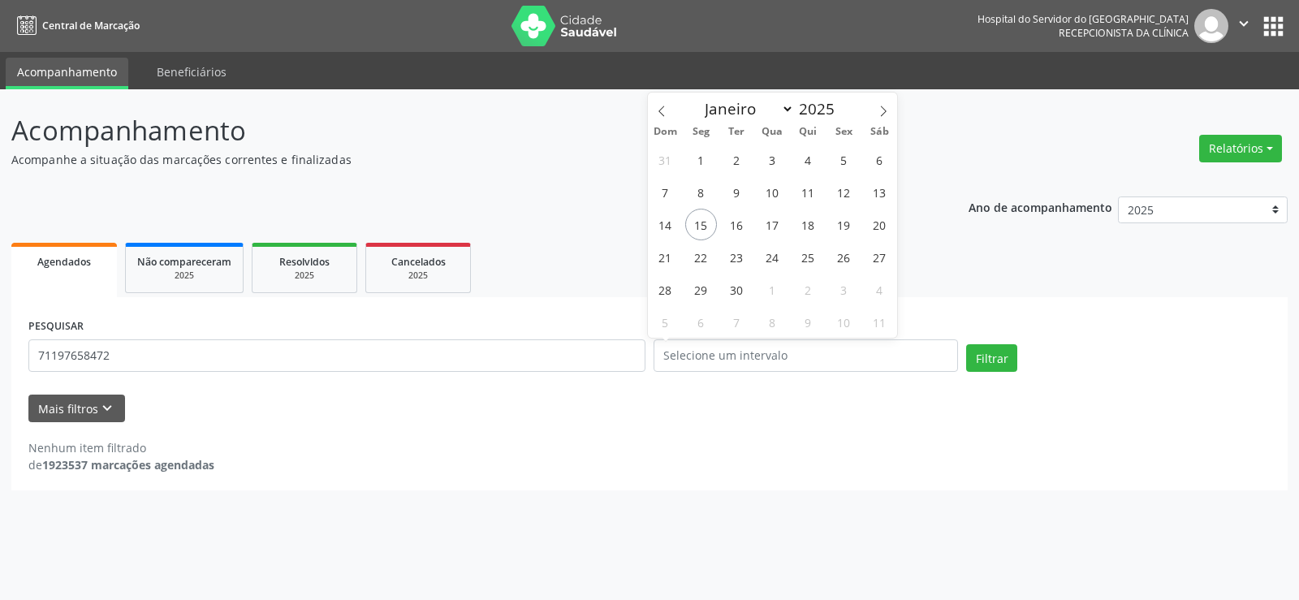
click at [501, 185] on div "Ano de acompanhamento 2025 2024 2023 2022 2021 Agendados Não compareceram 2025 …" at bounding box center [649, 338] width 1276 height 306
click at [416, 593] on div "Acompanhamento Acompanhe a situação das marcações correntes e finalizadas Relat…" at bounding box center [649, 344] width 1299 height 511
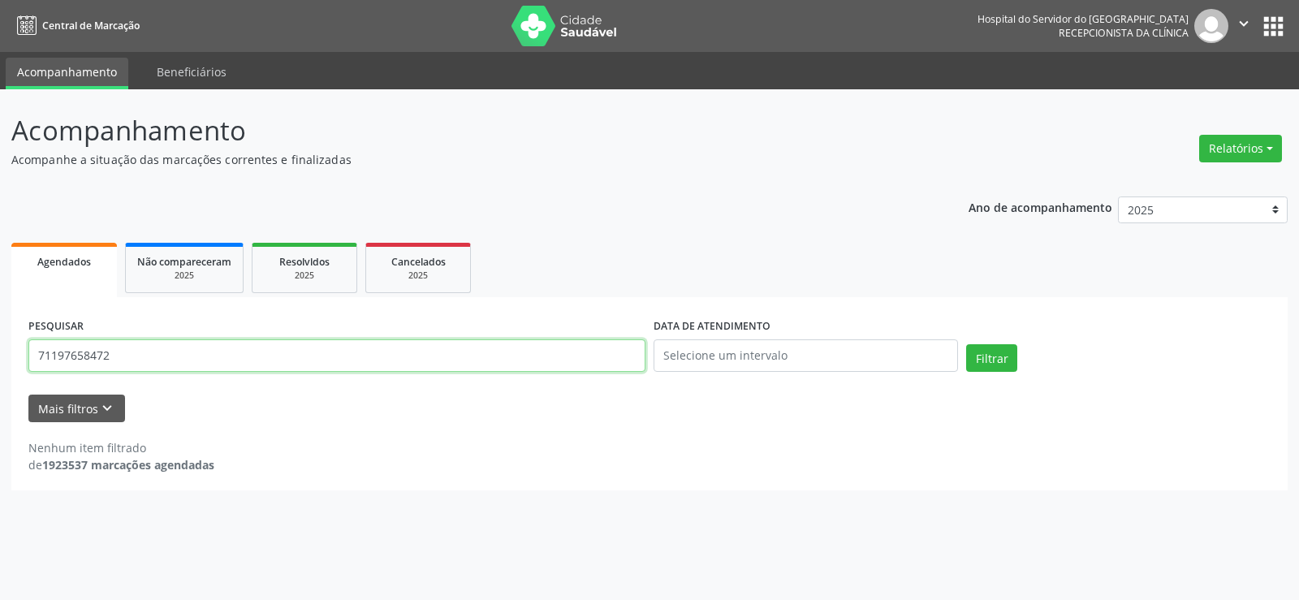
click at [364, 351] on input "71197658472" at bounding box center [336, 355] width 617 height 32
type input "7"
paste input "[PERSON_NAME]"
click at [966, 344] on button "Filtrar" at bounding box center [991, 358] width 51 height 28
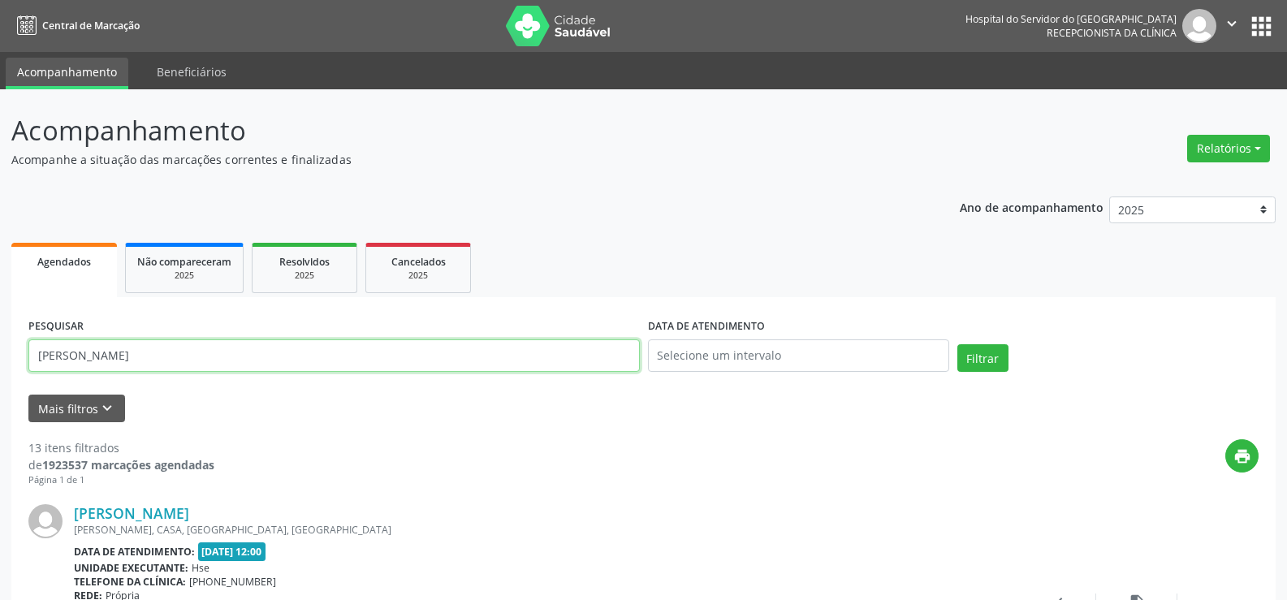
drag, startPoint x: 0, startPoint y: 257, endPoint x: 0, endPoint y: 176, distance: 81.2
type input "17473217453"
click at [957, 344] on button "Filtrar" at bounding box center [982, 358] width 51 height 28
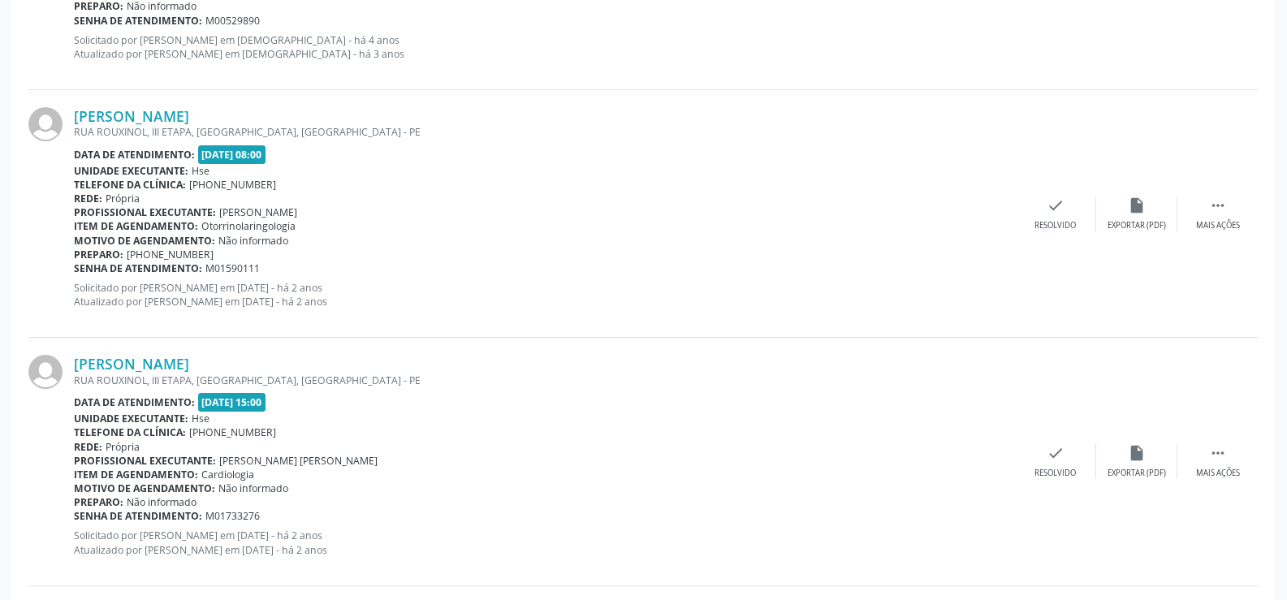
scroll to position [1140, 0]
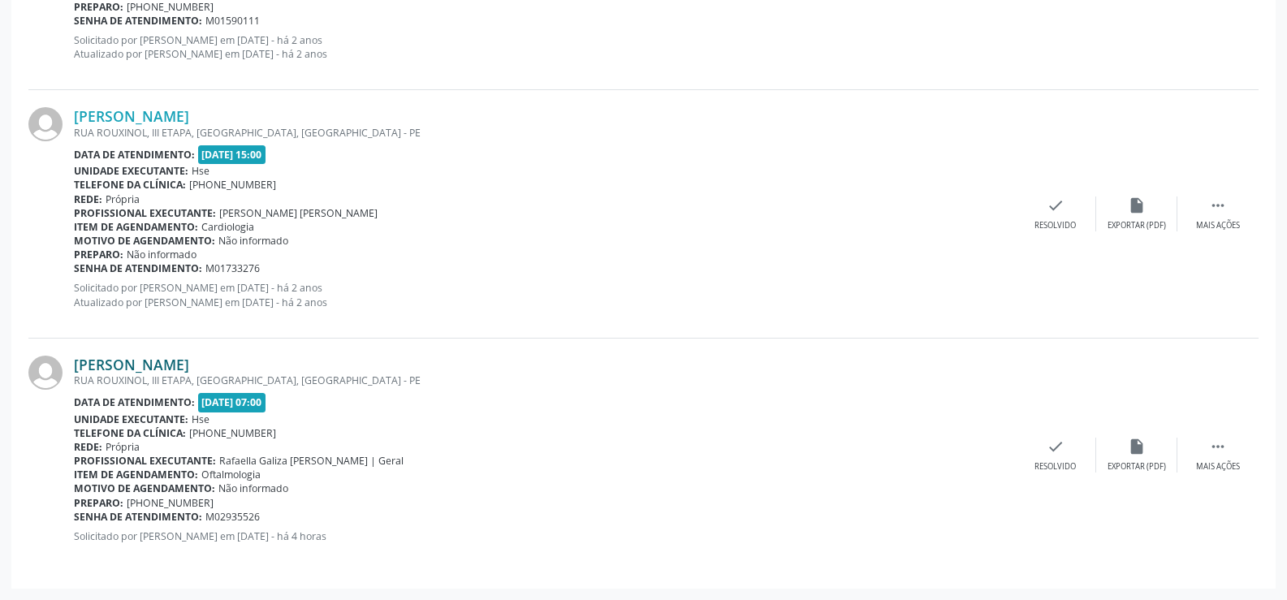
click at [138, 358] on link "[PERSON_NAME]" at bounding box center [131, 365] width 115 height 18
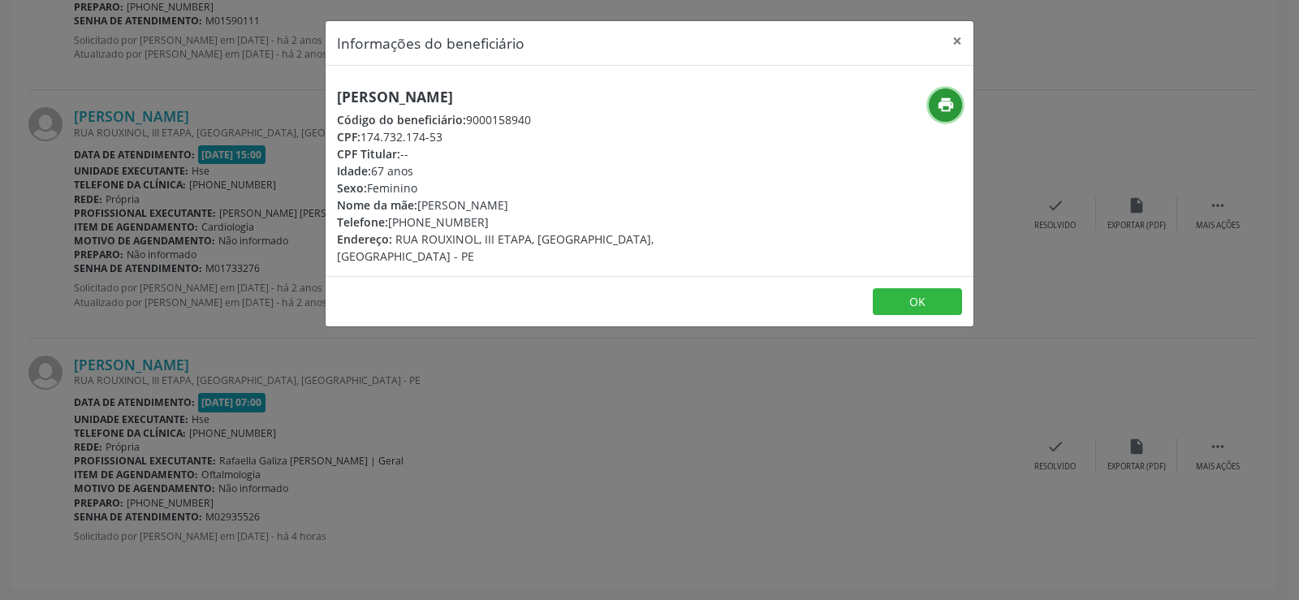
click at [959, 111] on button "print" at bounding box center [945, 104] width 33 height 33
drag, startPoint x: 953, startPoint y: 34, endPoint x: 926, endPoint y: 157, distance: 125.5
click at [953, 34] on button "×" at bounding box center [957, 41] width 32 height 40
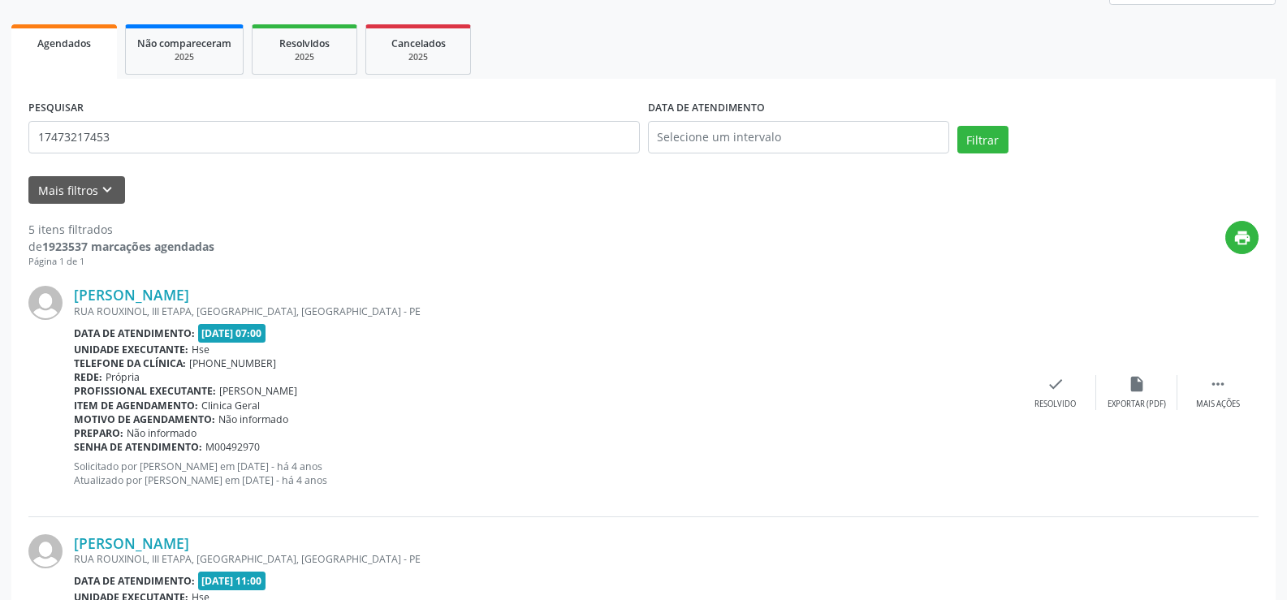
scroll to position [0, 0]
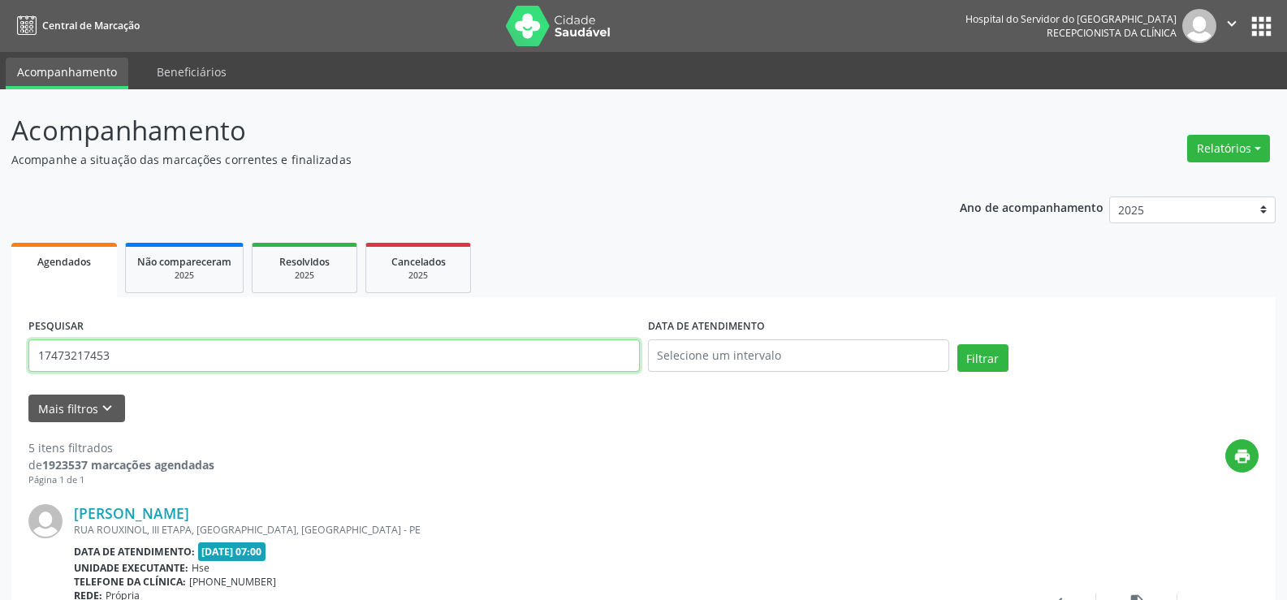
drag, startPoint x: 0, startPoint y: 323, endPoint x: 0, endPoint y: 344, distance: 21.1
click at [472, 338] on div "PESQUISAR" at bounding box center [333, 348] width 619 height 69
click at [453, 356] on input "text" at bounding box center [333, 355] width 611 height 32
paste input "BENEVAL [PERSON_NAME]"
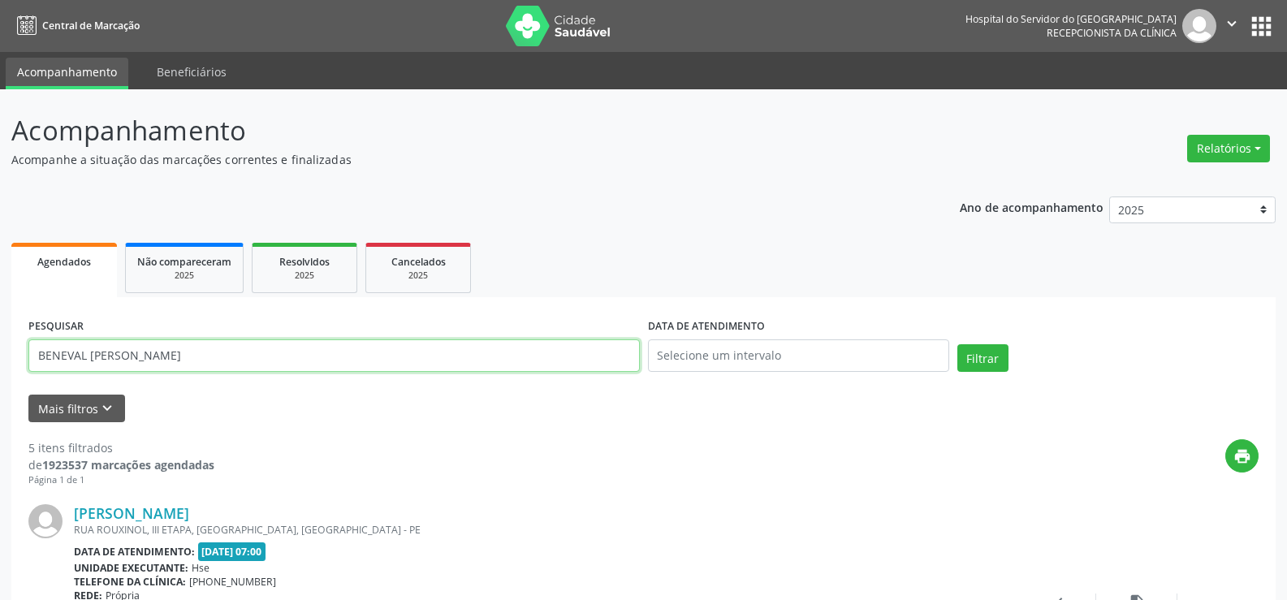
click at [957, 344] on button "Filtrar" at bounding box center [982, 358] width 51 height 28
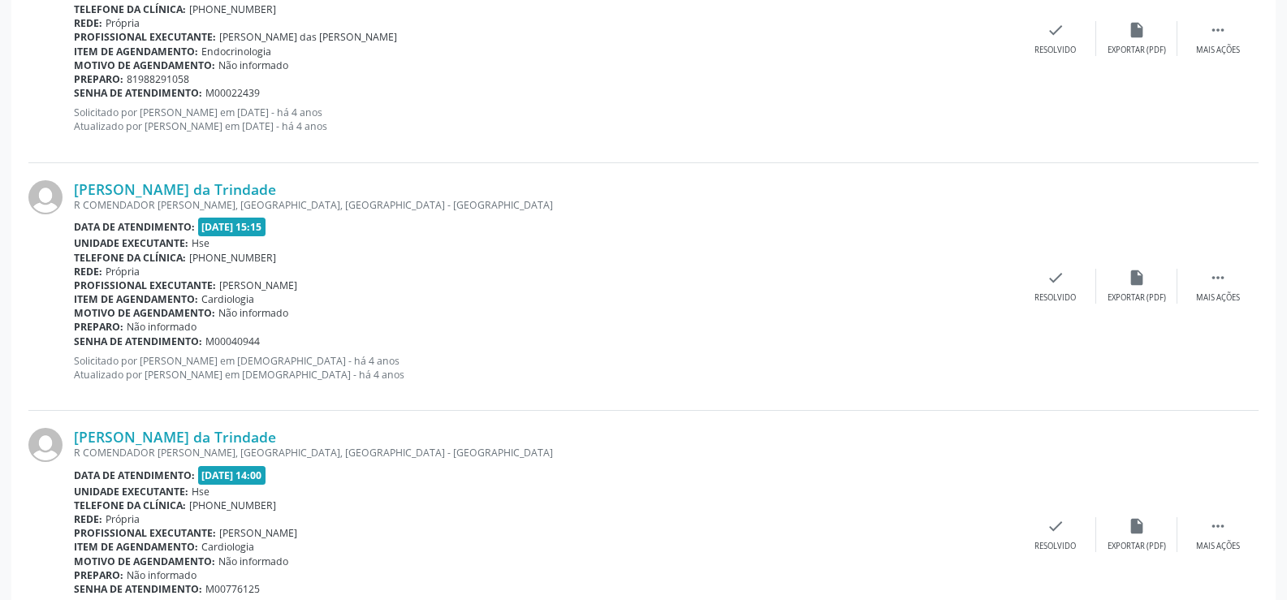
scroll to position [953, 0]
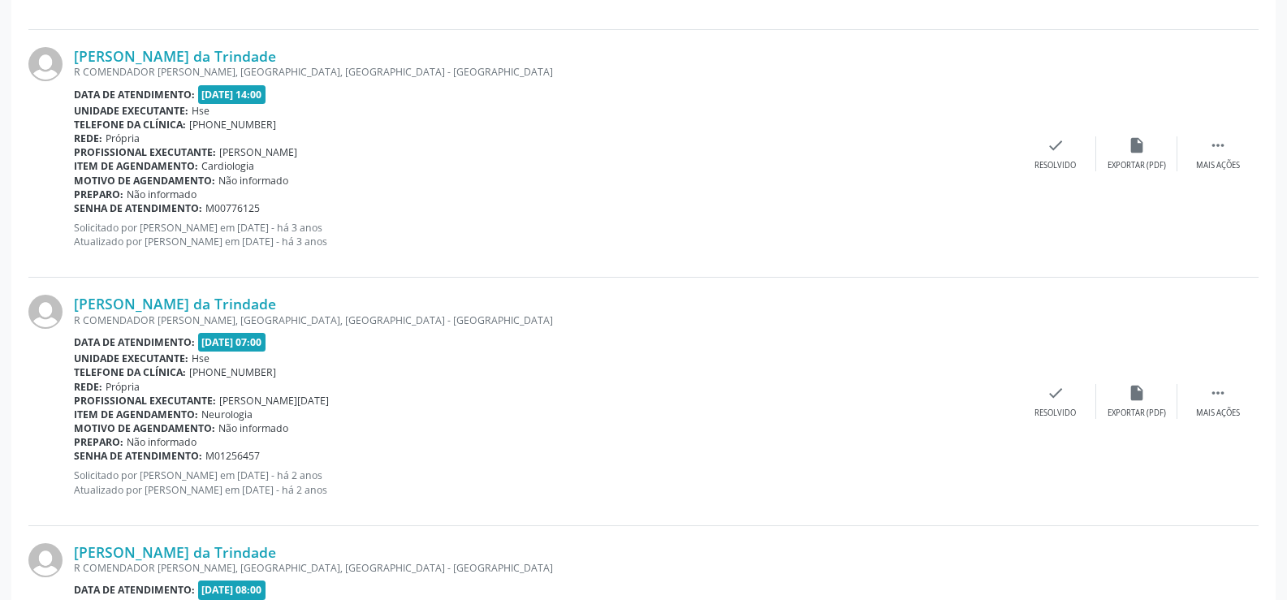
click at [772, 407] on div "Item de agendamento: [GEOGRAPHIC_DATA]" at bounding box center [544, 414] width 941 height 14
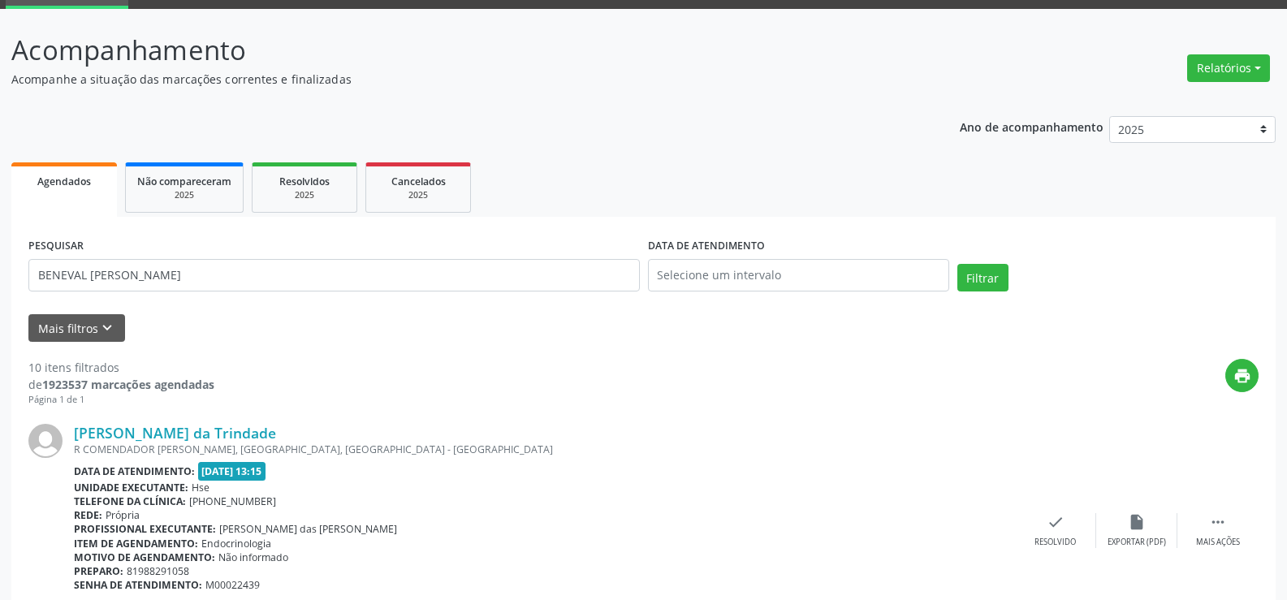
scroll to position [0, 0]
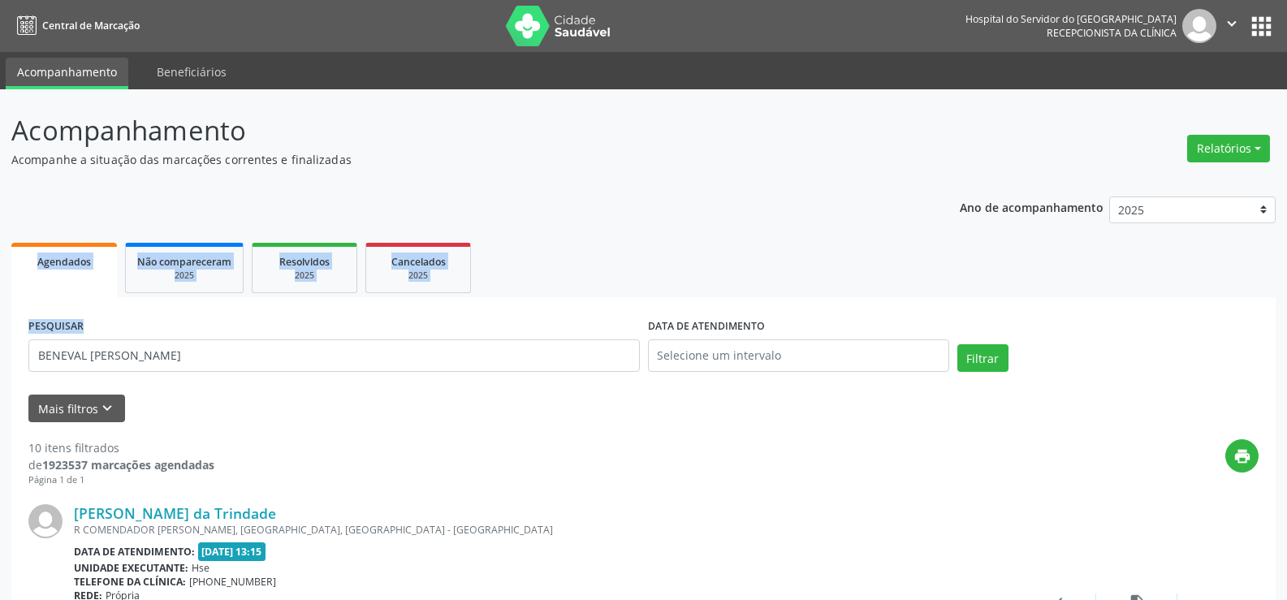
drag, startPoint x: 316, startPoint y: 373, endPoint x: 0, endPoint y: 259, distance: 335.6
click at [295, 325] on div "PESQUISAR [PERSON_NAME]" at bounding box center [333, 348] width 619 height 69
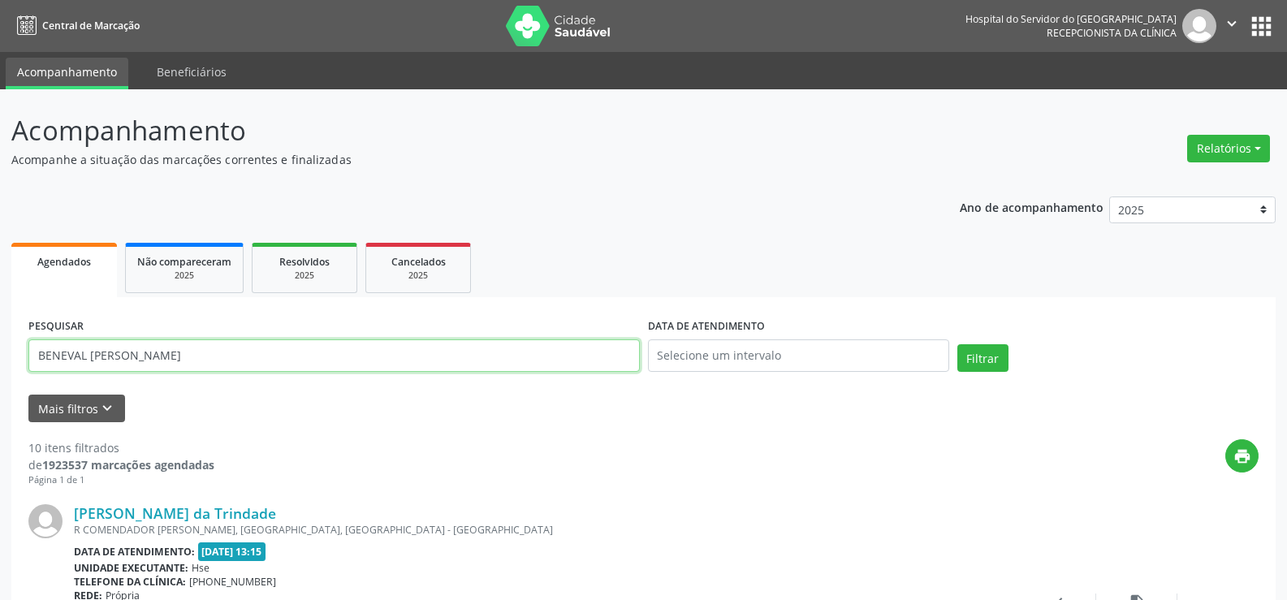
drag, startPoint x: 251, startPoint y: 360, endPoint x: 0, endPoint y: 324, distance: 253.3
drag, startPoint x: 244, startPoint y: 359, endPoint x: 0, endPoint y: 333, distance: 244.9
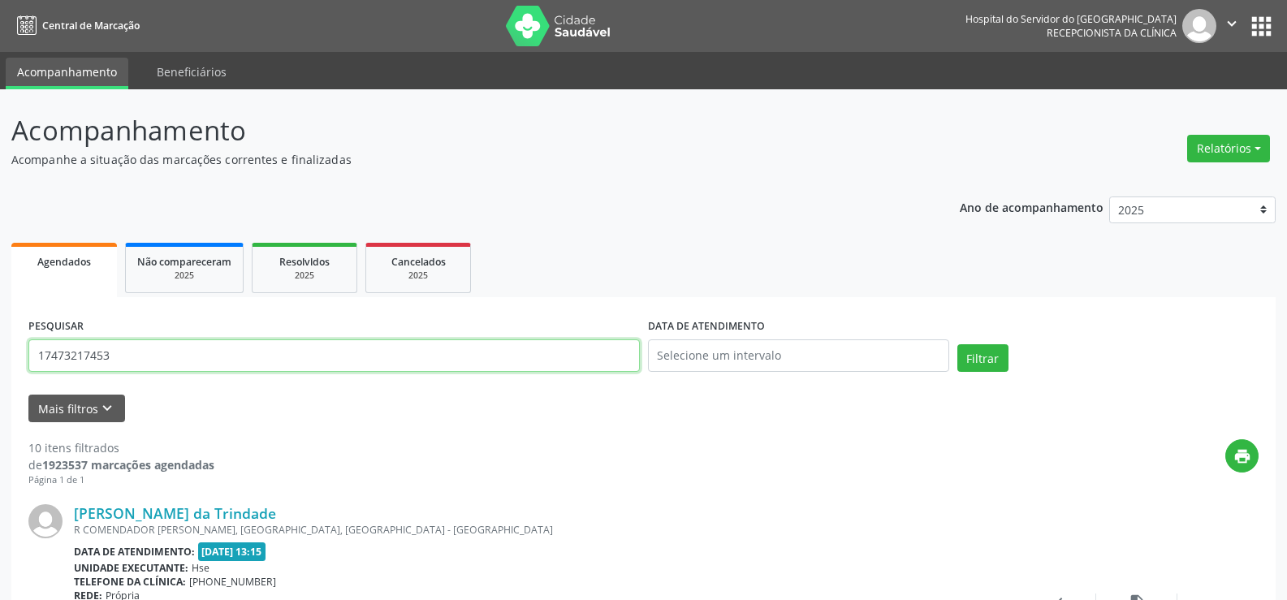
click at [957, 344] on button "Filtrar" at bounding box center [982, 358] width 51 height 28
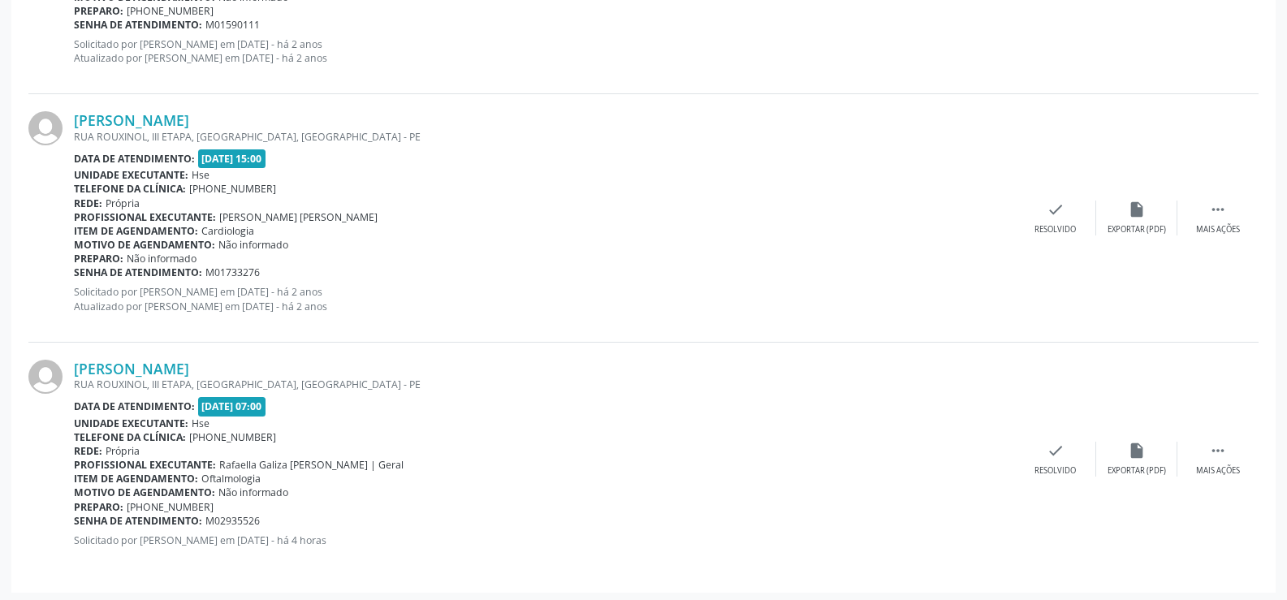
scroll to position [1140, 0]
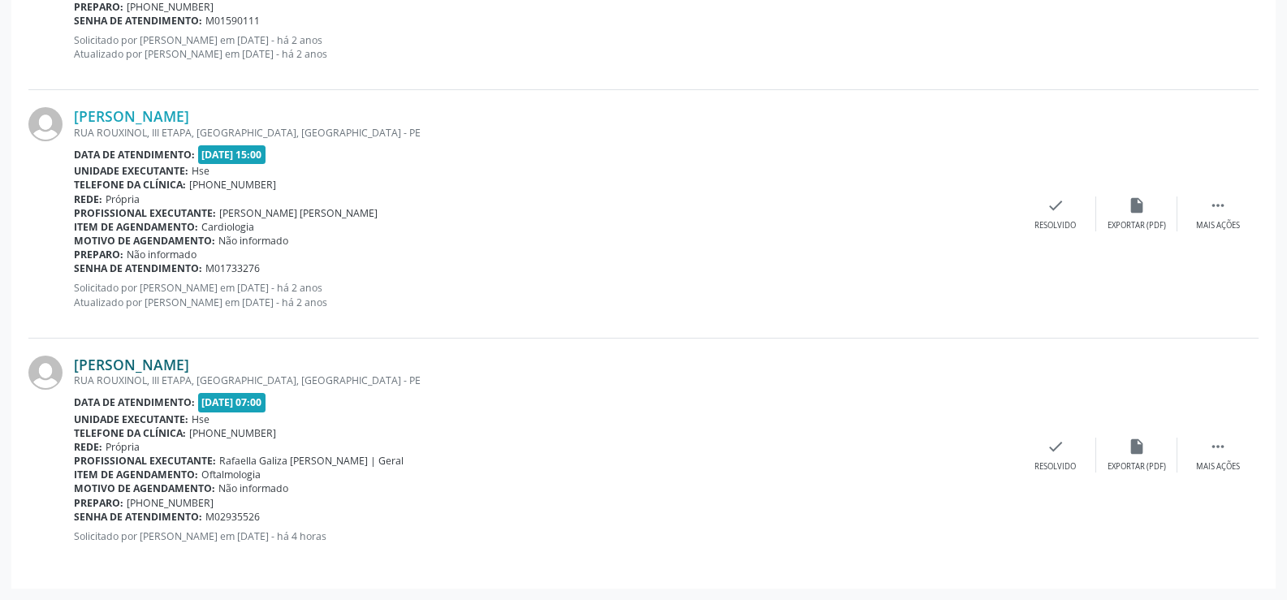
click at [174, 360] on link "[PERSON_NAME]" at bounding box center [131, 365] width 115 height 18
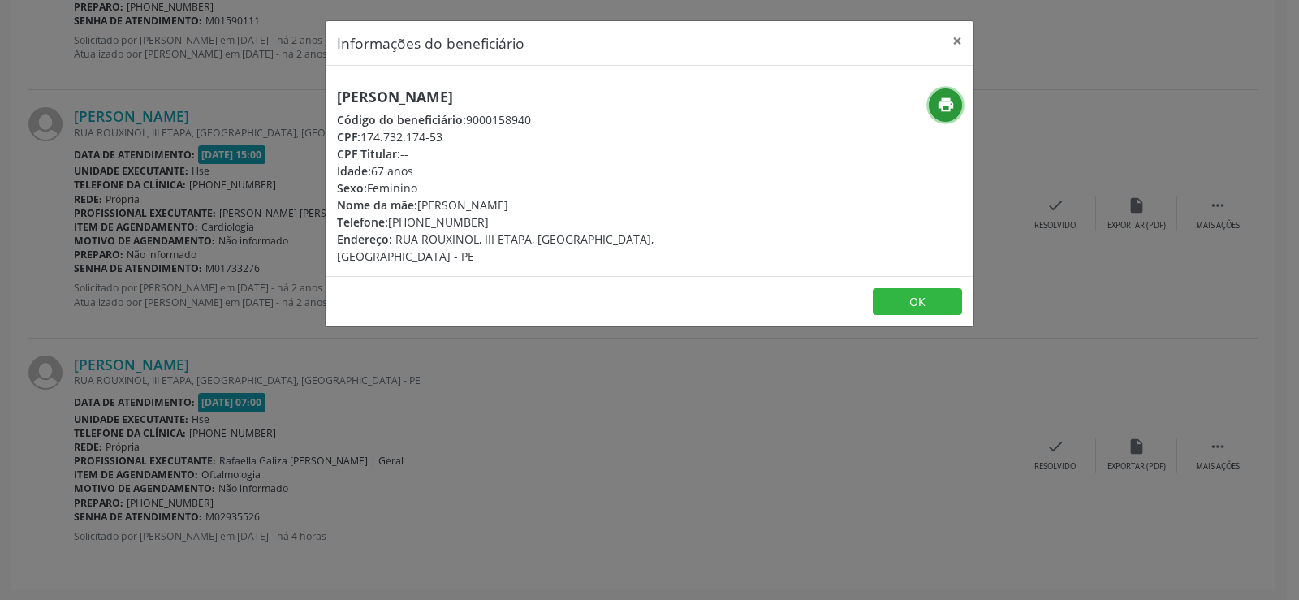
click at [948, 103] on icon "print" at bounding box center [946, 105] width 18 height 18
click at [965, 34] on button "×" at bounding box center [957, 41] width 32 height 40
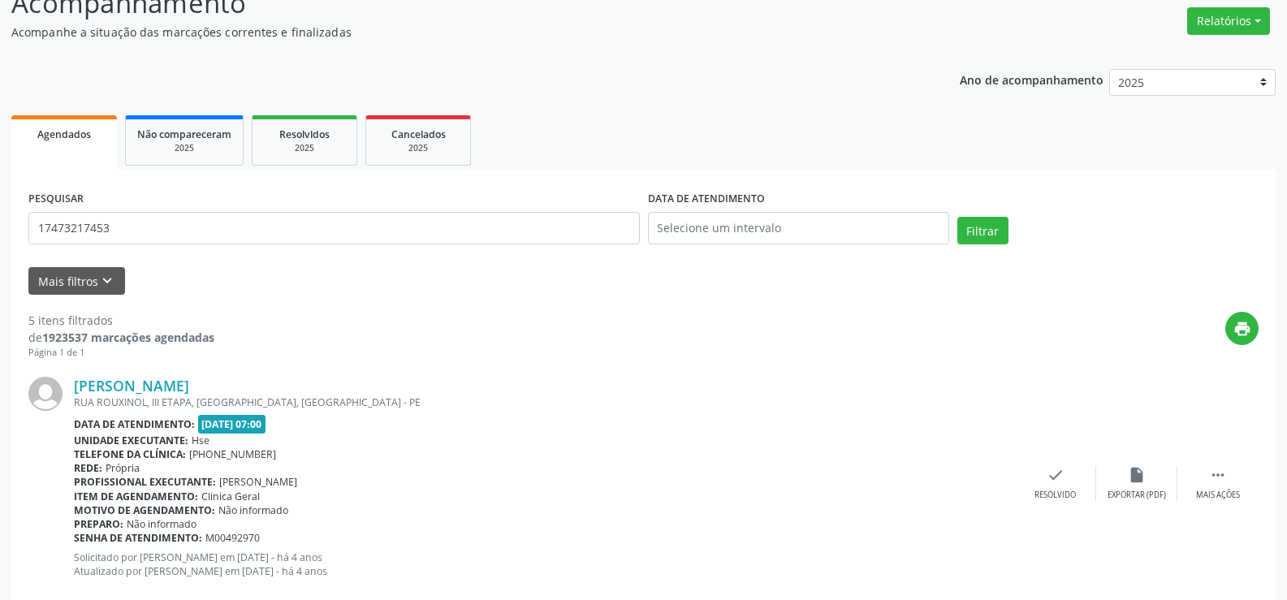
scroll to position [0, 0]
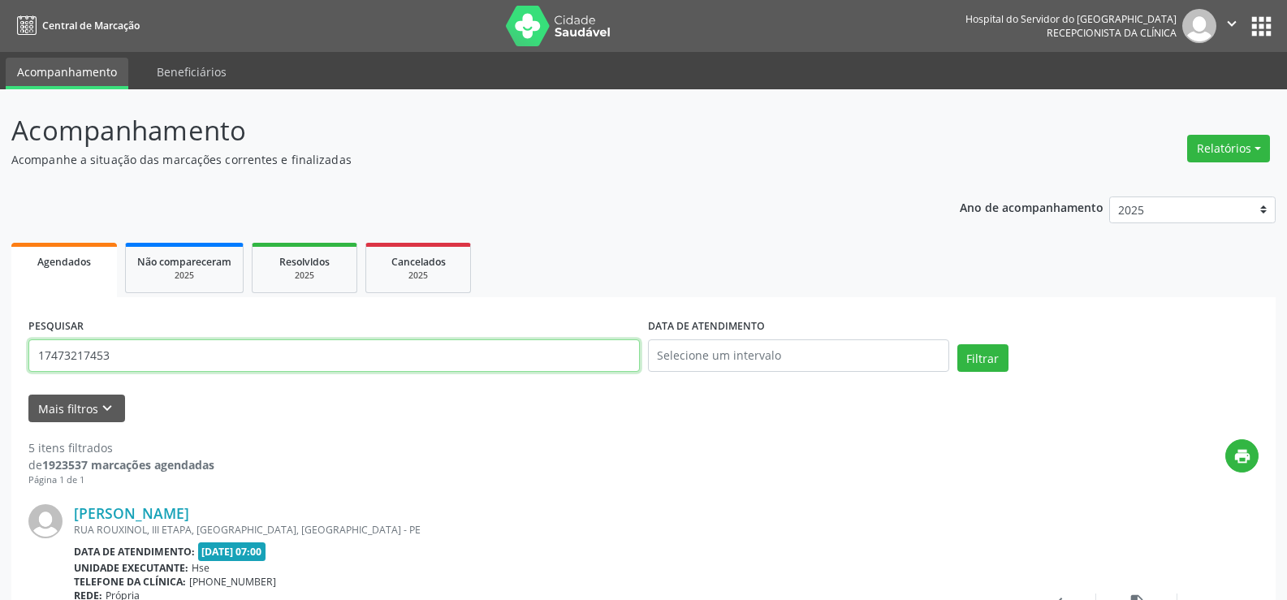
drag, startPoint x: 208, startPoint y: 339, endPoint x: 0, endPoint y: 297, distance: 212.0
paste input "BENEVAL [PERSON_NAME]"
click at [957, 344] on button "Filtrar" at bounding box center [982, 358] width 51 height 28
drag, startPoint x: 230, startPoint y: 350, endPoint x: 0, endPoint y: 255, distance: 248.6
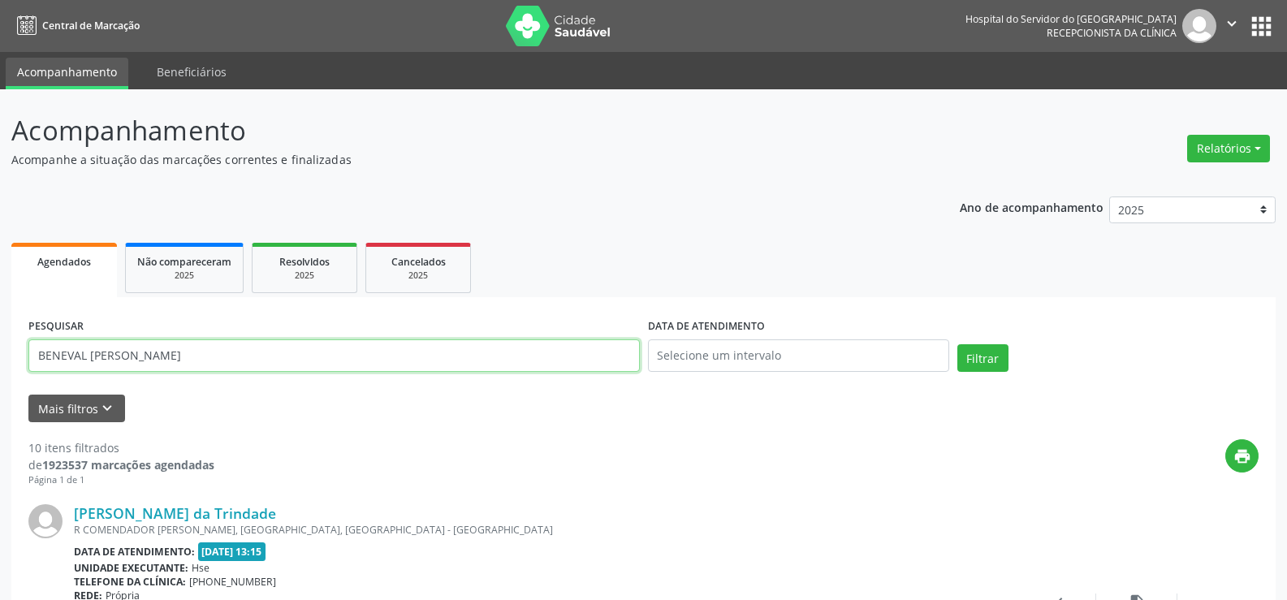
paste input "ALINE ANALIA SULIANO LIRA MELO"
click at [957, 344] on button "Filtrar" at bounding box center [982, 358] width 51 height 28
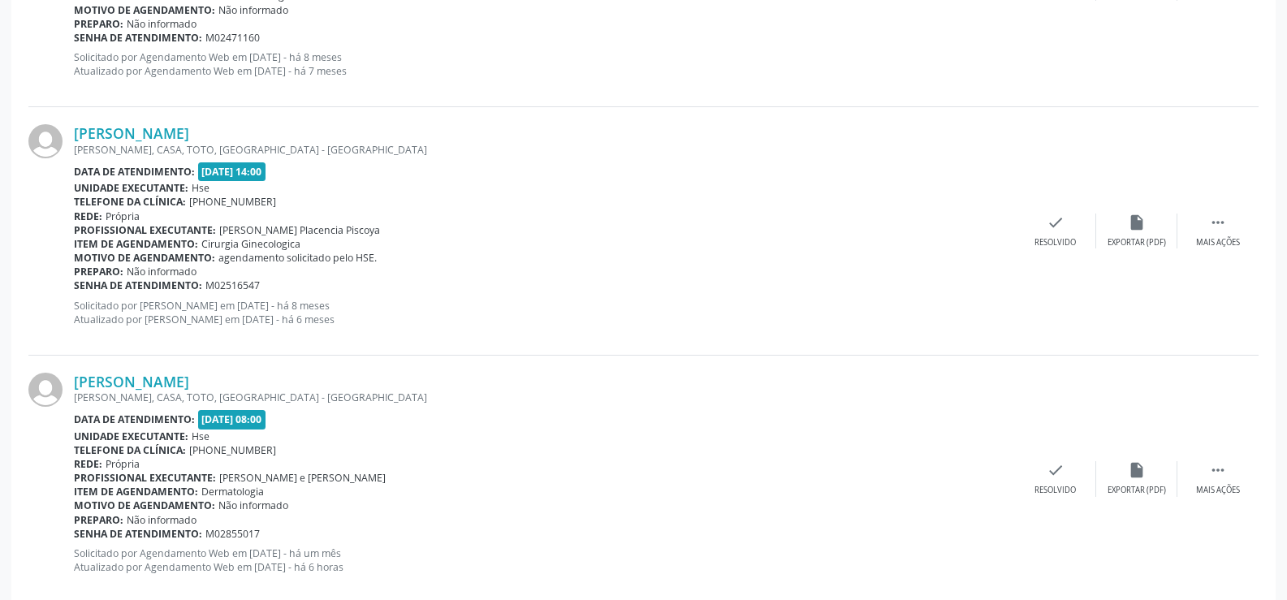
scroll to position [2394, 0]
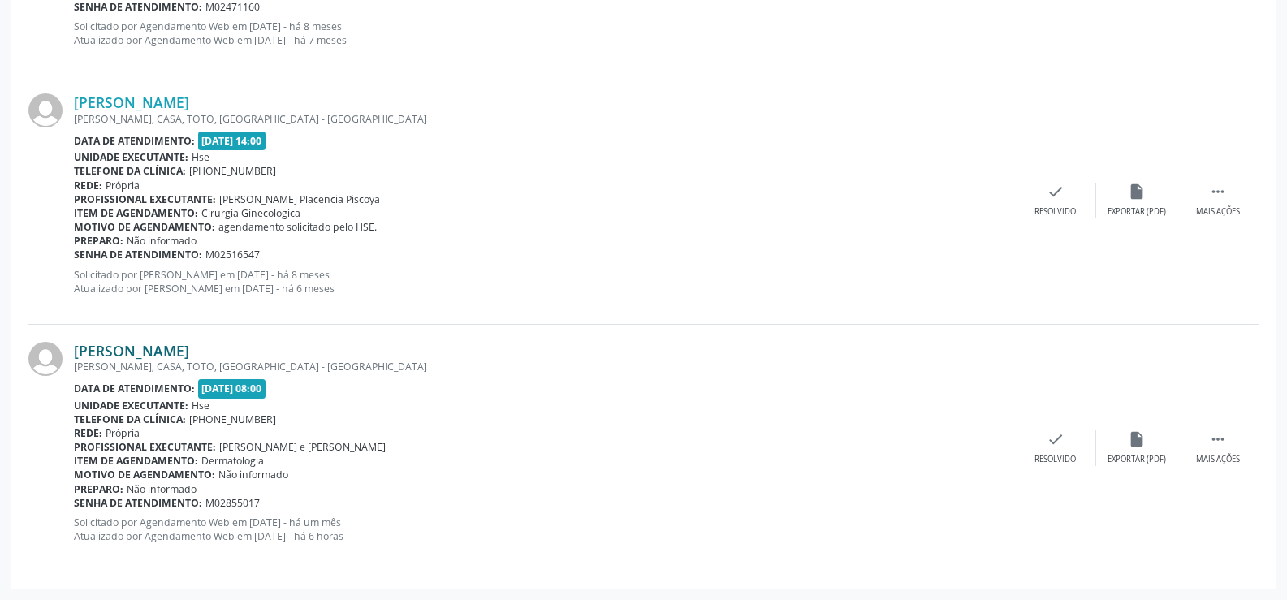
click at [189, 343] on link "[PERSON_NAME]" at bounding box center [131, 351] width 115 height 18
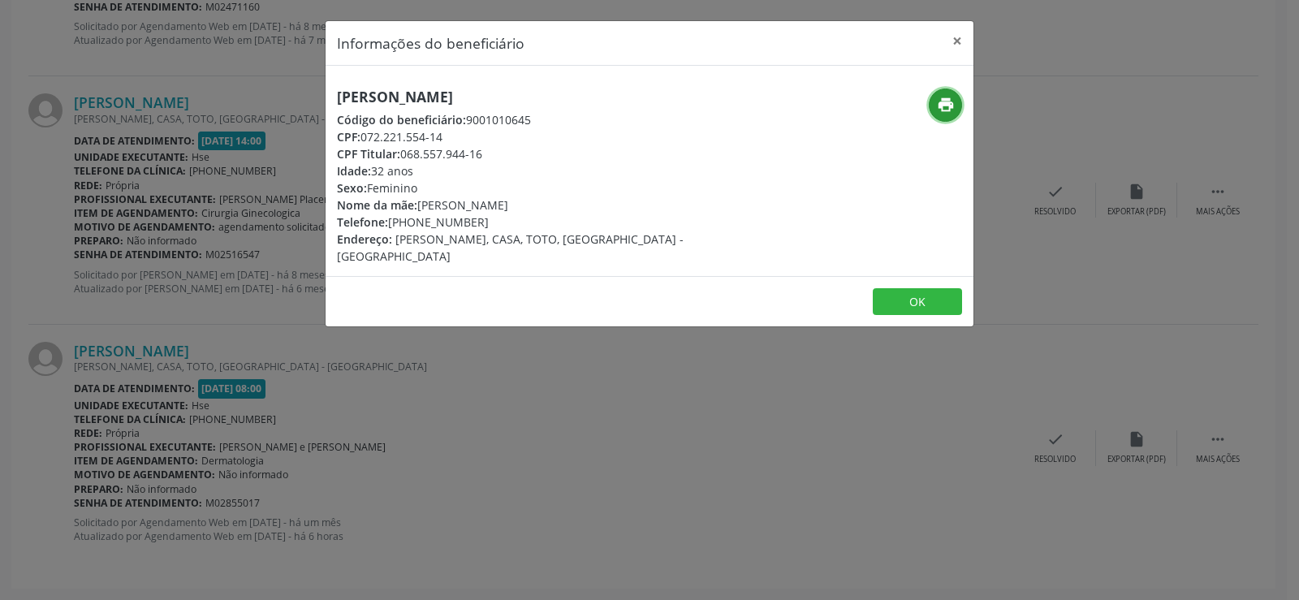
click at [941, 98] on icon "print" at bounding box center [946, 105] width 18 height 18
drag, startPoint x: 955, startPoint y: 37, endPoint x: 666, endPoint y: 2, distance: 291.1
click at [955, 37] on button "×" at bounding box center [957, 41] width 32 height 40
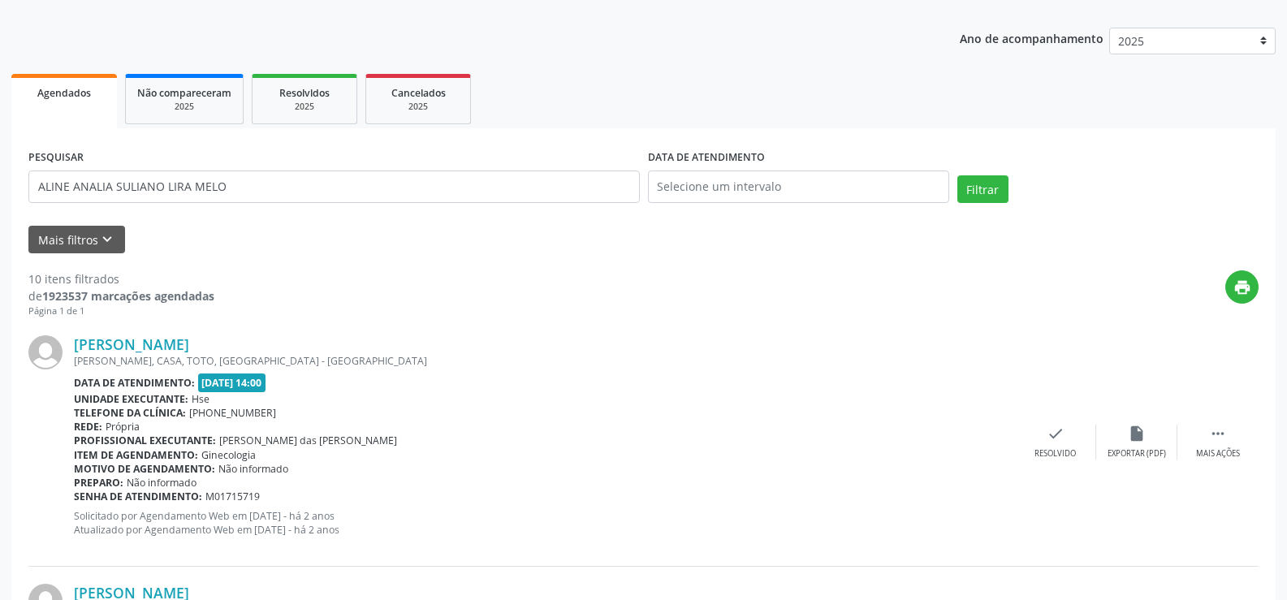
scroll to position [0, 0]
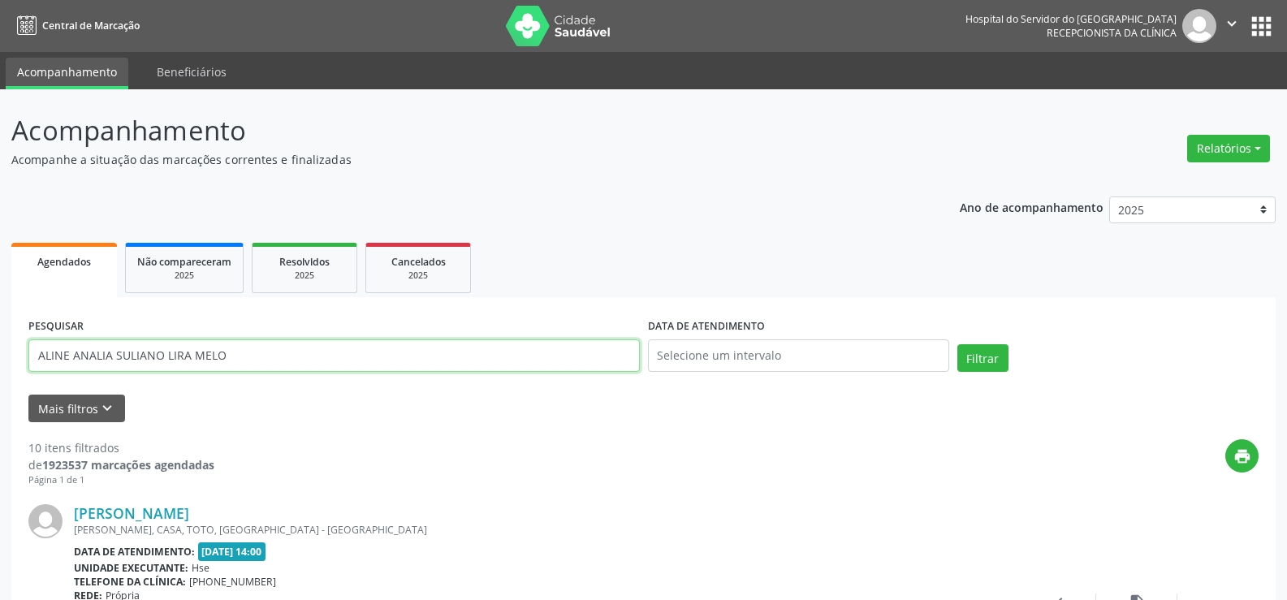
drag, startPoint x: 311, startPoint y: 352, endPoint x: 17, endPoint y: 306, distance: 297.5
paste input "[PERSON_NAME]"
click at [957, 344] on button "Filtrar" at bounding box center [982, 358] width 51 height 28
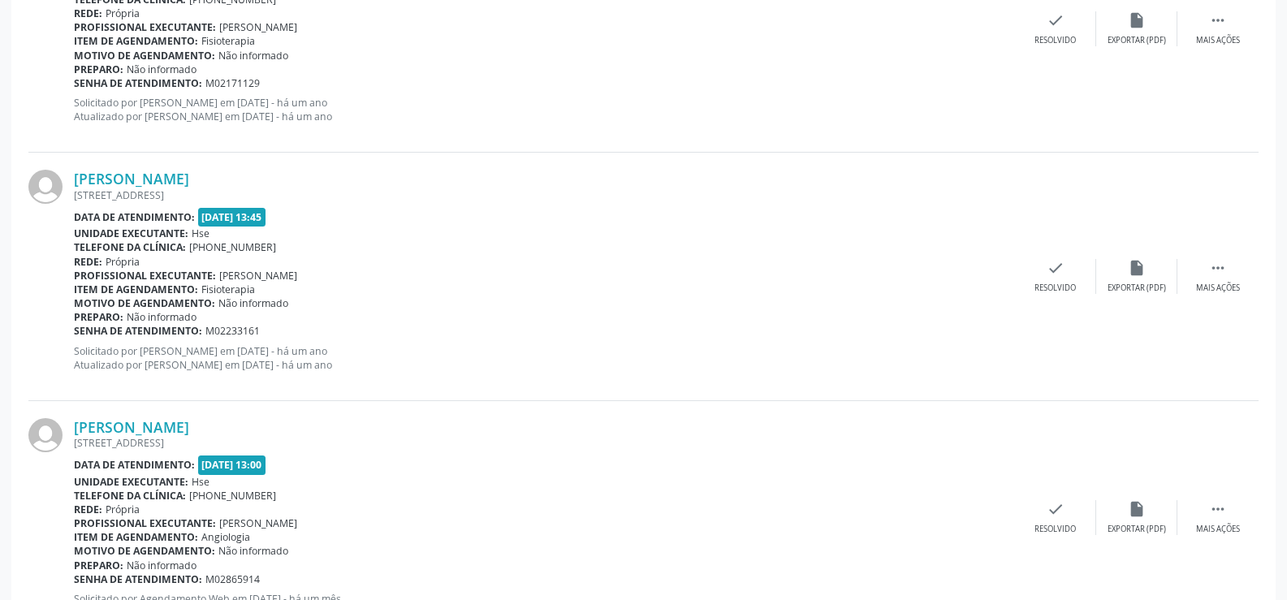
scroll to position [2380, 0]
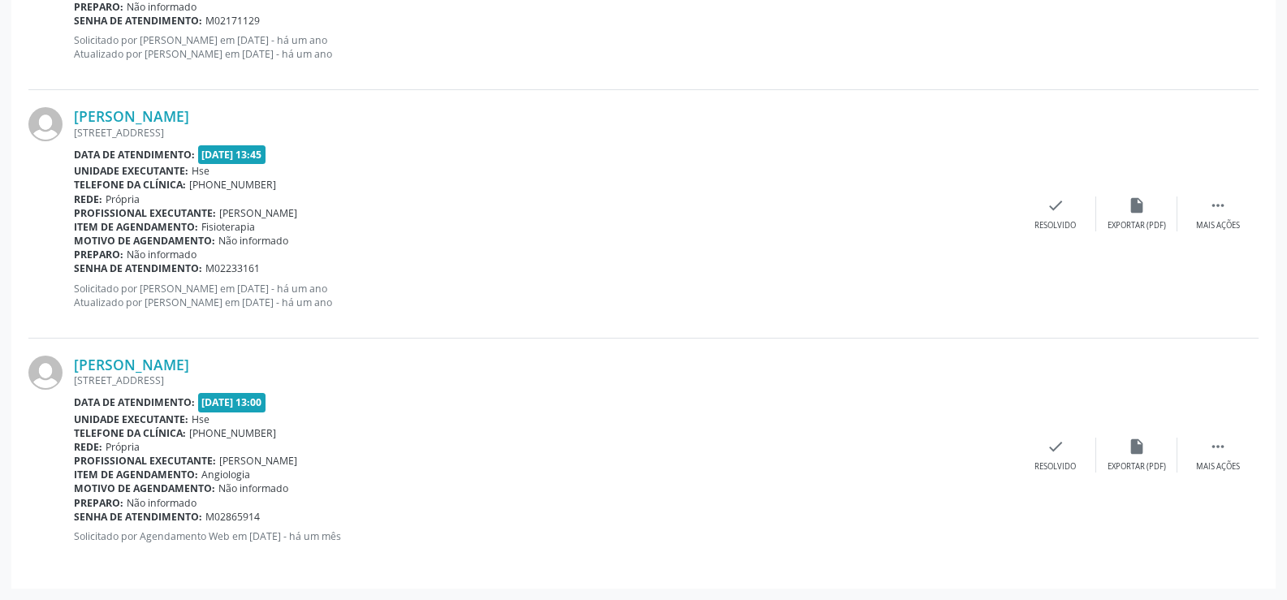
drag, startPoint x: 250, startPoint y: 351, endPoint x: 71, endPoint y: 367, distance: 180.1
click at [71, 367] on div "[PERSON_NAME] [STREET_ADDRESS] Data de atendimento: [DATE] 13:00 Unidade execut…" at bounding box center [643, 454] width 1230 height 233
copy div "[PERSON_NAME]"
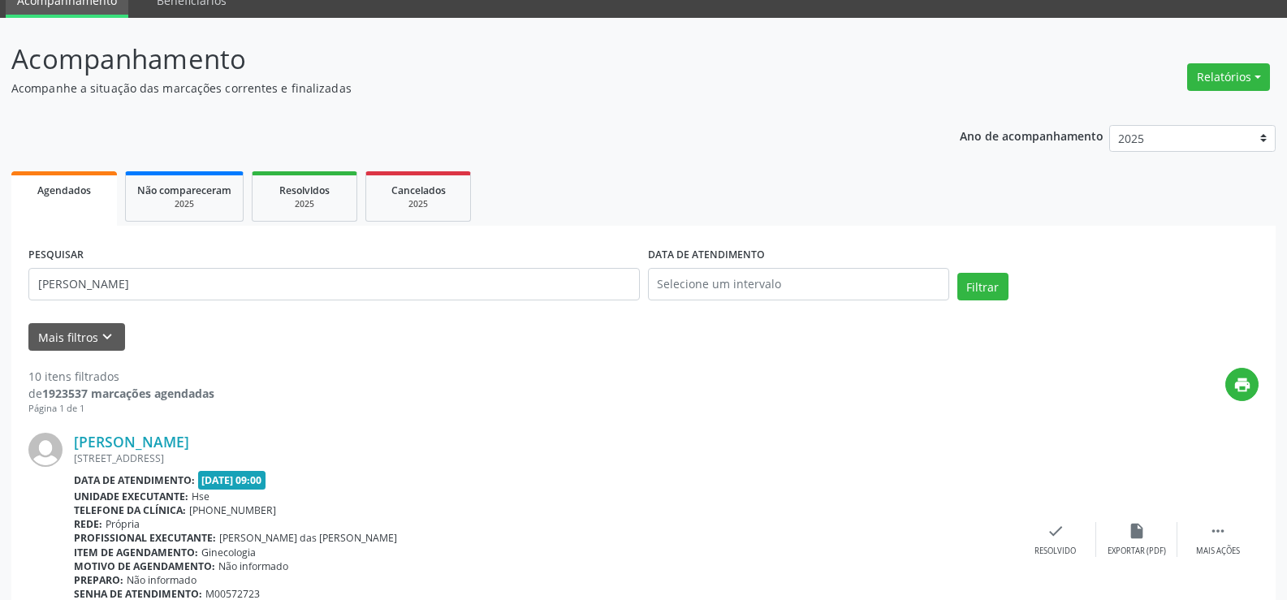
scroll to position [0, 0]
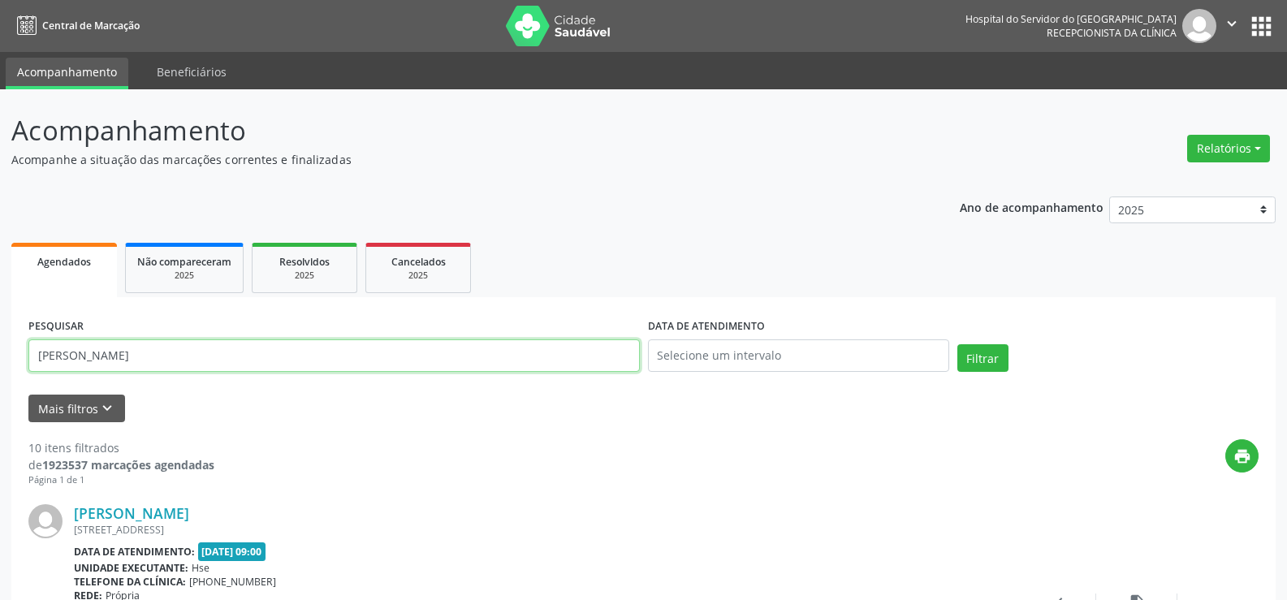
paste input "30668328487"
type input "30668328487"
click at [957, 344] on button "Filtrar" at bounding box center [982, 358] width 51 height 28
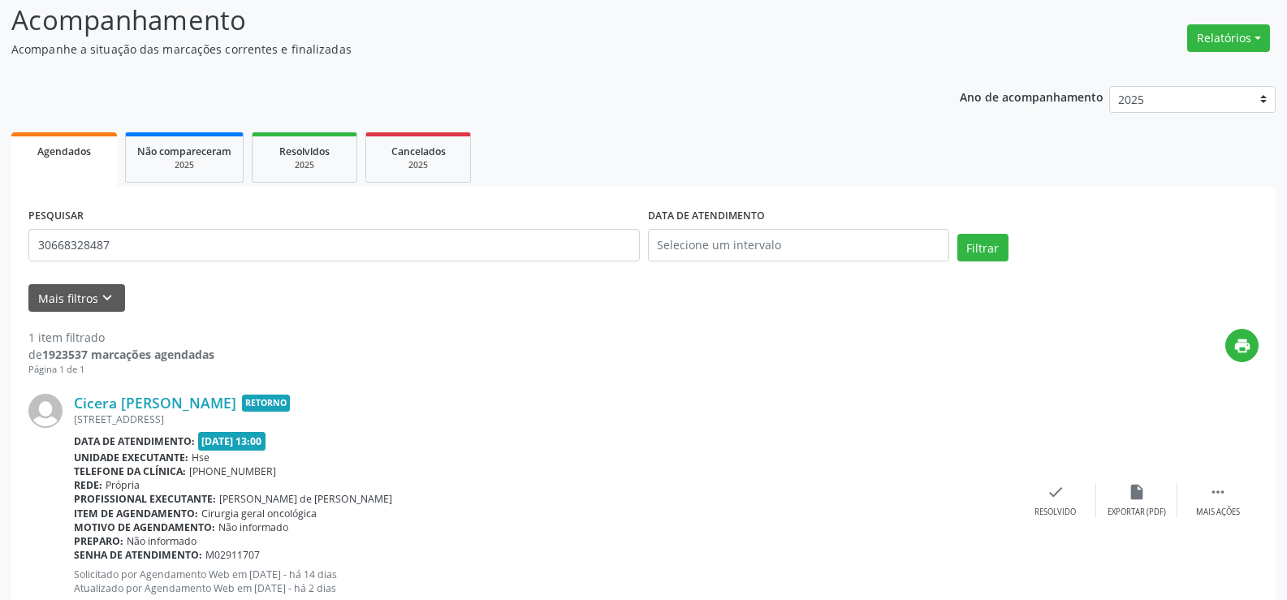
scroll to position [82, 0]
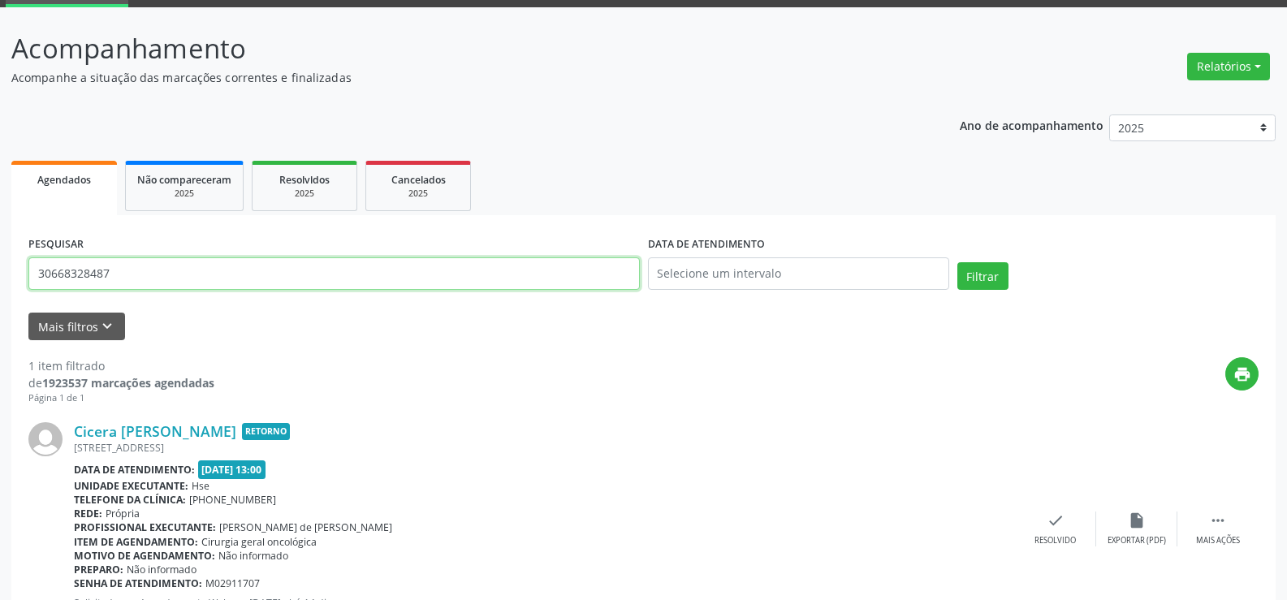
drag, startPoint x: 238, startPoint y: 266, endPoint x: 0, endPoint y: 219, distance: 242.4
click at [0, 219] on div "Acompanhamento Acompanhe a situação das marcações correntes e finalizadas Relat…" at bounding box center [643, 344] width 1287 height 674
paste input "18315801449"
click at [957, 262] on button "Filtrar" at bounding box center [982, 276] width 51 height 28
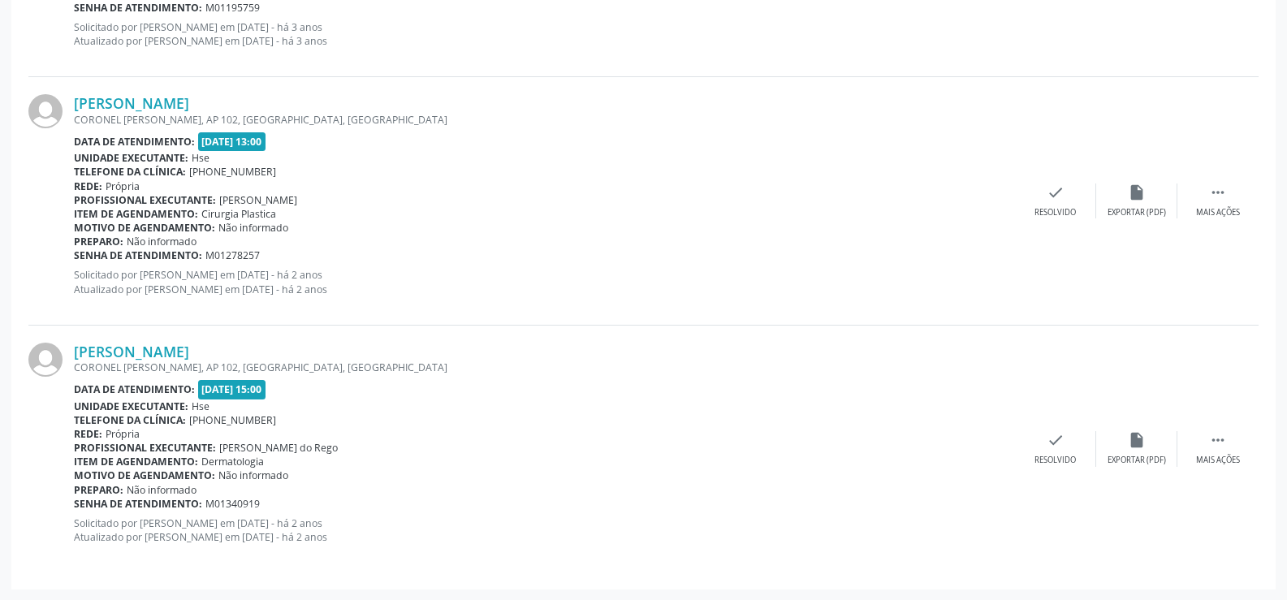
scroll to position [1154, 0]
click at [168, 344] on link "[PERSON_NAME]" at bounding box center [131, 351] width 115 height 18
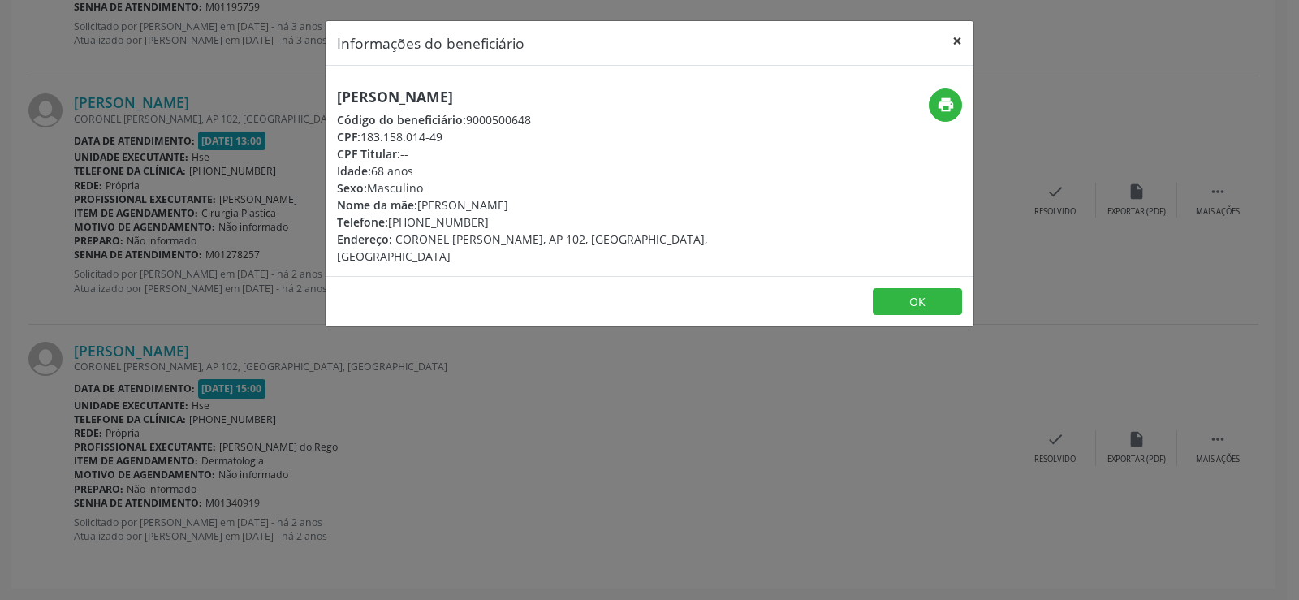
click at [953, 45] on button "×" at bounding box center [957, 41] width 32 height 40
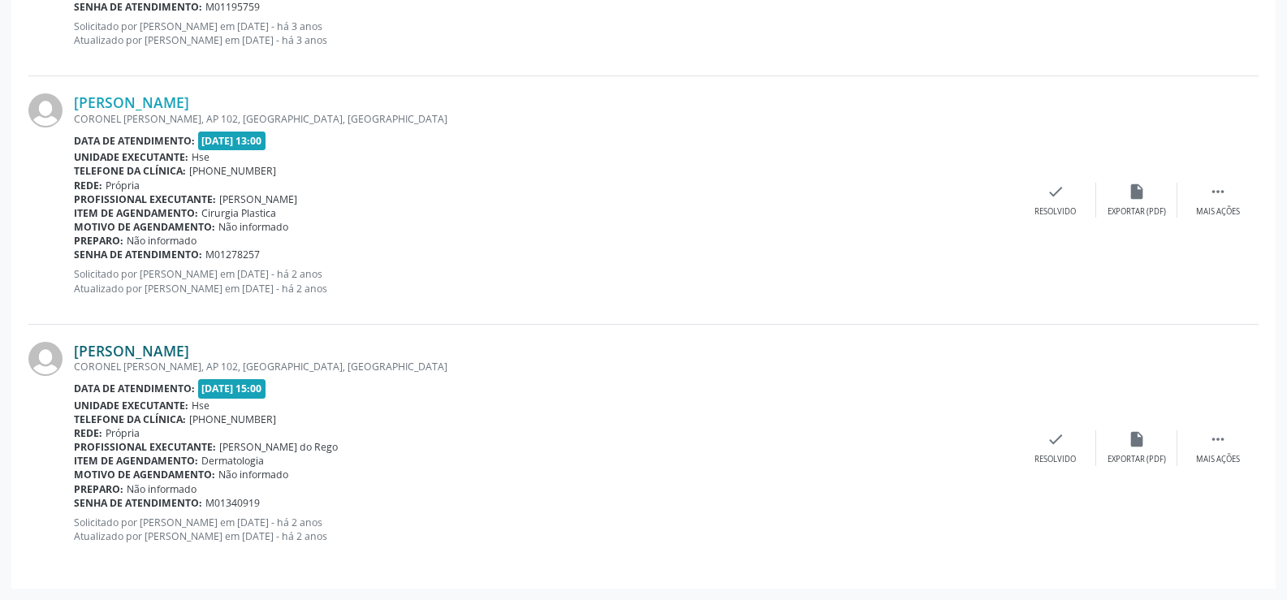
click at [155, 349] on link "[PERSON_NAME]" at bounding box center [131, 351] width 115 height 18
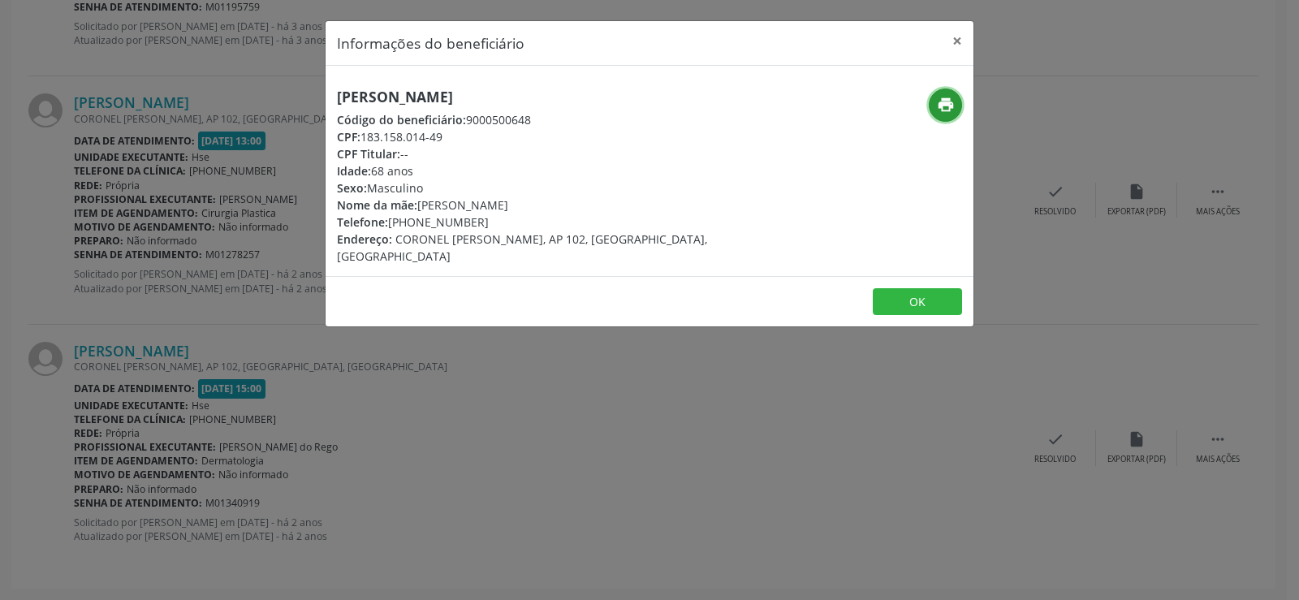
click at [944, 98] on icon "print" at bounding box center [946, 105] width 18 height 18
click at [963, 36] on button "×" at bounding box center [957, 41] width 32 height 40
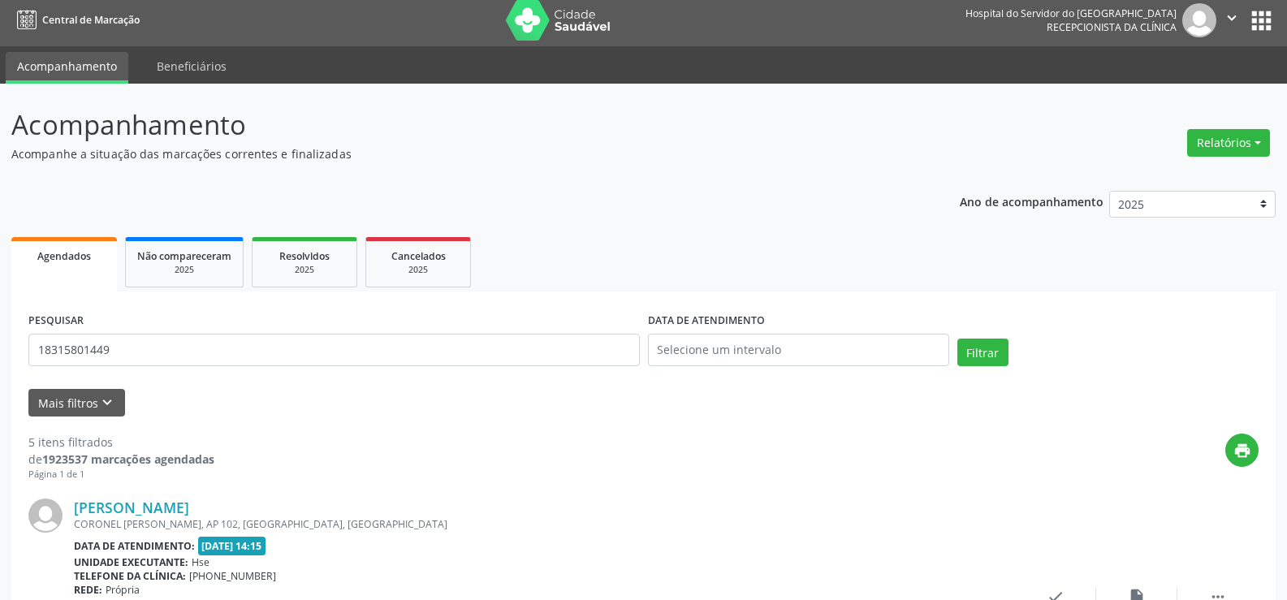
scroll to position [0, 0]
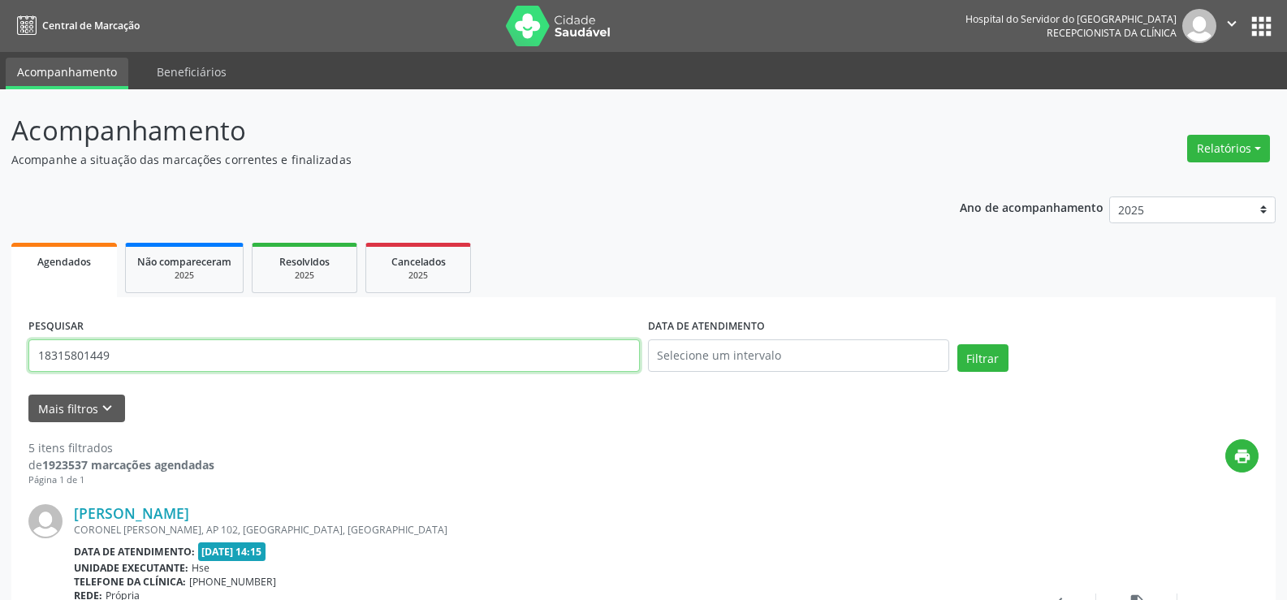
drag, startPoint x: 131, startPoint y: 351, endPoint x: 0, endPoint y: 357, distance: 131.7
paste input "[PERSON_NAME]"
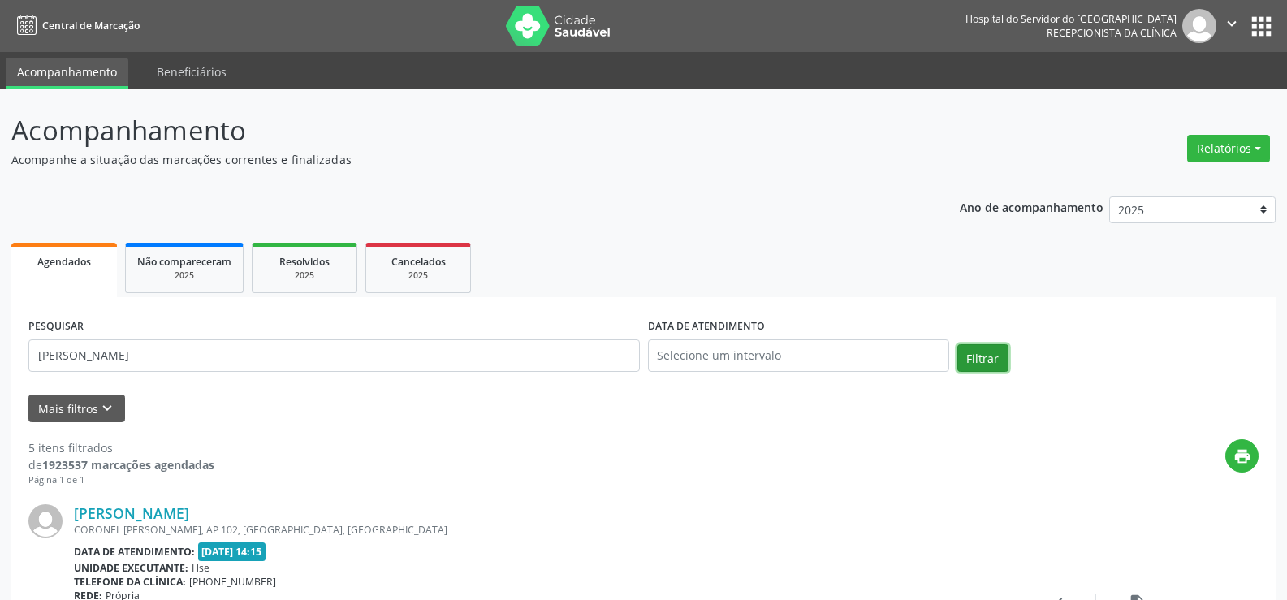
click at [985, 361] on button "Filtrar" at bounding box center [982, 358] width 51 height 28
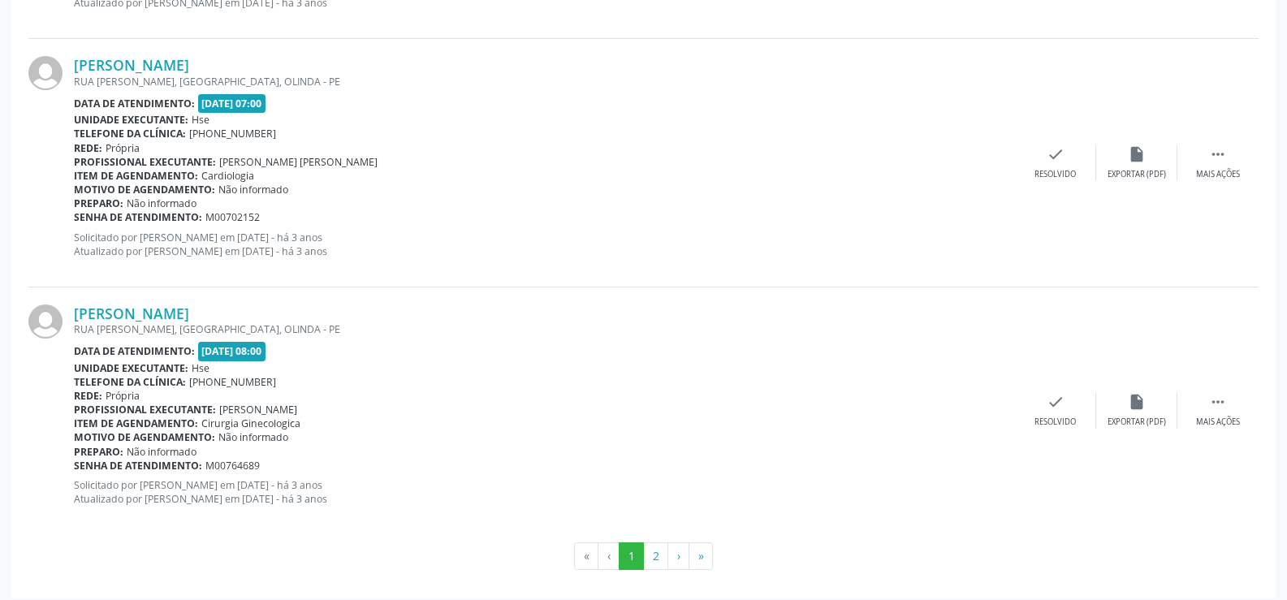
scroll to position [3680, 0]
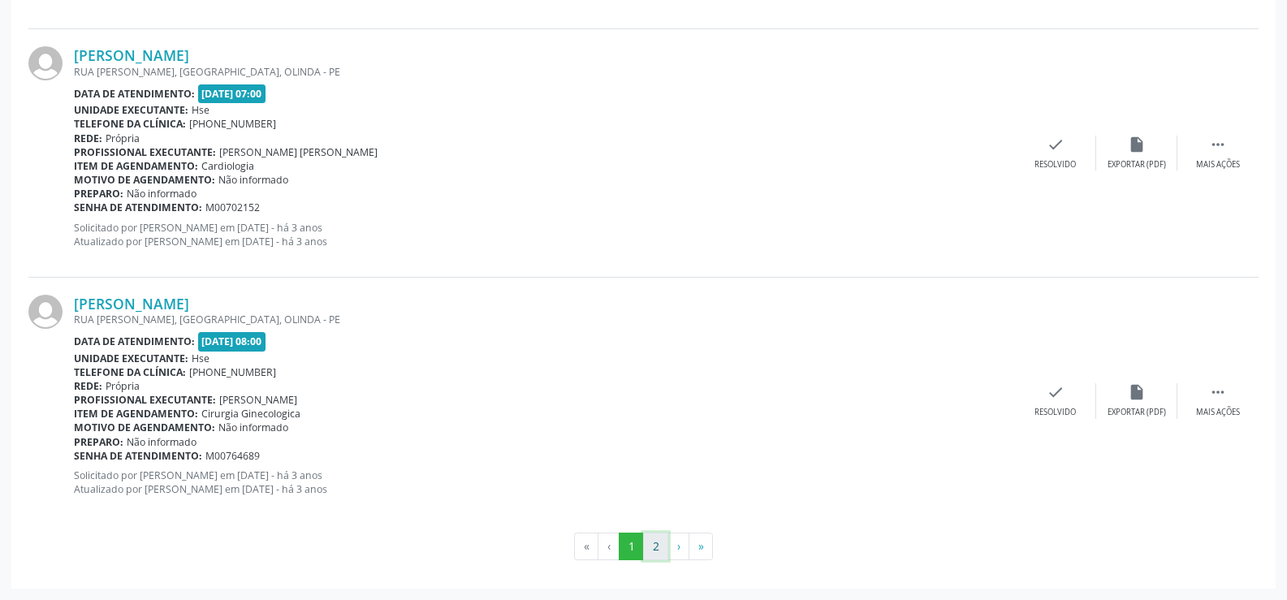
click at [662, 547] on button "2" at bounding box center [655, 546] width 25 height 28
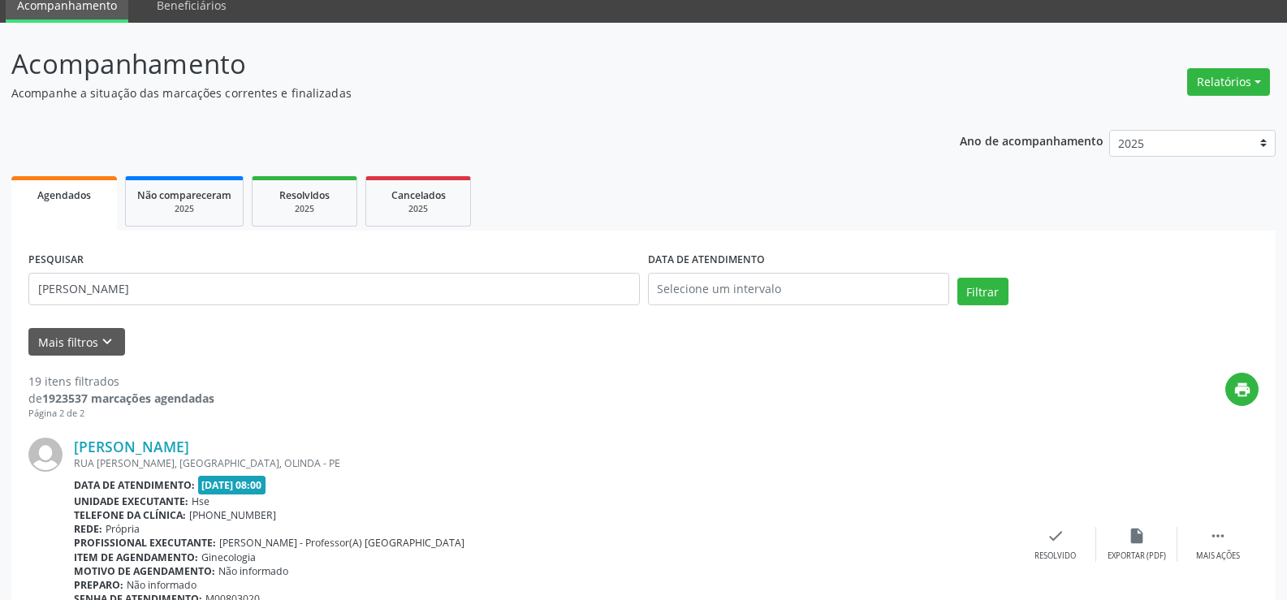
scroll to position [0, 0]
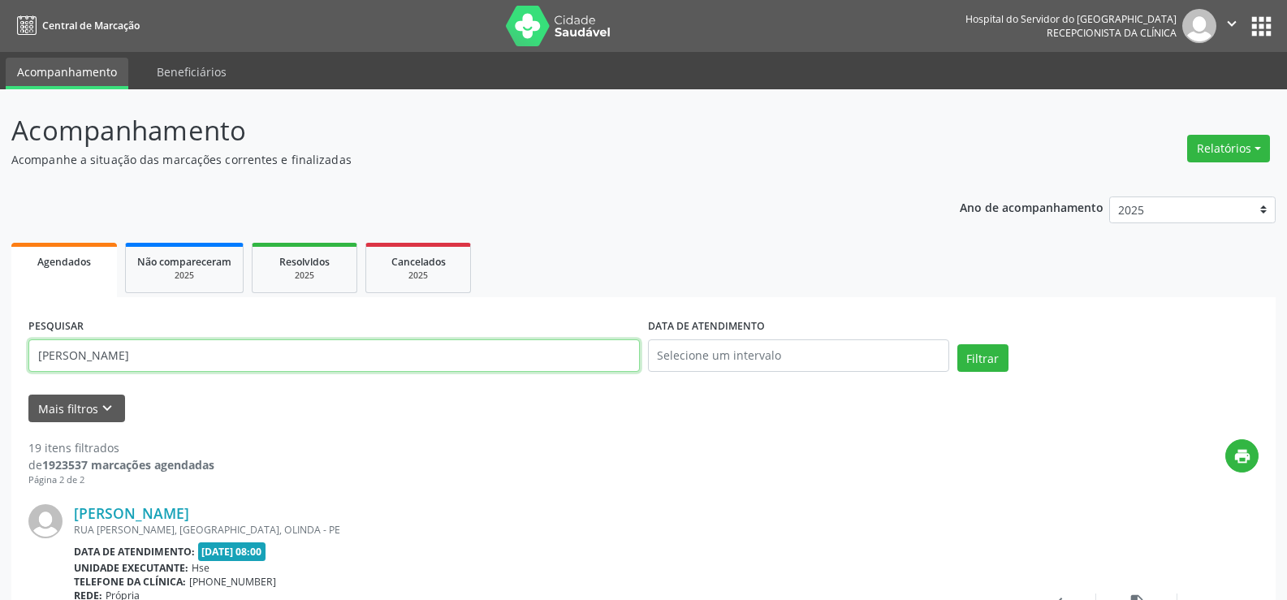
drag, startPoint x: 192, startPoint y: 360, endPoint x: 0, endPoint y: 365, distance: 191.6
paste input "126.149.204-87"
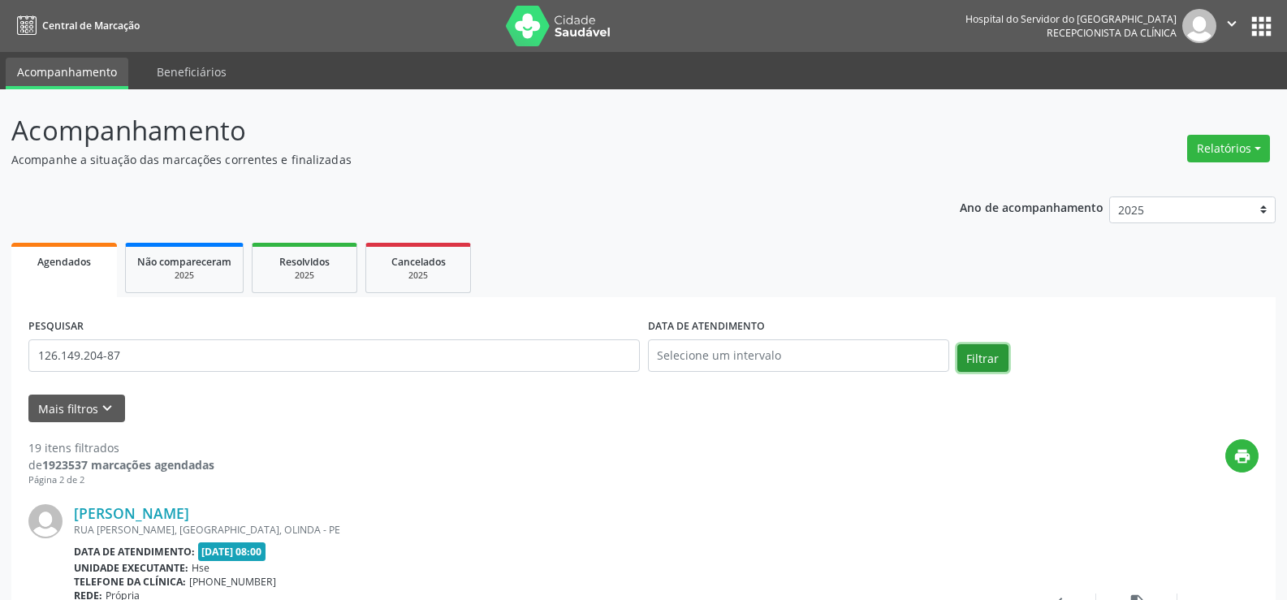
click at [988, 360] on button "Filtrar" at bounding box center [982, 358] width 51 height 28
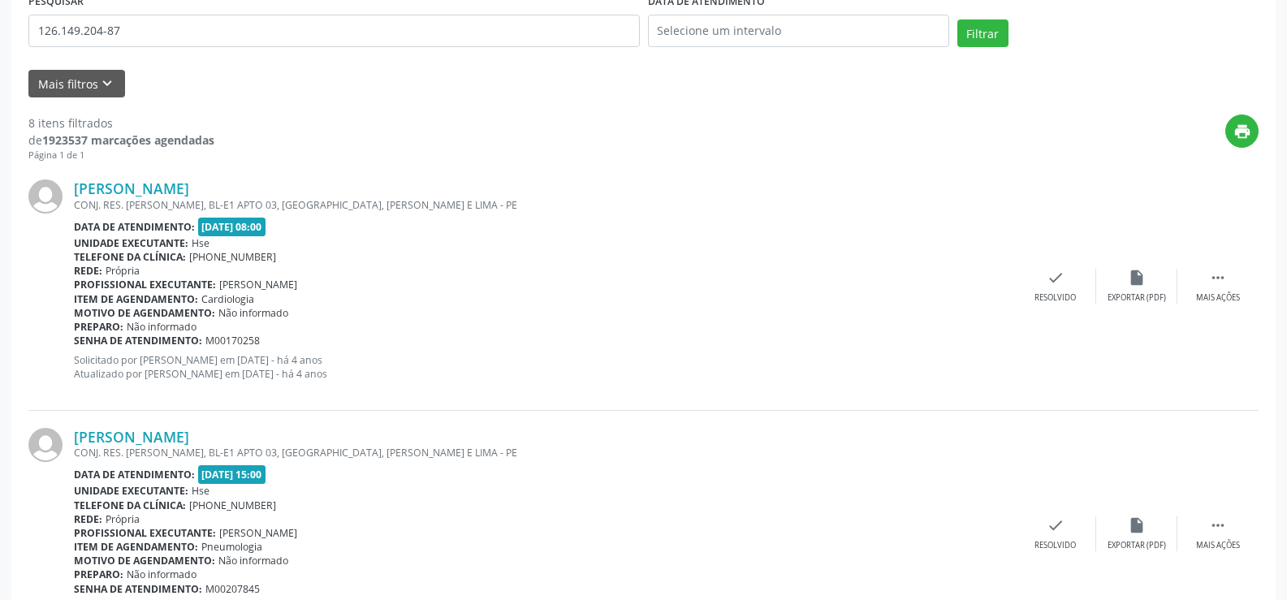
scroll to position [974, 0]
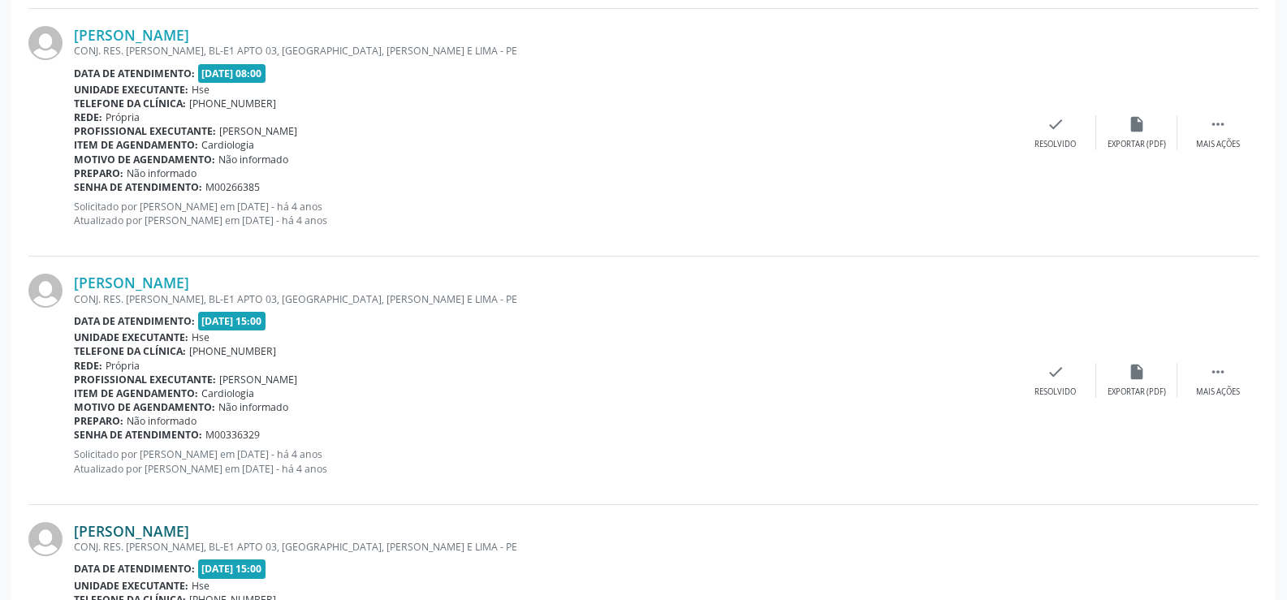
click at [189, 535] on link "[PERSON_NAME]" at bounding box center [131, 531] width 115 height 18
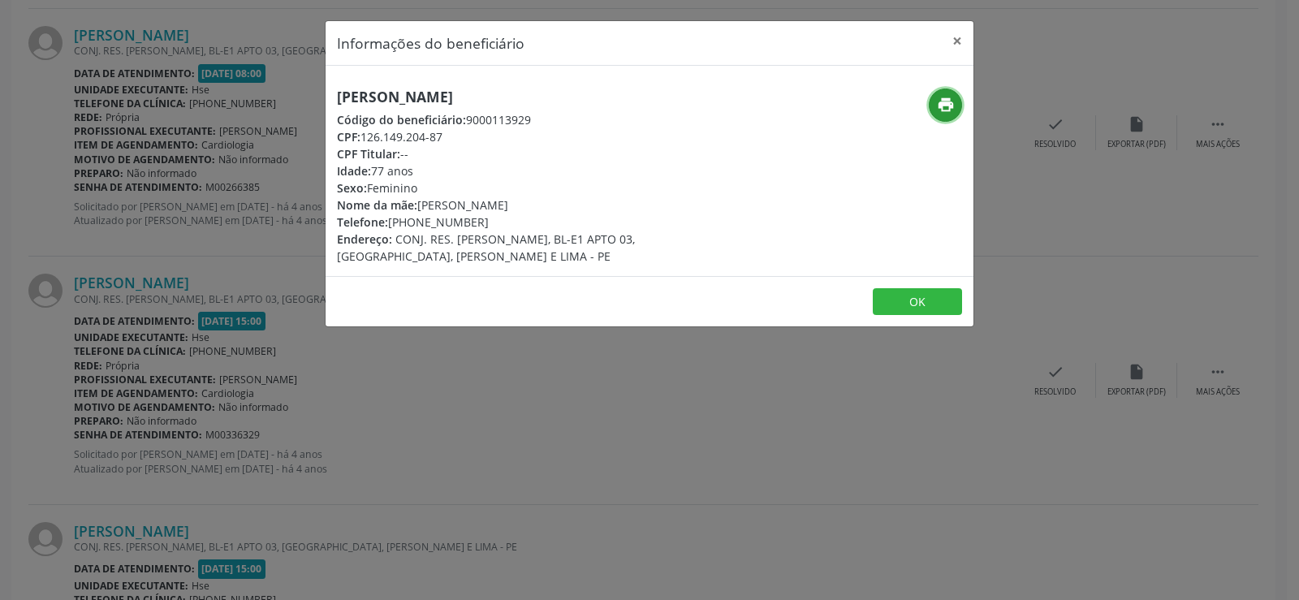
click at [947, 104] on icon "print" at bounding box center [946, 105] width 18 height 18
click at [962, 40] on button "×" at bounding box center [957, 41] width 32 height 40
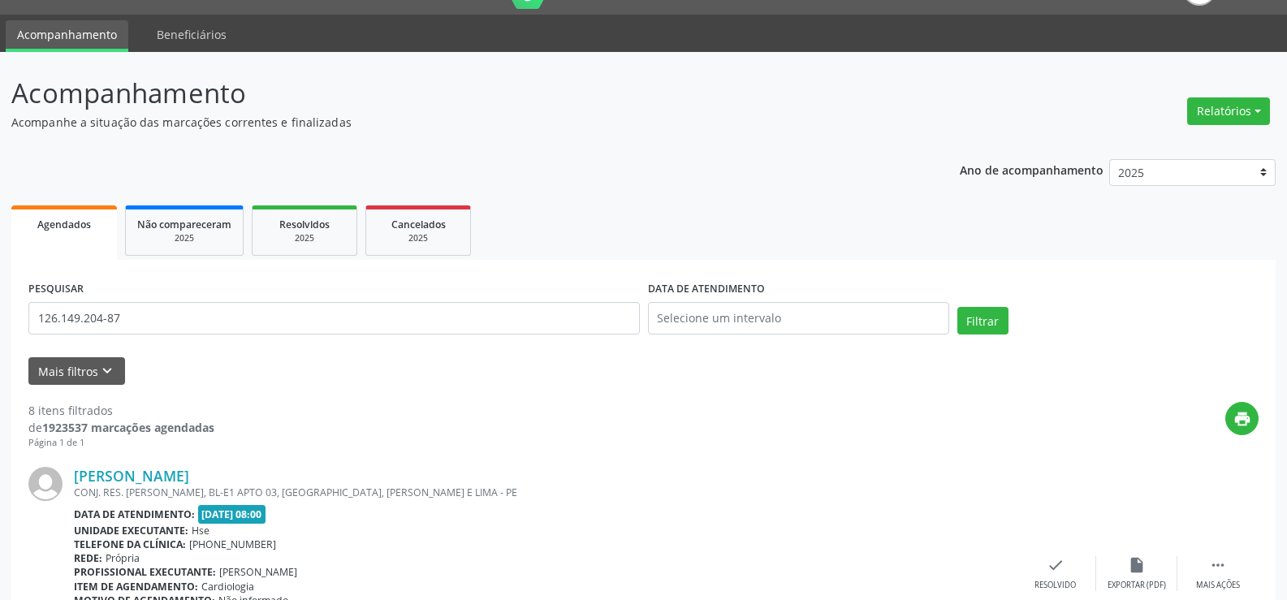
scroll to position [0, 0]
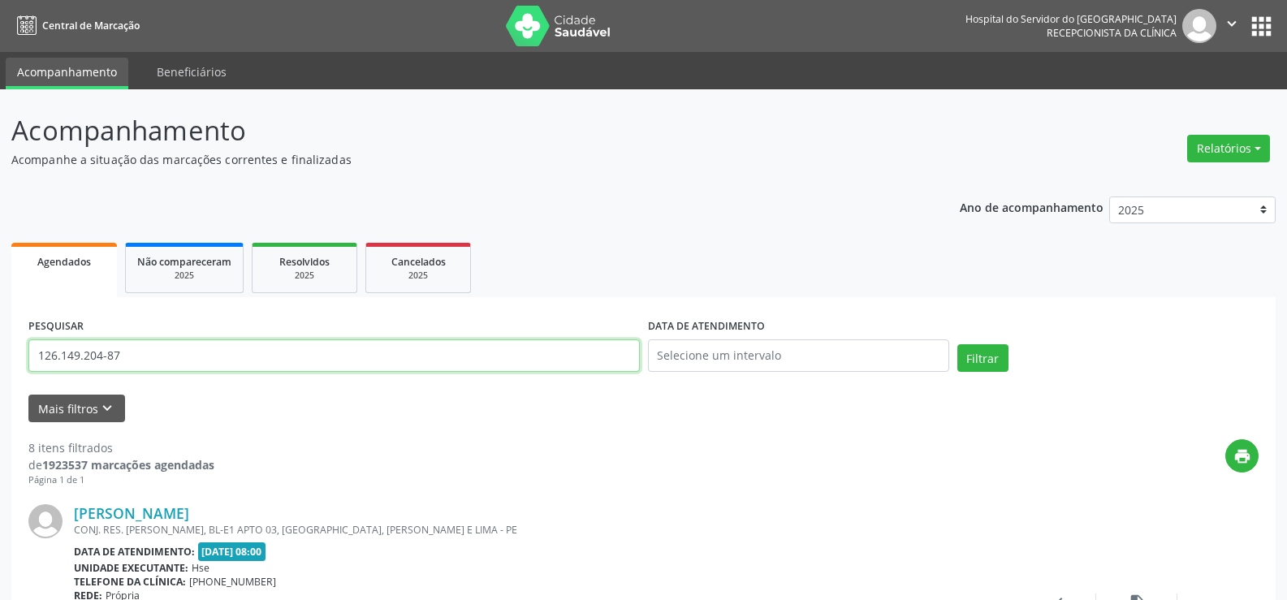
drag, startPoint x: 150, startPoint y: 356, endPoint x: 0, endPoint y: 351, distance: 150.2
click at [154, 352] on input "126.149.204-87" at bounding box center [333, 355] width 611 height 32
drag, startPoint x: 154, startPoint y: 352, endPoint x: 0, endPoint y: 355, distance: 154.2
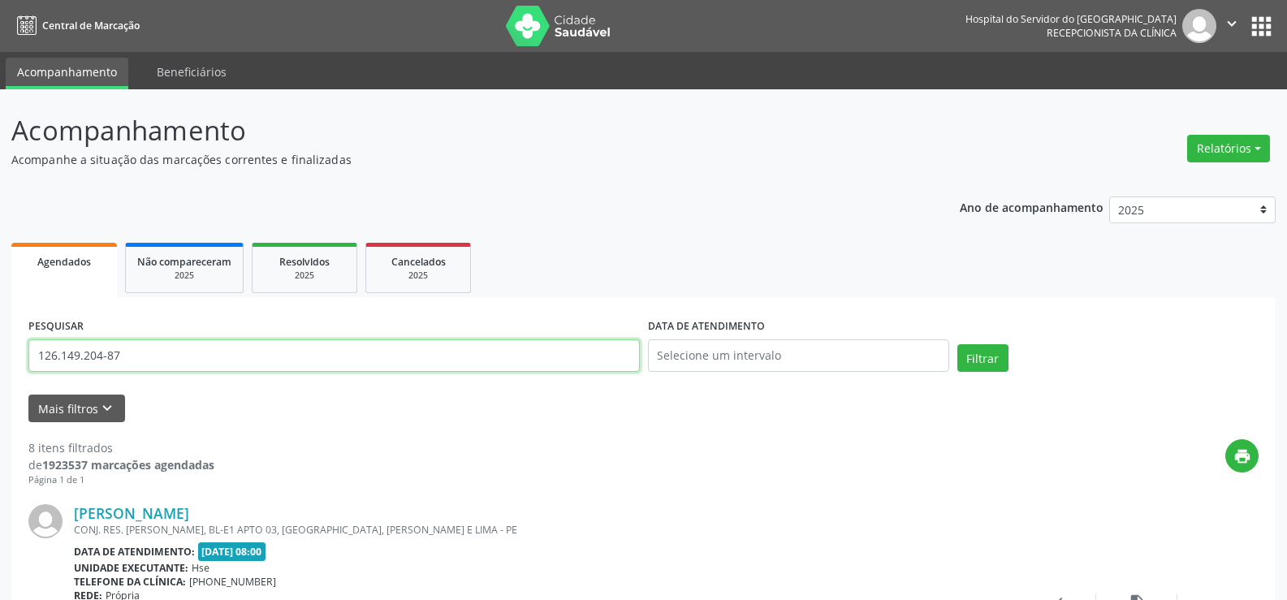
paste input "[PERSON_NAME] P. T. [GEOGRAPHIC_DATA]"
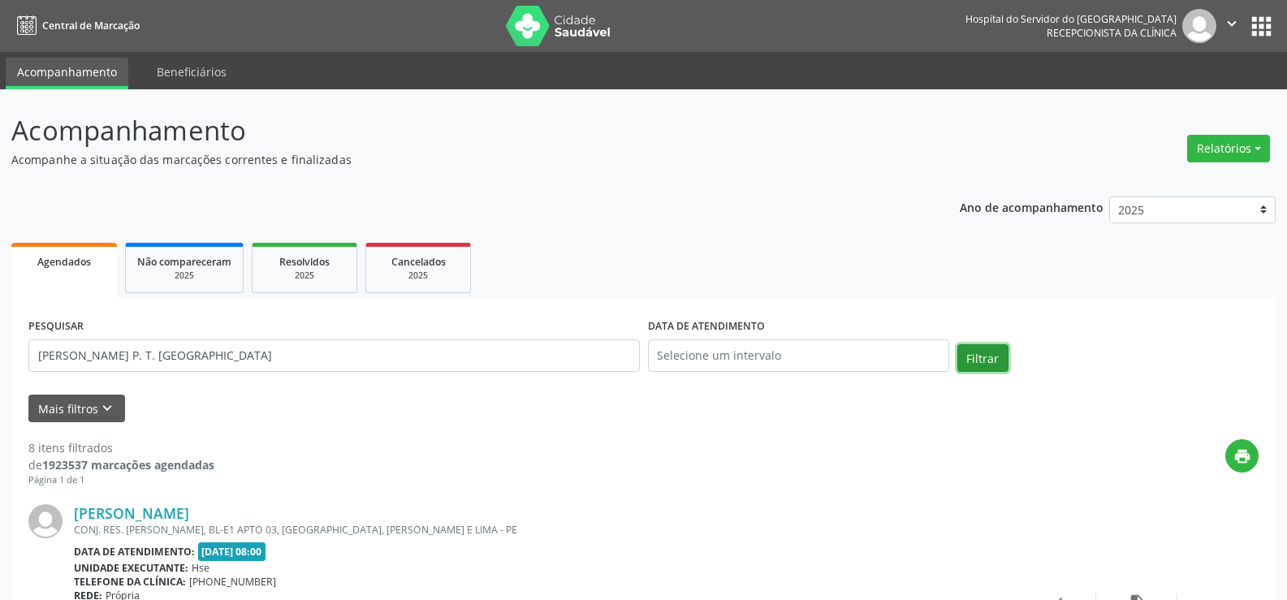
click at [982, 355] on button "Filtrar" at bounding box center [982, 358] width 51 height 28
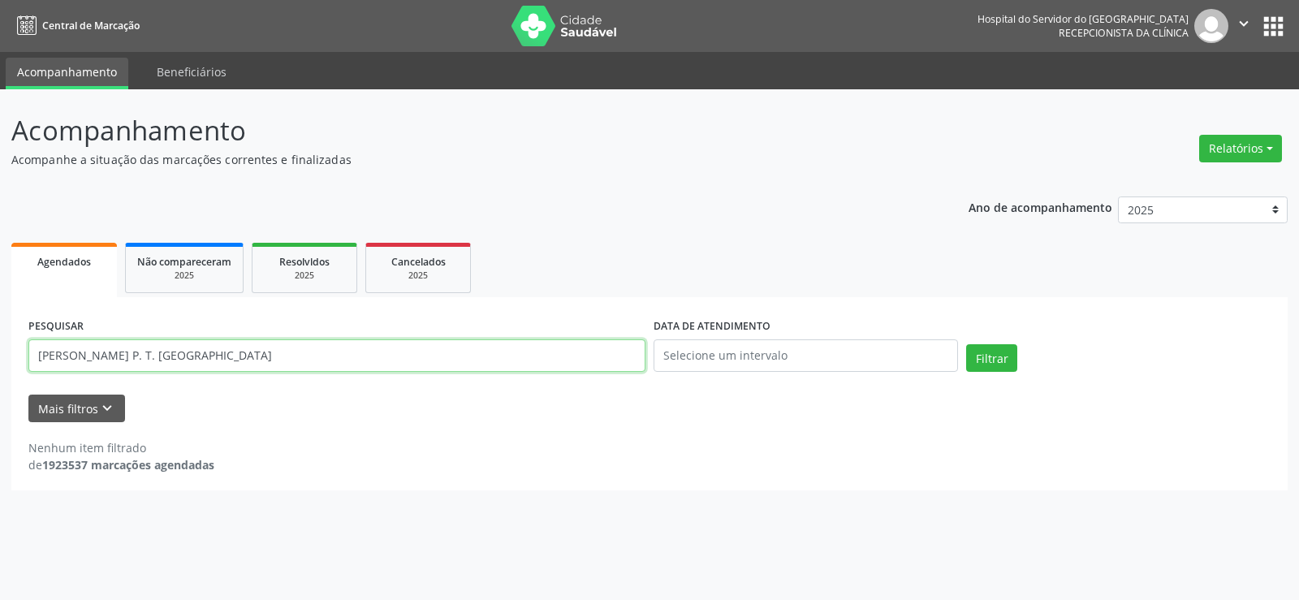
click at [296, 368] on input "[PERSON_NAME] P. T. [GEOGRAPHIC_DATA]" at bounding box center [336, 355] width 617 height 32
click at [966, 344] on button "Filtrar" at bounding box center [991, 358] width 51 height 28
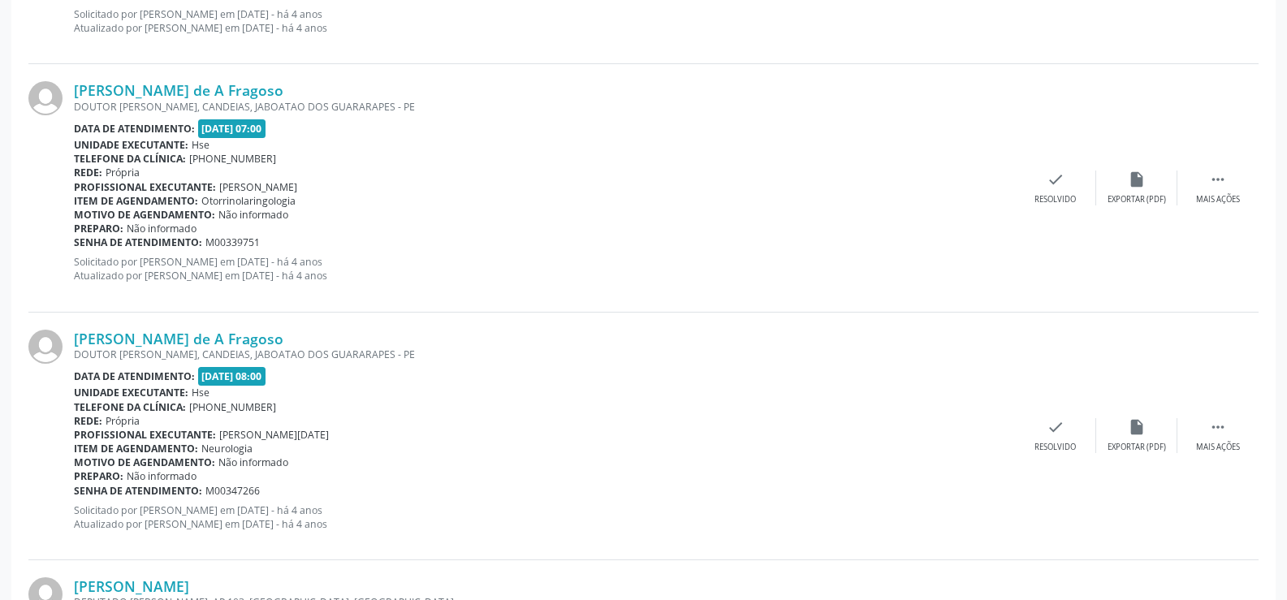
scroll to position [2841, 0]
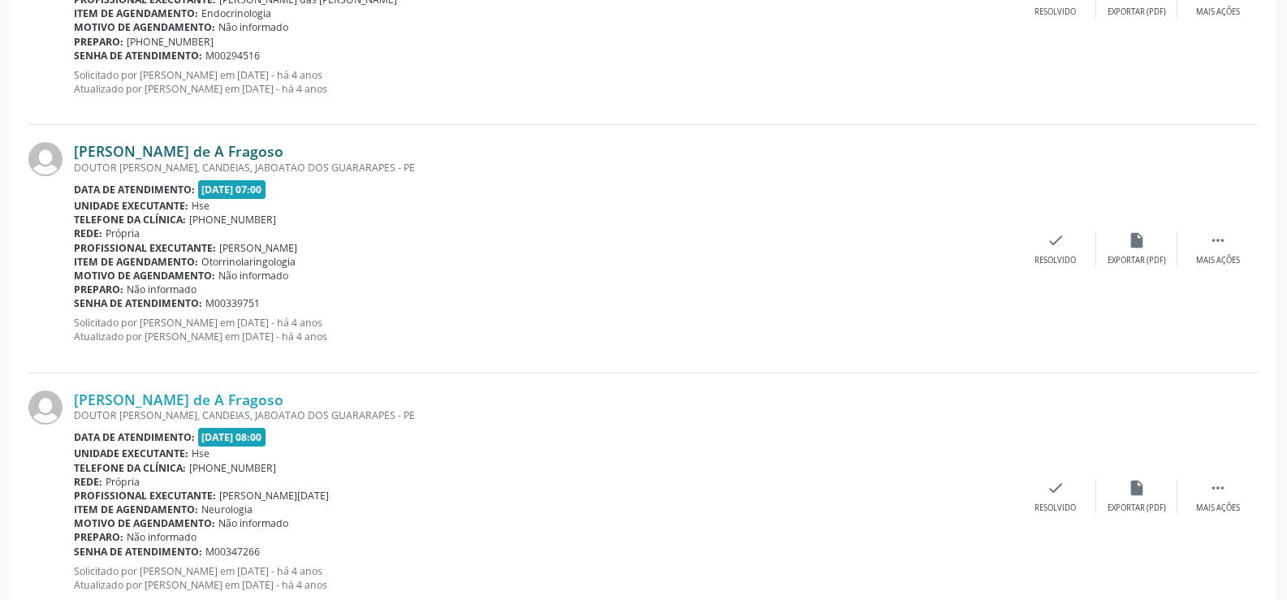
click at [283, 151] on link "[PERSON_NAME] de A Fragoso" at bounding box center [178, 151] width 209 height 18
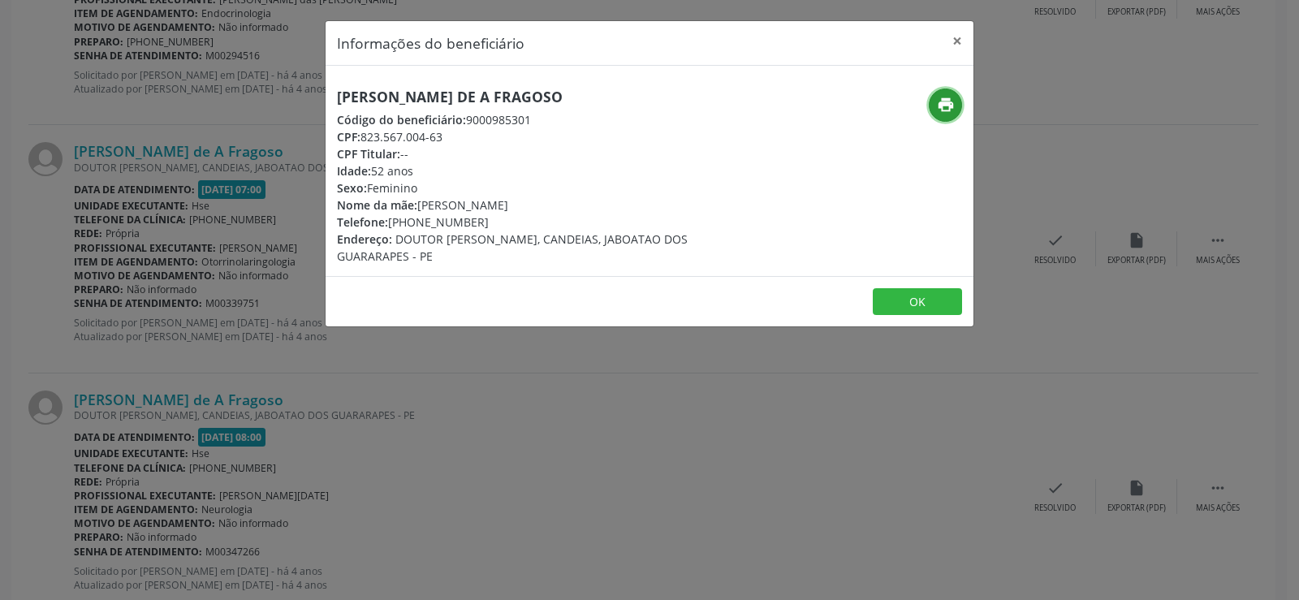
click at [953, 107] on icon "print" at bounding box center [946, 105] width 18 height 18
click at [958, 42] on button "×" at bounding box center [957, 41] width 32 height 40
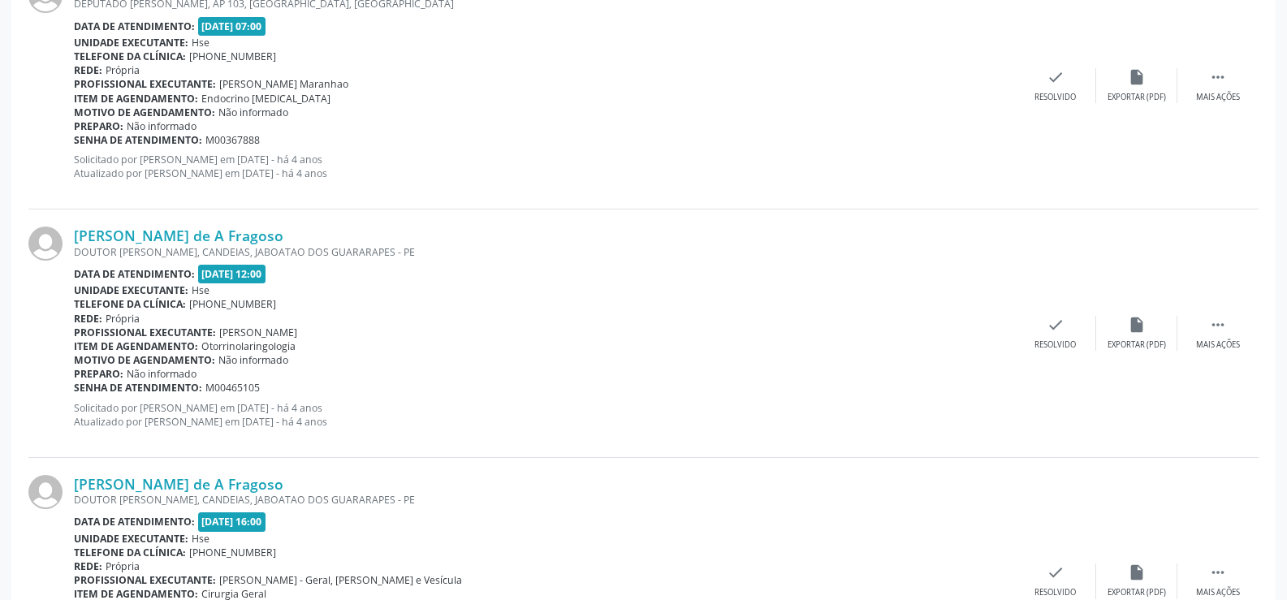
scroll to position [3680, 0]
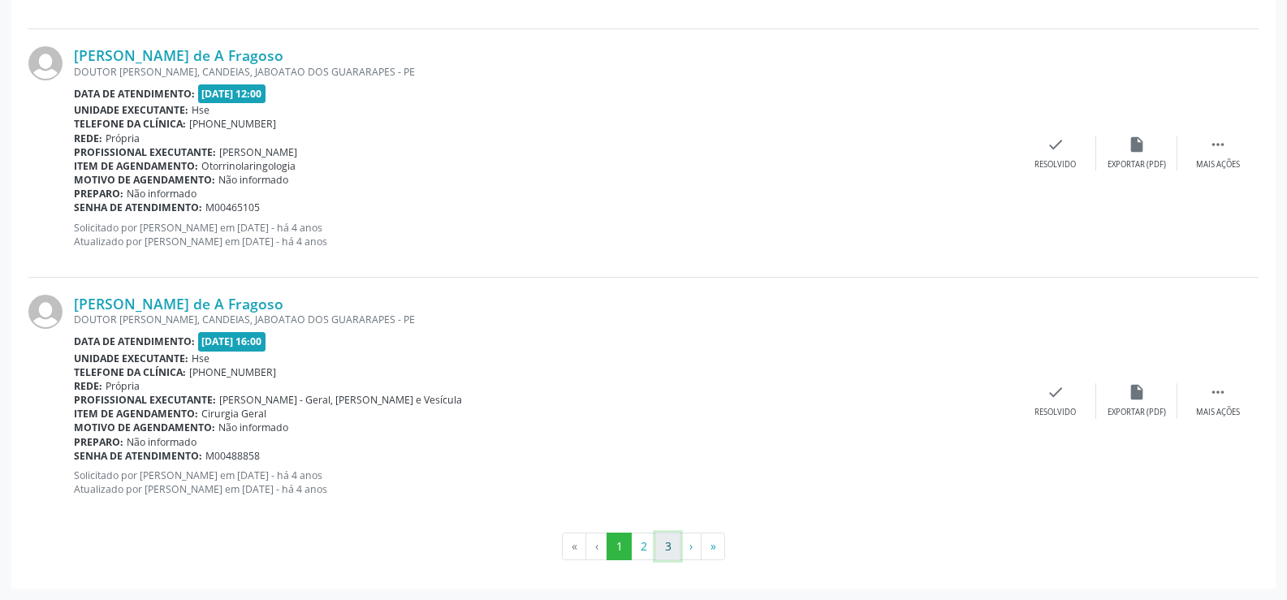
click at [675, 547] on button "3" at bounding box center [667, 546] width 25 height 28
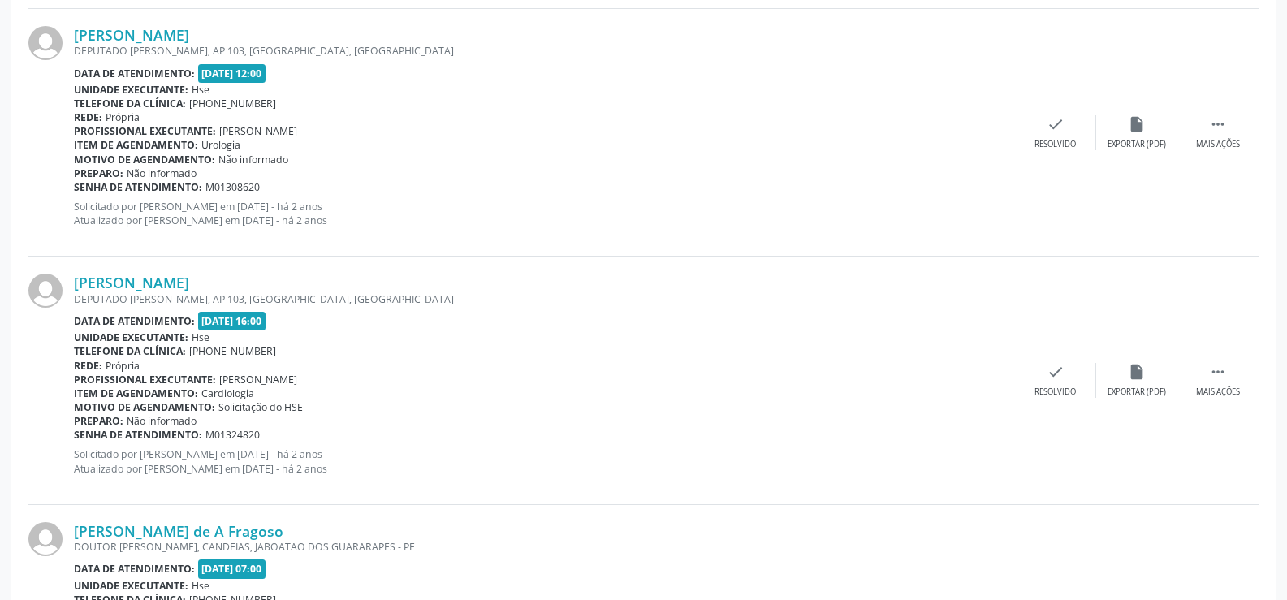
scroll to position [1461, 0]
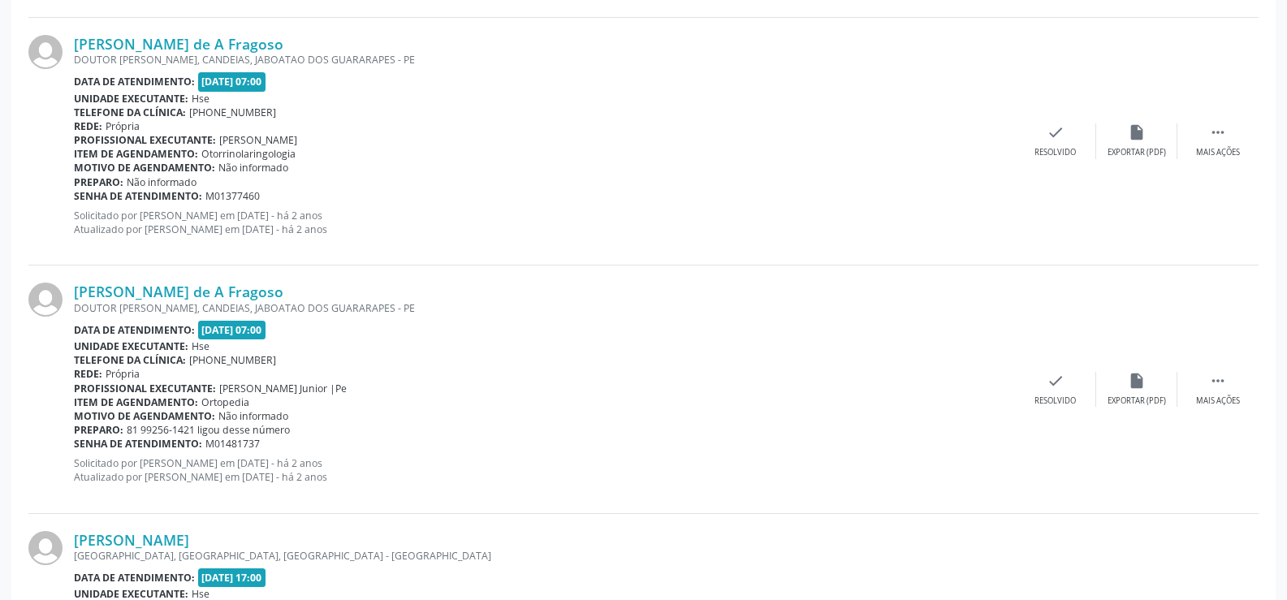
drag, startPoint x: 404, startPoint y: 287, endPoint x: 71, endPoint y: 292, distance: 332.8
click at [71, 292] on div "[PERSON_NAME] de A Fragoso DOUTOR [PERSON_NAME], [GEOGRAPHIC_DATA], JABOATAO DO…" at bounding box center [643, 389] width 1230 height 248
copy div "[PERSON_NAME] de A Fragoso"
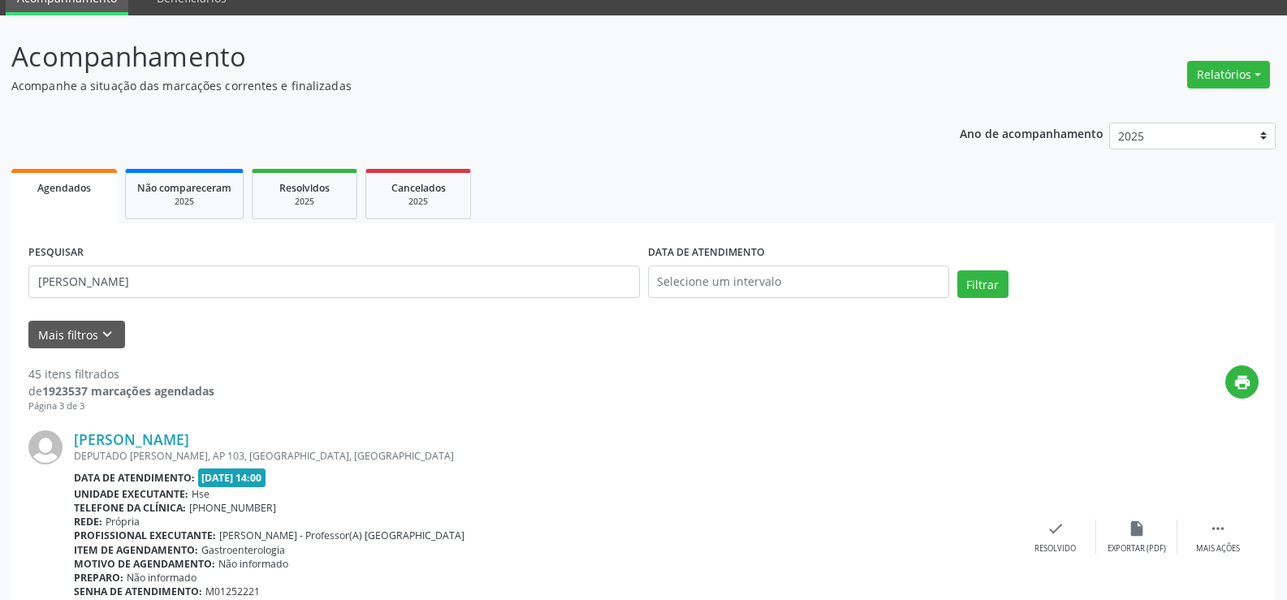
scroll to position [0, 0]
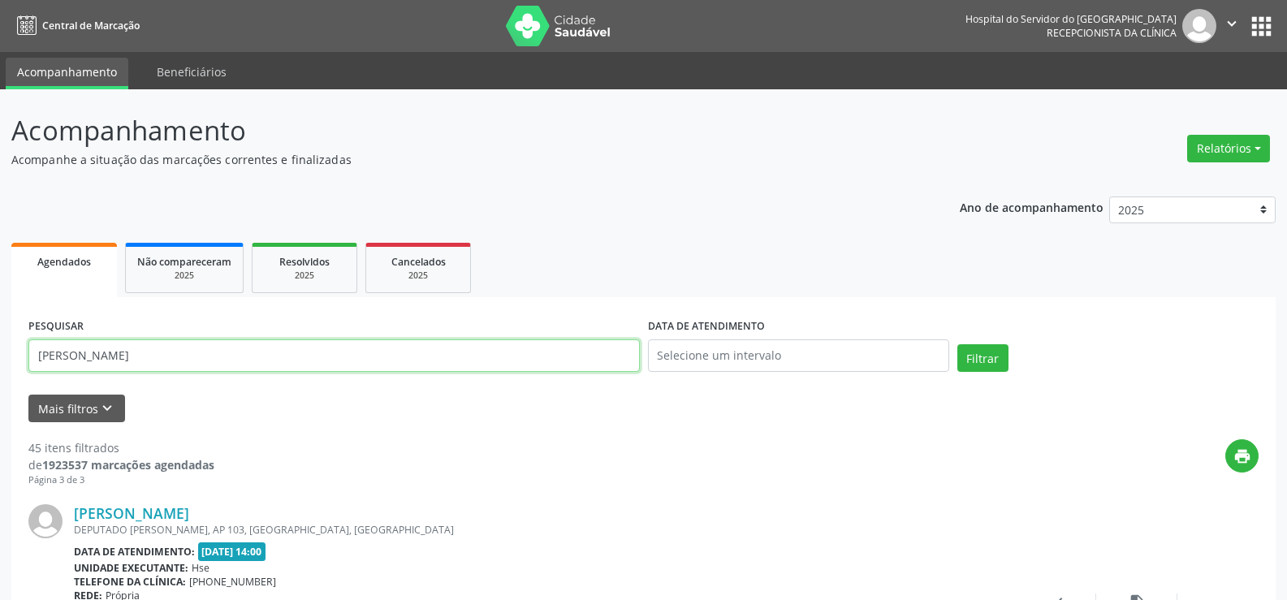
drag, startPoint x: 209, startPoint y: 360, endPoint x: 0, endPoint y: 367, distance: 209.5
paste input "[PERSON_NAME] de A Fragoso"
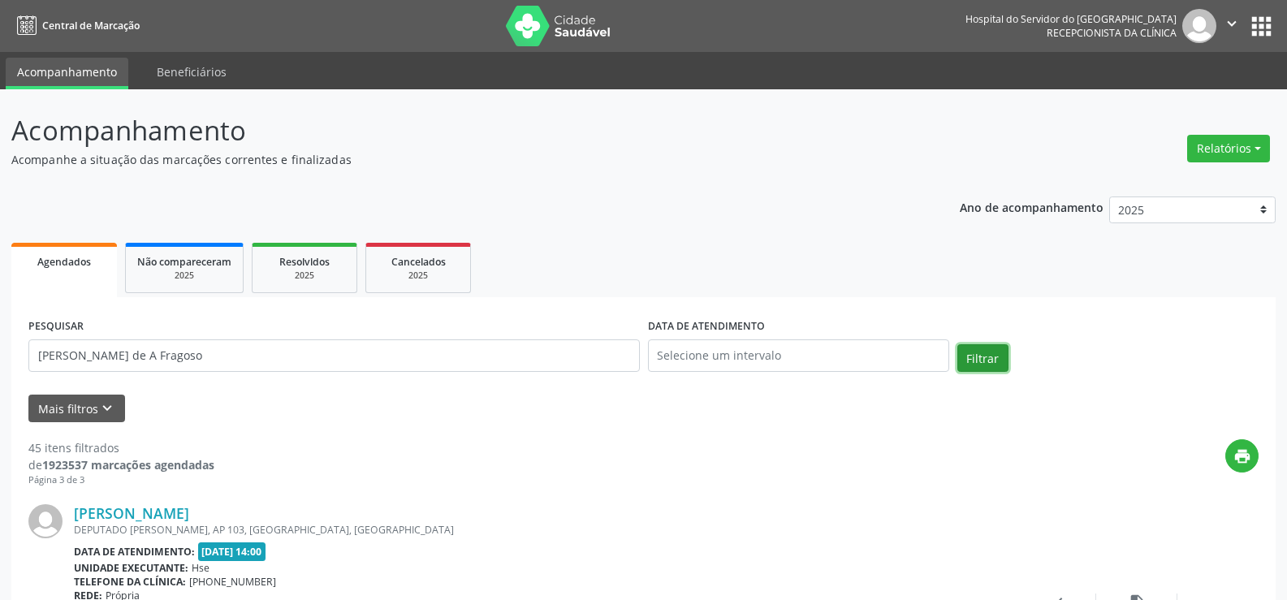
click at [972, 354] on button "Filtrar" at bounding box center [982, 358] width 51 height 28
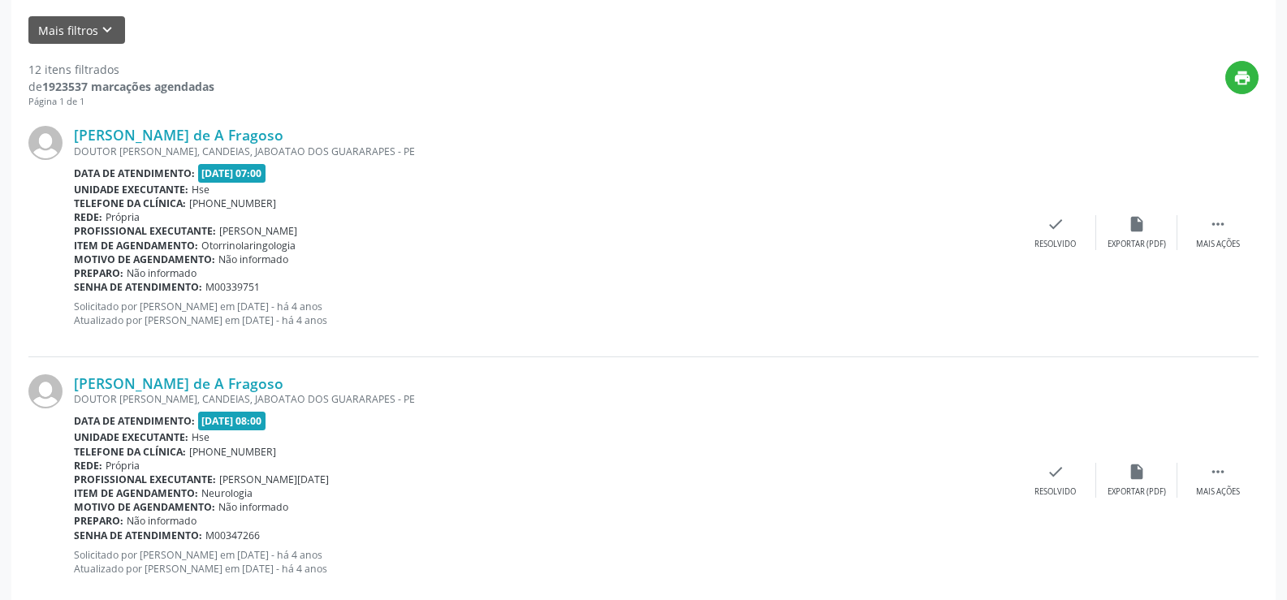
scroll to position [102, 0]
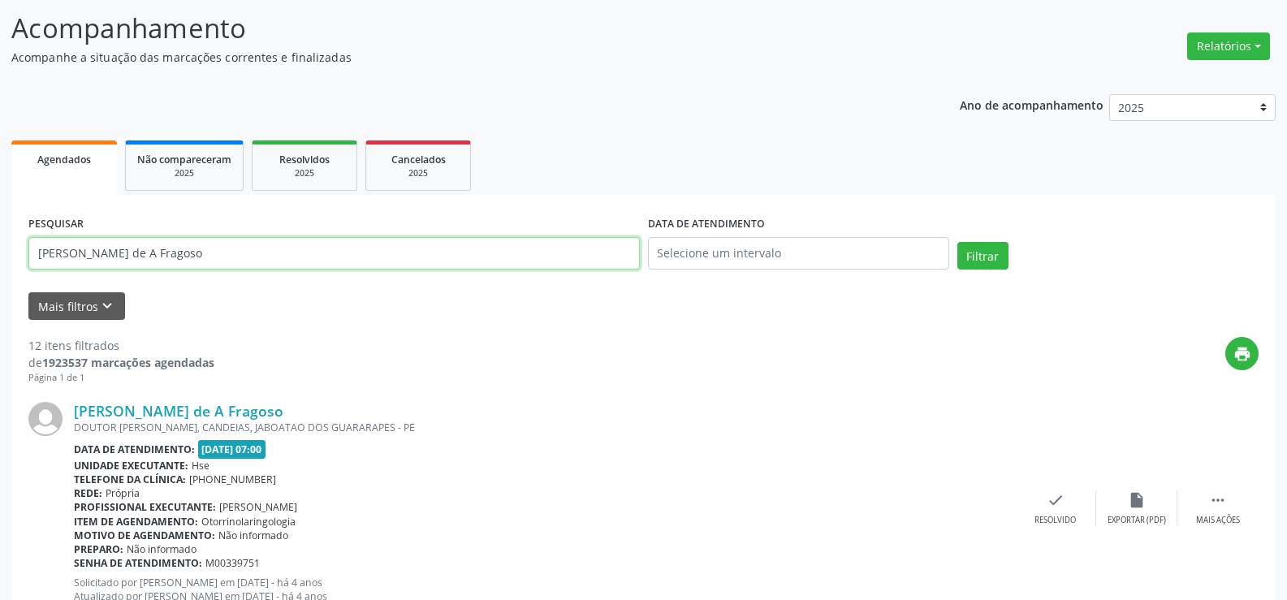
drag, startPoint x: 291, startPoint y: 261, endPoint x: 0, endPoint y: 241, distance: 292.1
paste input "[PERSON_NAME]"
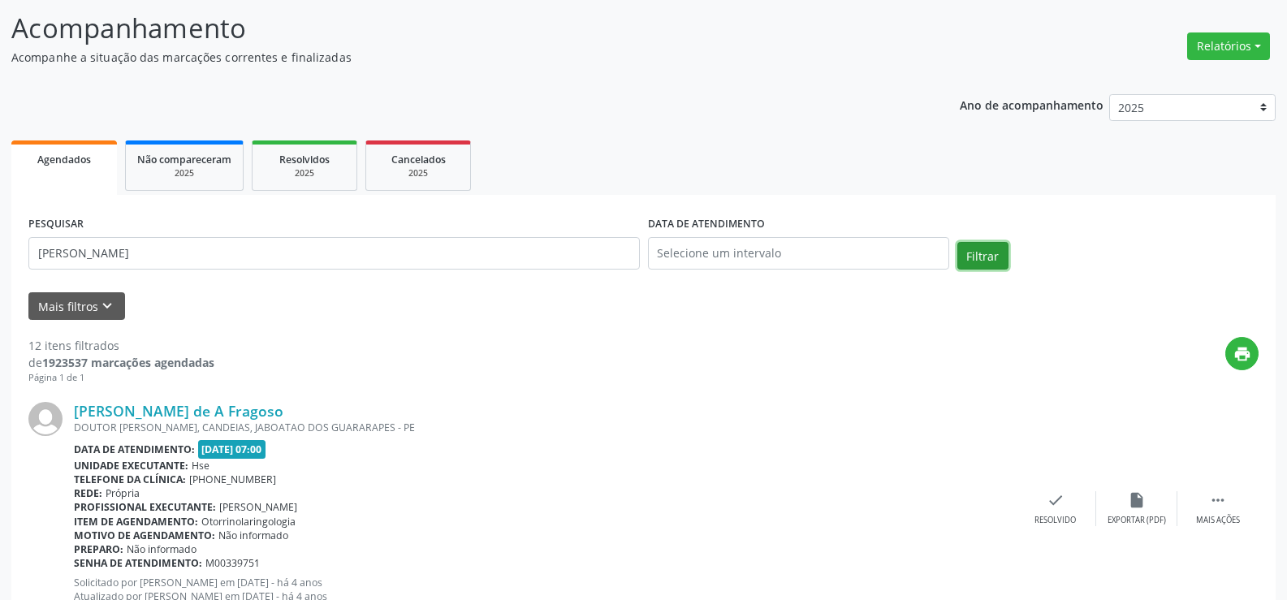
click at [981, 256] on button "Filtrar" at bounding box center [982, 256] width 51 height 28
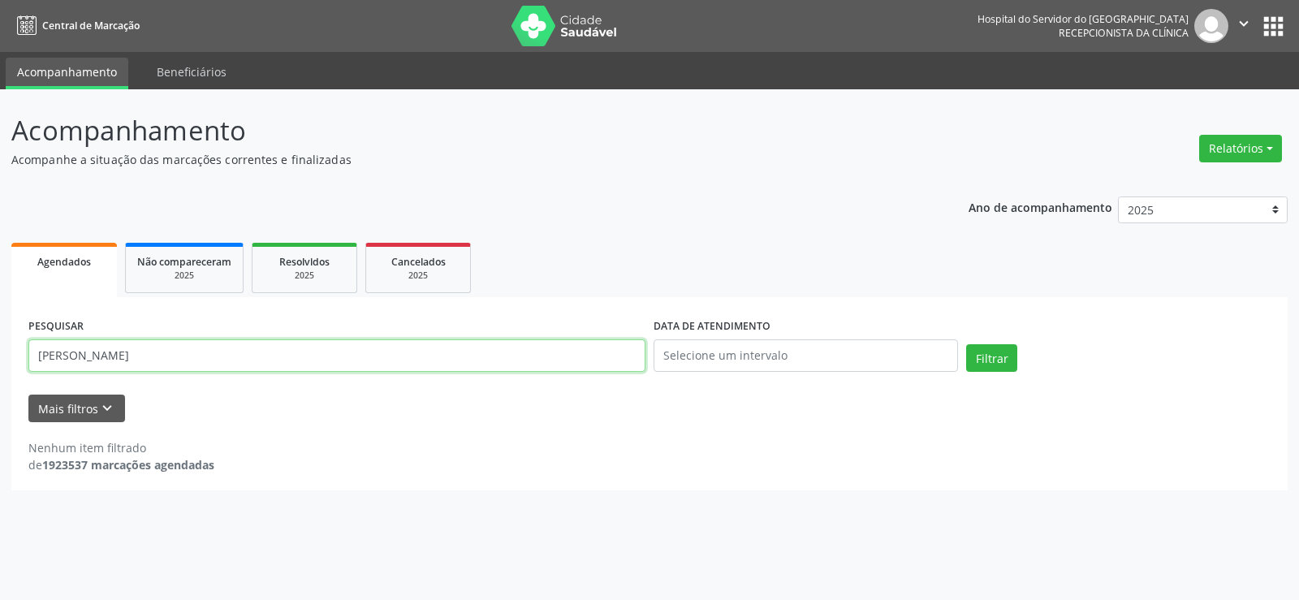
drag, startPoint x: 174, startPoint y: 352, endPoint x: 0, endPoint y: 361, distance: 173.9
click at [0, 361] on div "Acompanhamento Acompanhe a situação das marcações correntes e finalizadas Relat…" at bounding box center [649, 344] width 1299 height 511
paste input "461.857.554-91"
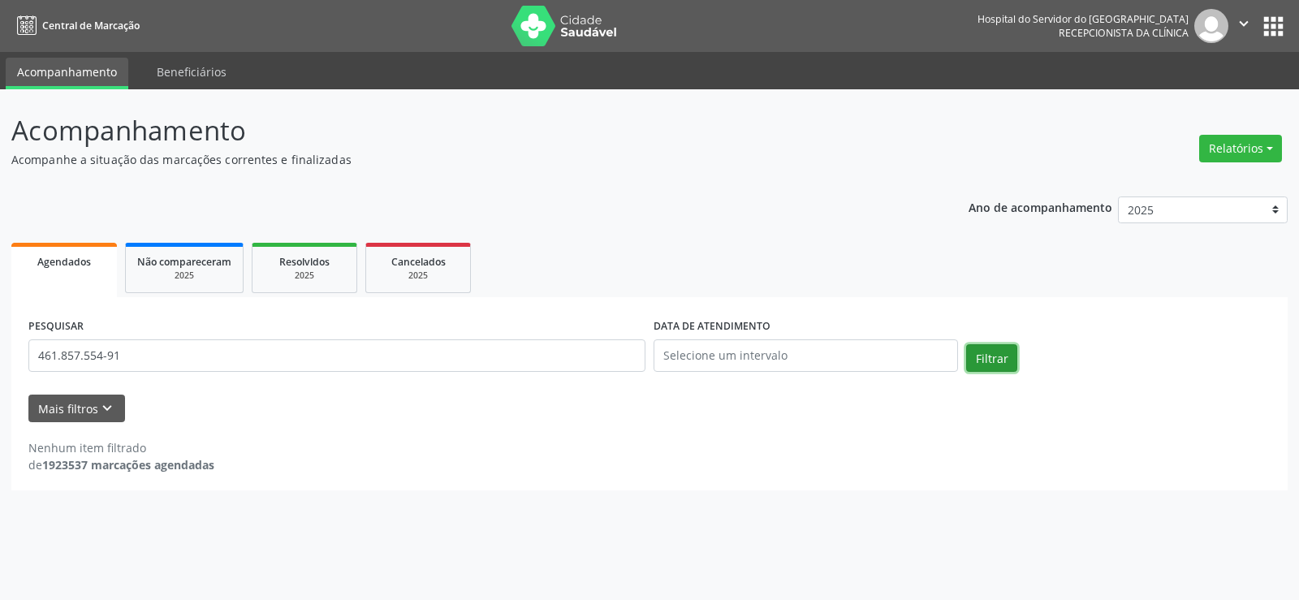
click at [989, 366] on button "Filtrar" at bounding box center [991, 358] width 51 height 28
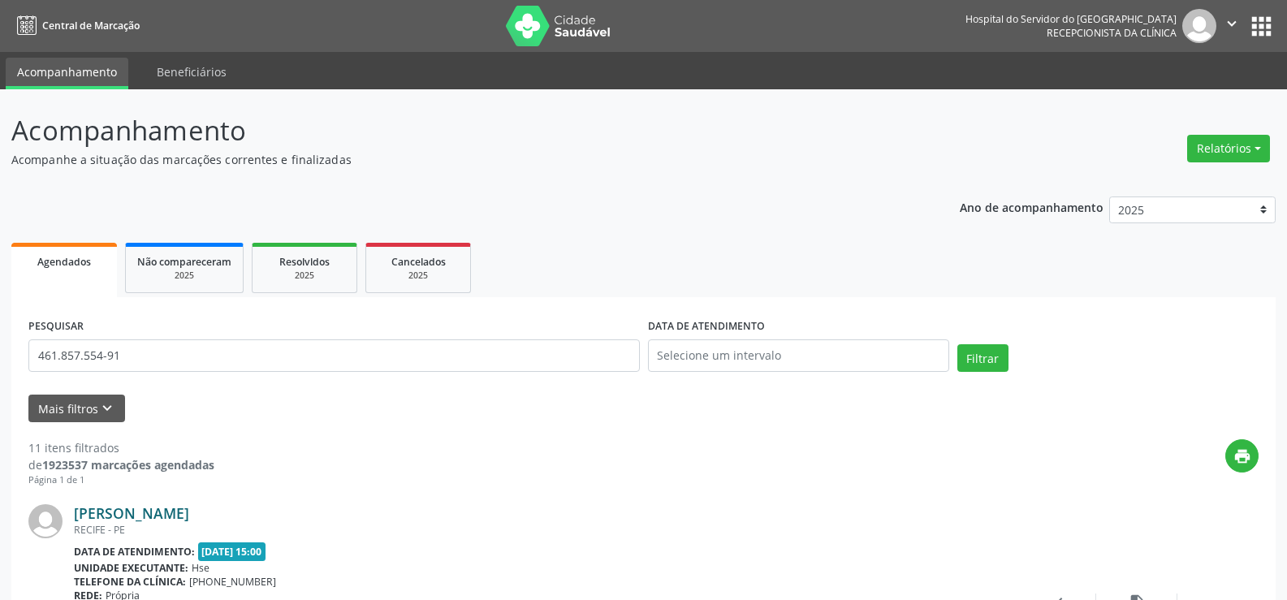
click at [189, 508] on link "[PERSON_NAME]" at bounding box center [131, 513] width 115 height 18
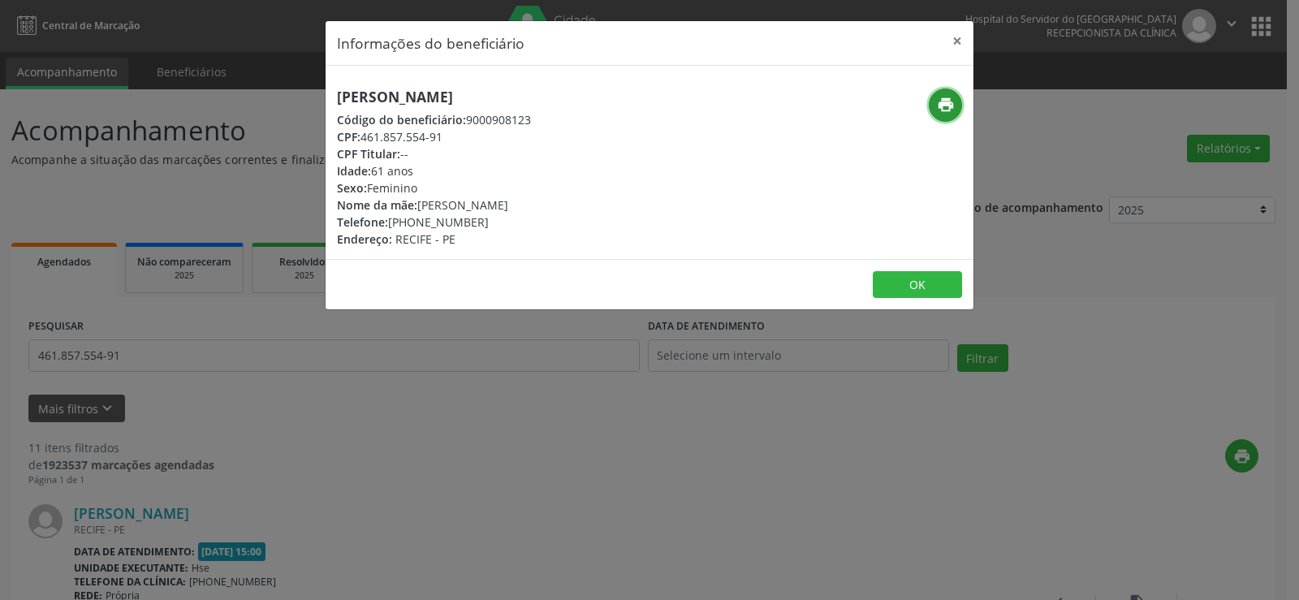
click at [948, 109] on icon "print" at bounding box center [946, 105] width 18 height 18
click at [958, 39] on button "×" at bounding box center [957, 41] width 32 height 40
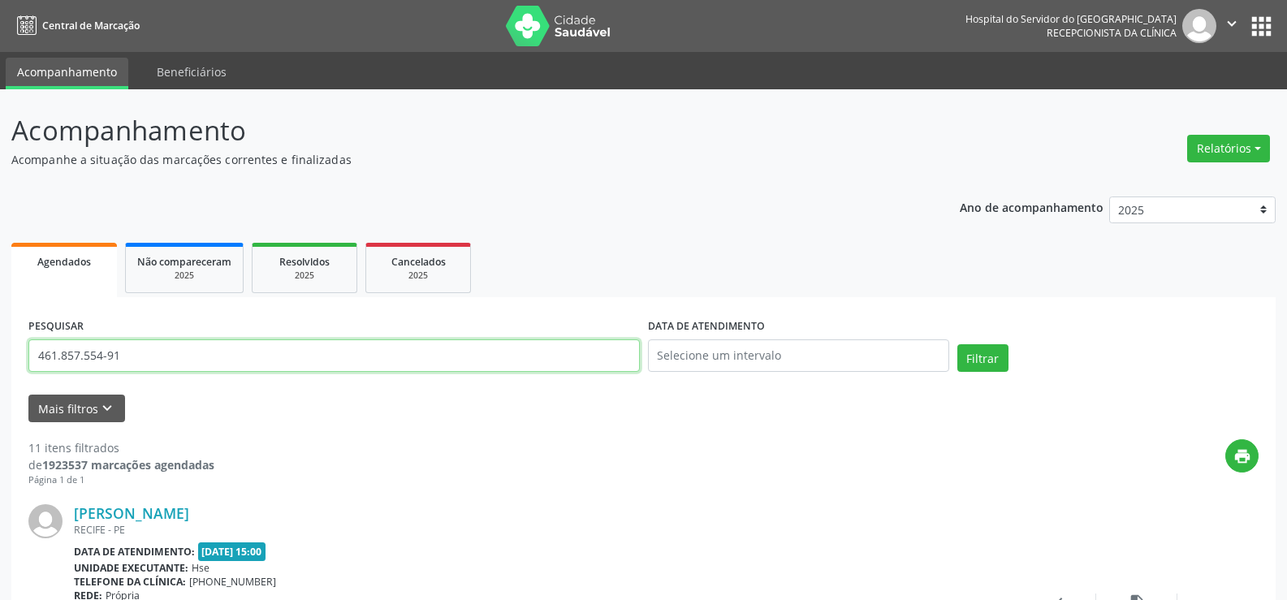
drag, startPoint x: 150, startPoint y: 362, endPoint x: 0, endPoint y: 365, distance: 150.2
paste input "[PERSON_NAME]"
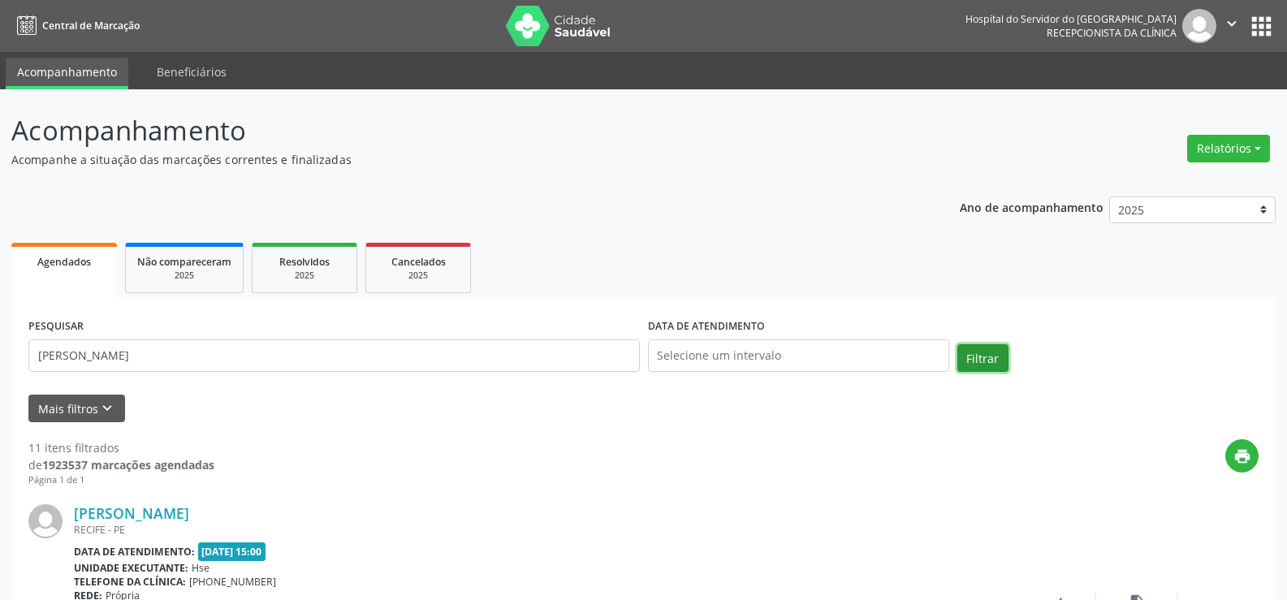
click at [989, 351] on button "Filtrar" at bounding box center [982, 358] width 51 height 28
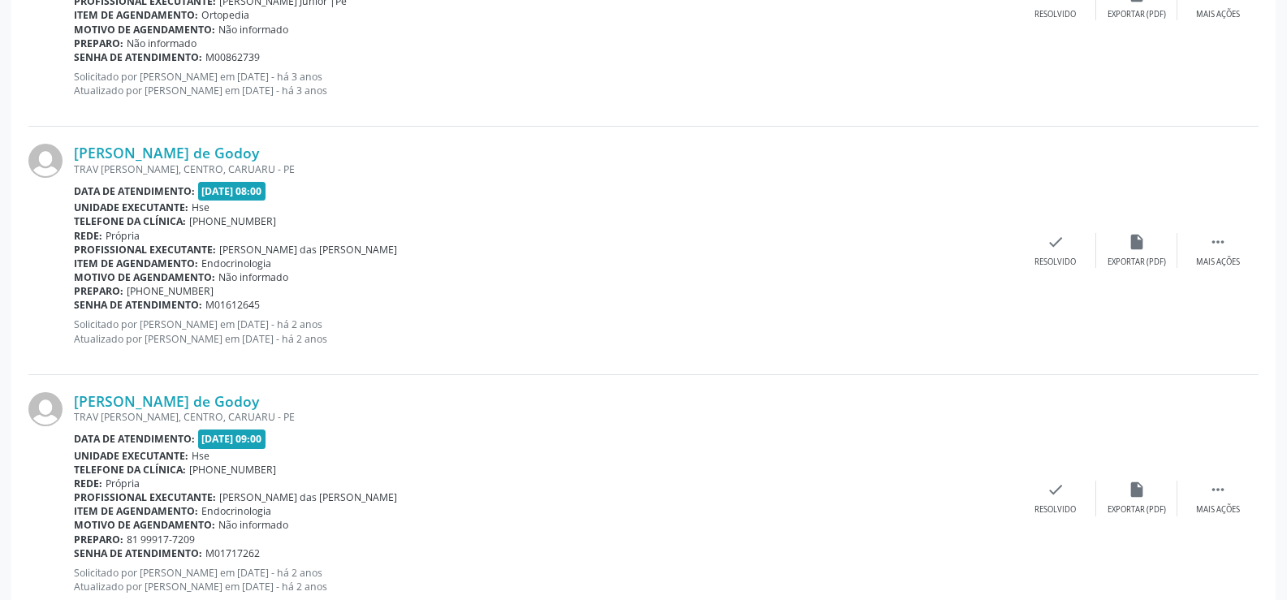
scroll to position [1154, 0]
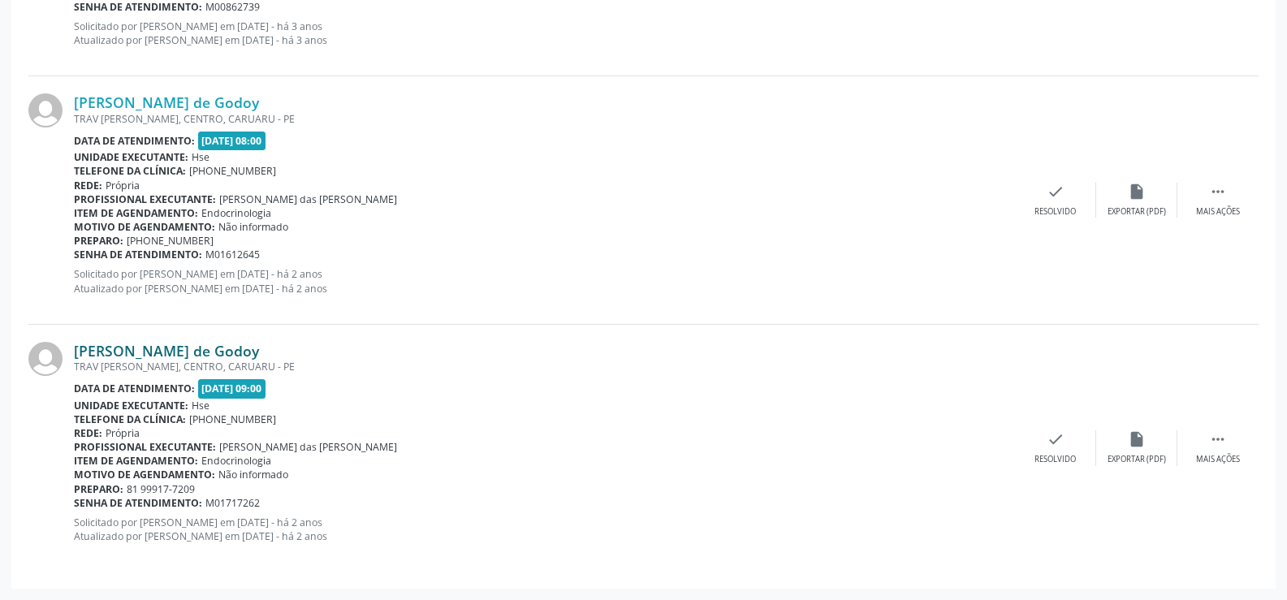
drag, startPoint x: 288, startPoint y: 351, endPoint x: 78, endPoint y: 354, distance: 210.3
click at [78, 354] on div "[PERSON_NAME] de Godoy" at bounding box center [544, 351] width 941 height 18
copy link "[PERSON_NAME] de Godoy"
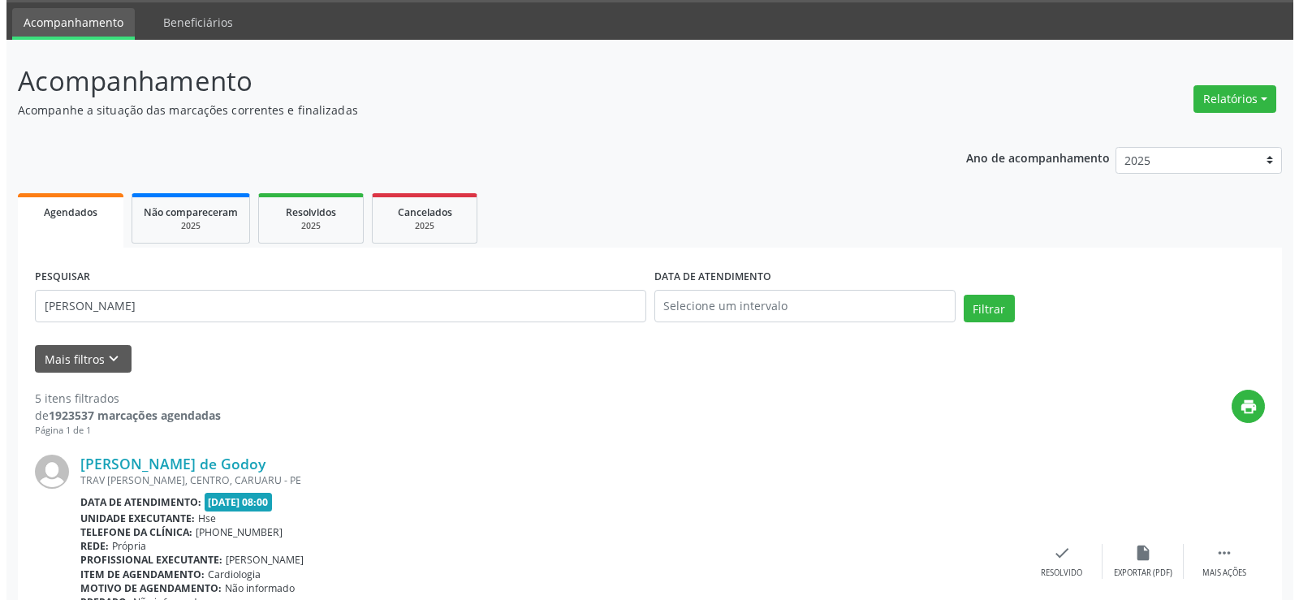
scroll to position [0, 0]
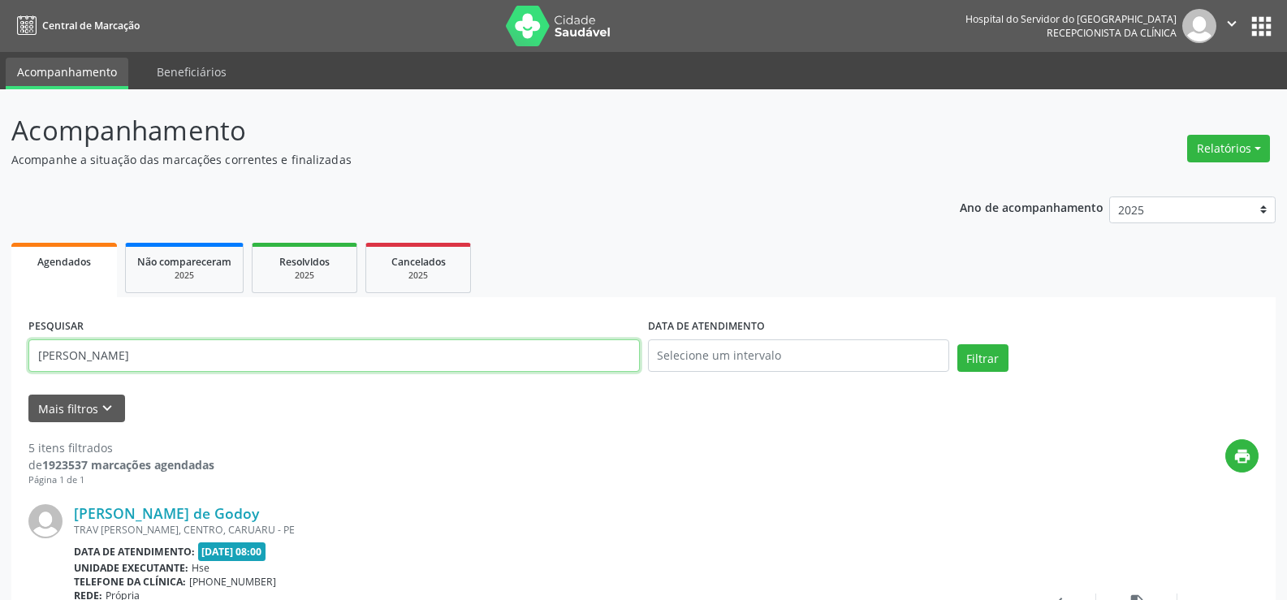
drag, startPoint x: 276, startPoint y: 360, endPoint x: 0, endPoint y: 364, distance: 276.0
paste input "[PERSON_NAME]"
type input "[PERSON_NAME]"
click at [964, 366] on button "Filtrar" at bounding box center [982, 358] width 51 height 28
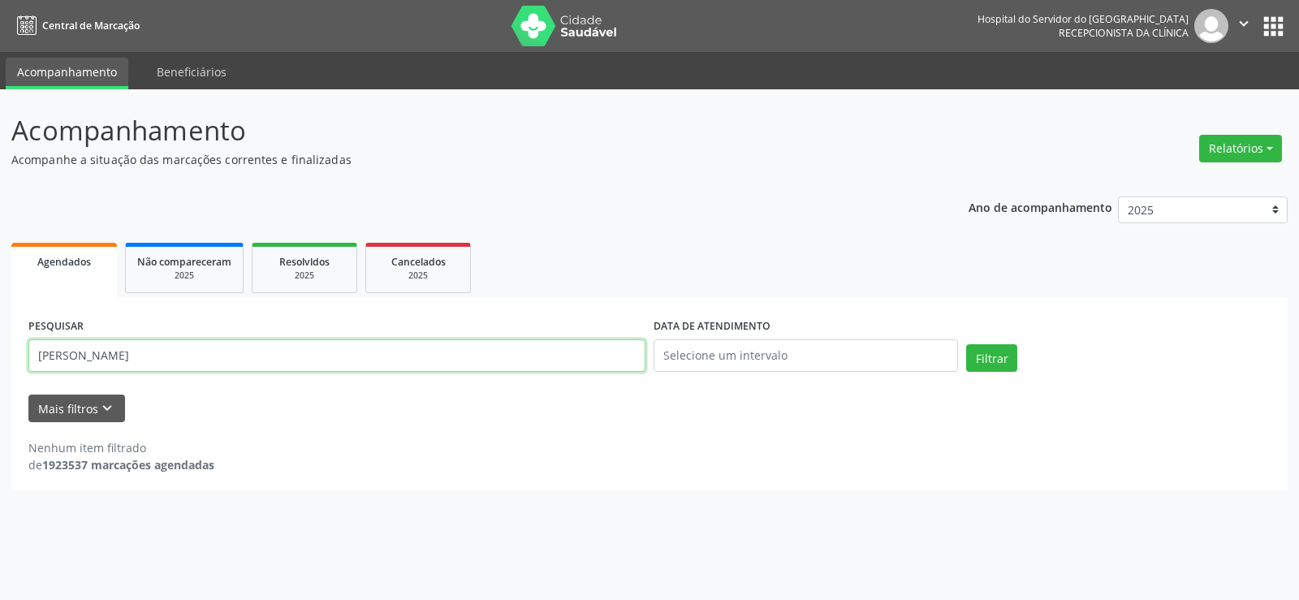
drag, startPoint x: 212, startPoint y: 365, endPoint x: 0, endPoint y: 356, distance: 212.0
click at [0, 356] on div "Acompanhamento Acompanhe a situação das marcações correntes e finalizadas Relat…" at bounding box center [649, 344] width 1299 height 511
click at [1267, 153] on button "Relatórios" at bounding box center [1240, 149] width 83 height 28
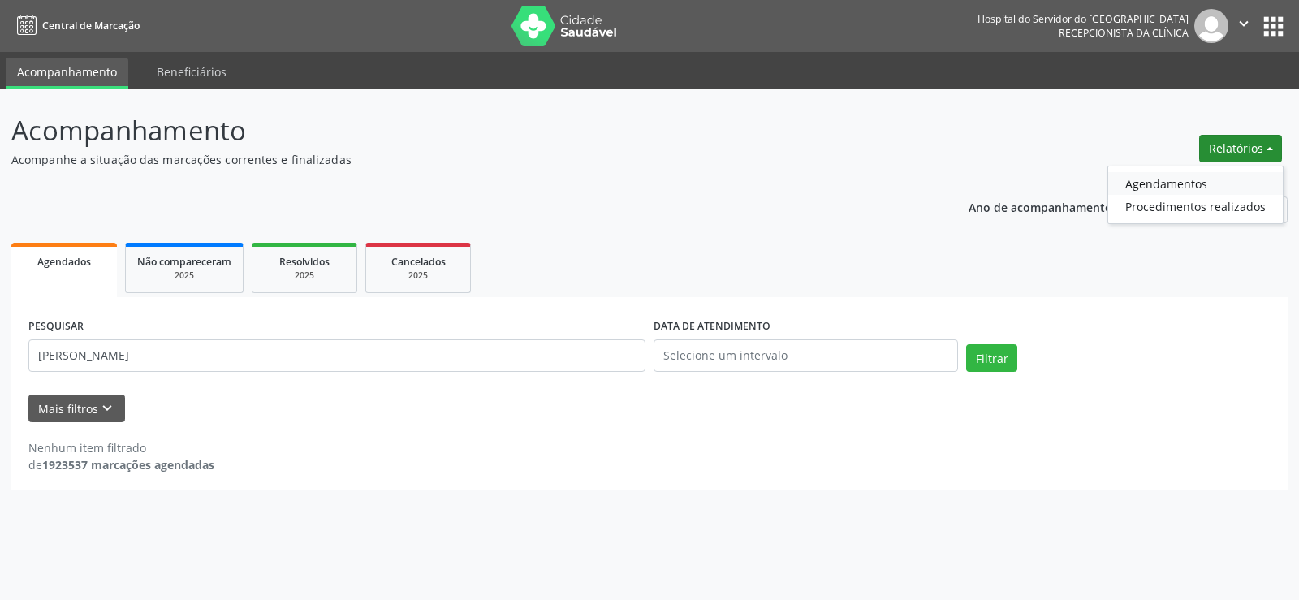
click at [1259, 180] on link "Agendamentos" at bounding box center [1195, 183] width 175 height 23
select select "8"
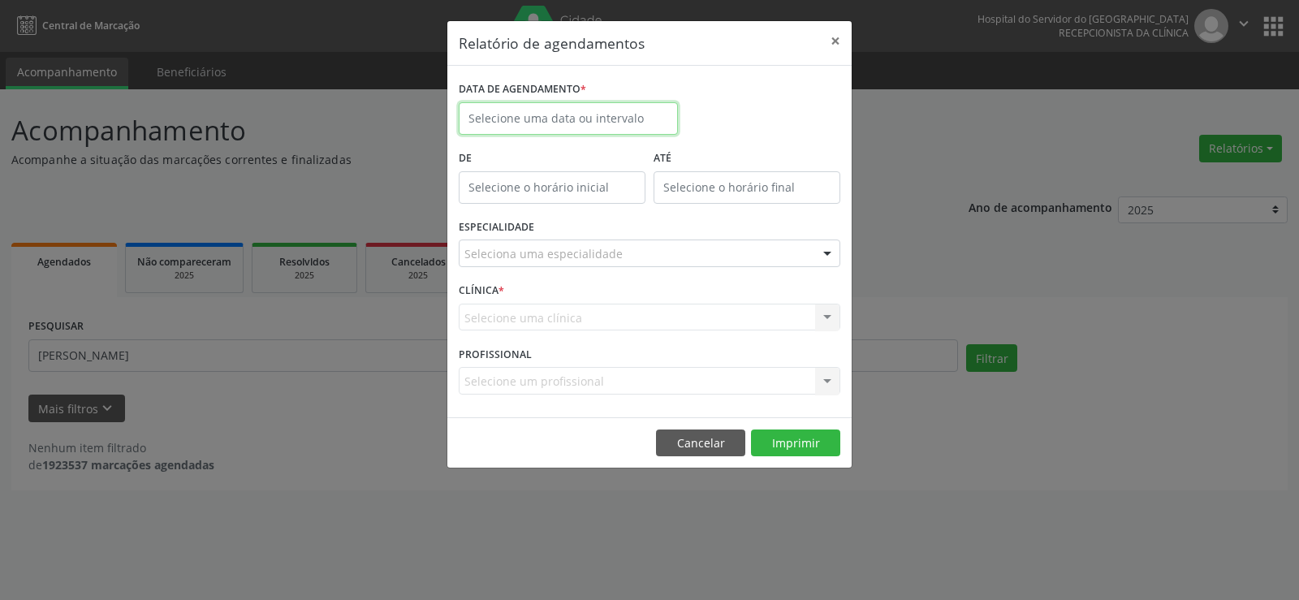
click at [571, 121] on input "text" at bounding box center [568, 118] width 219 height 32
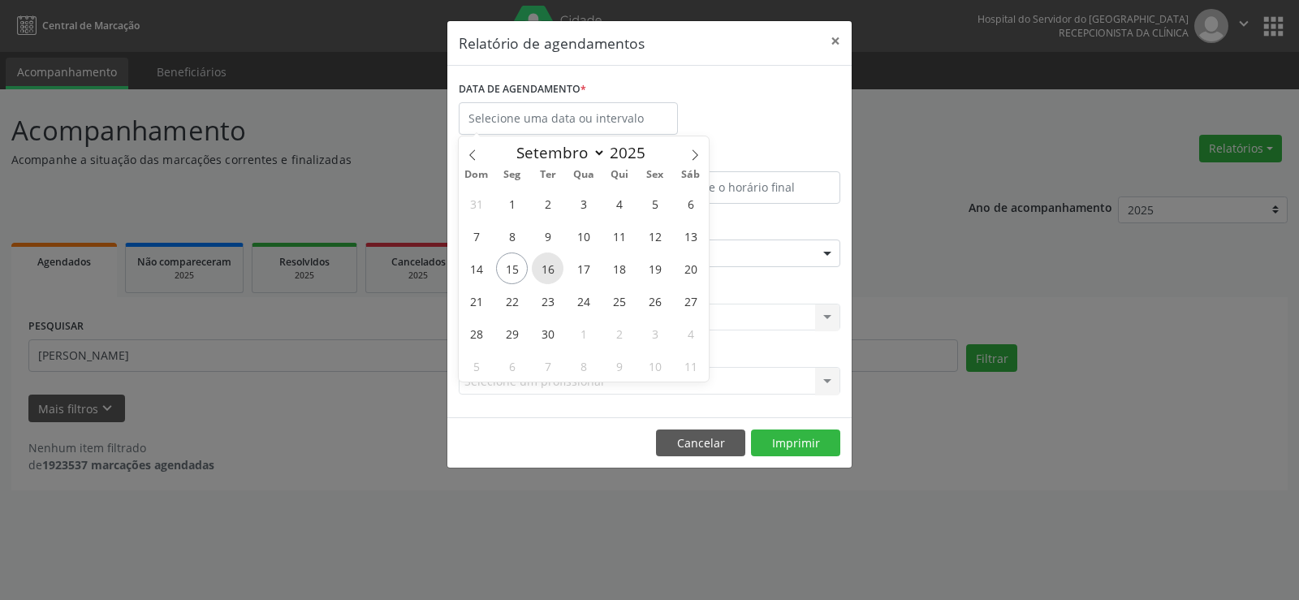
click at [550, 272] on span "16" at bounding box center [548, 268] width 32 height 32
type input "[DATE]"
click at [550, 272] on span "16" at bounding box center [548, 268] width 32 height 32
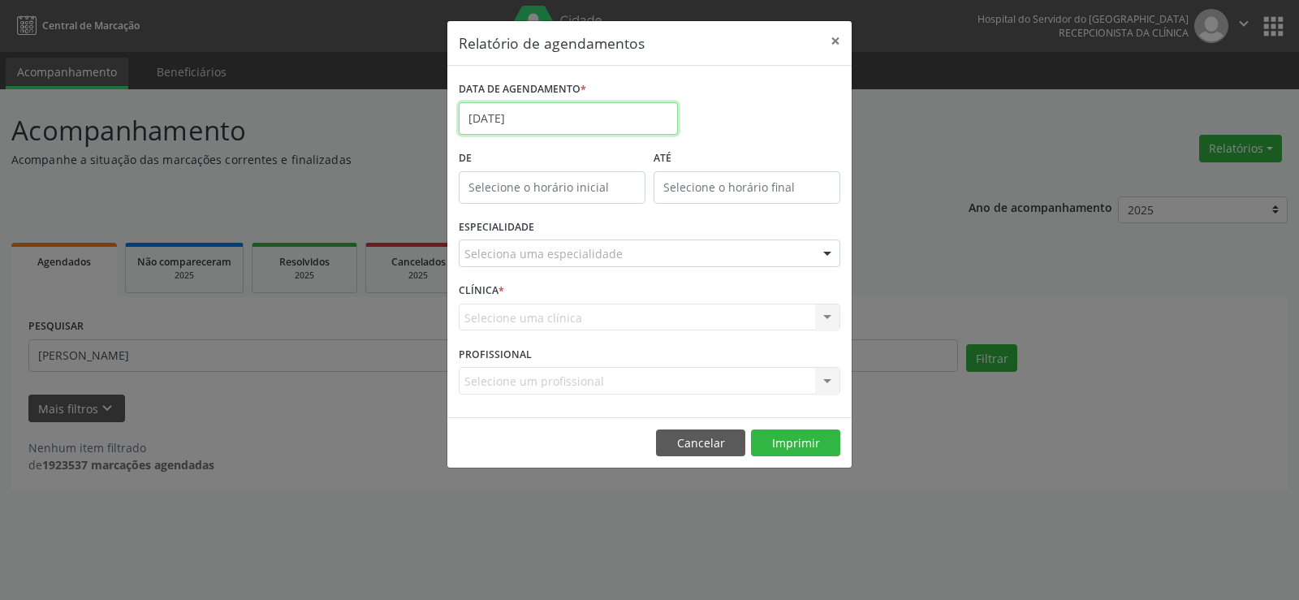
click at [558, 110] on input "[DATE]" at bounding box center [568, 118] width 219 height 32
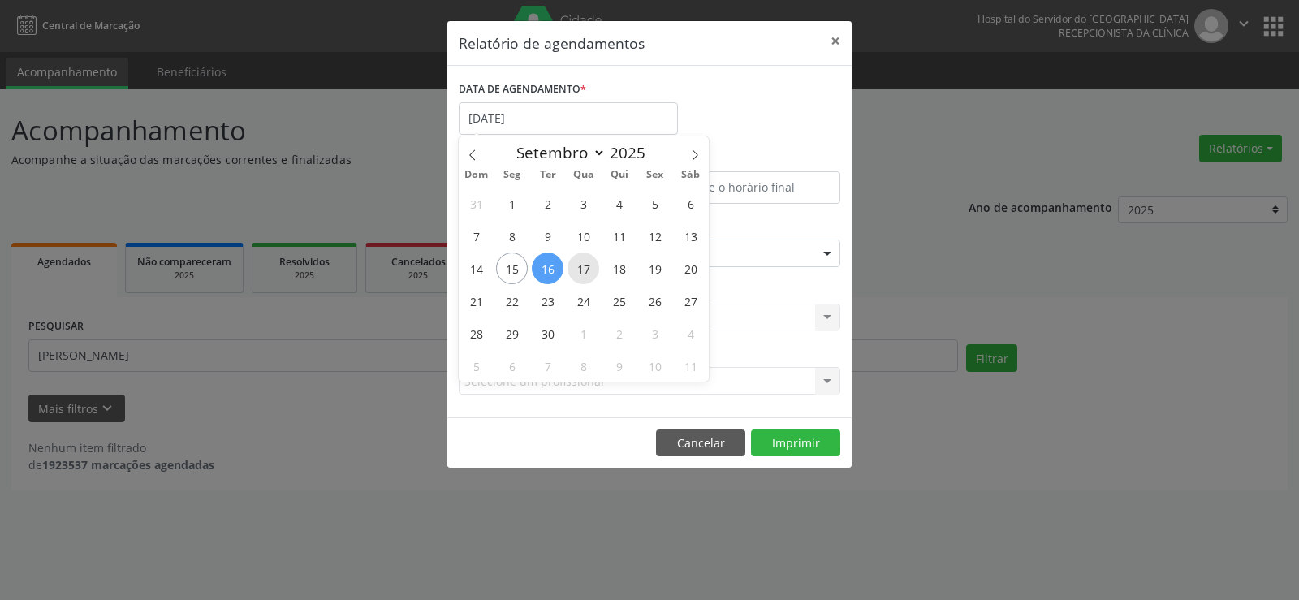
click at [580, 264] on span "17" at bounding box center [583, 268] width 32 height 32
type input "17/09/2025"
click at [580, 264] on span "17" at bounding box center [583, 268] width 32 height 32
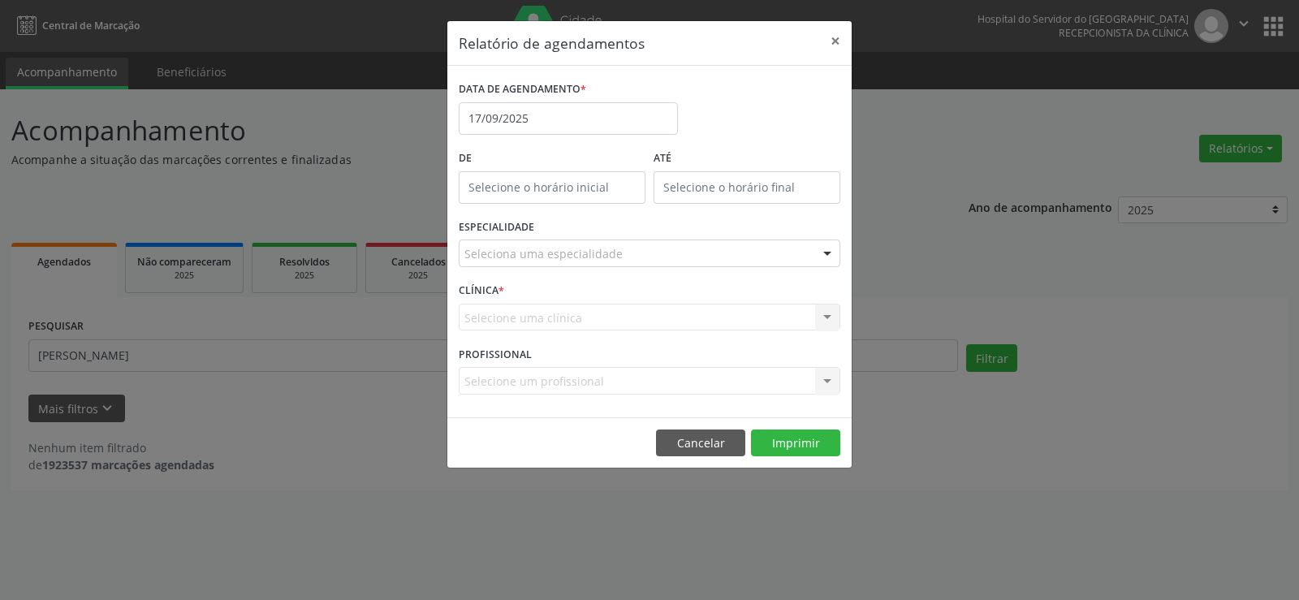
click at [554, 204] on div "De" at bounding box center [552, 180] width 195 height 69
click at [554, 197] on input "12:00" at bounding box center [552, 187] width 187 height 32
click at [579, 233] on span at bounding box center [575, 230] width 11 height 16
type input "11:00"
type input "11"
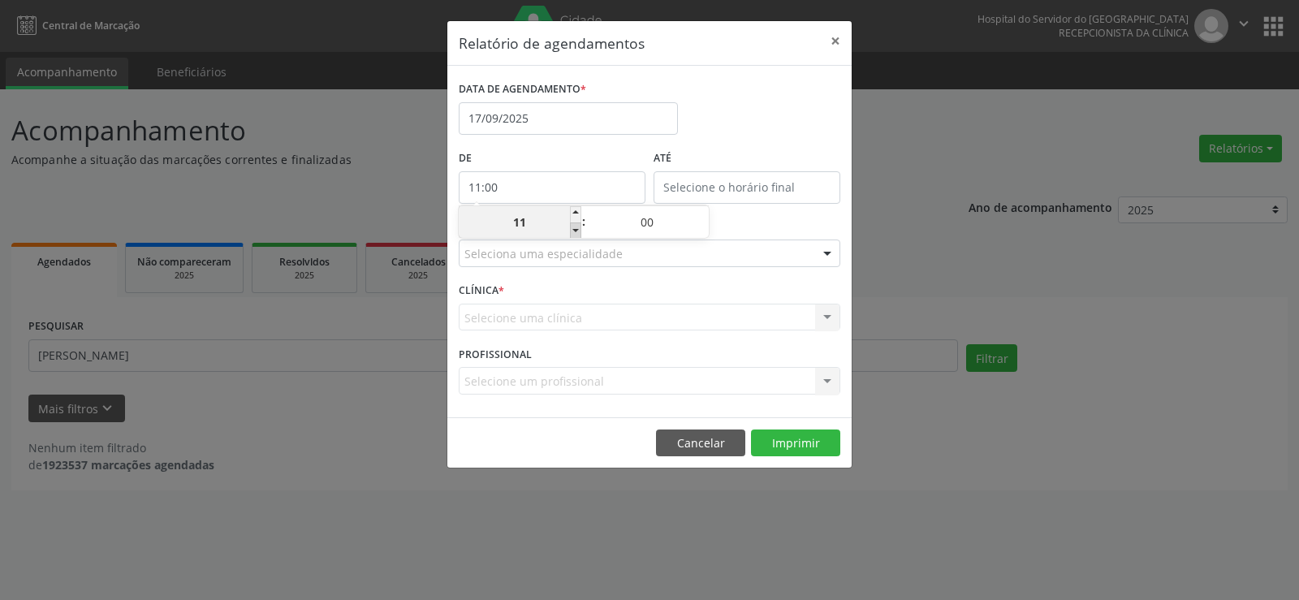
click at [579, 233] on span at bounding box center [575, 230] width 11 height 16
type input "10:00"
type input "10"
click at [579, 233] on span at bounding box center [575, 230] width 11 height 16
type input "09:00"
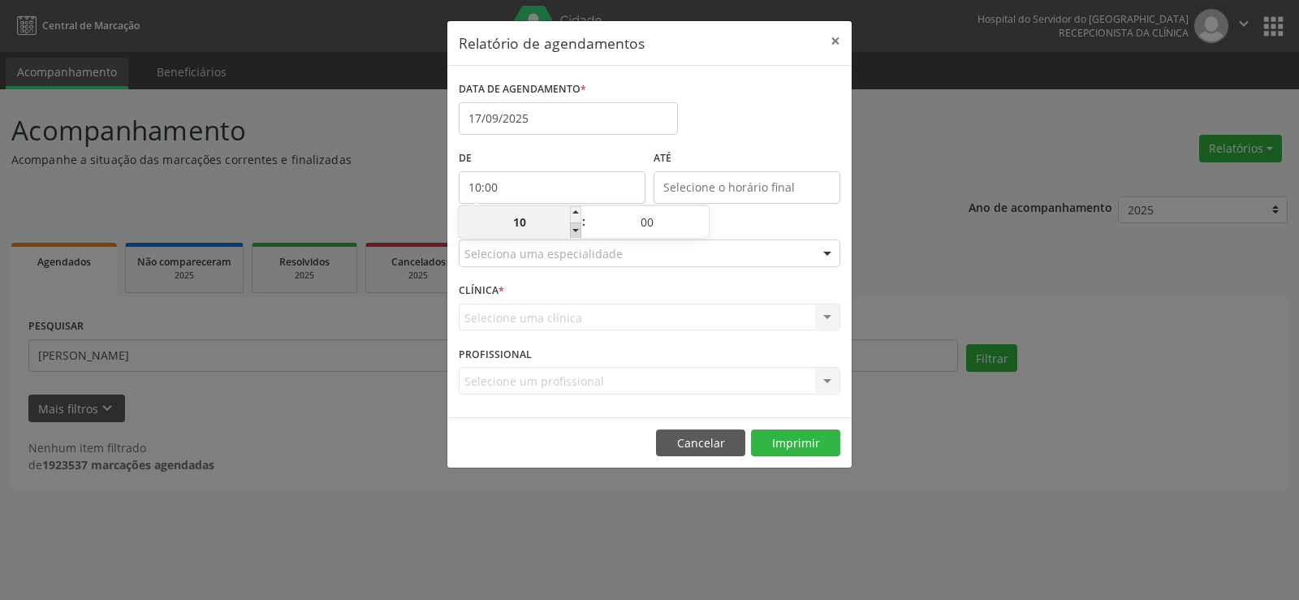
type input "09"
click at [579, 233] on span at bounding box center [575, 230] width 11 height 16
type input "08:00"
type input "08"
click at [579, 233] on span at bounding box center [575, 230] width 11 height 16
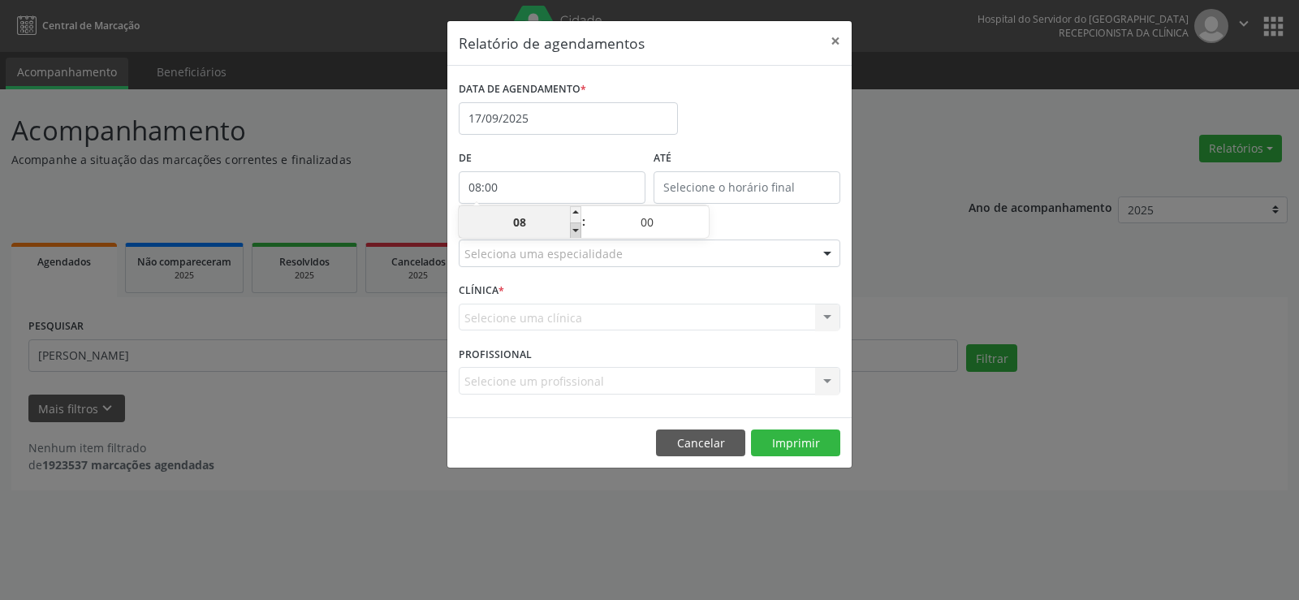
type input "07:00"
type input "07"
click at [579, 233] on span at bounding box center [575, 230] width 11 height 16
type input "06:00"
type input "06"
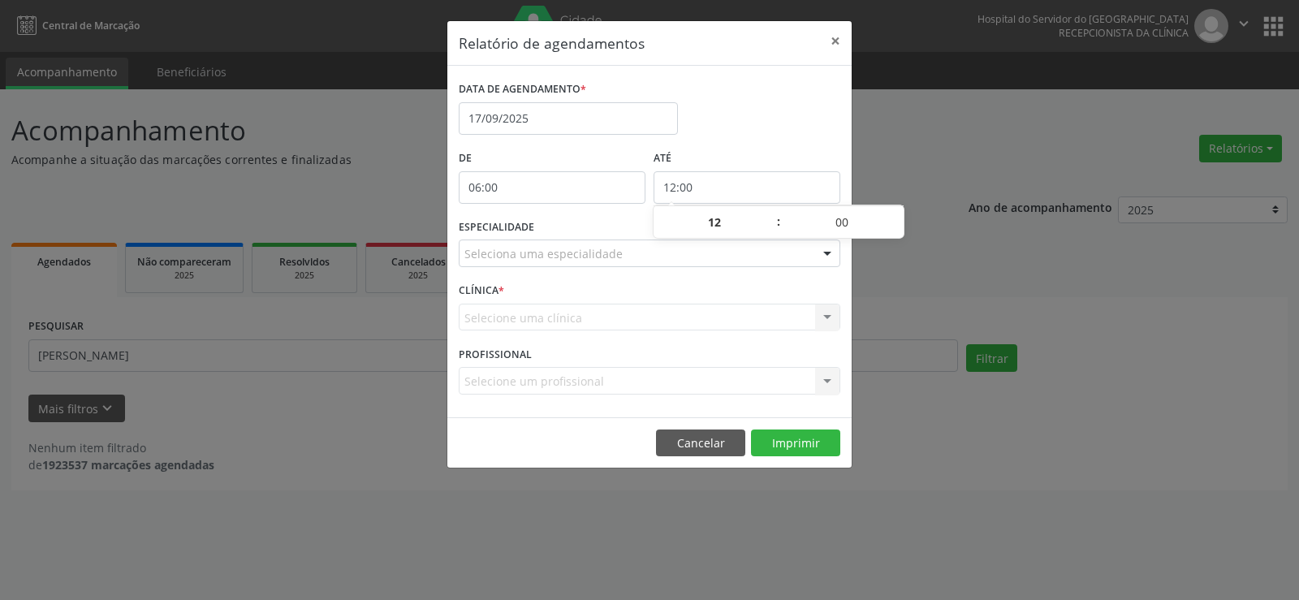
click at [685, 177] on input "12:00" at bounding box center [746, 187] width 187 height 32
click at [772, 231] on span at bounding box center [770, 230] width 11 height 16
type input "11:00"
type input "11"
click at [772, 231] on span at bounding box center [770, 230] width 11 height 16
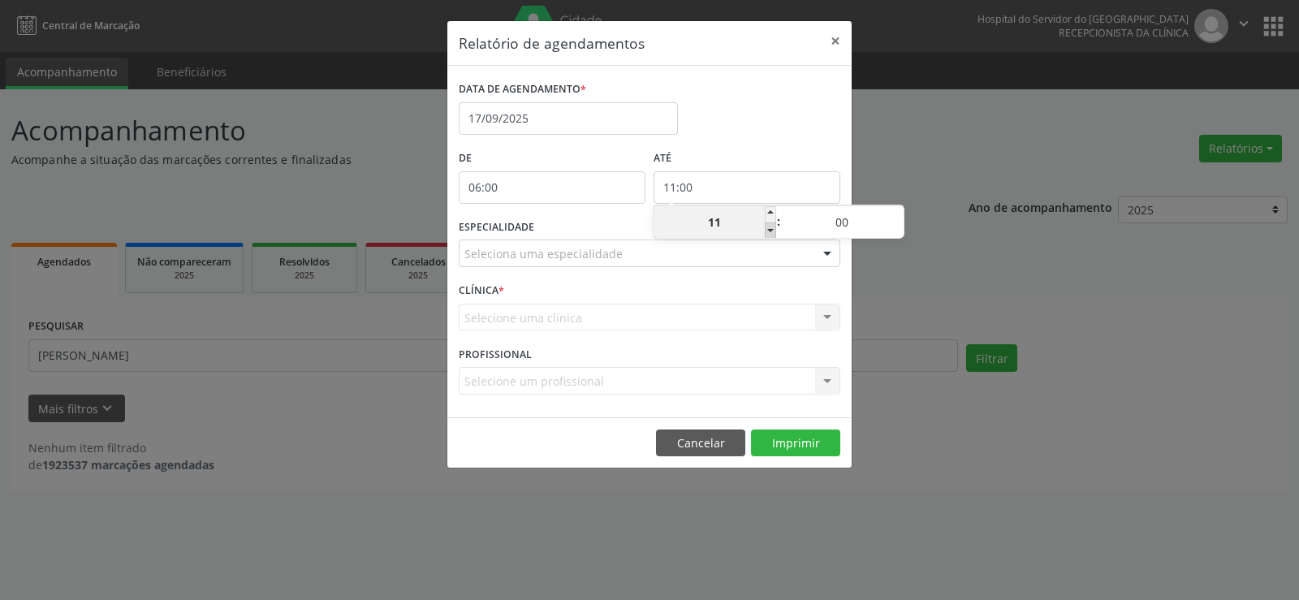
type input "10:00"
type input "10"
click at [899, 207] on span at bounding box center [897, 214] width 11 height 16
type input "10:05"
type input "05"
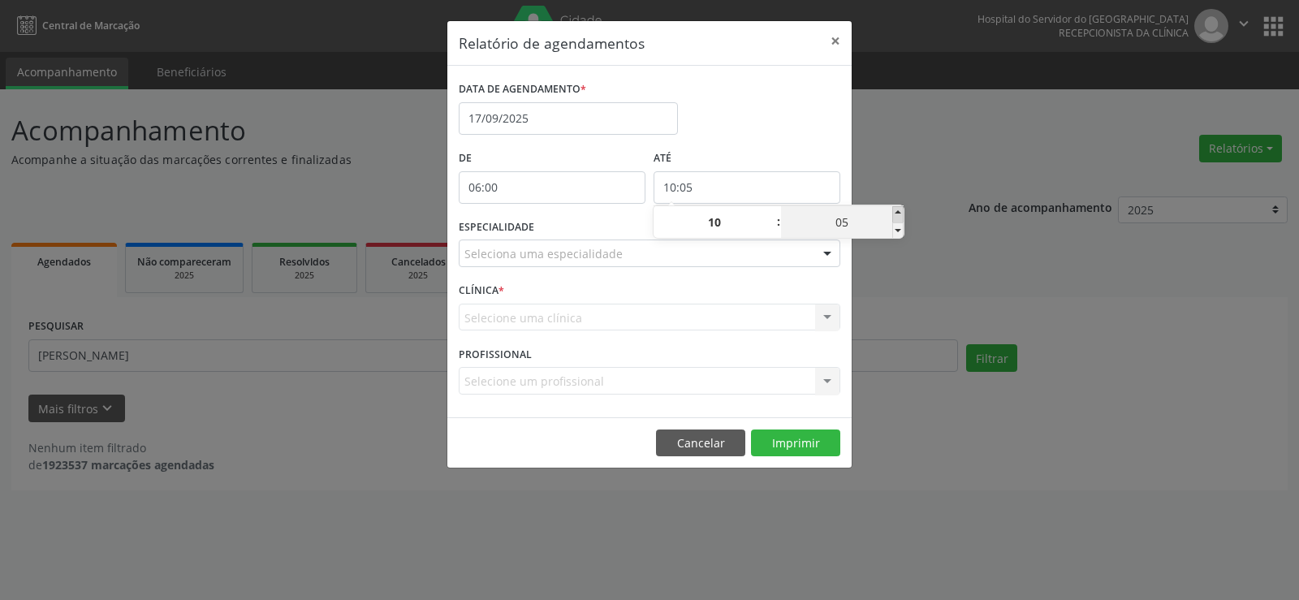
click at [899, 207] on span at bounding box center [897, 214] width 11 height 16
type input "10:10"
type input "10"
click at [899, 207] on span at bounding box center [897, 214] width 11 height 16
type input "10:15"
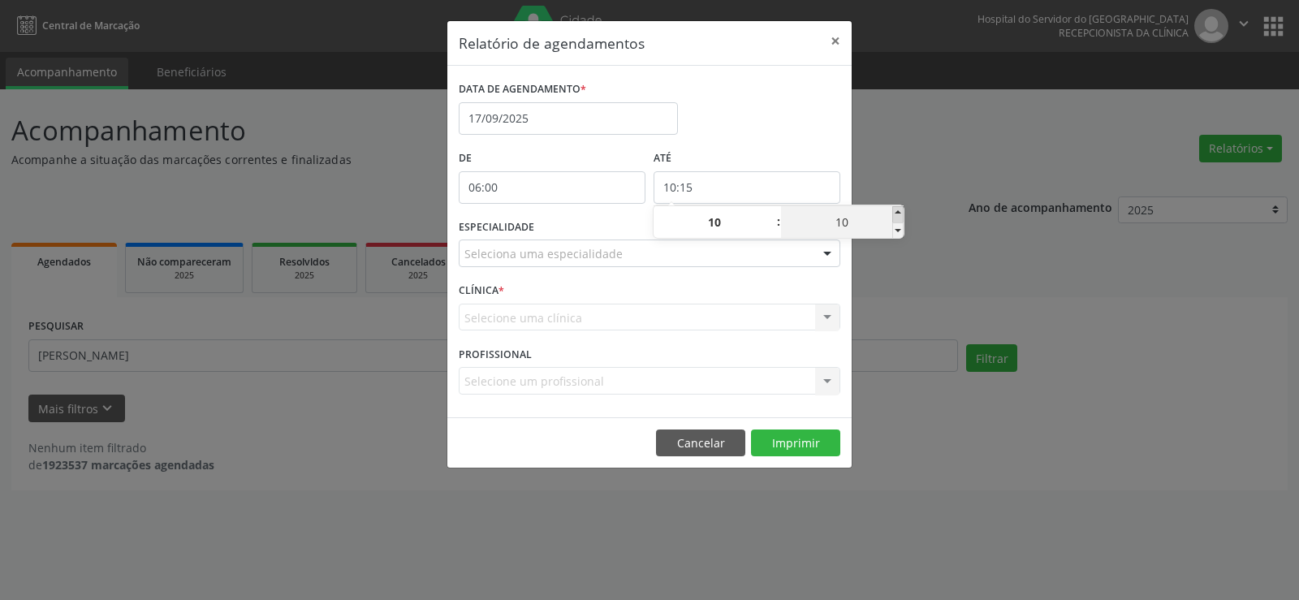
type input "15"
click at [899, 207] on span at bounding box center [897, 214] width 11 height 16
type input "10:20"
type input "20"
click at [899, 207] on span at bounding box center [897, 214] width 11 height 16
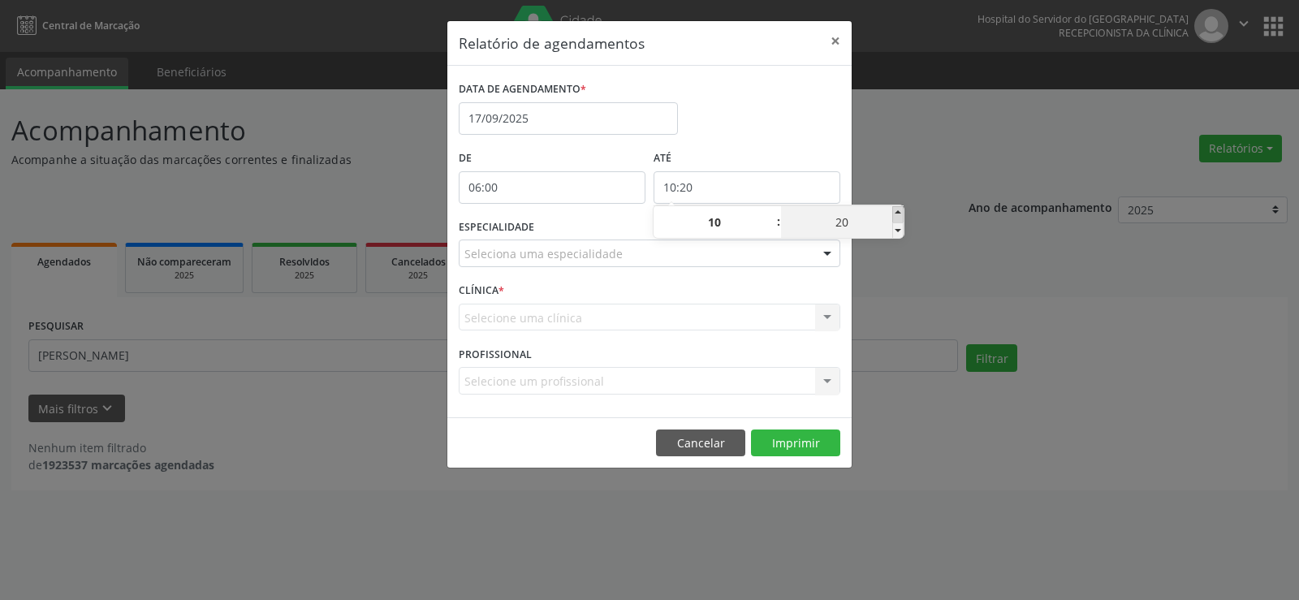
type input "10:25"
type input "25"
click at [899, 207] on span at bounding box center [897, 214] width 11 height 16
type input "10:30"
type input "30"
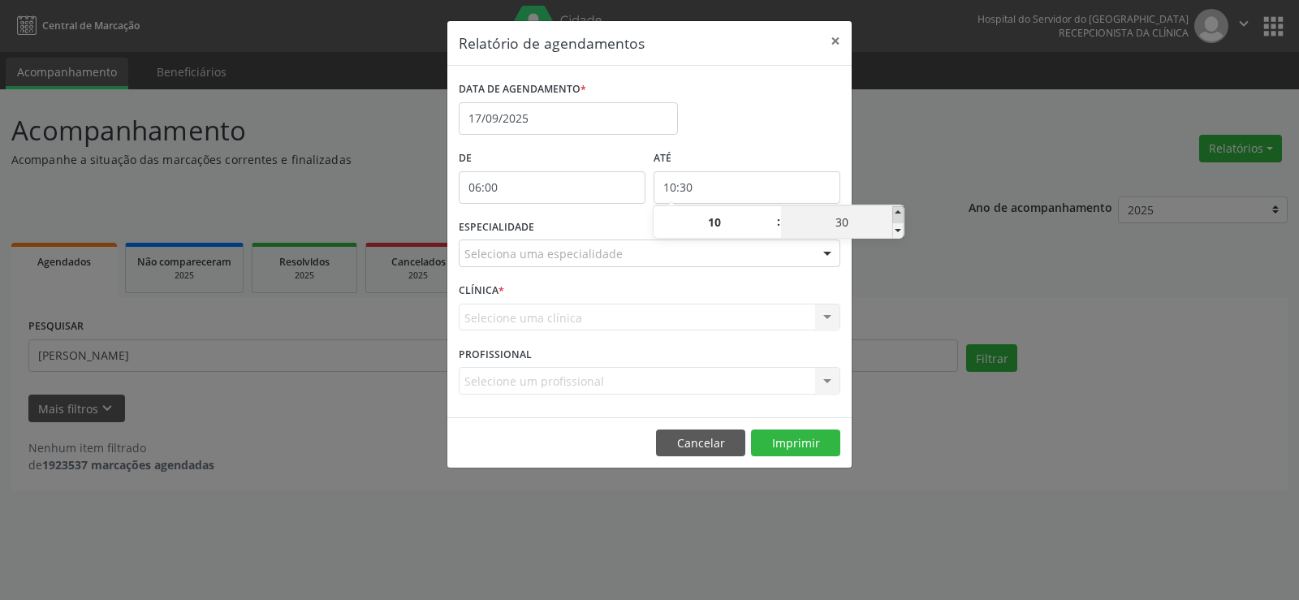
click at [899, 207] on span at bounding box center [897, 214] width 11 height 16
type input "10:35"
type input "35"
click at [899, 207] on span at bounding box center [897, 214] width 11 height 16
type input "10:40"
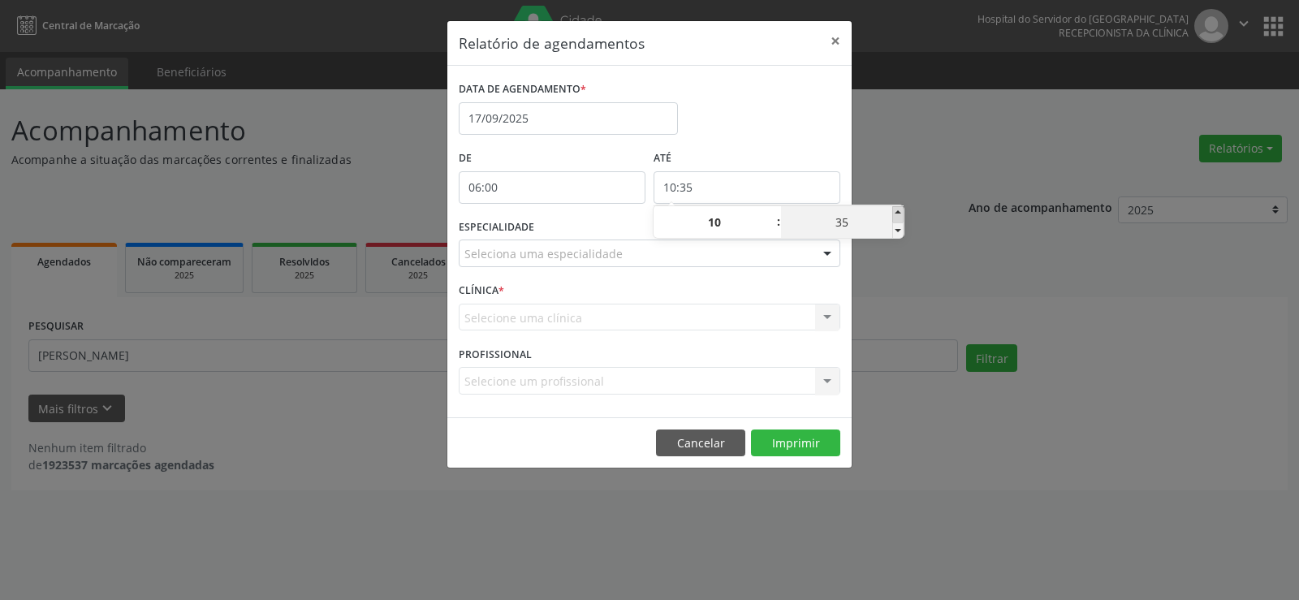
type input "40"
click at [899, 207] on span at bounding box center [897, 214] width 11 height 16
type input "10:45"
type input "45"
click at [899, 207] on span at bounding box center [897, 214] width 11 height 16
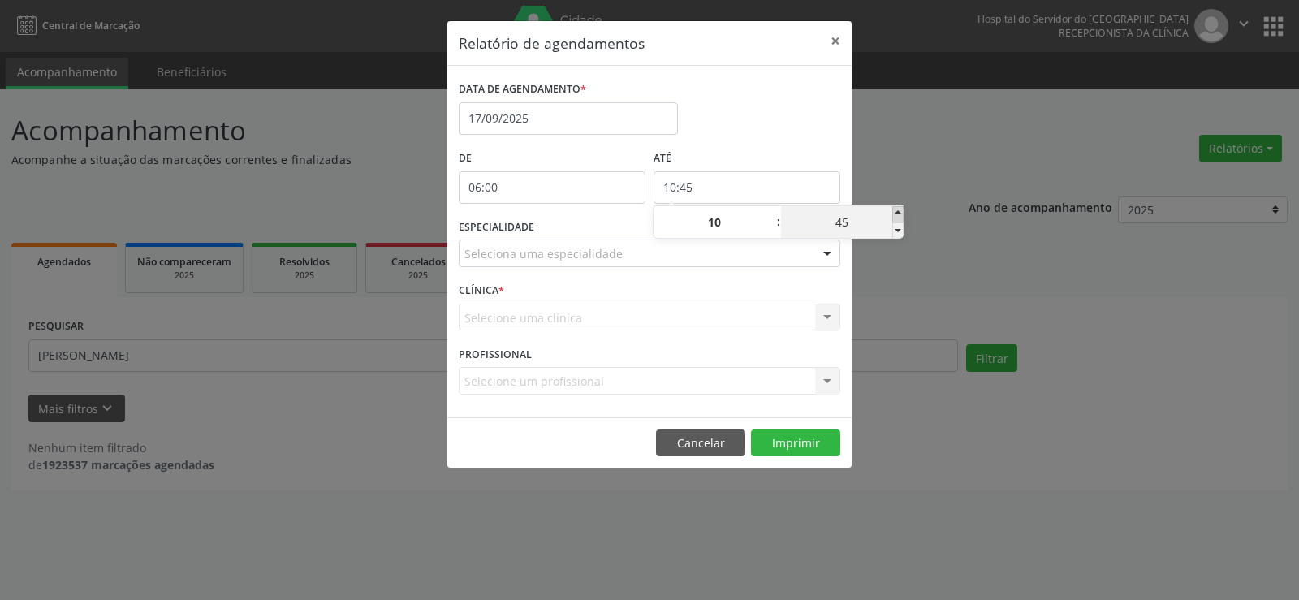
type input "10:50"
type input "50"
click at [899, 207] on span at bounding box center [897, 214] width 11 height 16
type input "10:55"
type input "55"
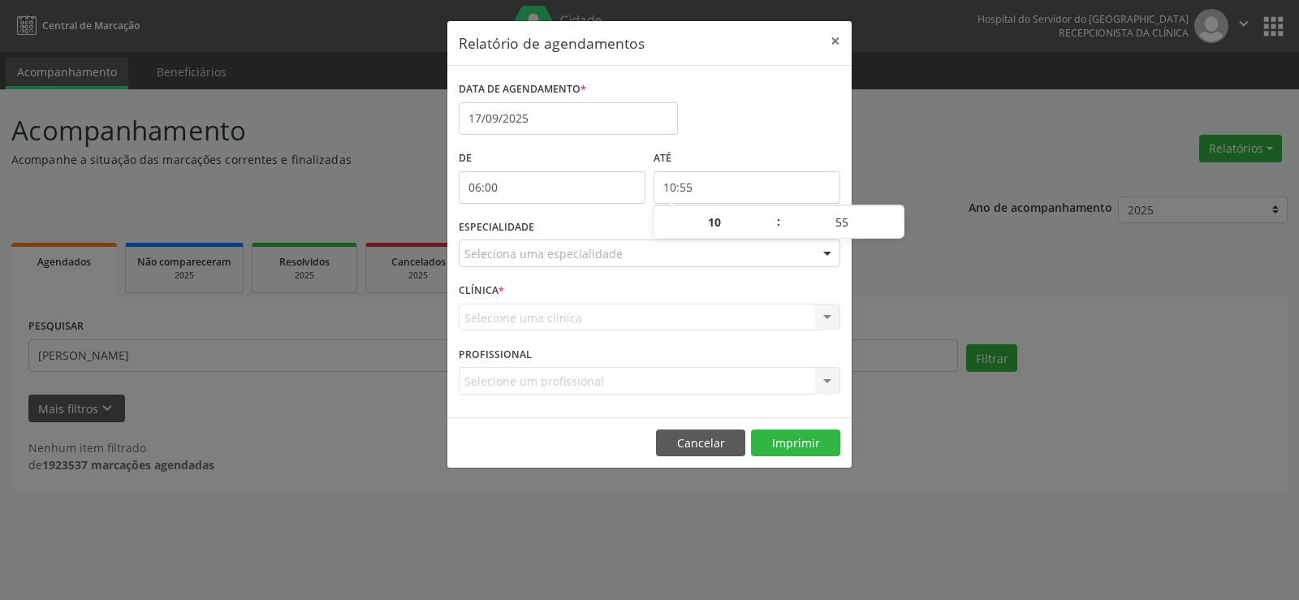
click at [907, 178] on div "Relatório de agendamentos × DATA DE AGENDAMENTO * [DATE] De 06:00 ATÉ 10:55 ESP…" at bounding box center [649, 300] width 1299 height 600
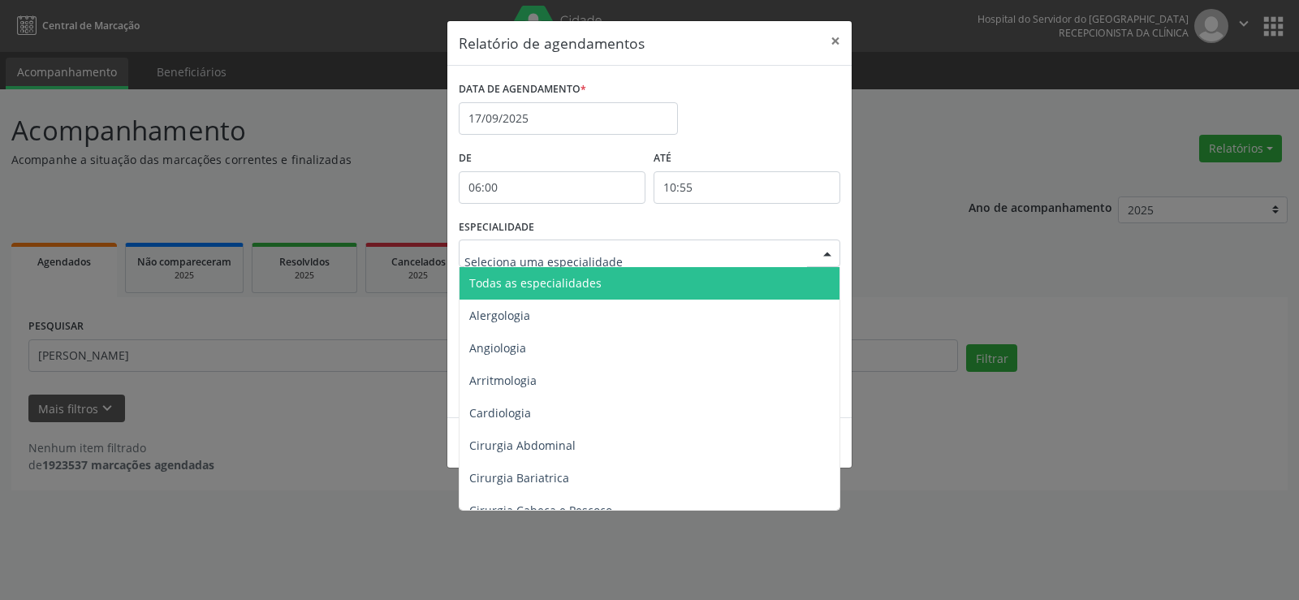
click at [826, 253] on div at bounding box center [827, 254] width 24 height 28
click at [802, 289] on span "Todas as especialidades" at bounding box center [650, 283] width 382 height 32
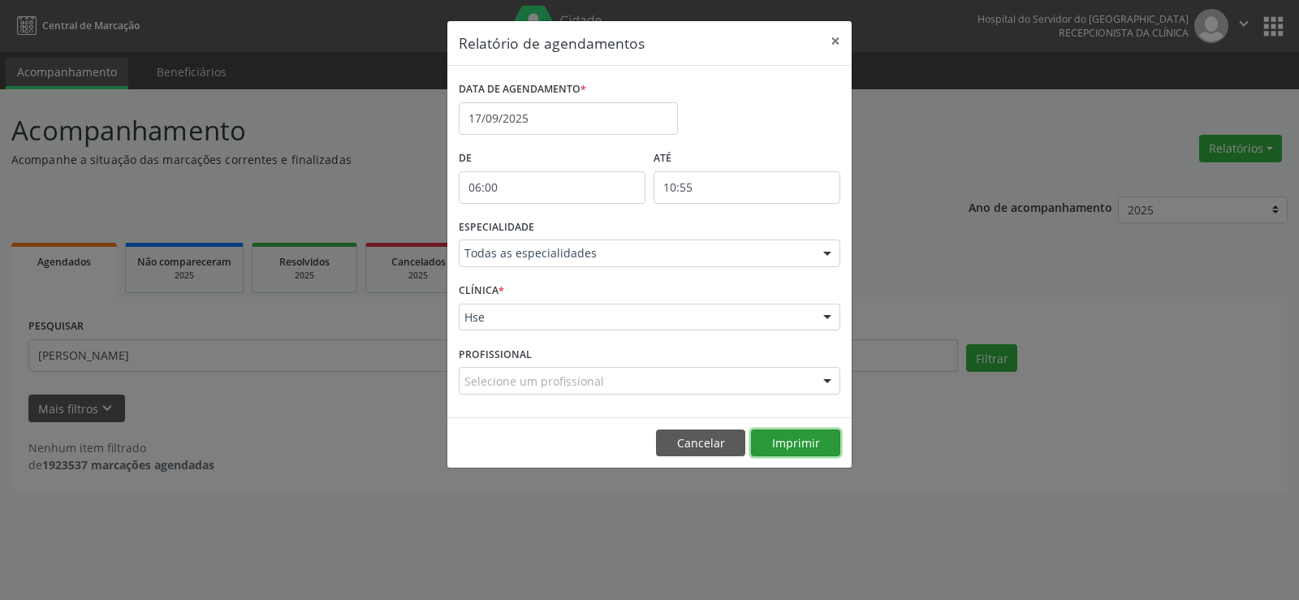
click at [826, 447] on button "Imprimir" at bounding box center [795, 443] width 89 height 28
click at [838, 41] on button "×" at bounding box center [835, 41] width 32 height 40
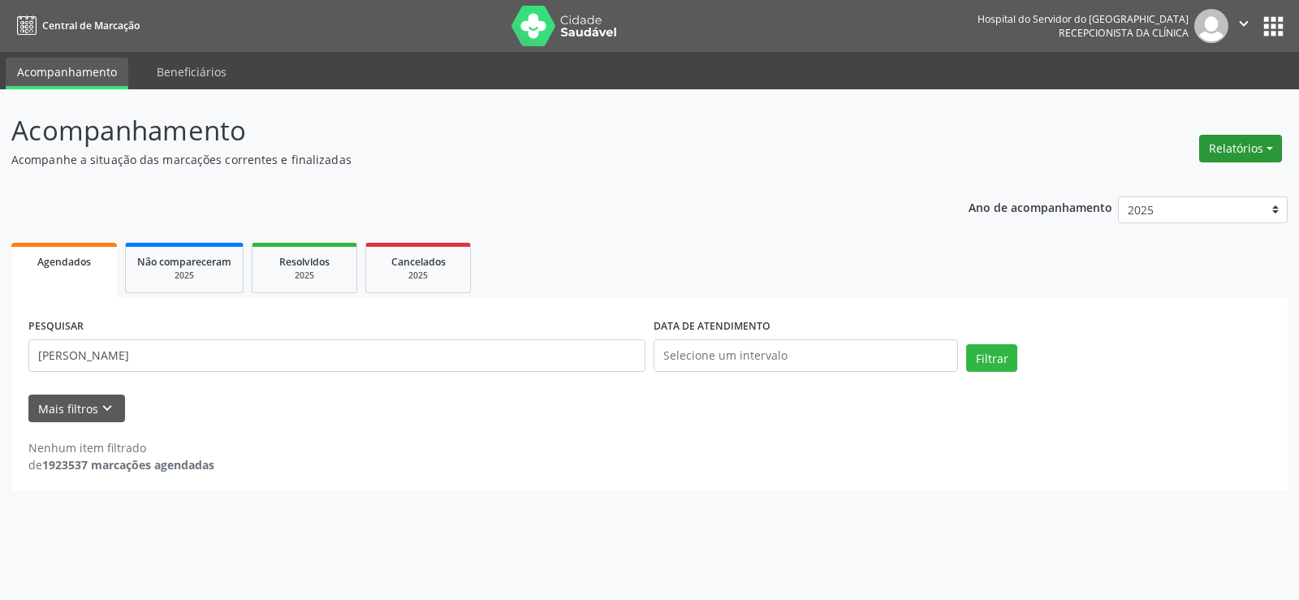
click at [1266, 154] on button "Relatórios" at bounding box center [1240, 149] width 83 height 28
click at [1258, 172] on link "Agendamentos" at bounding box center [1195, 183] width 175 height 23
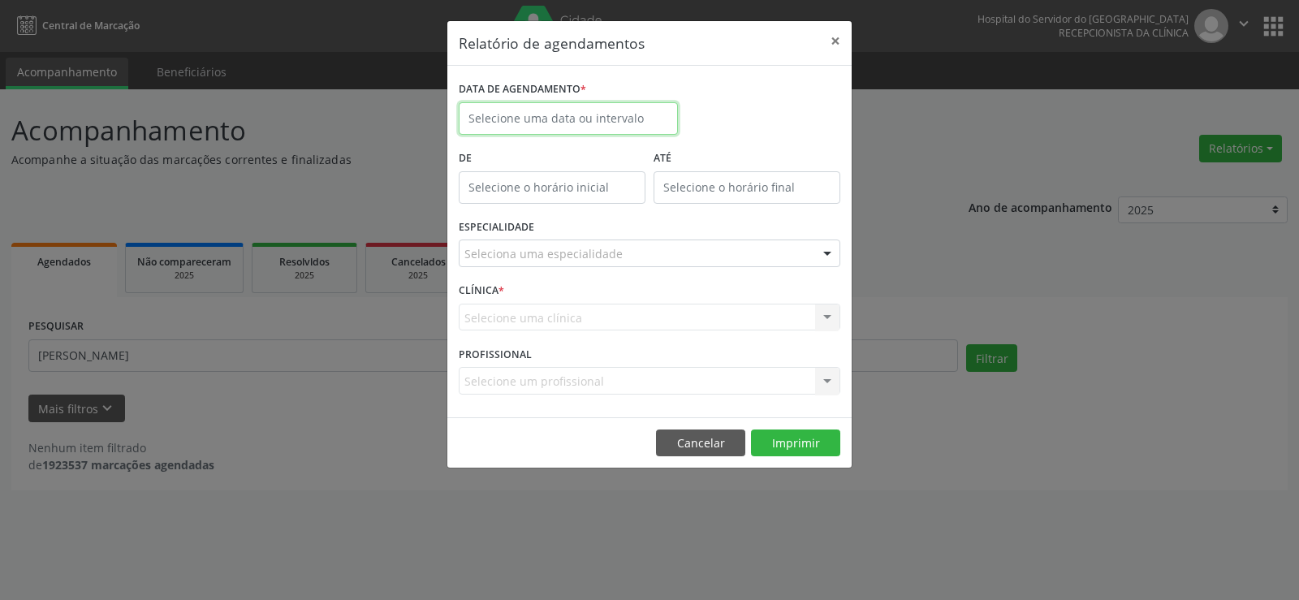
click at [554, 119] on input "text" at bounding box center [568, 118] width 219 height 32
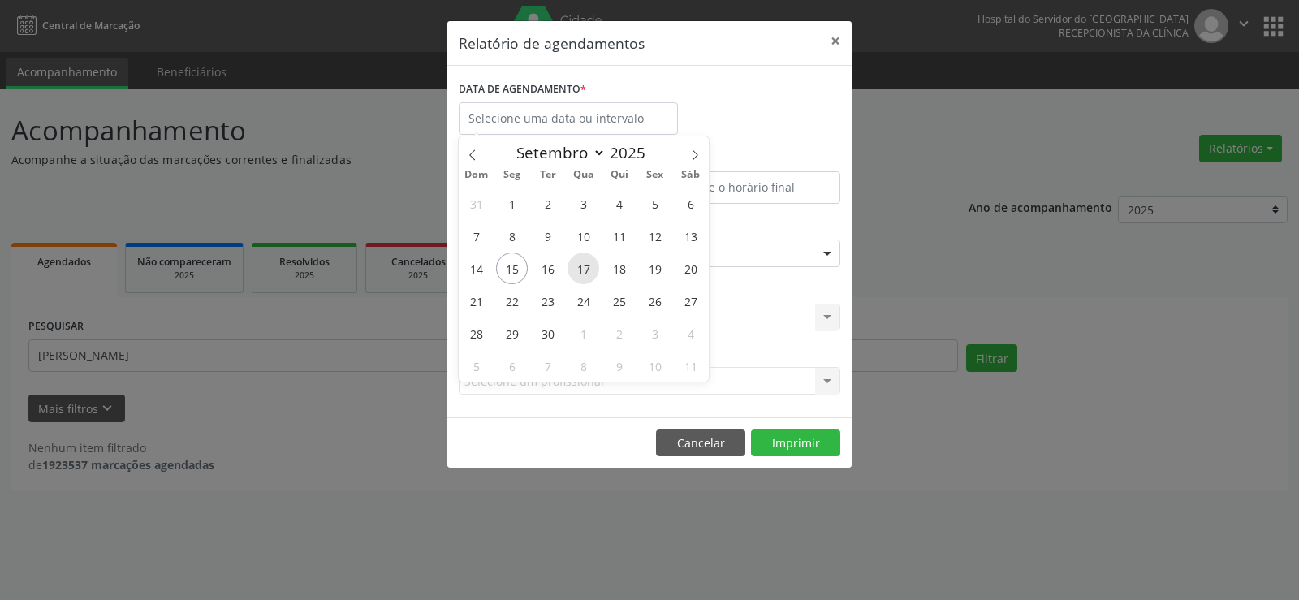
click at [589, 265] on span "17" at bounding box center [583, 268] width 32 height 32
type input "17/09/2025"
click at [589, 265] on span "17" at bounding box center [583, 268] width 32 height 32
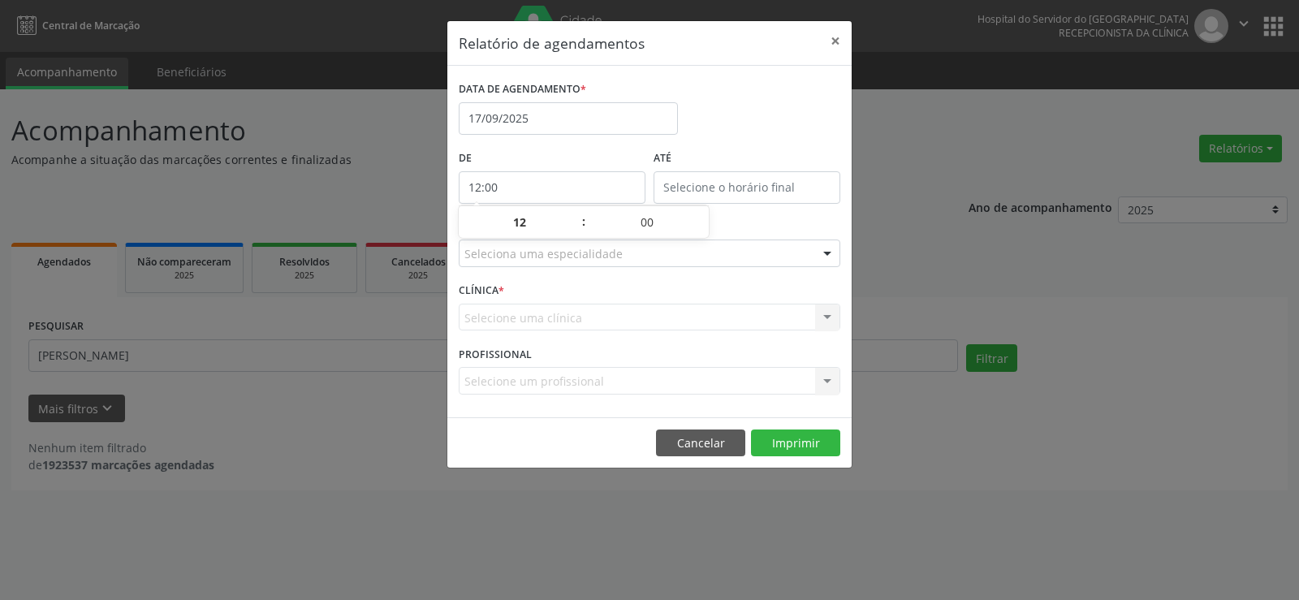
click at [558, 188] on input "12:00" at bounding box center [552, 187] width 187 height 32
click at [575, 233] on span at bounding box center [575, 230] width 11 height 16
type input "11:00"
type input "11"
click at [688, 180] on input "12:00" at bounding box center [746, 187] width 187 height 32
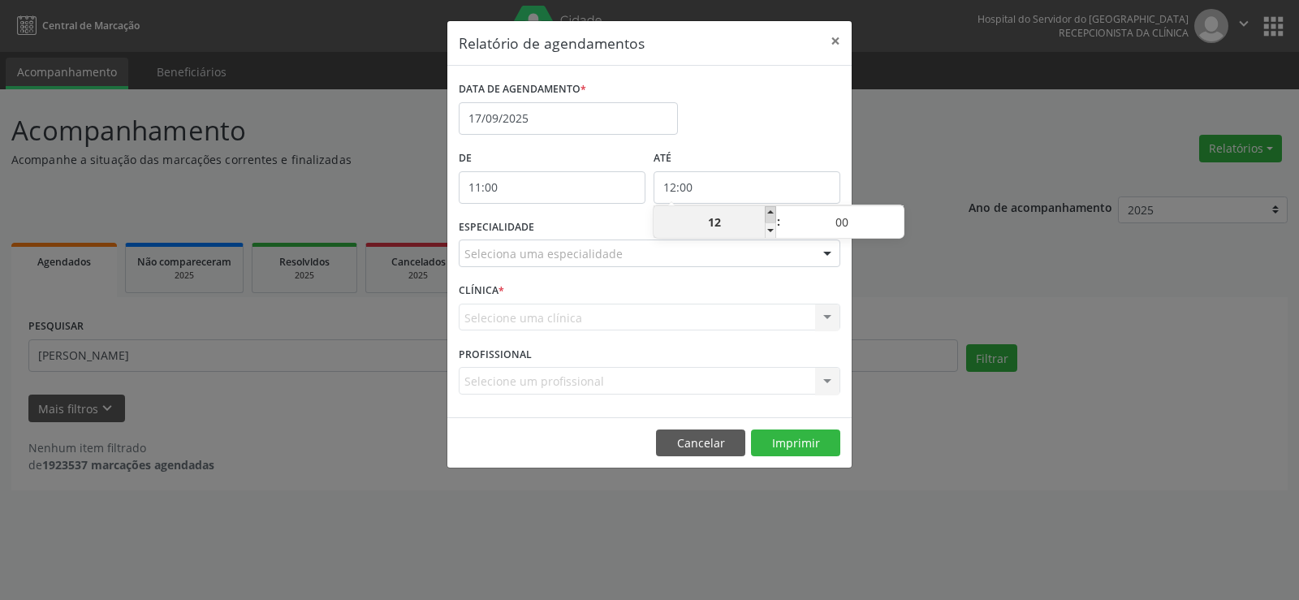
click at [771, 210] on span at bounding box center [770, 214] width 11 height 16
type input "13:00"
type input "13"
click at [771, 210] on span at bounding box center [770, 214] width 11 height 16
type input "14:00"
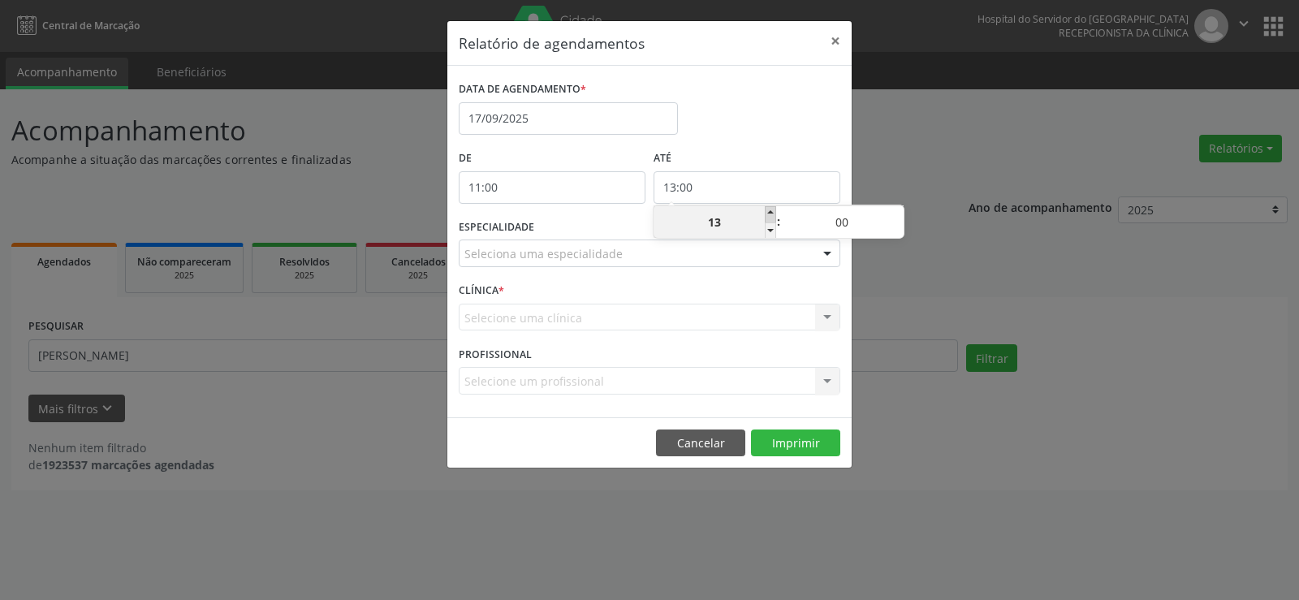
type input "14"
click at [896, 213] on span at bounding box center [897, 214] width 11 height 16
type input "14:05"
type input "05"
click at [896, 213] on span at bounding box center [897, 214] width 11 height 16
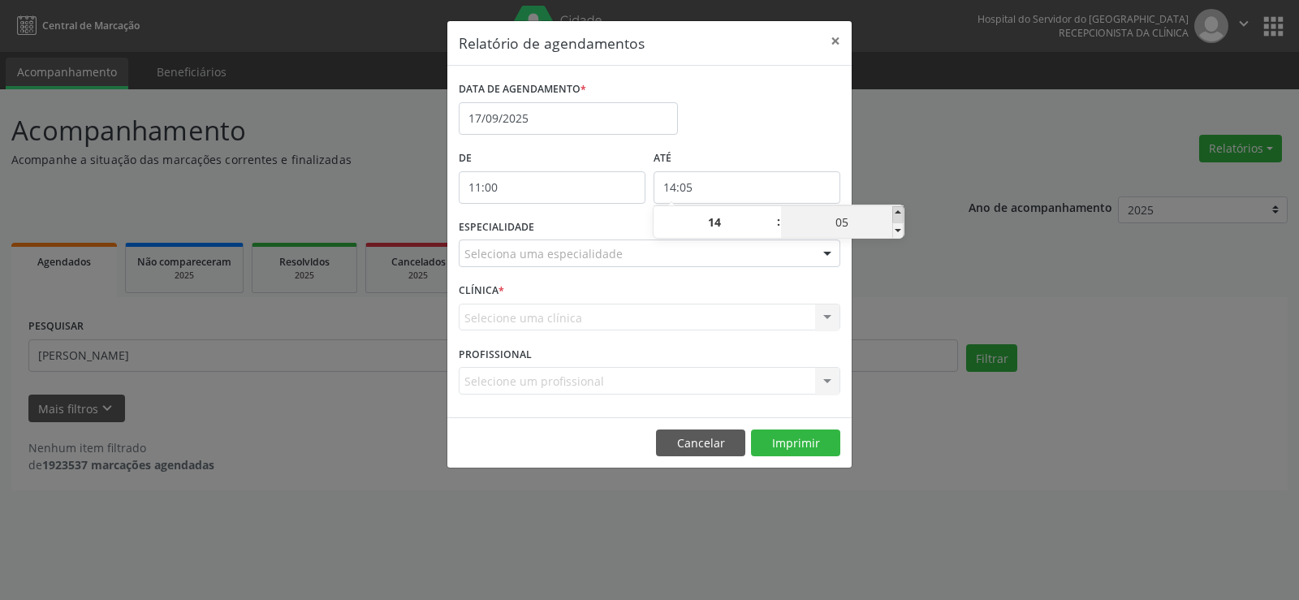
type input "14:10"
type input "10"
click at [896, 213] on span at bounding box center [897, 214] width 11 height 16
type input "14:15"
type input "15"
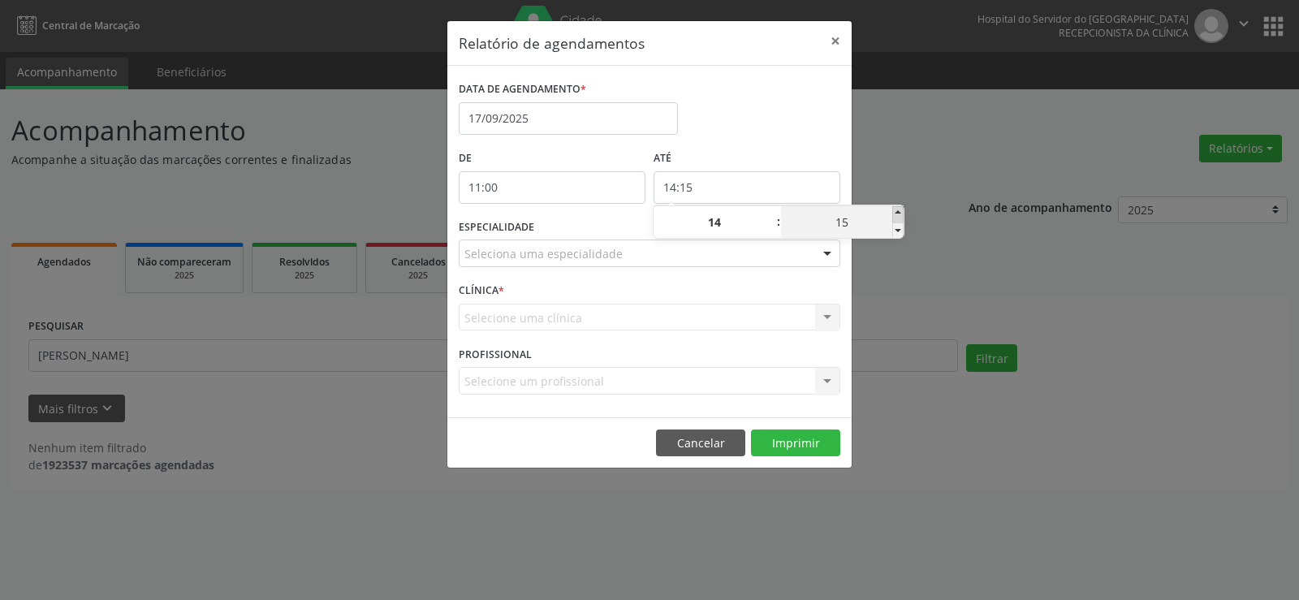
click at [896, 213] on span at bounding box center [897, 214] width 11 height 16
type input "14:20"
type input "20"
click at [896, 213] on span at bounding box center [897, 214] width 11 height 16
type input "14:25"
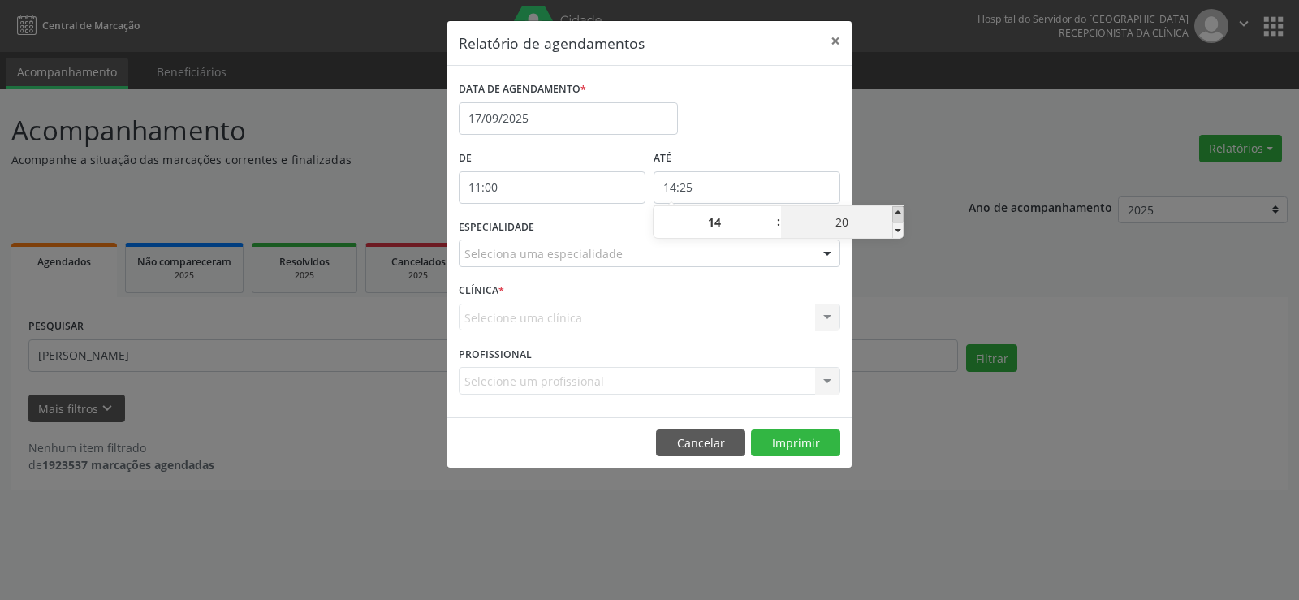
type input "25"
click at [896, 213] on span at bounding box center [897, 214] width 11 height 16
type input "14:30"
type input "30"
click at [896, 213] on span at bounding box center [897, 214] width 11 height 16
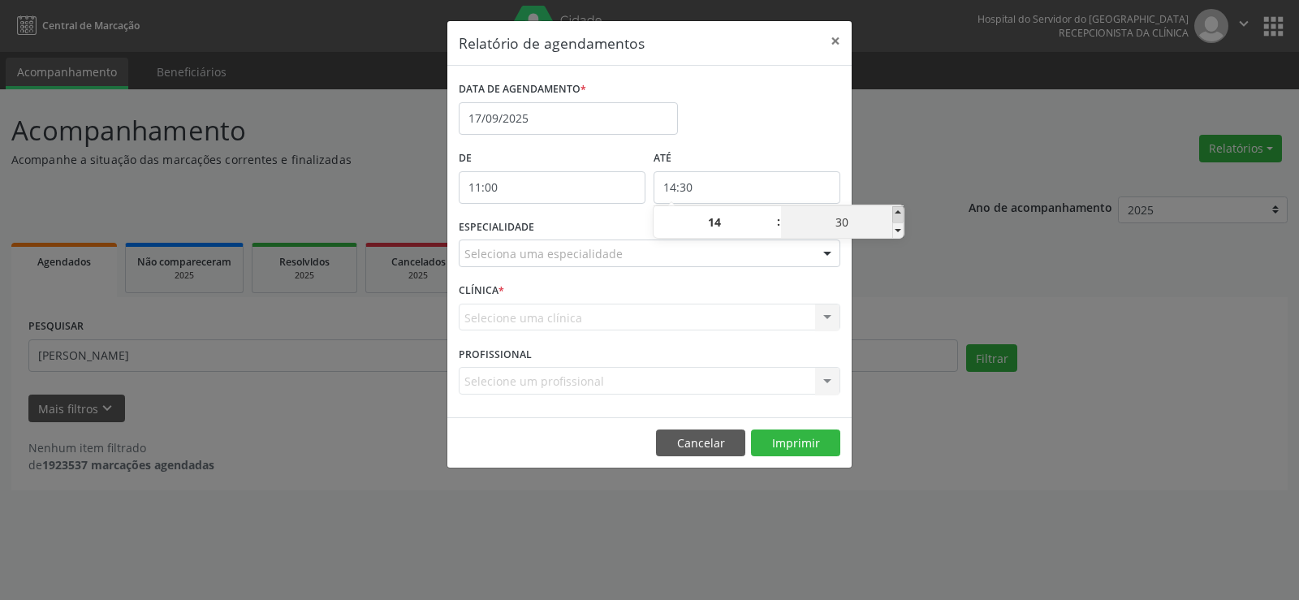
type input "14:35"
type input "35"
click at [896, 213] on span at bounding box center [897, 214] width 11 height 16
type input "14:40"
type input "40"
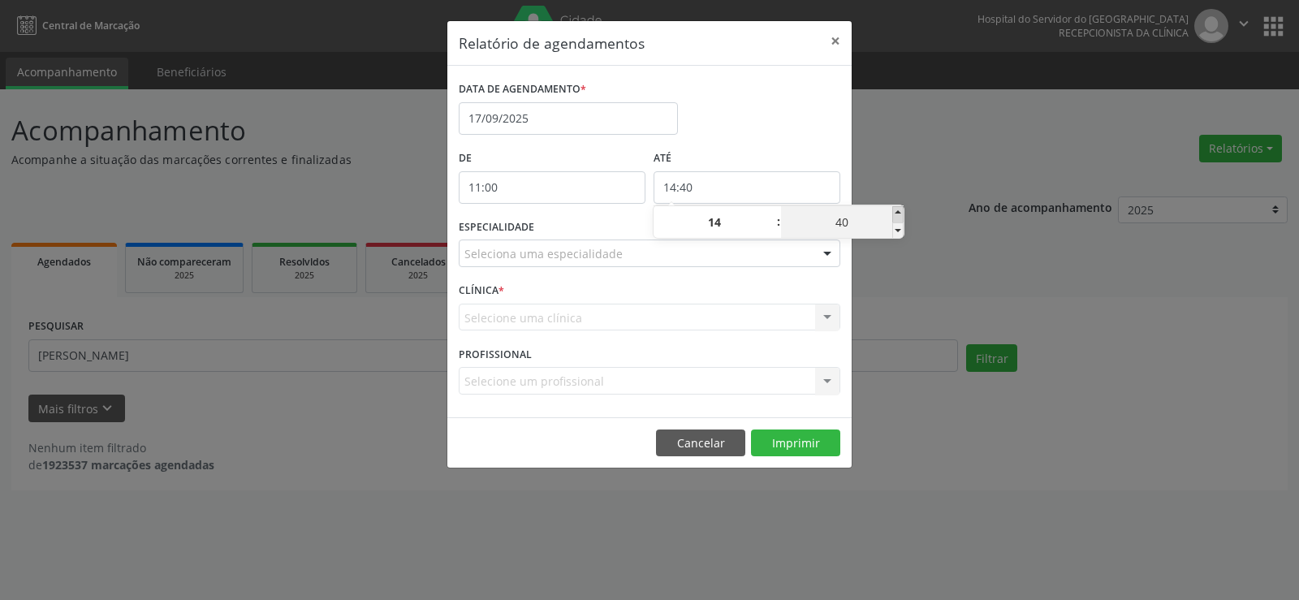
click at [896, 213] on span at bounding box center [897, 214] width 11 height 16
type input "14:45"
type input "45"
click at [896, 213] on span at bounding box center [897, 214] width 11 height 16
type input "14:50"
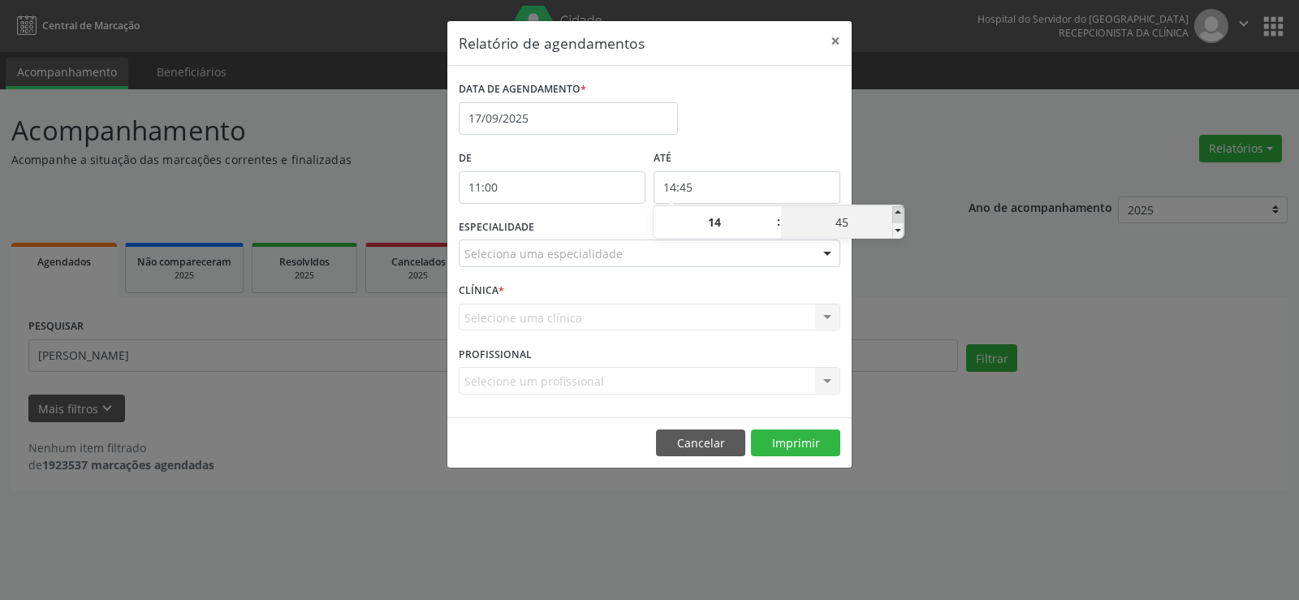
type input "50"
click at [896, 213] on span at bounding box center [897, 214] width 11 height 16
type input "14:55"
type input "55"
click at [896, 213] on span at bounding box center [897, 214] width 11 height 16
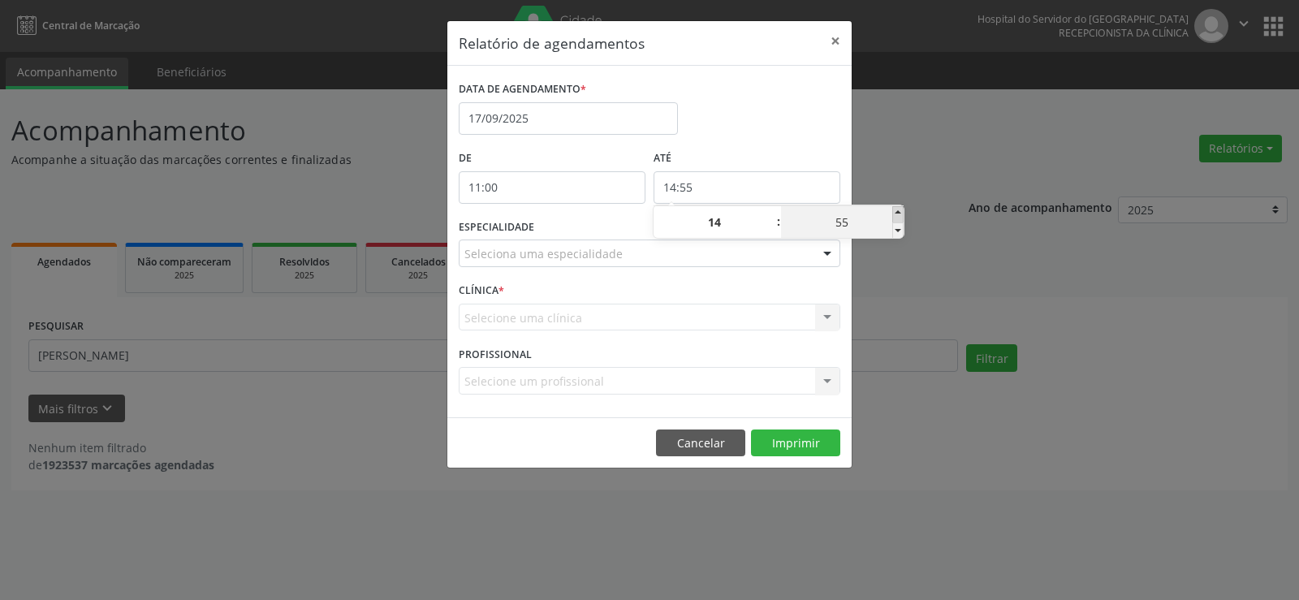
type input "15:00"
type input "15"
type input "00"
click at [898, 227] on span at bounding box center [897, 230] width 11 height 16
type input "14:55"
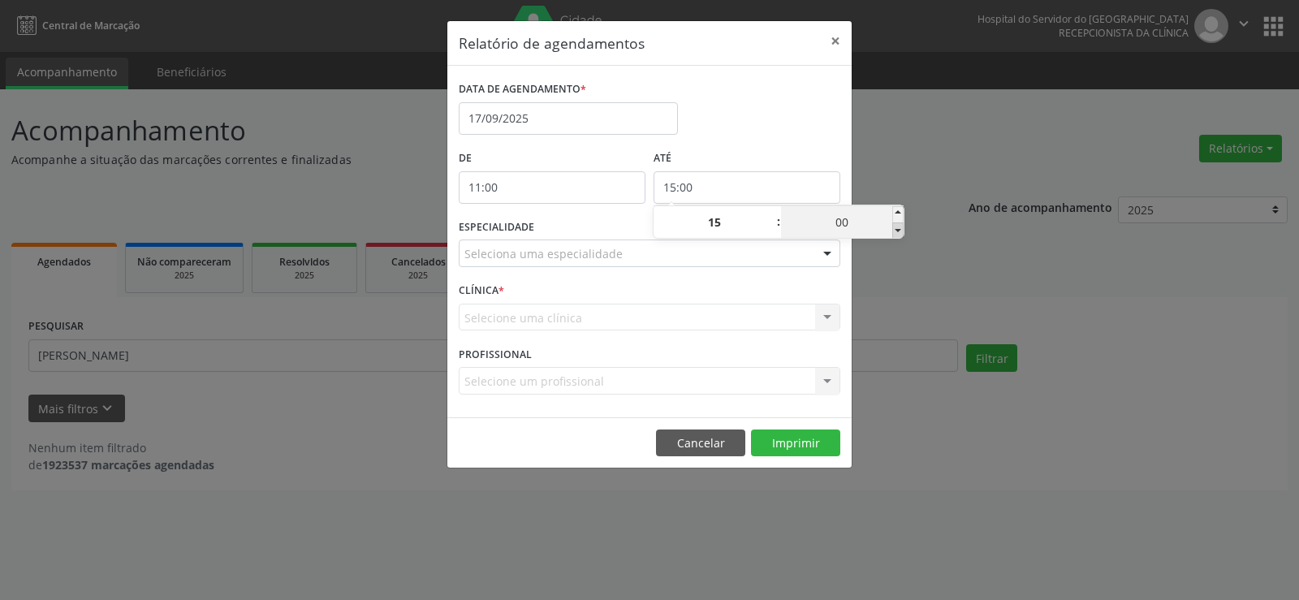
type input "14"
type input "55"
click at [909, 170] on div "Relatório de agendamentos × DATA DE AGENDAMENTO * [DATE] De 11:00 ATÉ 14:55 ESP…" at bounding box center [649, 300] width 1299 height 600
click at [826, 256] on div at bounding box center [827, 254] width 24 height 28
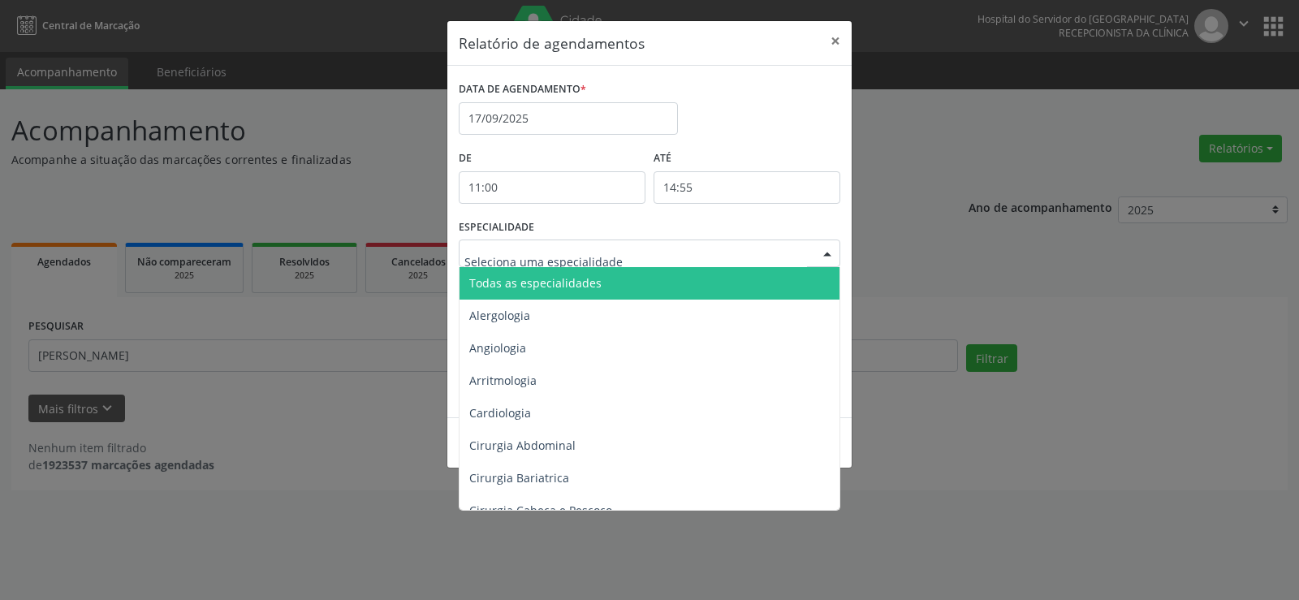
click at [796, 276] on span "Todas as especialidades" at bounding box center [650, 283] width 382 height 32
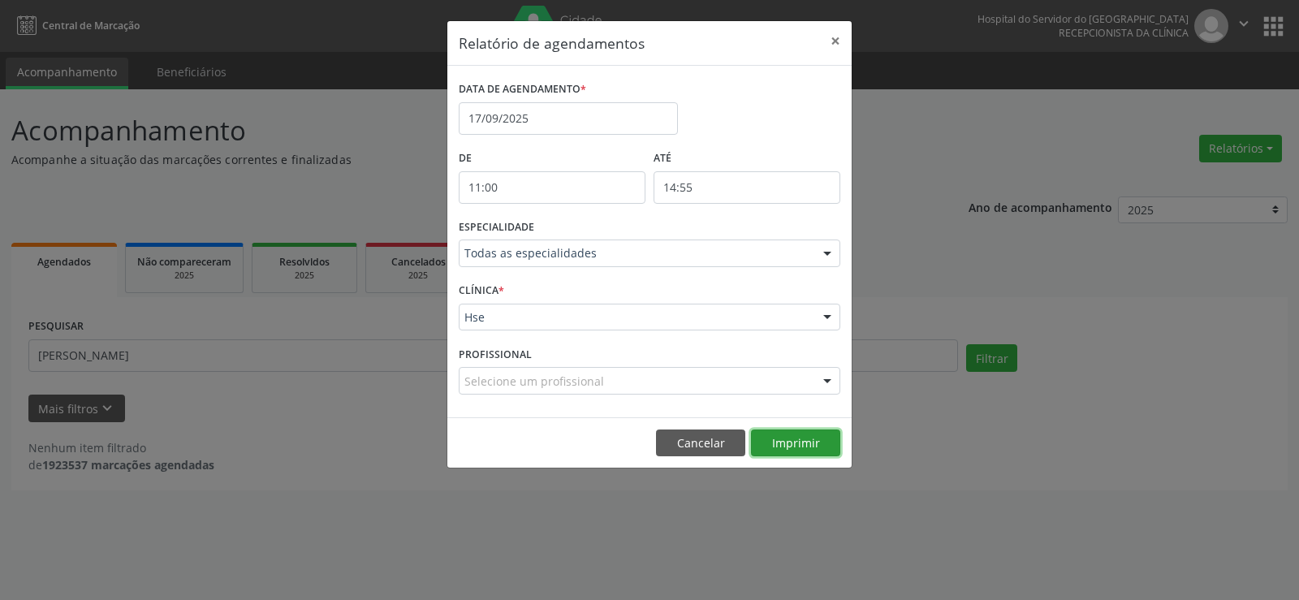
click at [815, 437] on button "Imprimir" at bounding box center [795, 443] width 89 height 28
click at [834, 41] on button "×" at bounding box center [835, 41] width 32 height 40
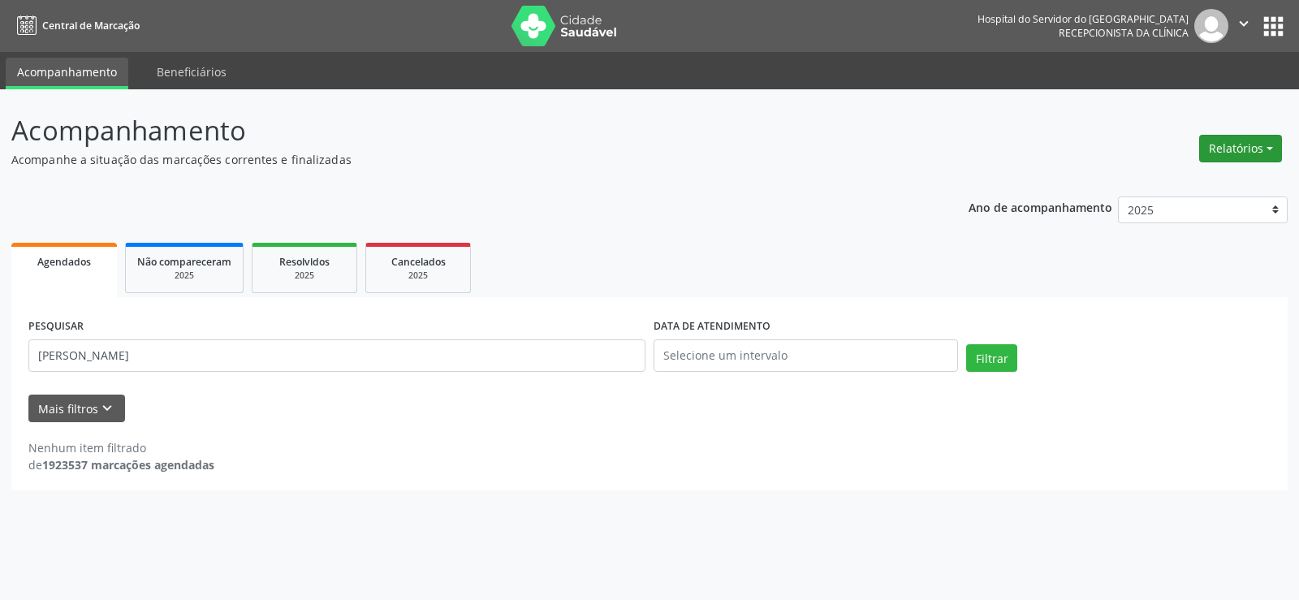
click at [1226, 144] on button "Relatórios" at bounding box center [1240, 149] width 83 height 28
click at [1208, 184] on link "Agendamentos" at bounding box center [1195, 183] width 175 height 23
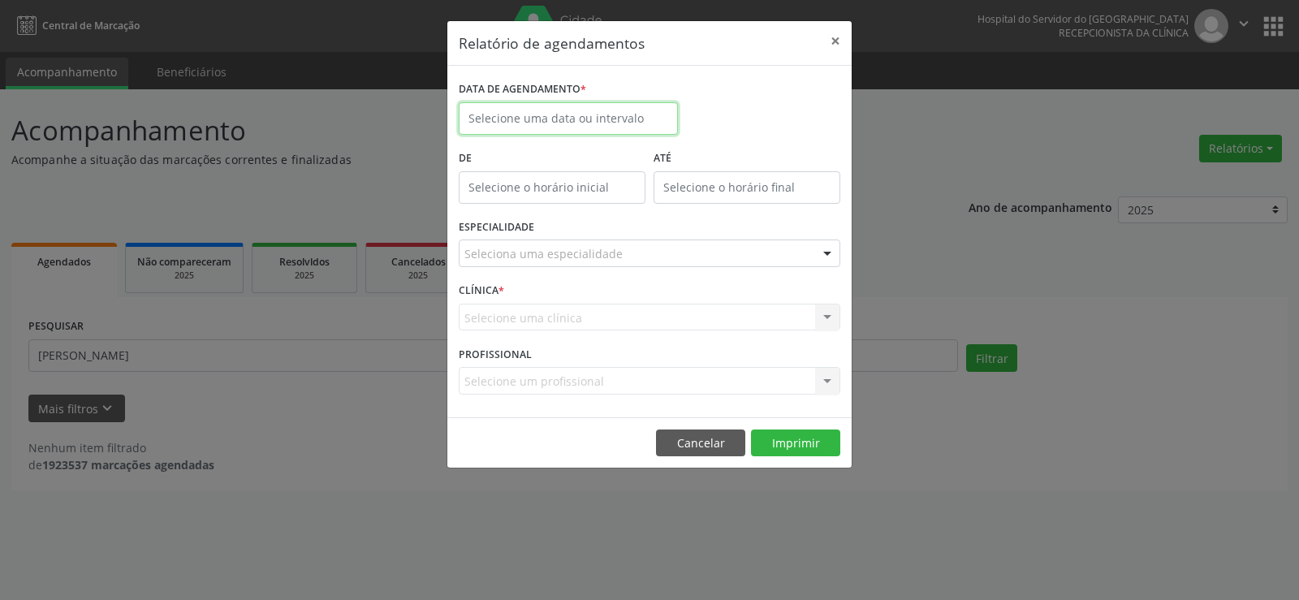
click at [551, 113] on input "text" at bounding box center [568, 118] width 219 height 32
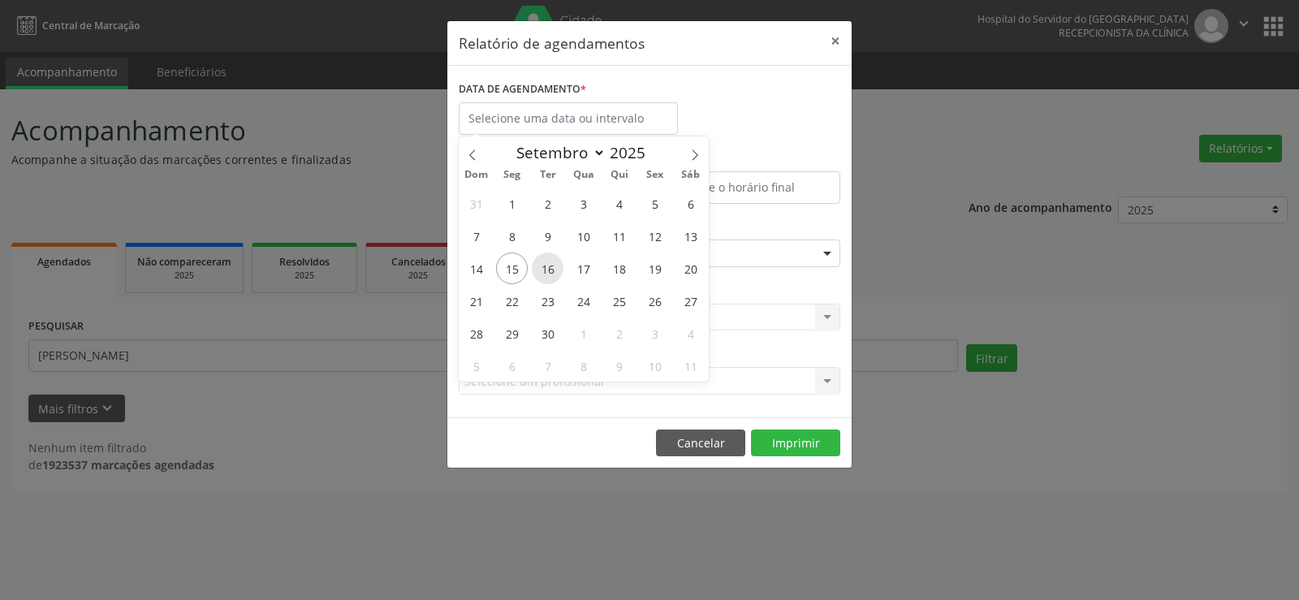
click at [548, 260] on span "16" at bounding box center [548, 268] width 32 height 32
type input "[DATE]"
click at [548, 260] on span "16" at bounding box center [548, 268] width 32 height 32
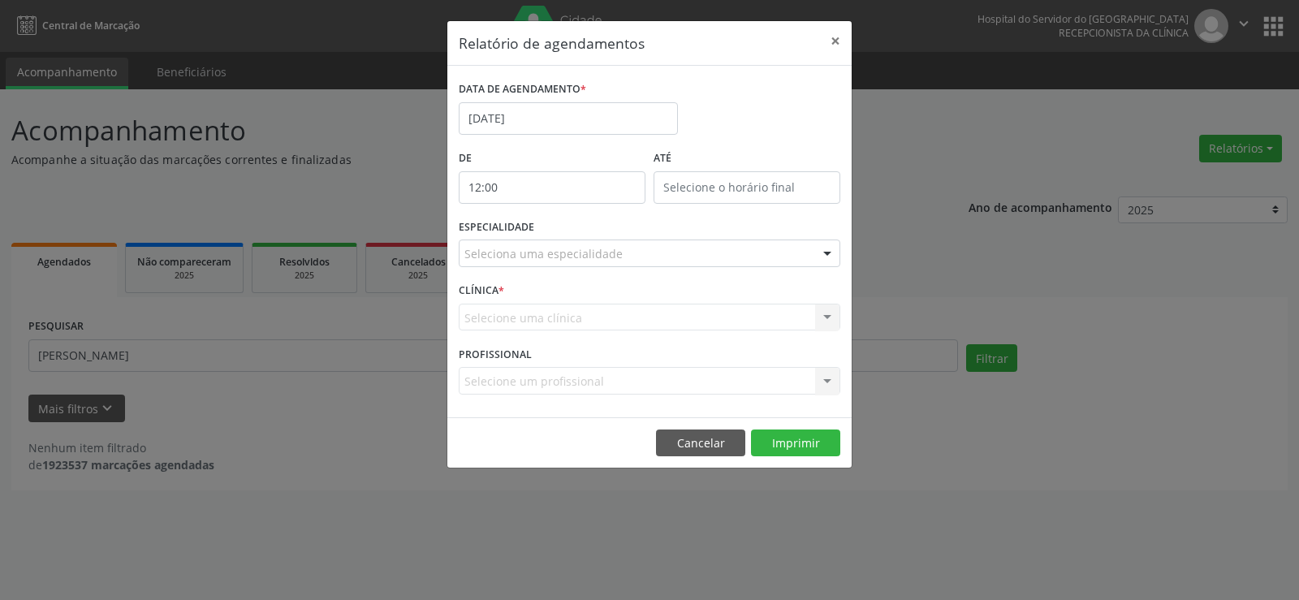
click at [557, 186] on input "12:00" at bounding box center [552, 187] width 187 height 32
click at [579, 209] on span at bounding box center [575, 214] width 11 height 16
type input "13:00"
type input "13"
click at [579, 209] on span at bounding box center [575, 214] width 11 height 16
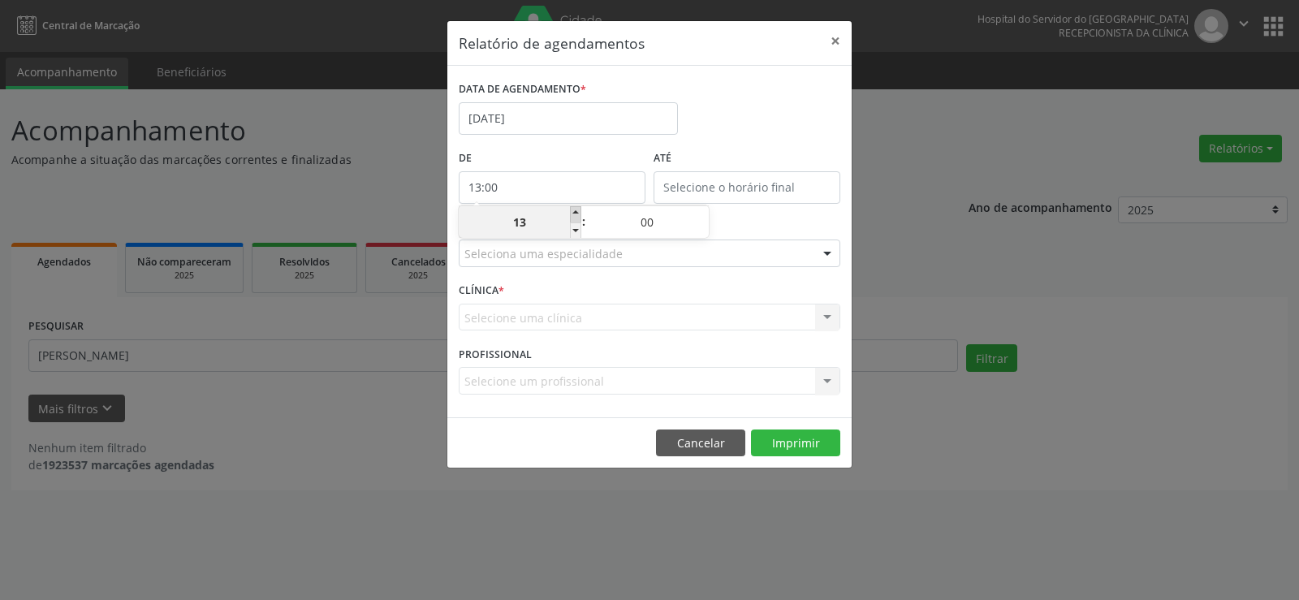
type input "14:00"
type input "14"
click at [579, 209] on span at bounding box center [575, 214] width 11 height 16
type input "15:00"
type input "15"
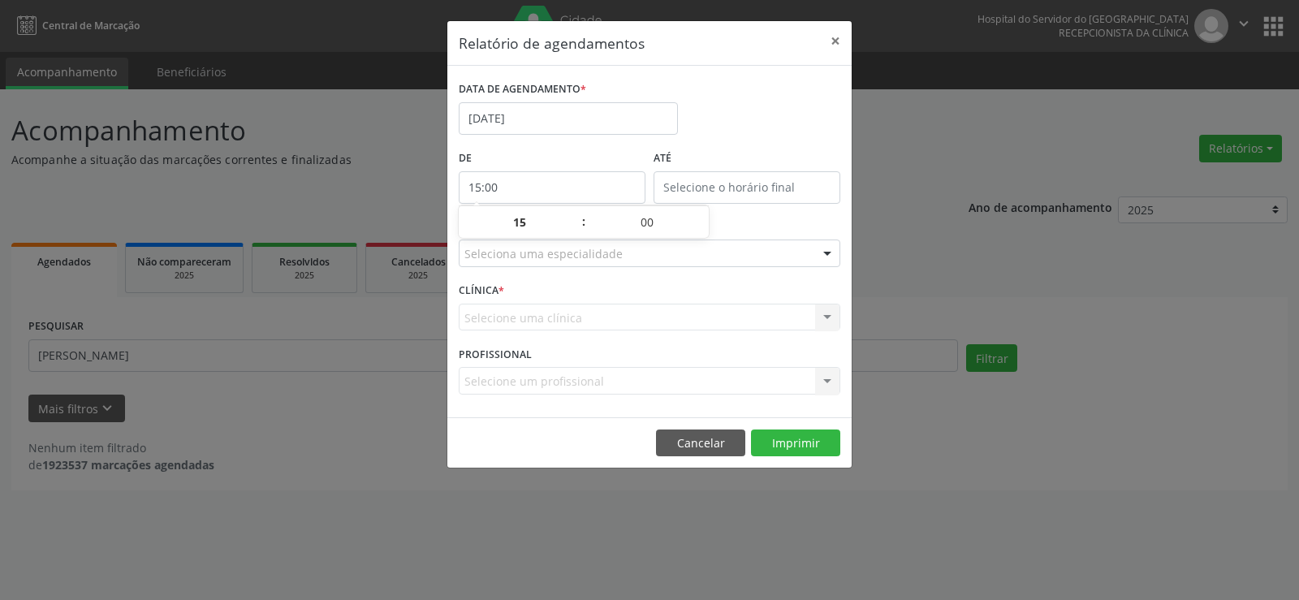
type input "15:00"
type input "15"
click at [684, 184] on input "15:00" at bounding box center [746, 187] width 187 height 32
click at [770, 211] on span at bounding box center [770, 214] width 11 height 16
type input "16:00"
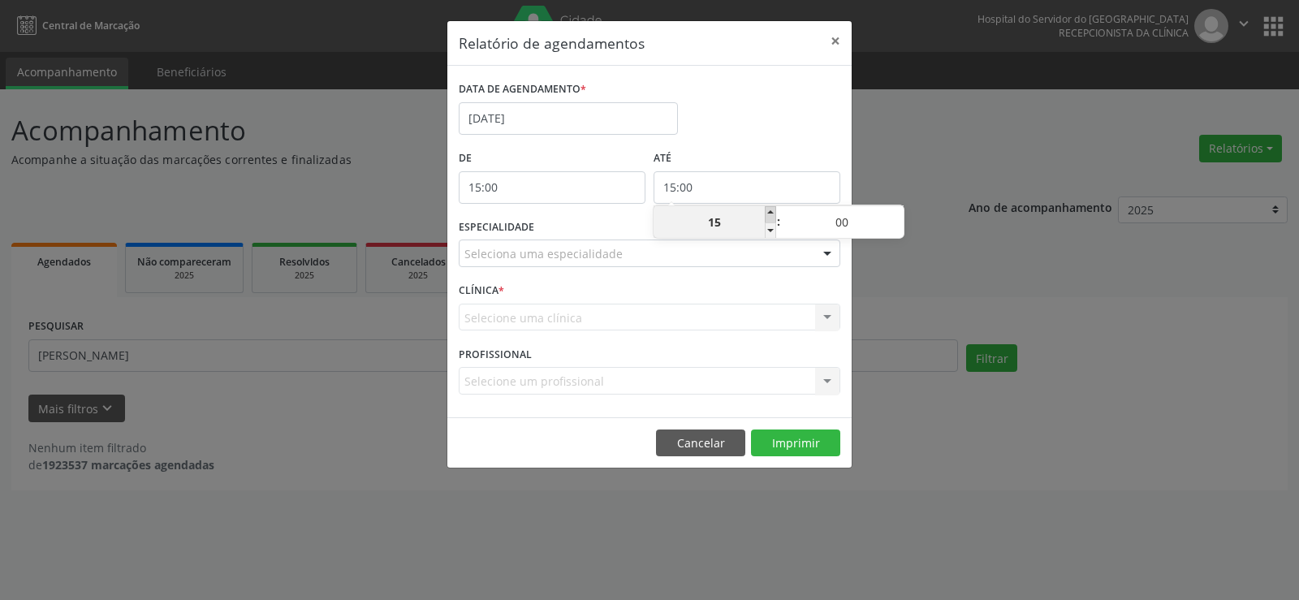
type input "16"
click at [770, 211] on span at bounding box center [770, 214] width 11 height 16
type input "17:00"
type input "17"
click at [770, 211] on span at bounding box center [770, 214] width 11 height 16
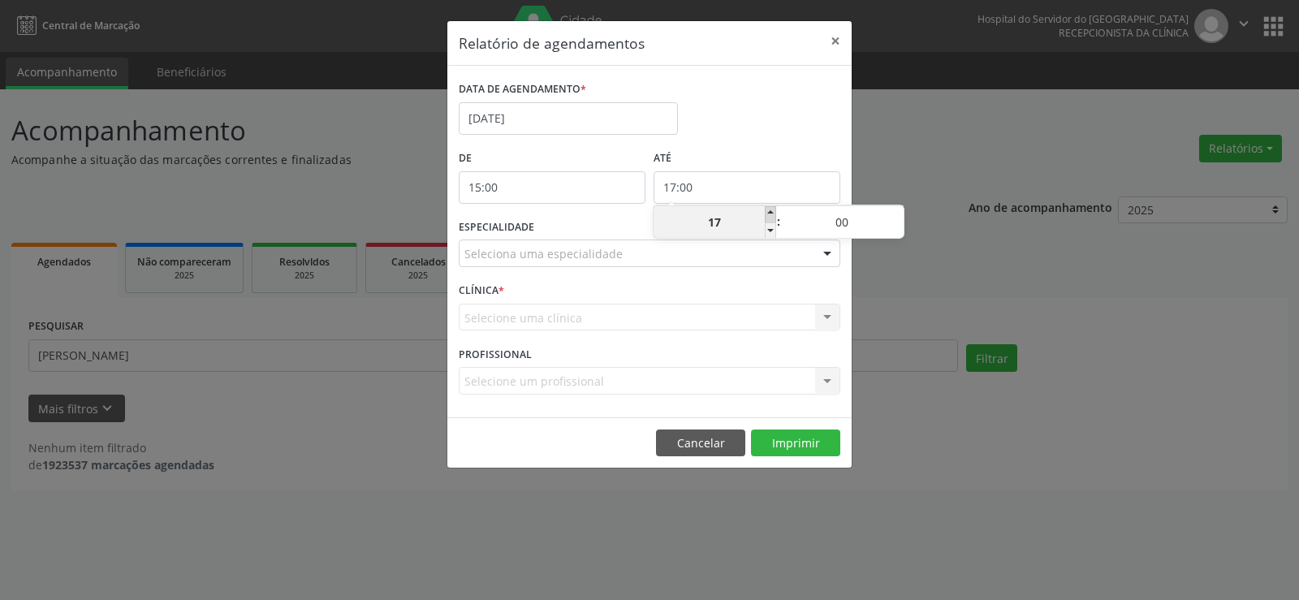
type input "18:00"
type input "18"
click at [770, 211] on span at bounding box center [770, 214] width 11 height 16
type input "19:00"
type input "19"
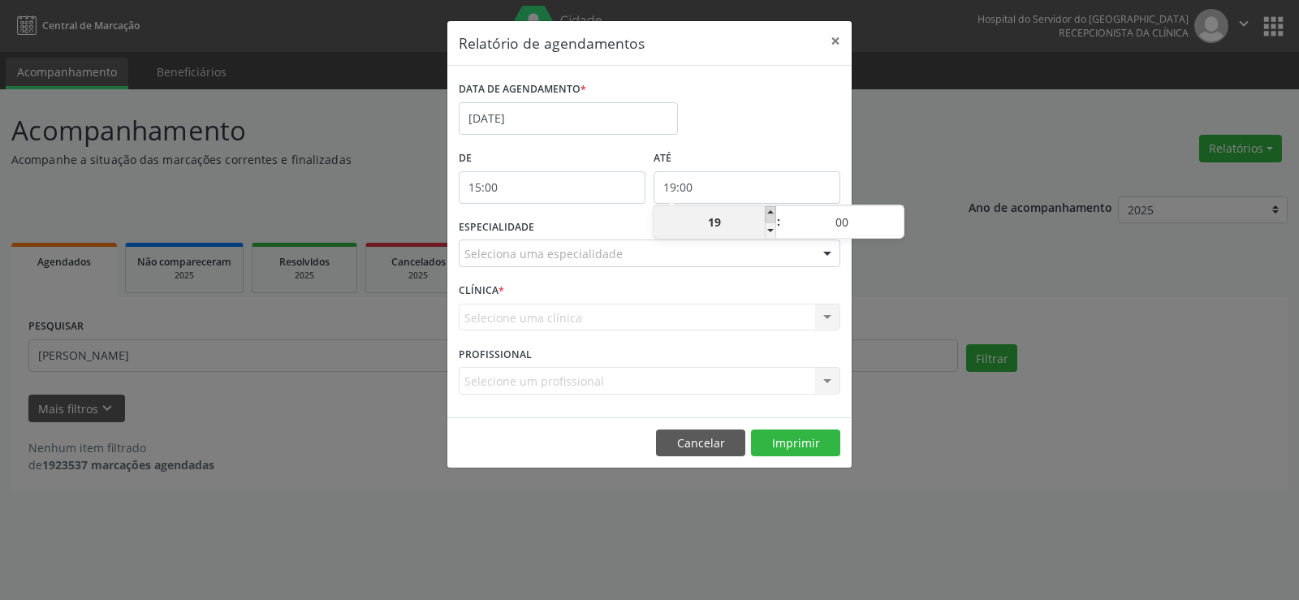
click at [770, 211] on span at bounding box center [770, 214] width 11 height 16
type input "20:00"
type input "20"
click at [768, 249] on div "Seleciona uma especialidade" at bounding box center [650, 253] width 382 height 28
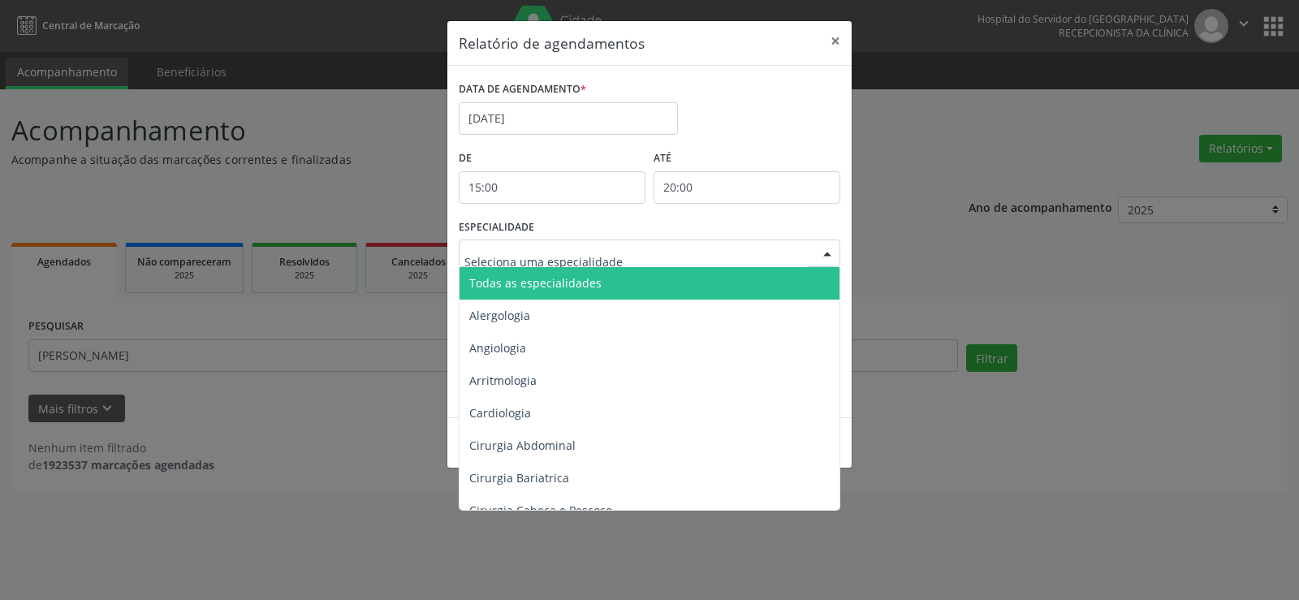
click at [764, 282] on span "Todas as especialidades" at bounding box center [650, 283] width 382 height 32
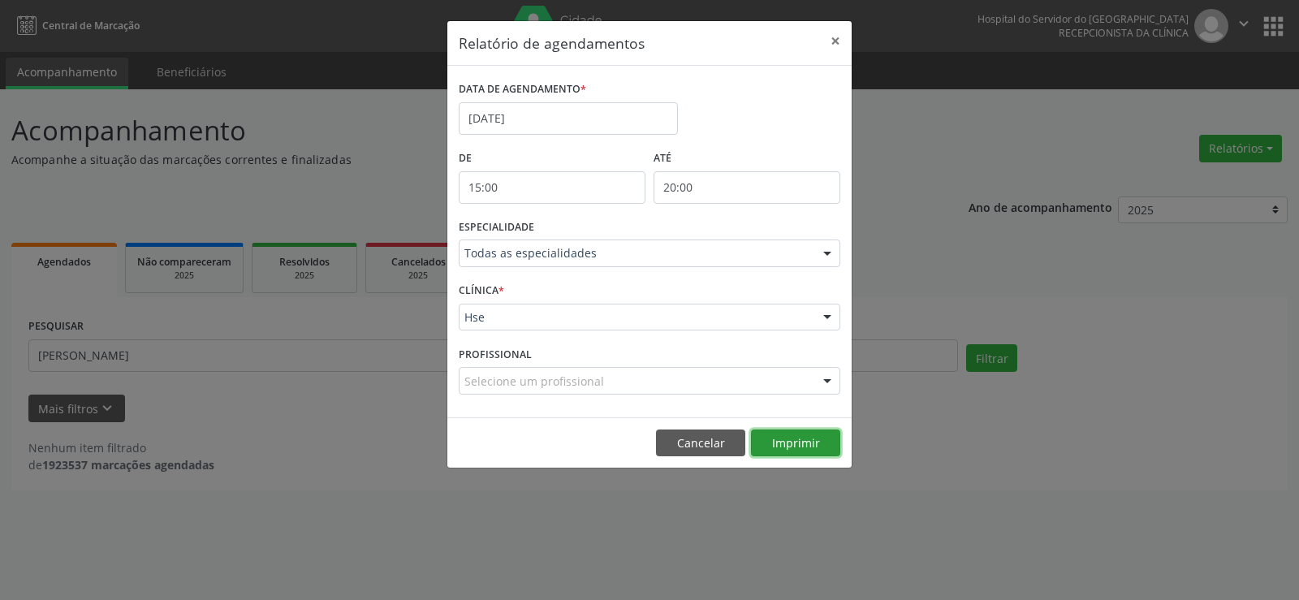
click at [788, 438] on button "Imprimir" at bounding box center [795, 443] width 89 height 28
click at [833, 43] on button "×" at bounding box center [835, 41] width 32 height 40
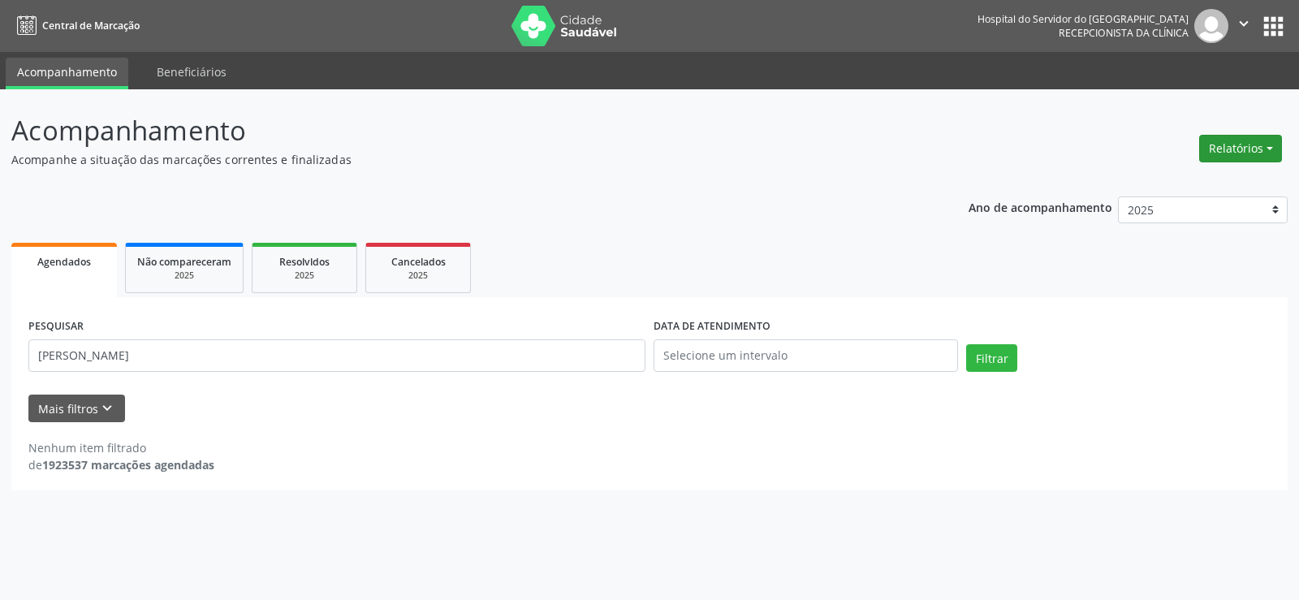
click at [1237, 152] on button "Relatórios" at bounding box center [1240, 149] width 83 height 28
click at [1231, 179] on link "Agendamentos" at bounding box center [1195, 183] width 175 height 23
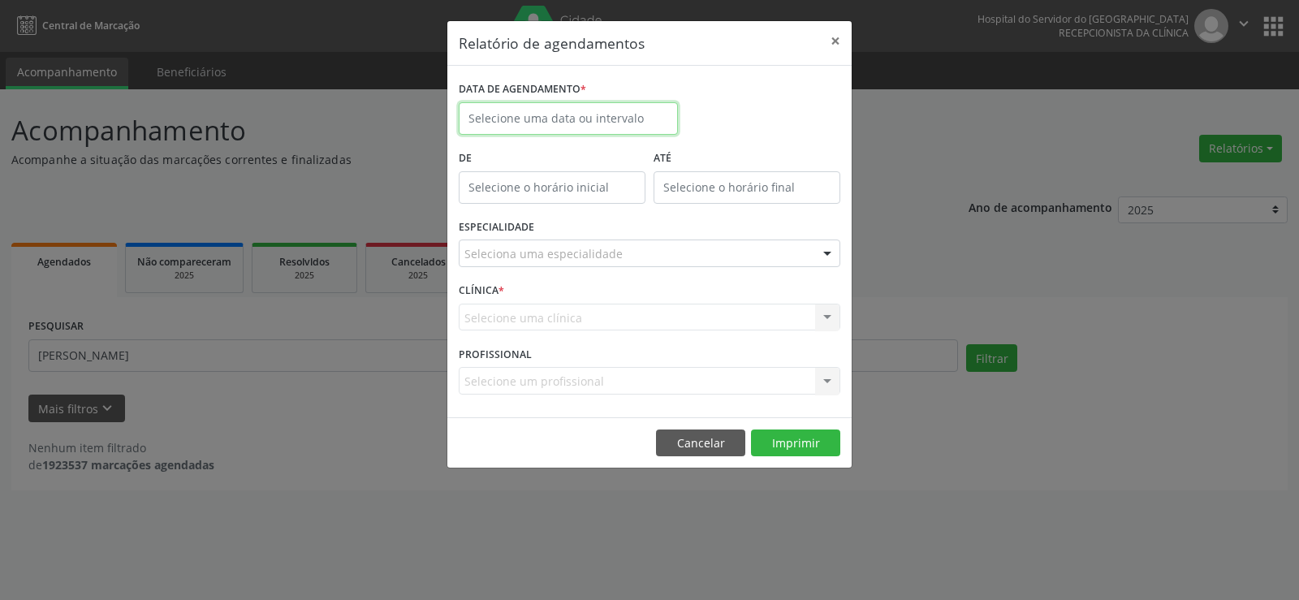
click at [557, 116] on input "text" at bounding box center [568, 118] width 219 height 32
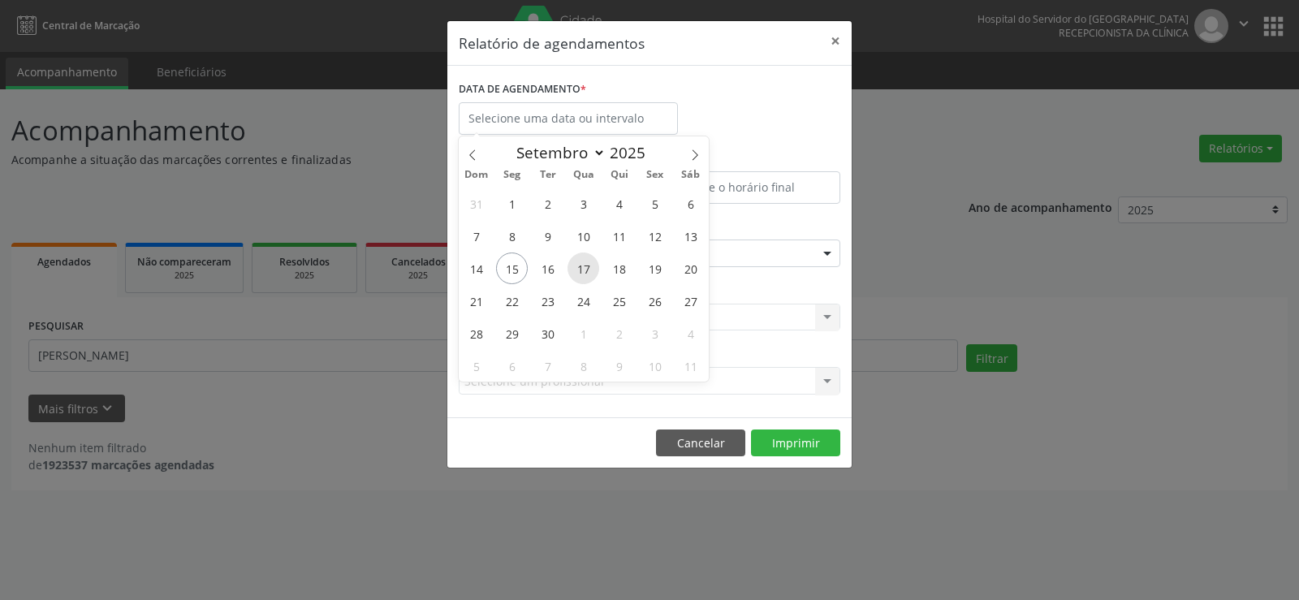
click at [588, 268] on span "17" at bounding box center [583, 268] width 32 height 32
type input "17/09/2025"
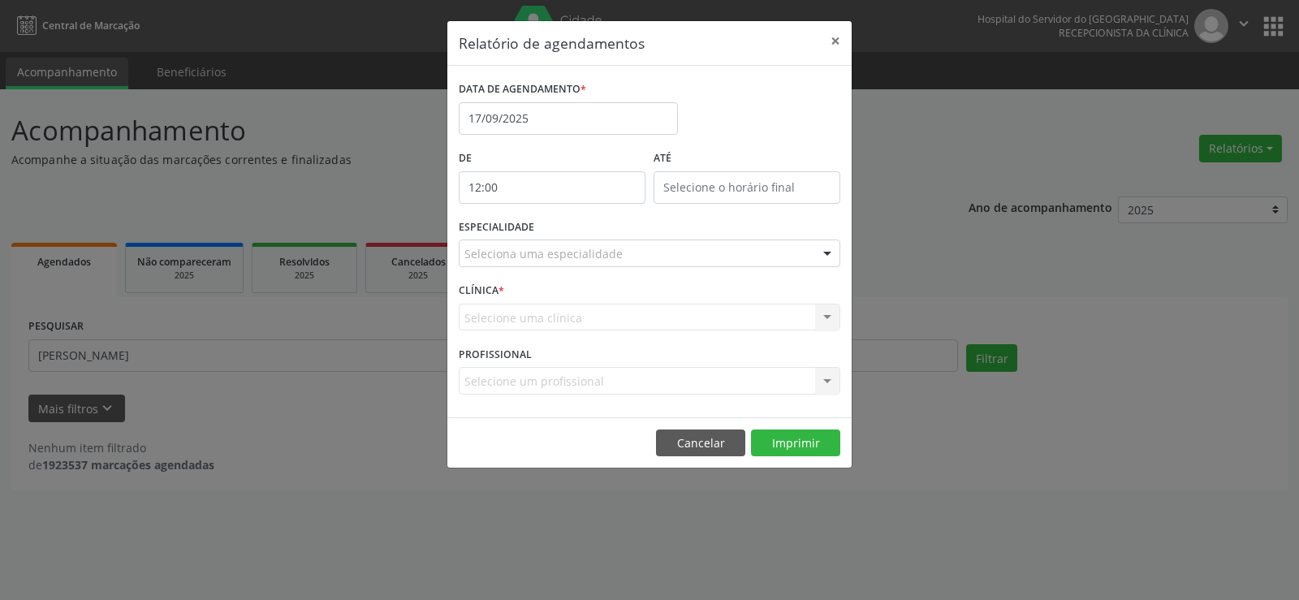
click at [567, 188] on input "12:00" at bounding box center [552, 187] width 187 height 32
click at [578, 211] on span at bounding box center [575, 214] width 11 height 16
type input "13:00"
type input "13"
click at [578, 211] on span at bounding box center [575, 214] width 11 height 16
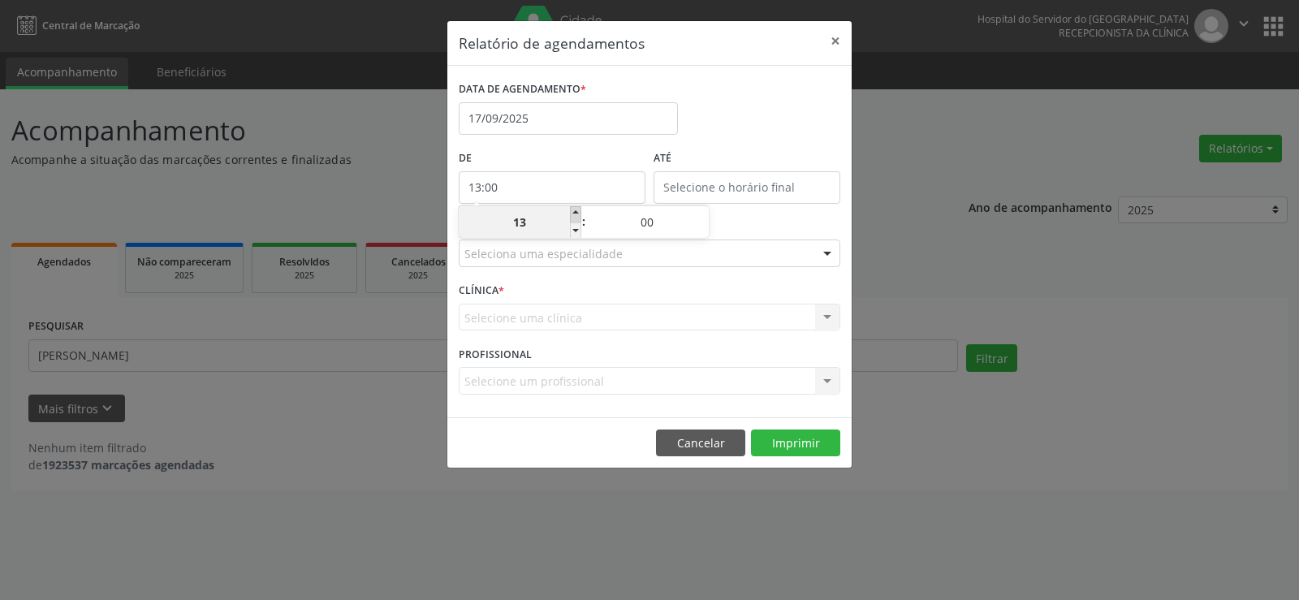
type input "14:00"
type input "14"
click at [578, 211] on span at bounding box center [575, 214] width 11 height 16
type input "15:00"
type input "15"
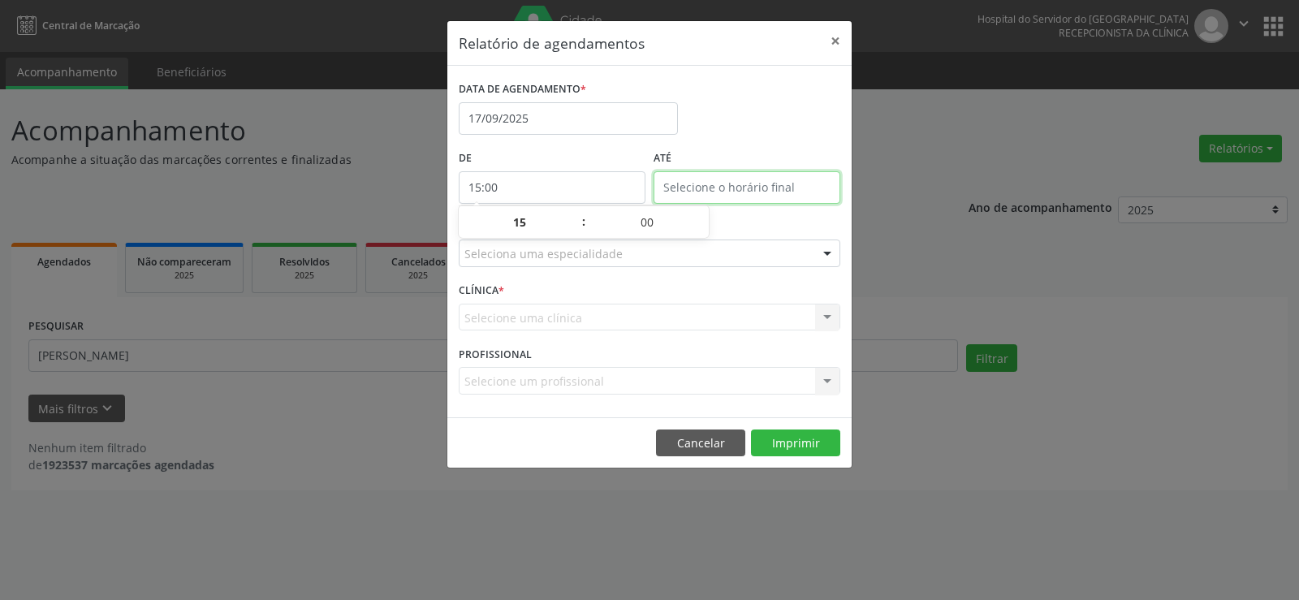
click at [698, 188] on input "text" at bounding box center [746, 187] width 187 height 32
type input "15:00"
type input "15"
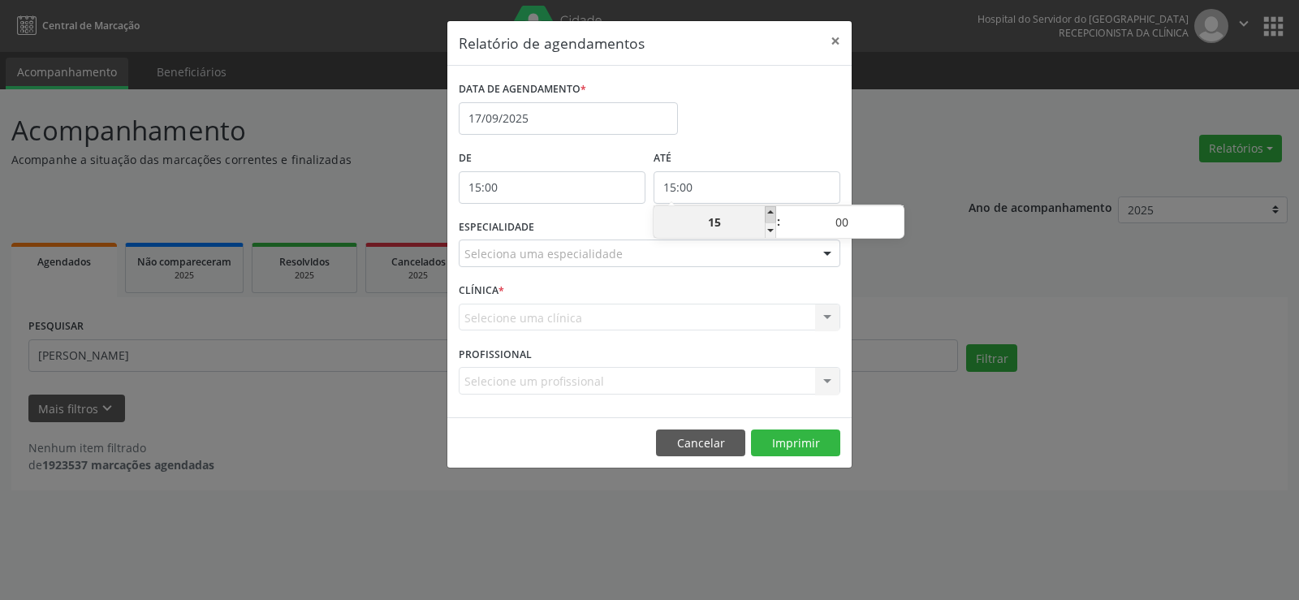
click at [769, 209] on span at bounding box center [770, 214] width 11 height 16
type input "16:00"
type input "16"
click at [769, 209] on span at bounding box center [770, 214] width 11 height 16
type input "17:00"
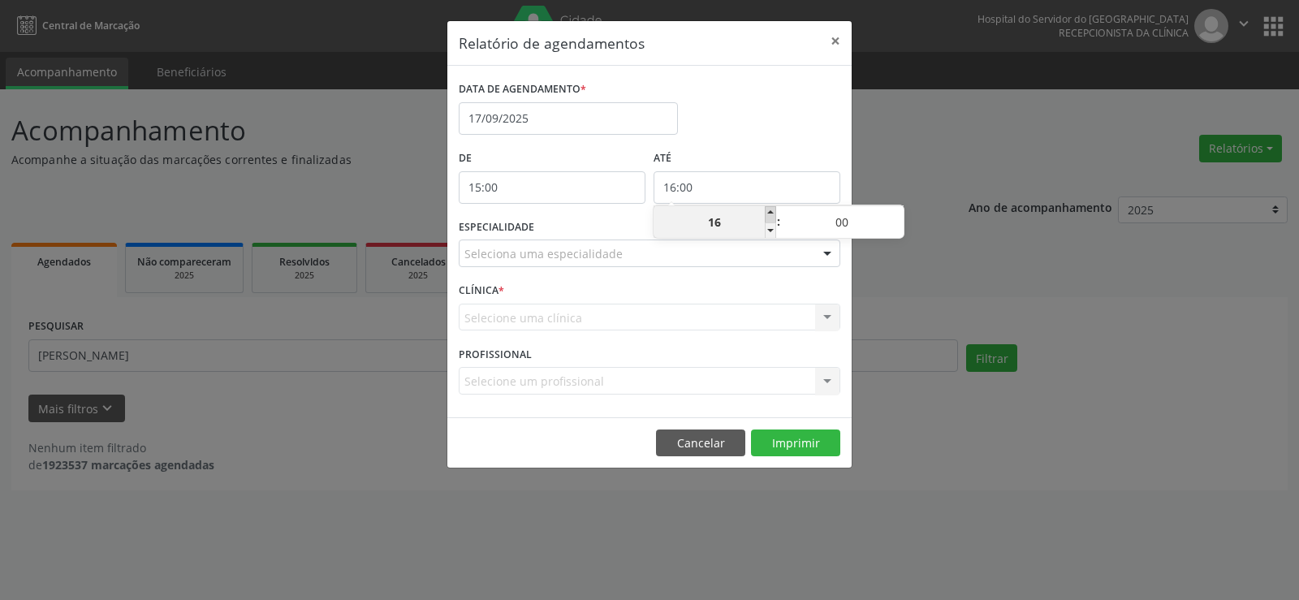
type input "17"
click at [769, 209] on span at bounding box center [770, 214] width 11 height 16
type input "18:00"
type input "18"
click at [769, 209] on span at bounding box center [770, 214] width 11 height 16
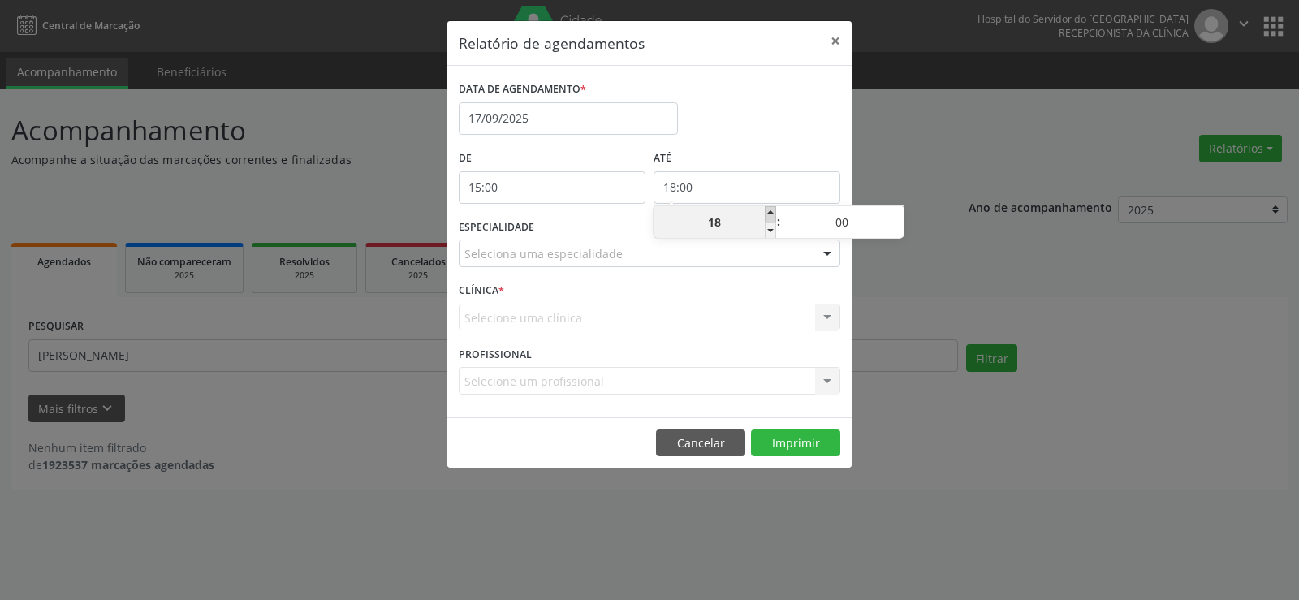
type input "19:00"
type input "19"
click at [770, 248] on div "Seleciona uma especialidade" at bounding box center [650, 253] width 382 height 28
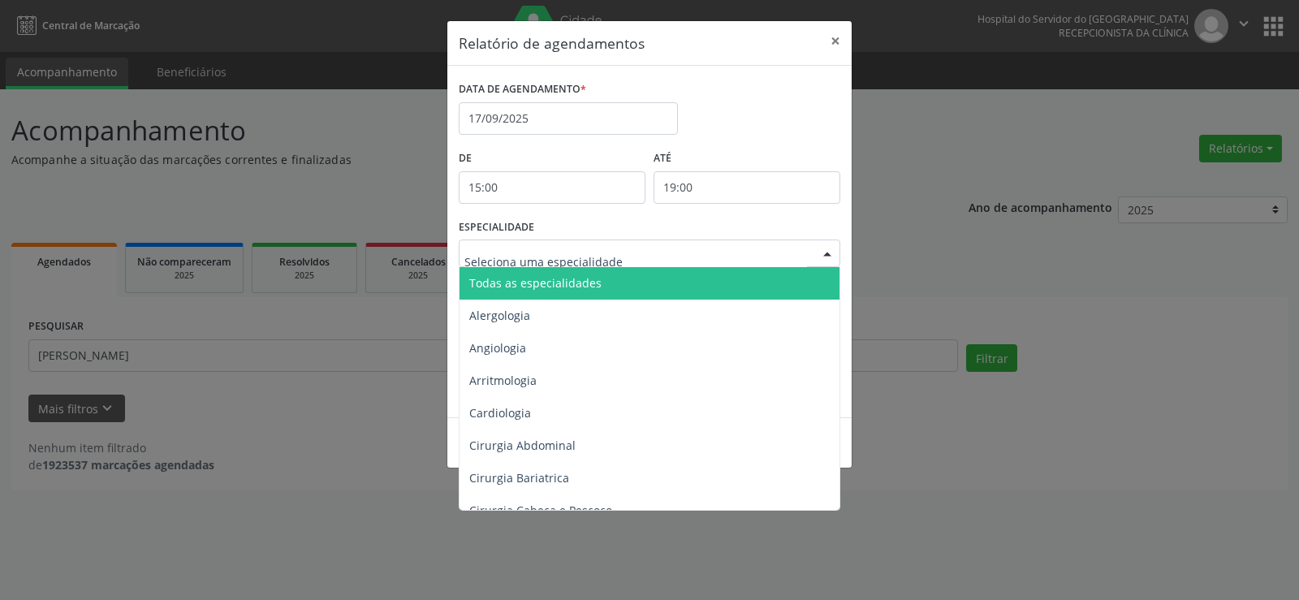
click at [769, 276] on span "Todas as especialidades" at bounding box center [650, 283] width 382 height 32
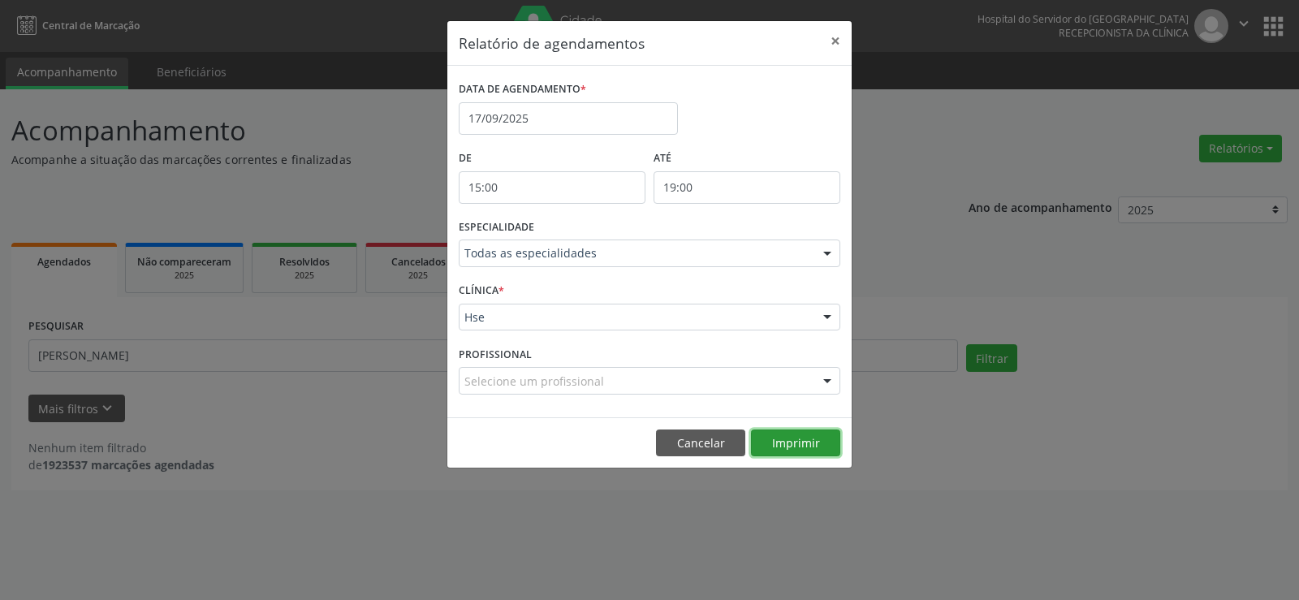
click at [797, 452] on button "Imprimir" at bounding box center [795, 443] width 89 height 28
click at [837, 37] on button "×" at bounding box center [835, 41] width 32 height 40
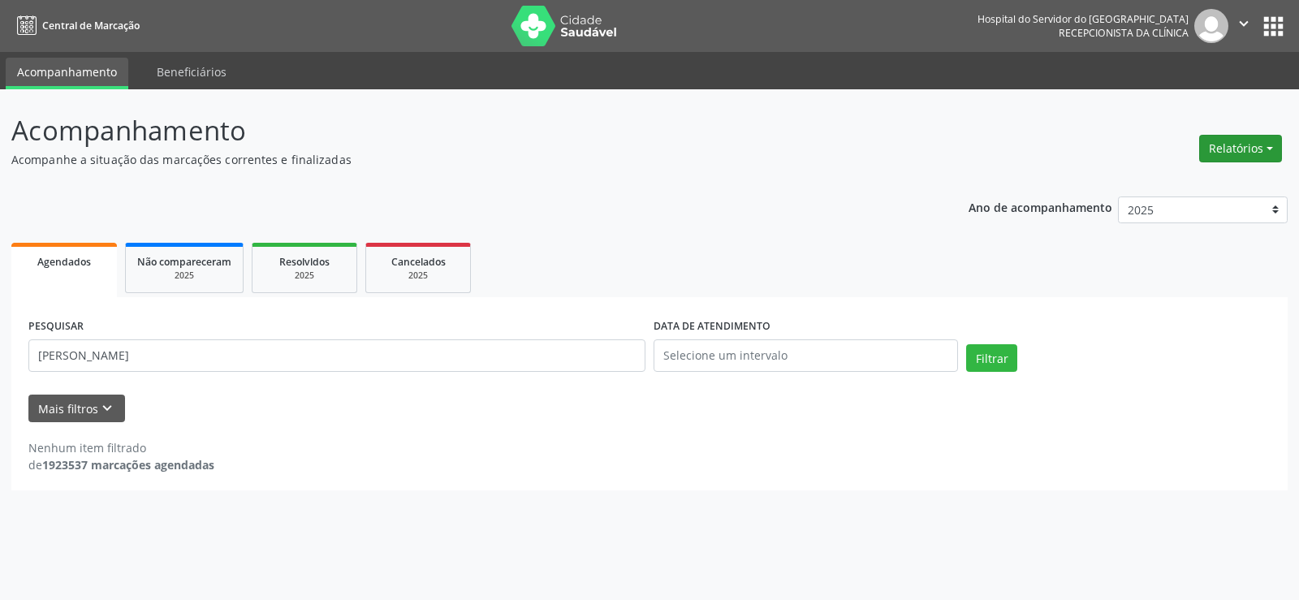
click at [1251, 152] on button "Relatórios" at bounding box center [1240, 149] width 83 height 28
click at [1242, 178] on link "Agendamentos" at bounding box center [1195, 183] width 175 height 23
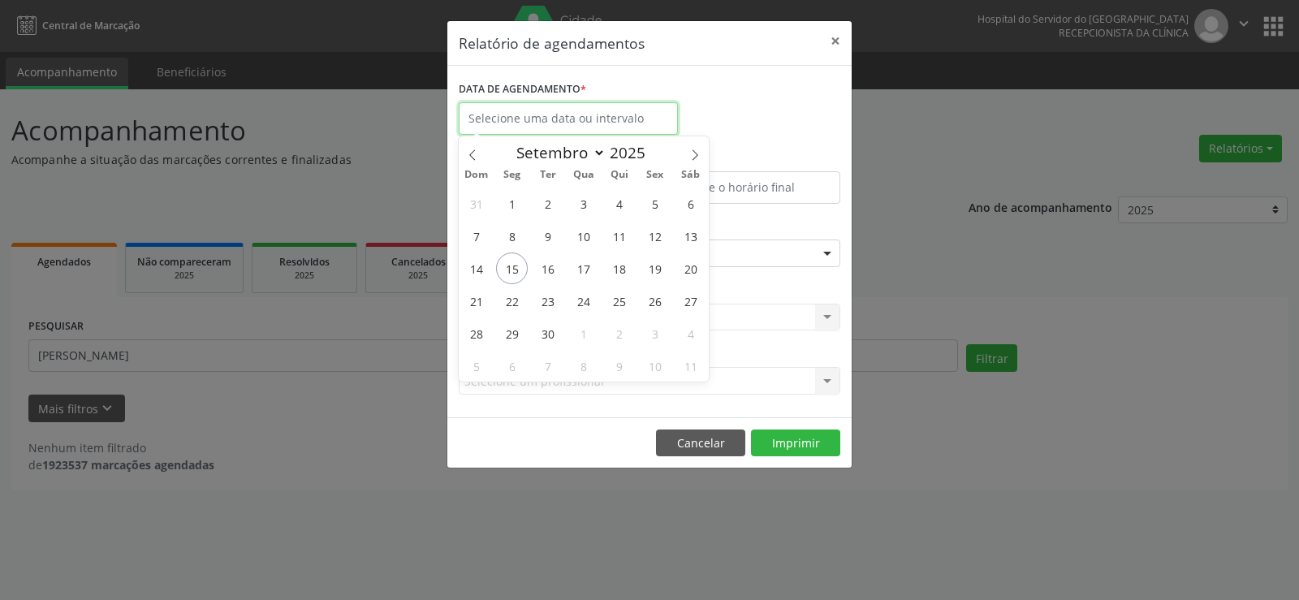
click at [501, 110] on input "text" at bounding box center [568, 118] width 219 height 32
click at [592, 274] on span "17" at bounding box center [583, 268] width 32 height 32
type input "17/09/2025"
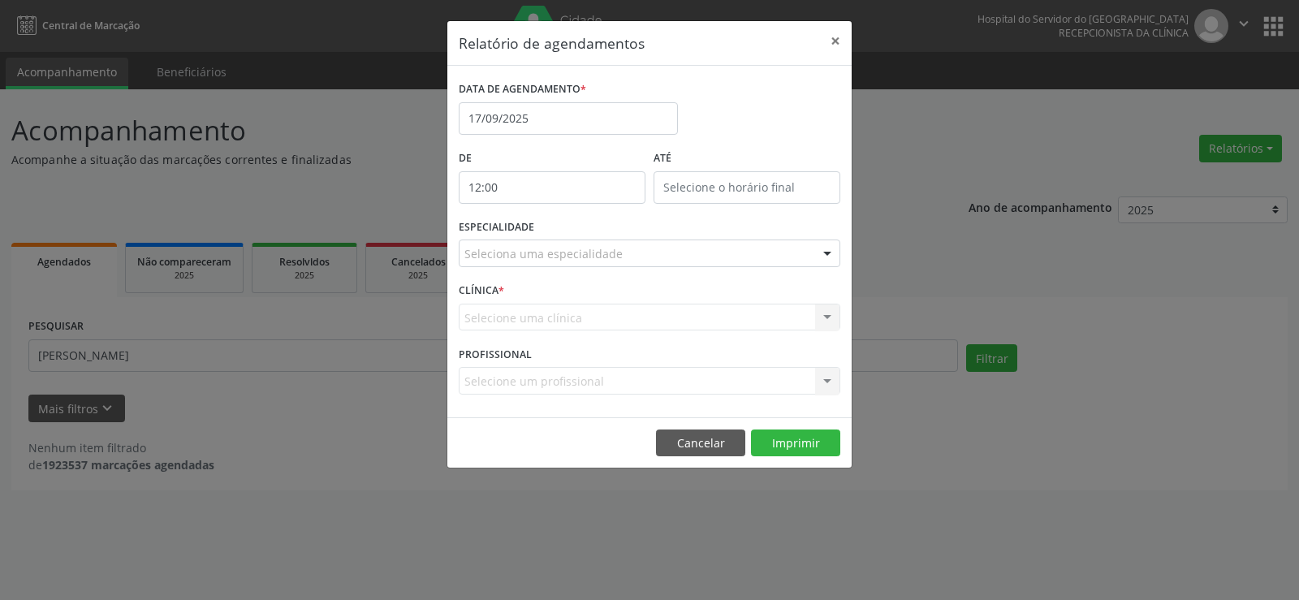
click at [550, 182] on input "12:00" at bounding box center [552, 187] width 187 height 32
click at [574, 234] on span at bounding box center [575, 230] width 11 height 16
type input "11:00"
type input "11"
click at [574, 234] on span at bounding box center [575, 230] width 11 height 16
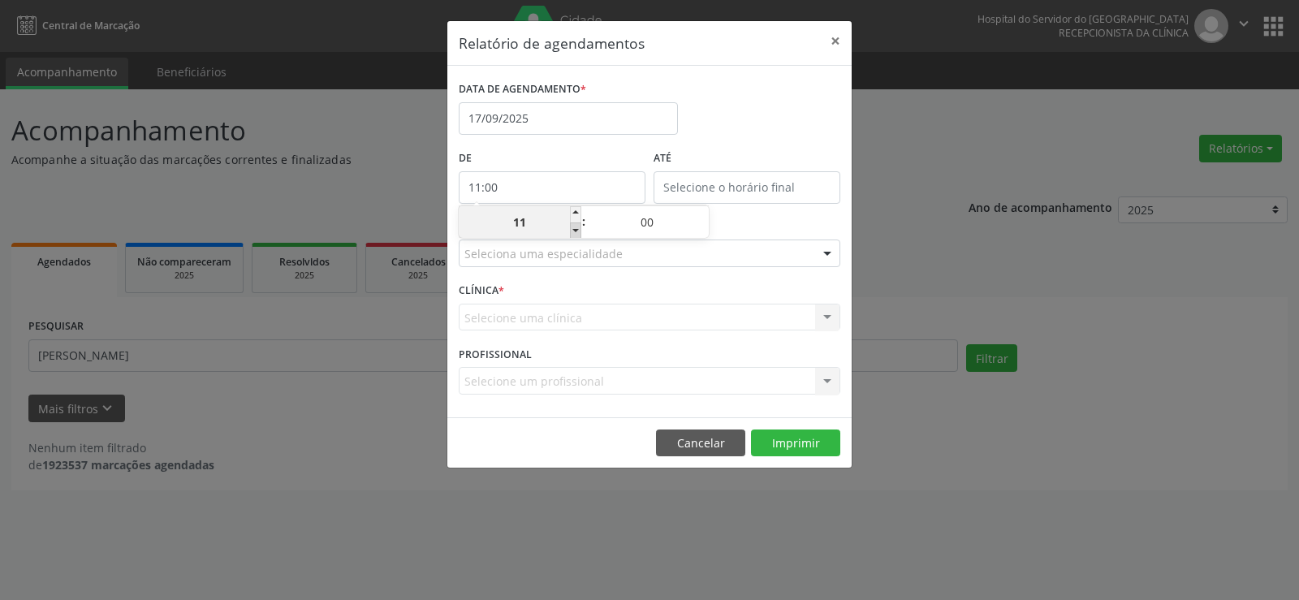
type input "10:00"
type input "10"
click at [574, 234] on span at bounding box center [575, 230] width 11 height 16
type input "09:00"
type input "09"
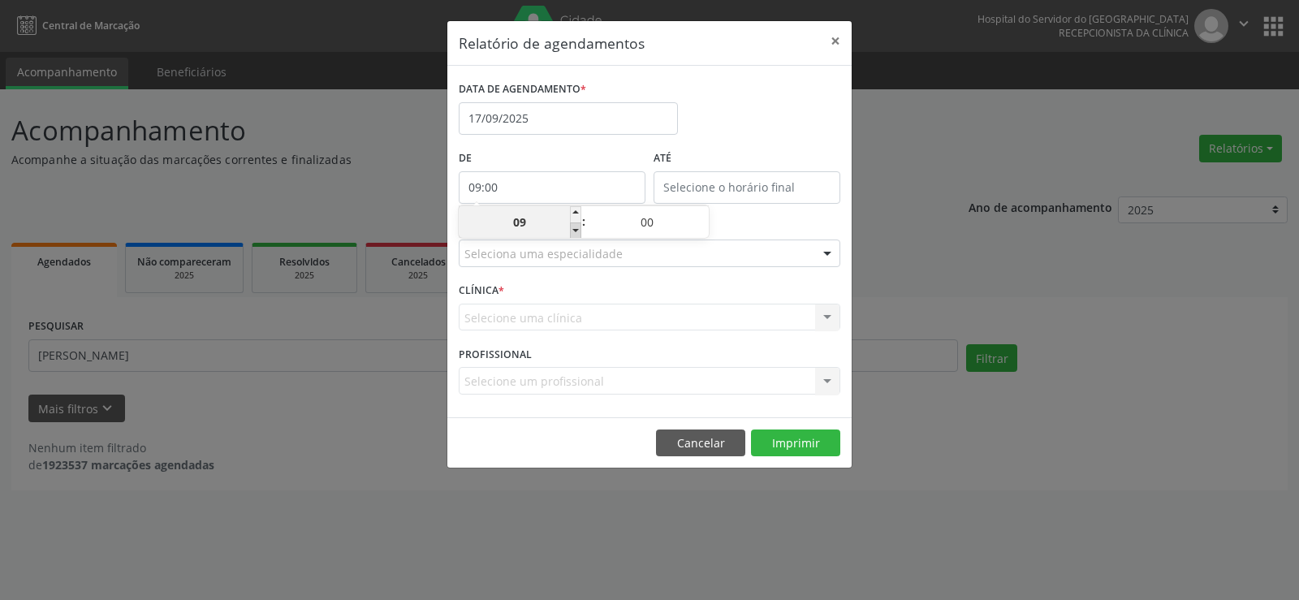
click at [574, 234] on span at bounding box center [575, 230] width 11 height 16
type input "08:00"
type input "08"
click at [574, 234] on span at bounding box center [575, 230] width 11 height 16
type input "07:00"
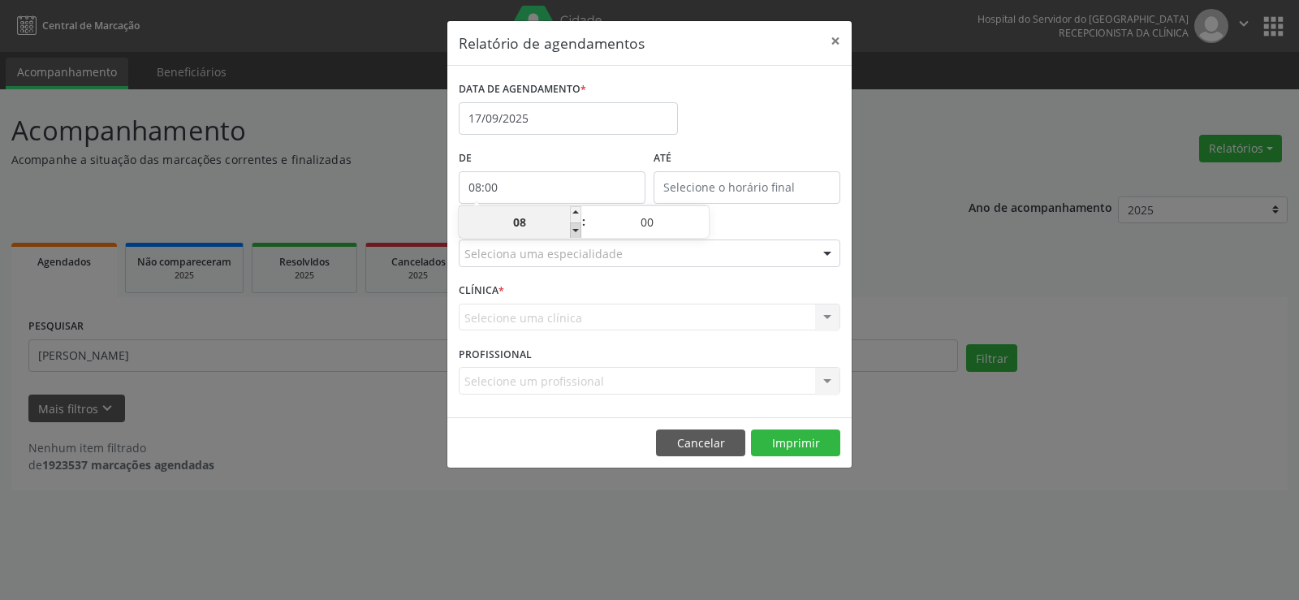
type input "07"
click at [574, 234] on span at bounding box center [575, 230] width 11 height 16
type input "06:00"
type input "06"
click at [574, 234] on span at bounding box center [575, 230] width 11 height 16
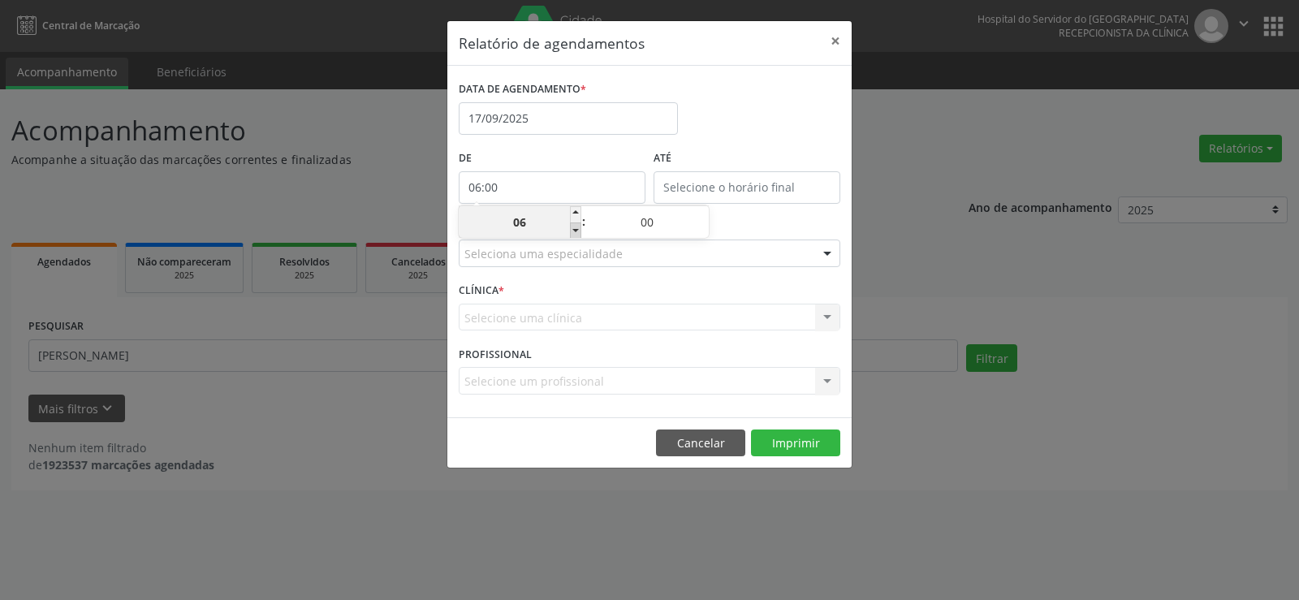
type input "05:00"
type input "05"
click at [734, 196] on input "12:00" at bounding box center [746, 187] width 187 height 32
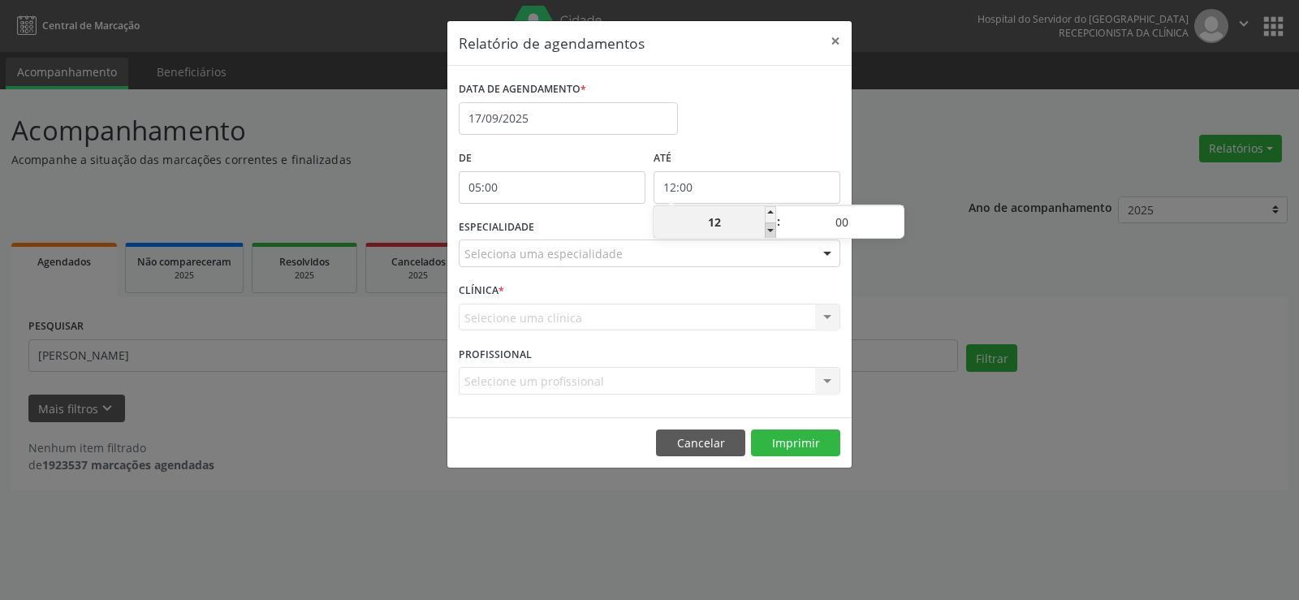
click at [770, 231] on span at bounding box center [770, 230] width 11 height 16
type input "11:00"
type input "11"
click at [770, 231] on span at bounding box center [770, 230] width 11 height 16
type input "10:00"
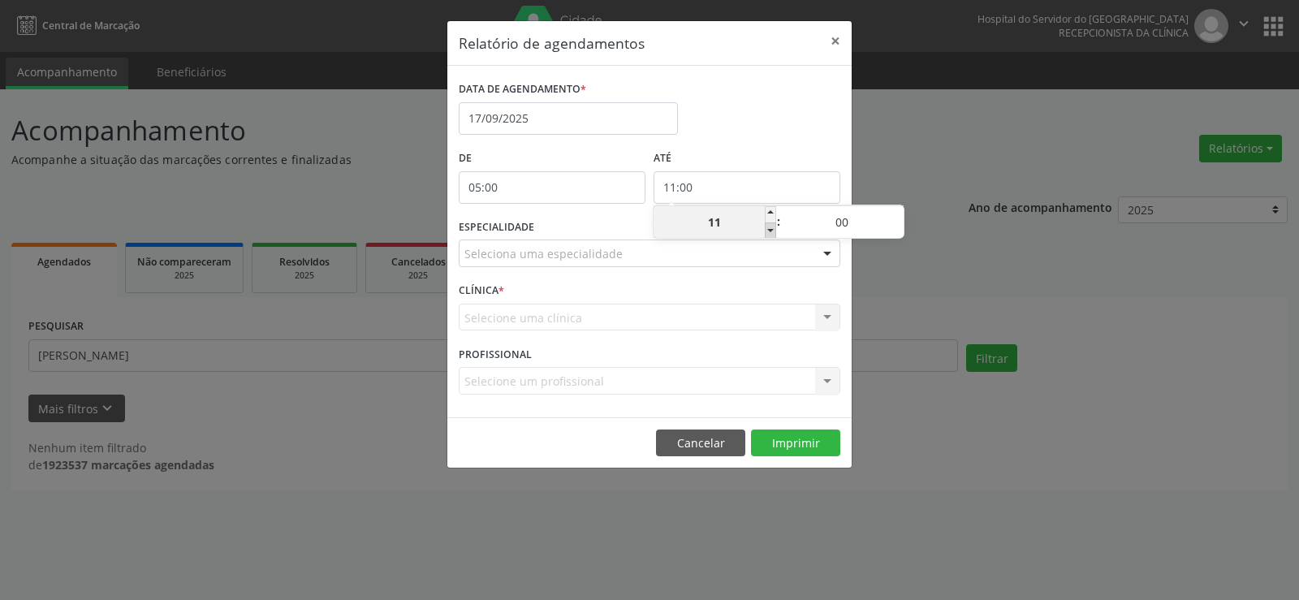
type input "10"
click at [898, 211] on span at bounding box center [897, 214] width 11 height 16
type input "10:05"
type input "05"
click at [898, 211] on span at bounding box center [897, 214] width 11 height 16
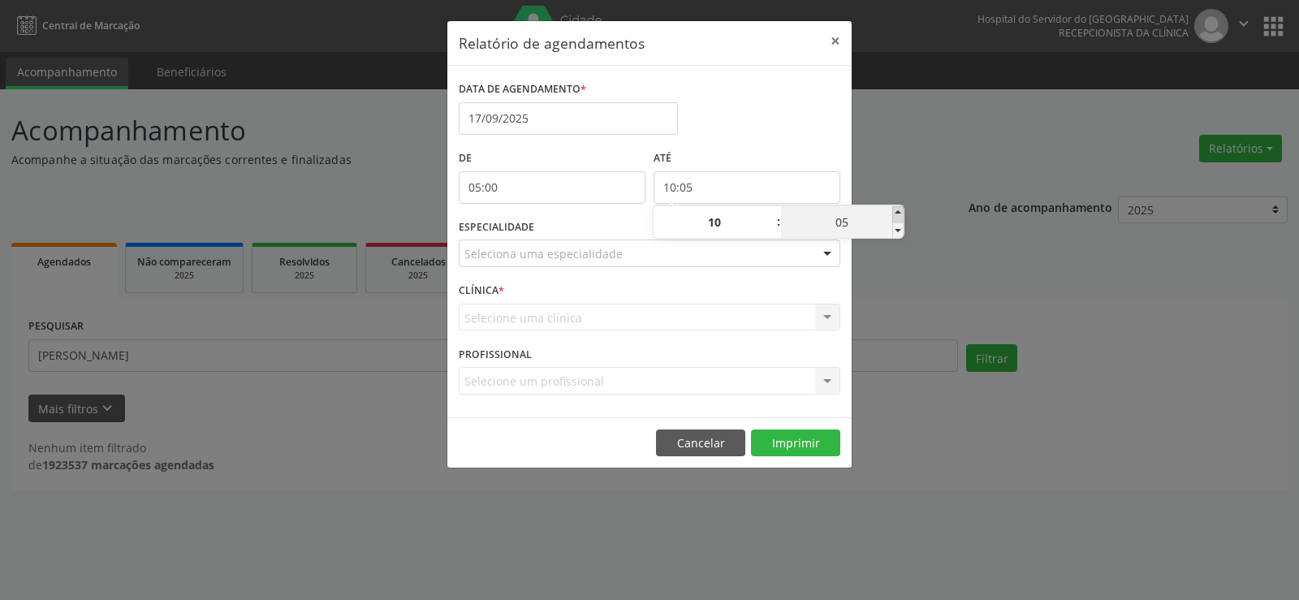
type input "10:10"
type input "10"
click at [898, 211] on span at bounding box center [897, 214] width 11 height 16
type input "10:15"
type input "15"
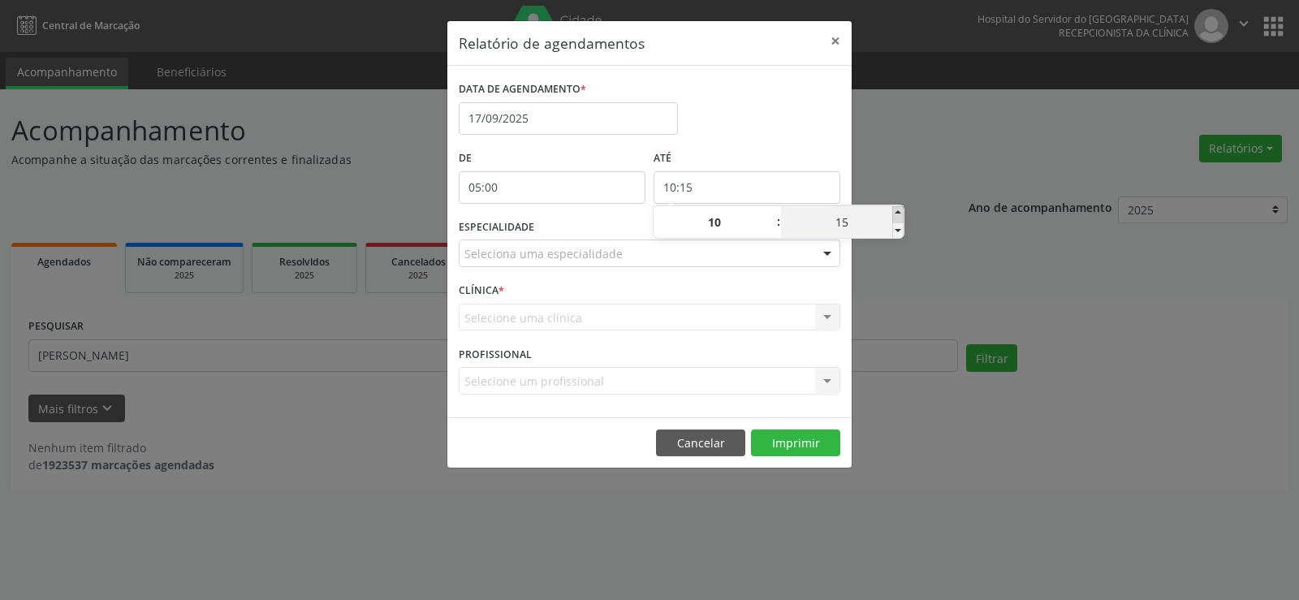
click at [898, 211] on span at bounding box center [897, 214] width 11 height 16
type input "10:20"
type input "20"
click at [898, 211] on span at bounding box center [897, 214] width 11 height 16
type input "10:25"
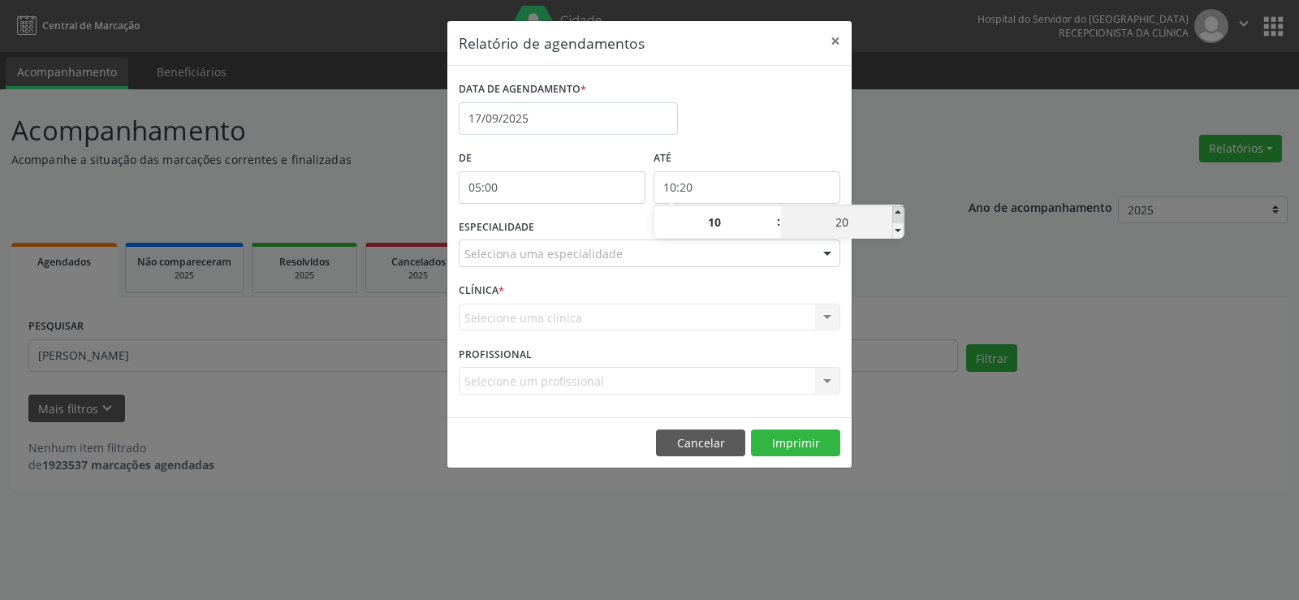
type input "25"
click at [898, 211] on span at bounding box center [897, 214] width 11 height 16
type input "10:30"
type input "30"
click at [898, 211] on span at bounding box center [897, 214] width 11 height 16
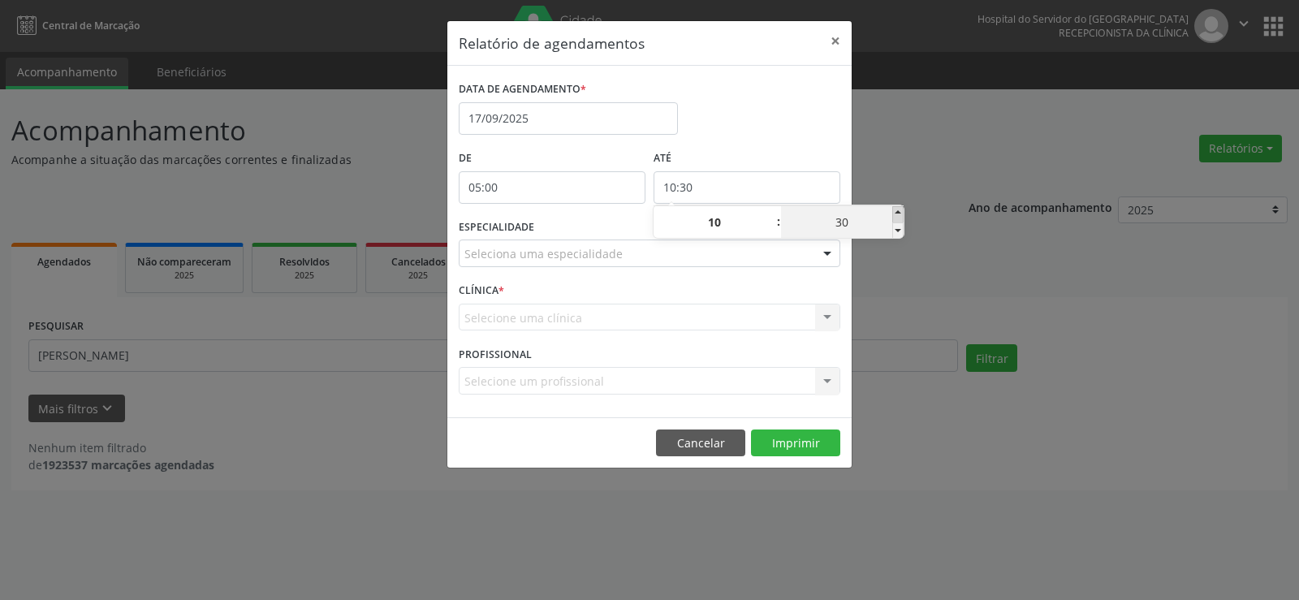
type input "10:35"
type input "35"
click at [898, 211] on span at bounding box center [897, 214] width 11 height 16
type input "10:40"
type input "40"
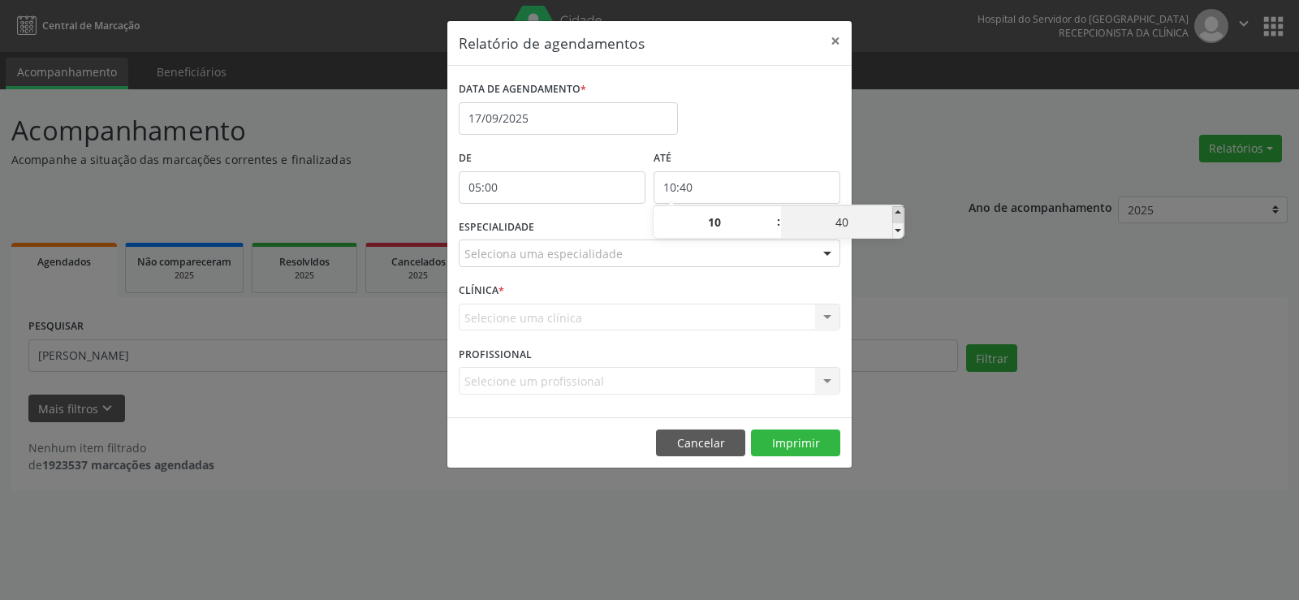
click at [898, 211] on span at bounding box center [897, 214] width 11 height 16
type input "10:45"
type input "45"
click at [898, 211] on span at bounding box center [897, 214] width 11 height 16
type input "10:50"
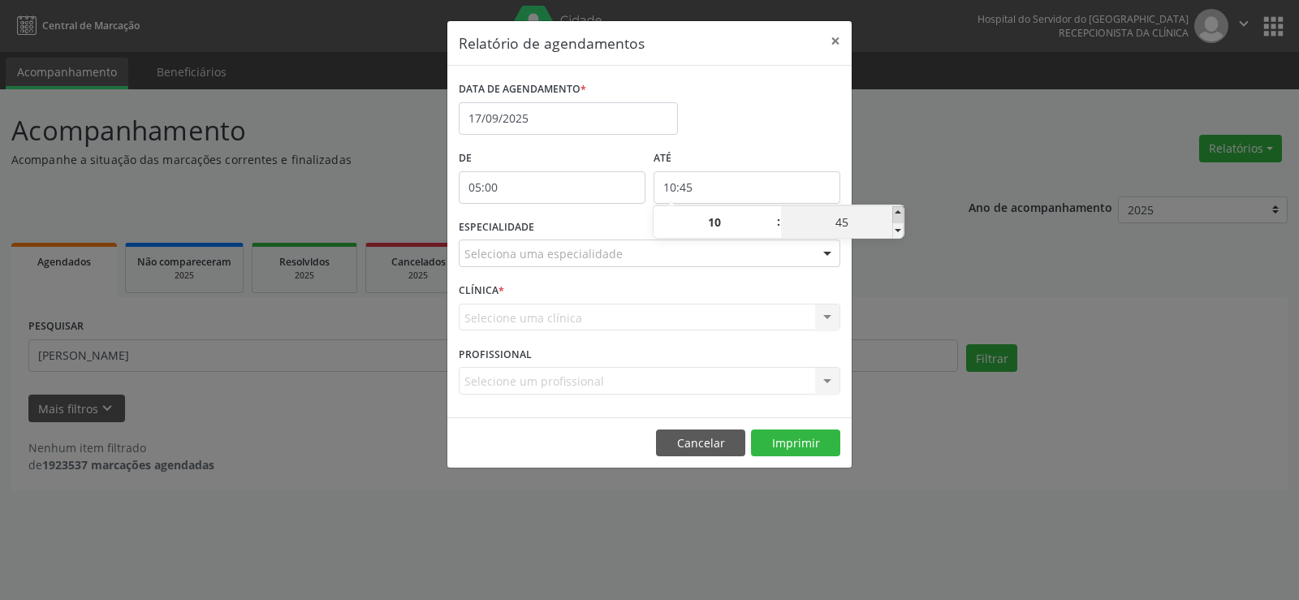
type input "50"
click at [898, 211] on span at bounding box center [897, 214] width 11 height 16
type input "10:55"
type input "55"
click at [903, 175] on div "Relatório de agendamentos × DATA DE AGENDAMENTO * [DATE] De 05:00 ATÉ 10:55 ESP…" at bounding box center [649, 300] width 1299 height 600
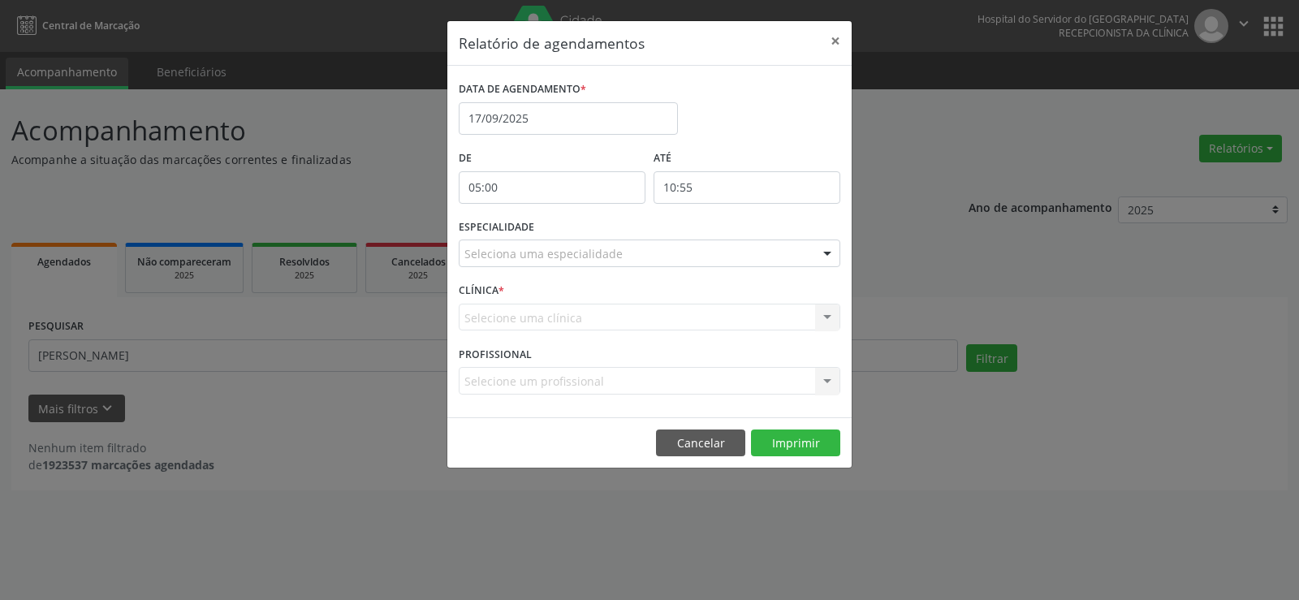
click at [826, 254] on div at bounding box center [827, 254] width 24 height 28
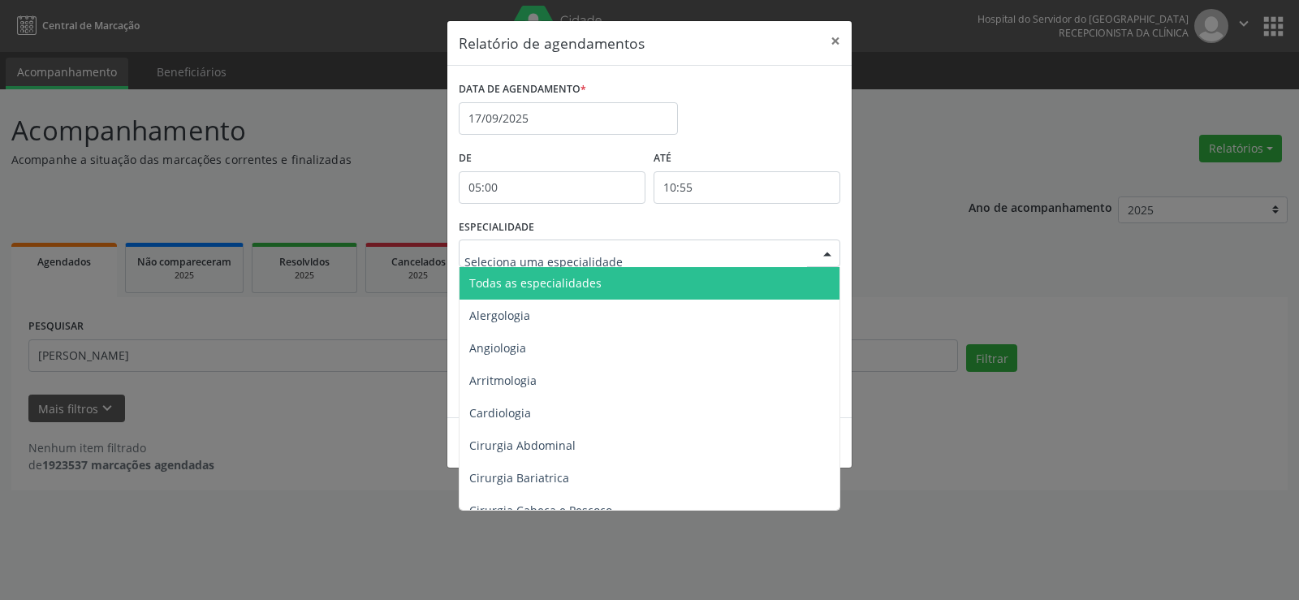
click at [799, 291] on span "Todas as especialidades" at bounding box center [650, 283] width 382 height 32
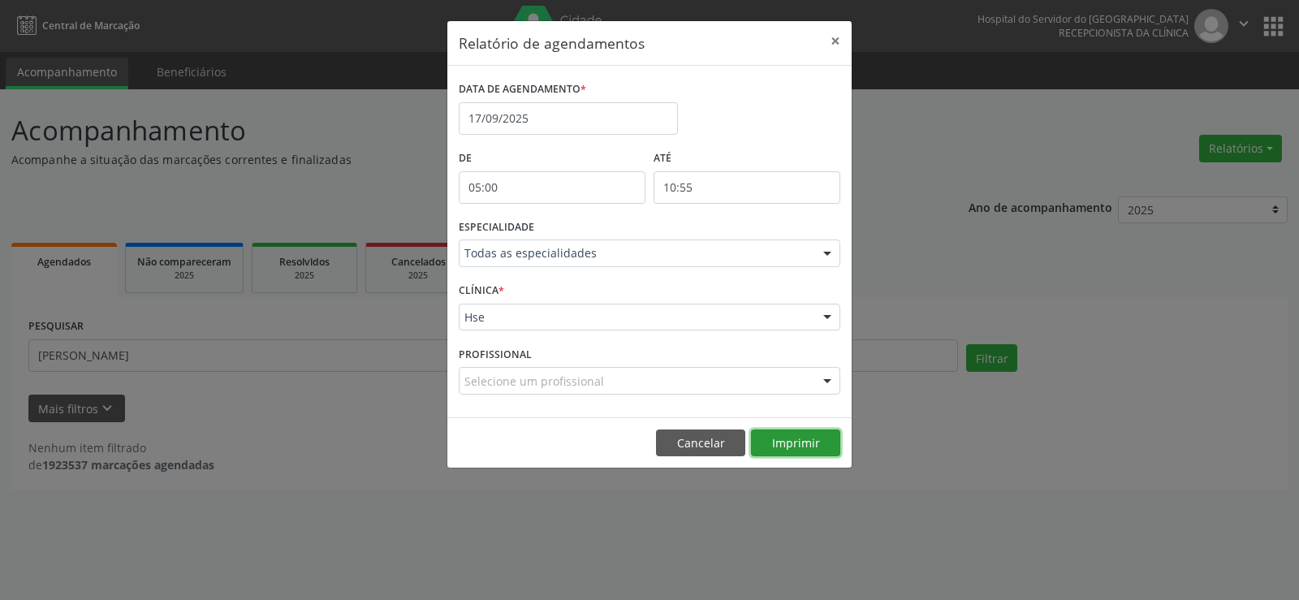
click at [800, 442] on button "Imprimir" at bounding box center [795, 443] width 89 height 28
click at [842, 34] on button "×" at bounding box center [835, 41] width 32 height 40
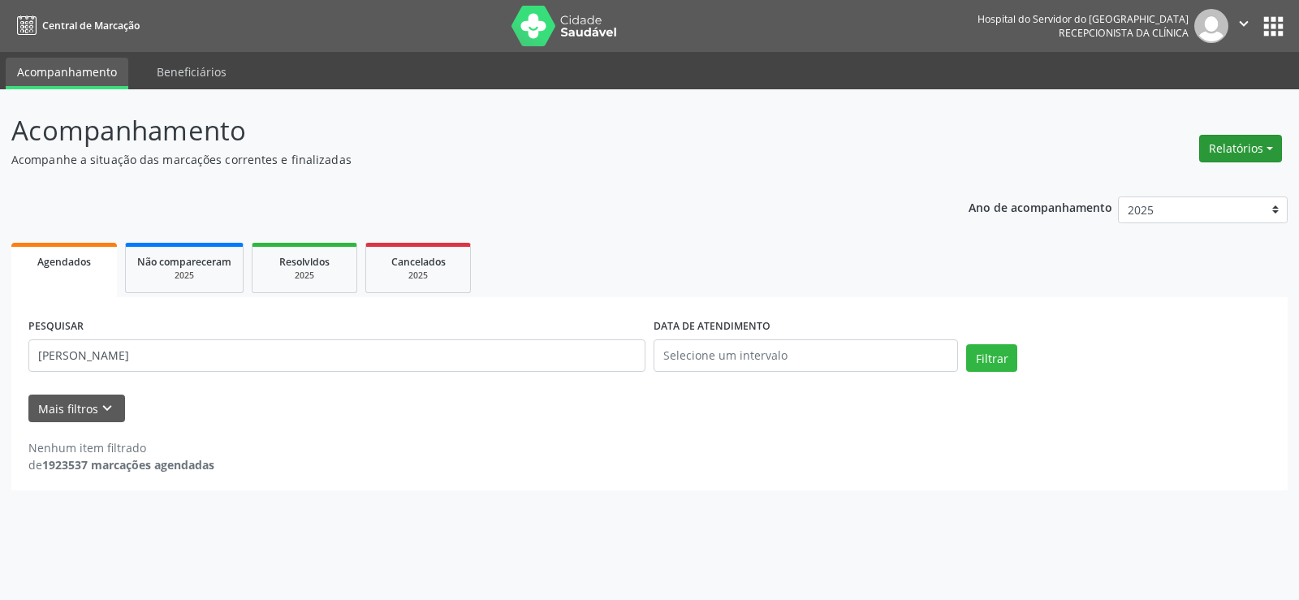
click at [1241, 156] on button "Relatórios" at bounding box center [1240, 149] width 83 height 28
click at [1226, 177] on link "Agendamentos" at bounding box center [1195, 183] width 175 height 23
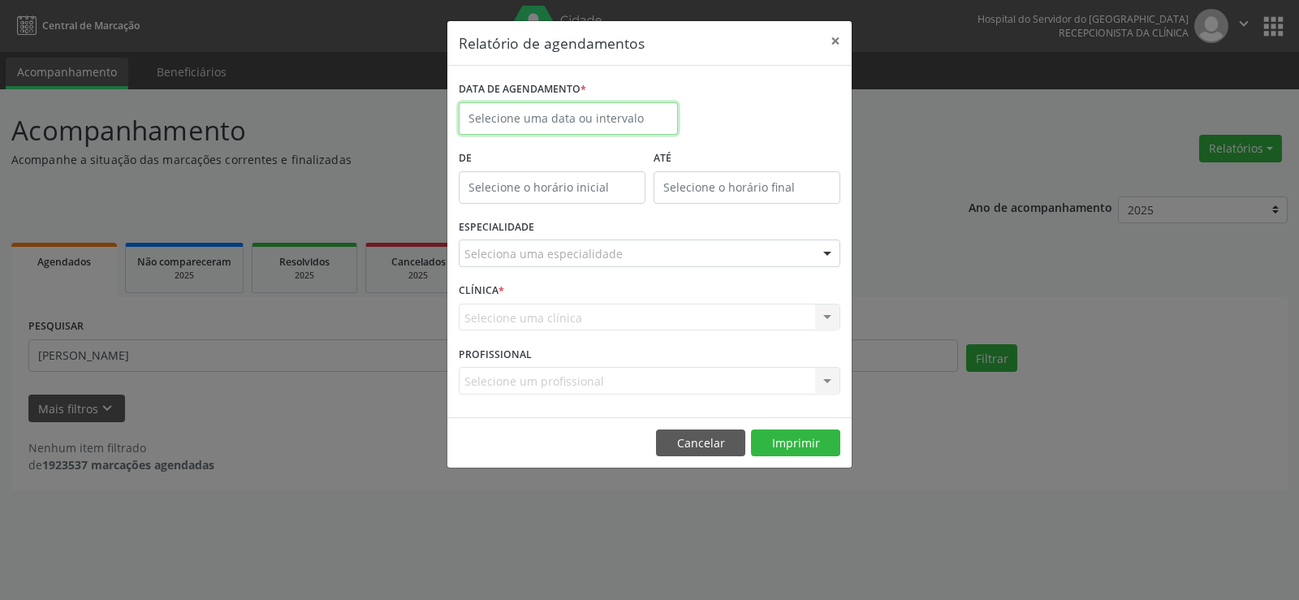
click at [511, 114] on input "text" at bounding box center [568, 118] width 219 height 32
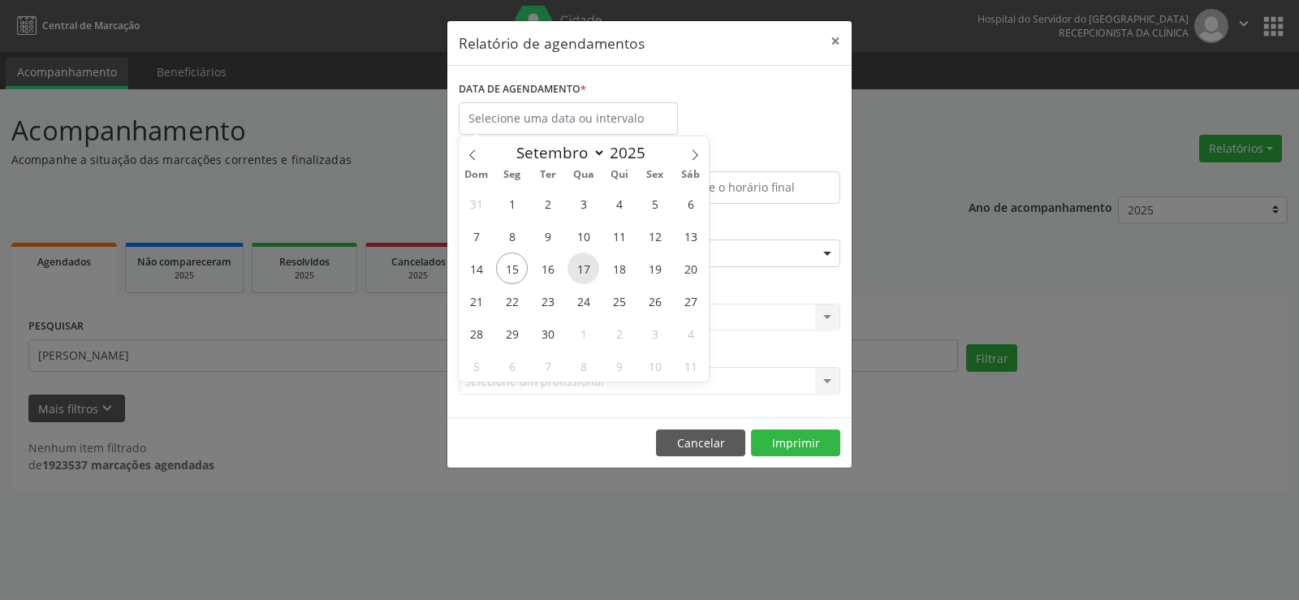
click at [587, 274] on span "17" at bounding box center [583, 268] width 32 height 32
type input "17/09/2025"
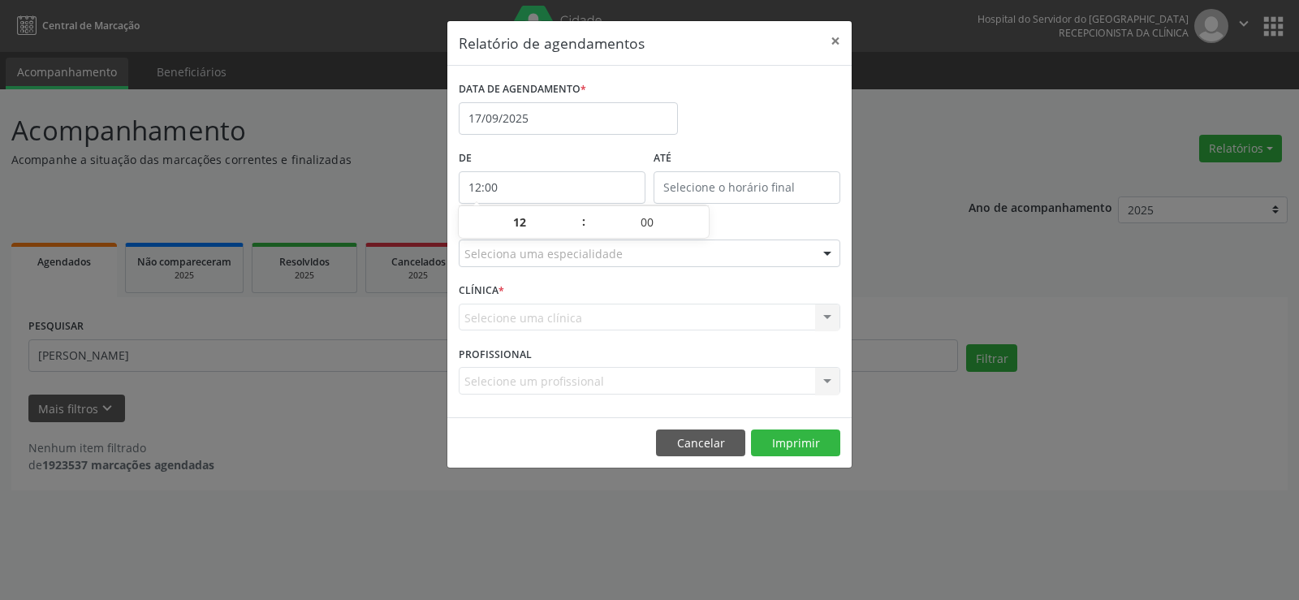
click at [542, 183] on input "12:00" at bounding box center [552, 187] width 187 height 32
click at [576, 229] on span at bounding box center [575, 230] width 11 height 16
type input "11:00"
type input "11"
click at [710, 189] on input "12:00" at bounding box center [746, 187] width 187 height 32
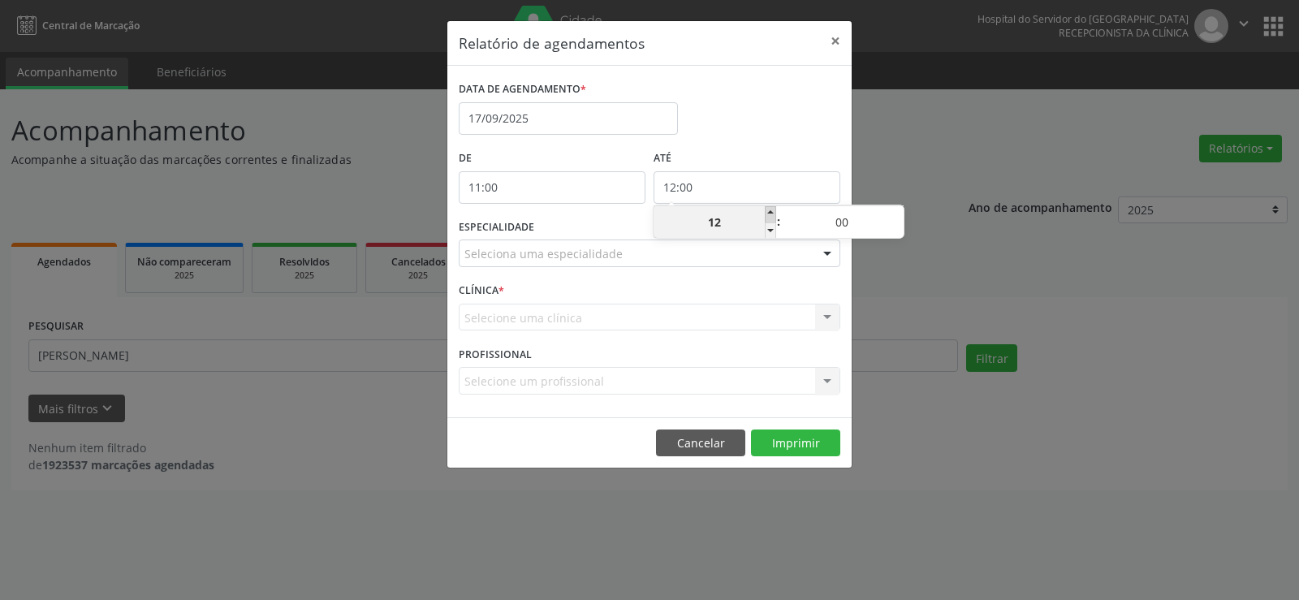
click at [767, 209] on span at bounding box center [770, 214] width 11 height 16
type input "13:00"
type input "13"
click at [767, 209] on span at bounding box center [770, 214] width 11 height 16
click at [895, 212] on span at bounding box center [897, 214] width 11 height 16
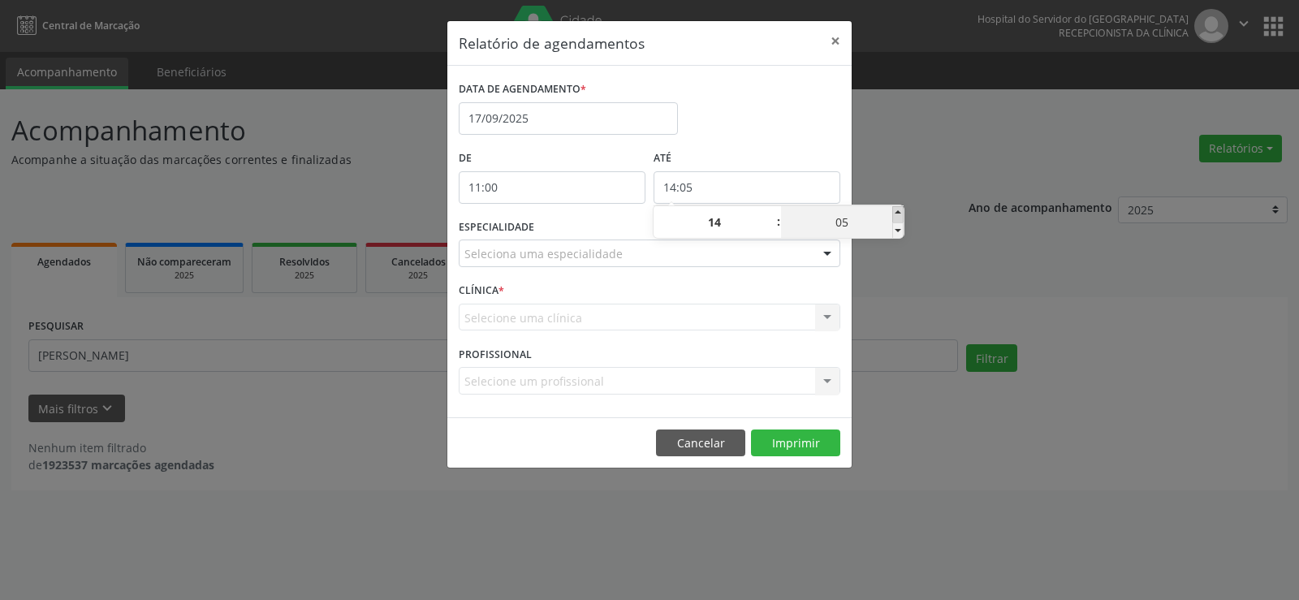
click at [895, 212] on span at bounding box center [897, 214] width 11 height 16
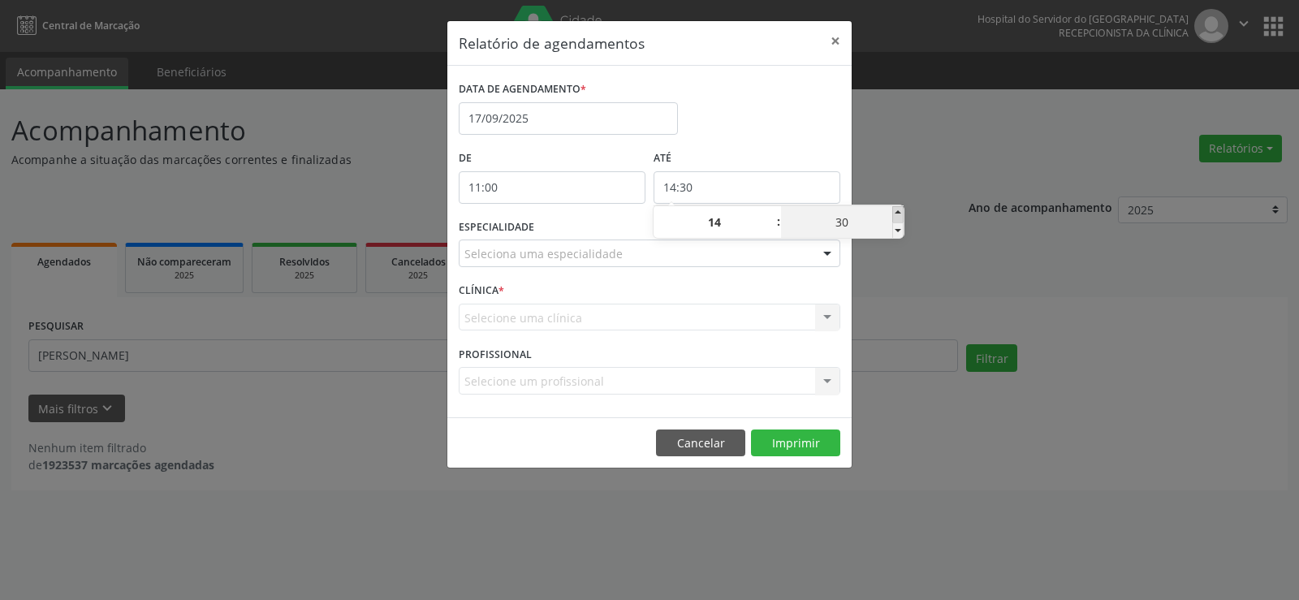
click at [895, 212] on span at bounding box center [897, 214] width 11 height 16
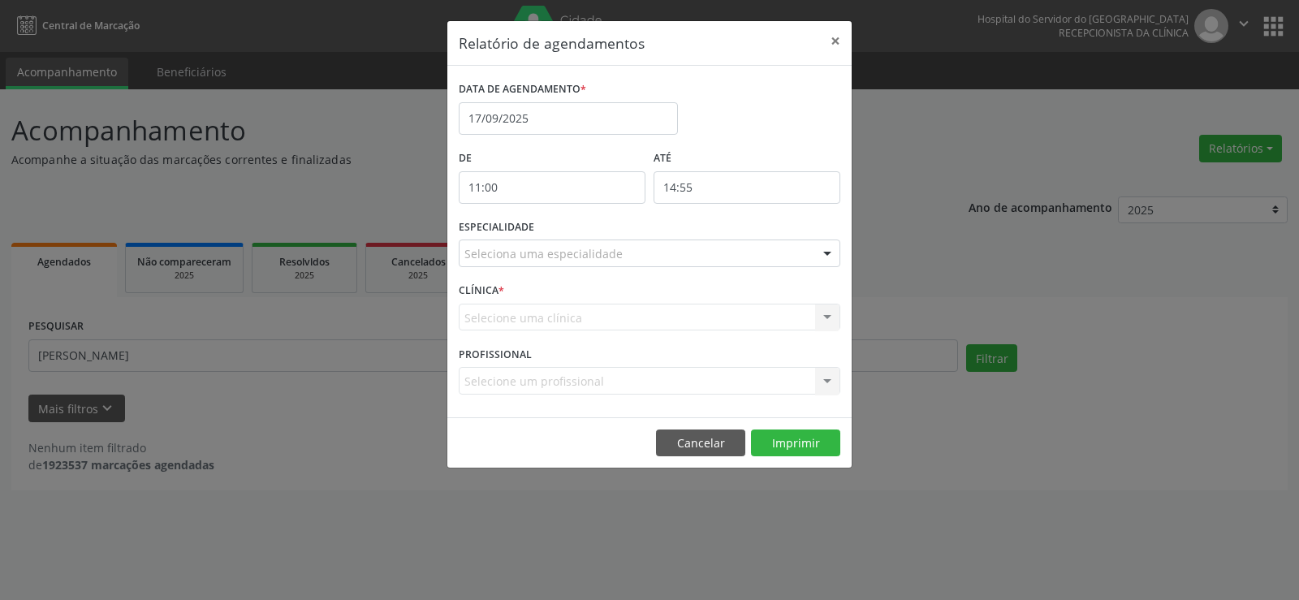
click at [901, 157] on div "Relatório de agendamentos × DATA DE AGENDAMENTO * [DATE] De 11:00 ATÉ 14:55 ESP…" at bounding box center [649, 300] width 1299 height 600
click at [826, 257] on div at bounding box center [827, 254] width 24 height 28
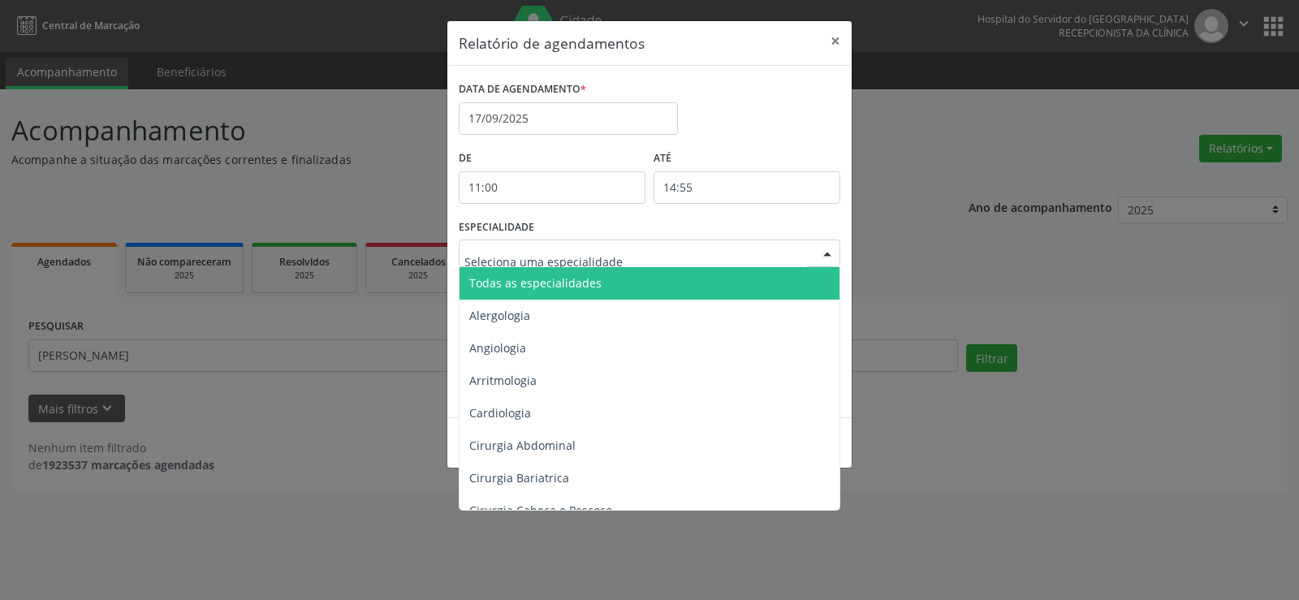
click at [794, 285] on span "Todas as especialidades" at bounding box center [650, 283] width 382 height 32
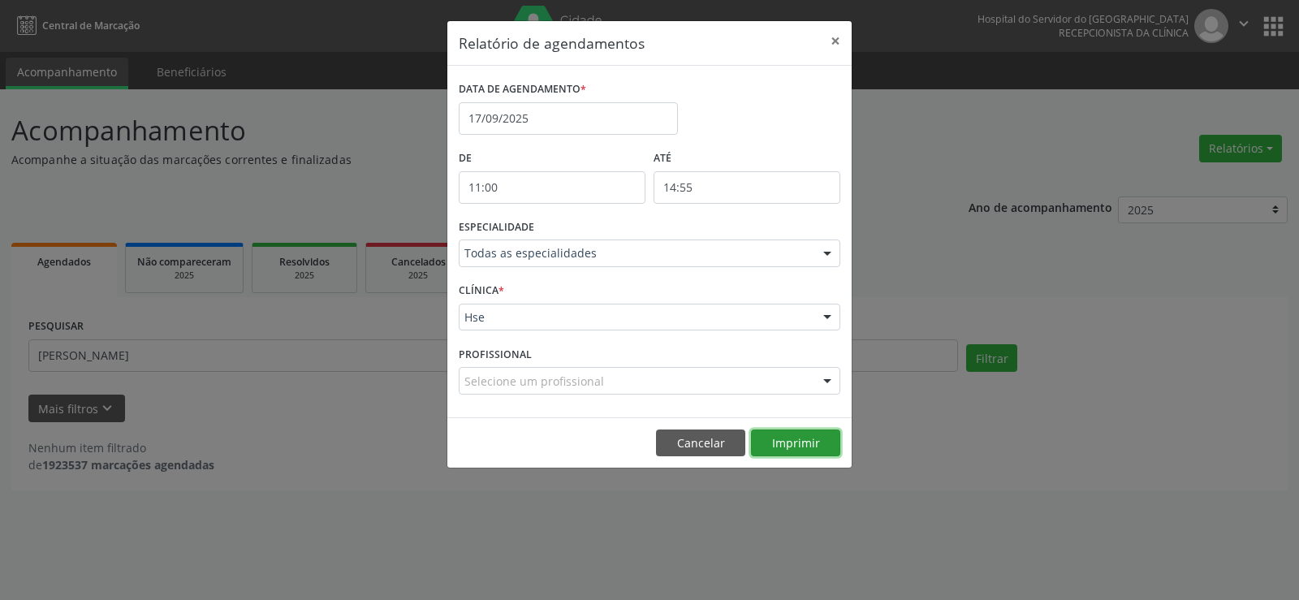
click at [800, 439] on button "Imprimir" at bounding box center [795, 443] width 89 height 28
click at [832, 37] on button "×" at bounding box center [835, 41] width 32 height 40
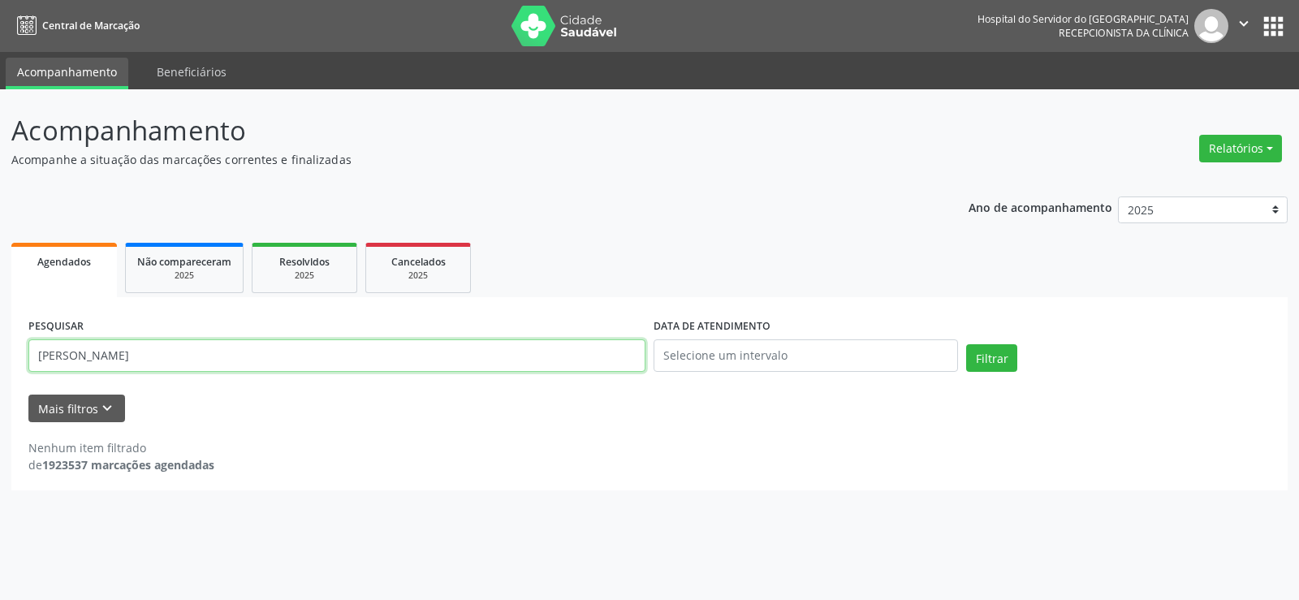
drag, startPoint x: 187, startPoint y: 355, endPoint x: 0, endPoint y: 357, distance: 186.7
click at [0, 357] on div "Acompanhamento Acompanhe a situação das marcações correntes e finalizadas Relat…" at bounding box center [649, 344] width 1299 height 511
paste input "[PERSON_NAME]"
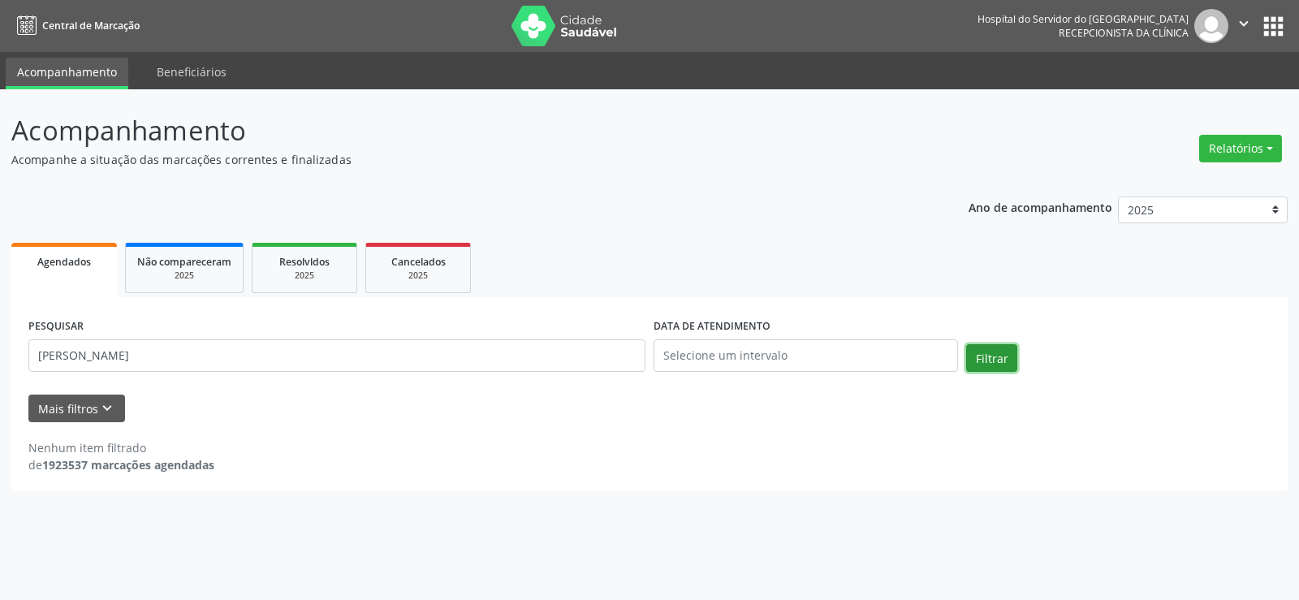
click at [989, 356] on button "Filtrar" at bounding box center [991, 358] width 51 height 28
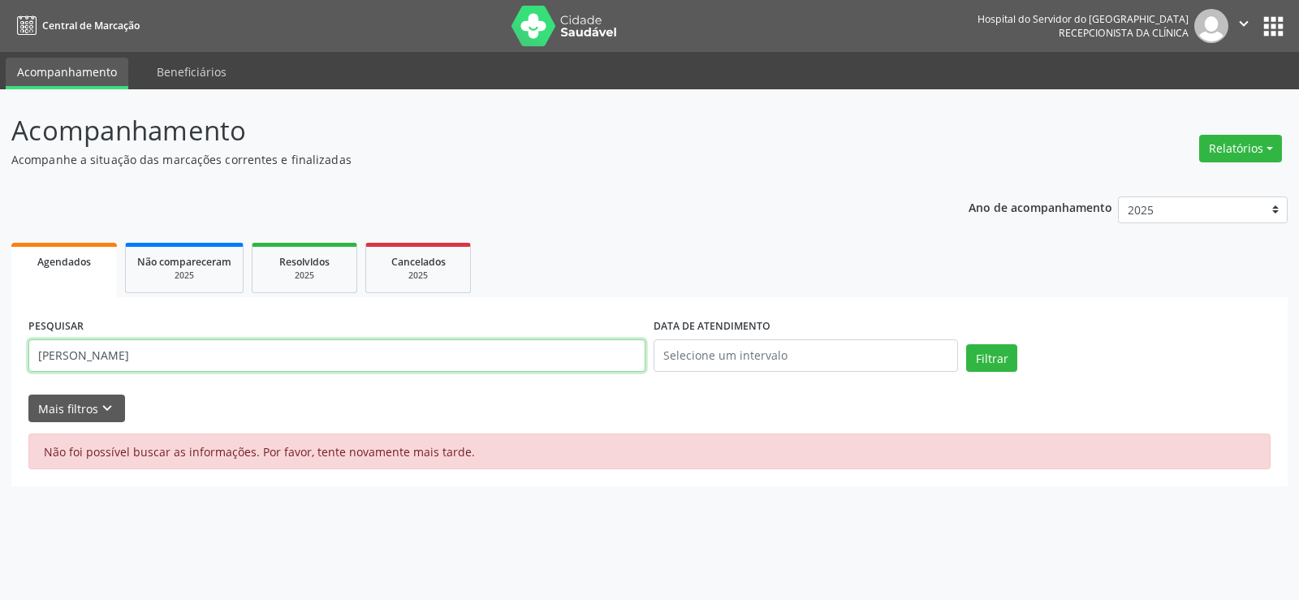
drag, startPoint x: 211, startPoint y: 351, endPoint x: 0, endPoint y: 351, distance: 211.0
click at [0, 351] on div "Acompanhamento Acompanhe a situação das marcações correntes e finalizadas Relat…" at bounding box center [649, 344] width 1299 height 511
paste input "[PERSON_NAME]"
click at [44, 358] on input "vJOAO [PERSON_NAME]" at bounding box center [336, 355] width 617 height 32
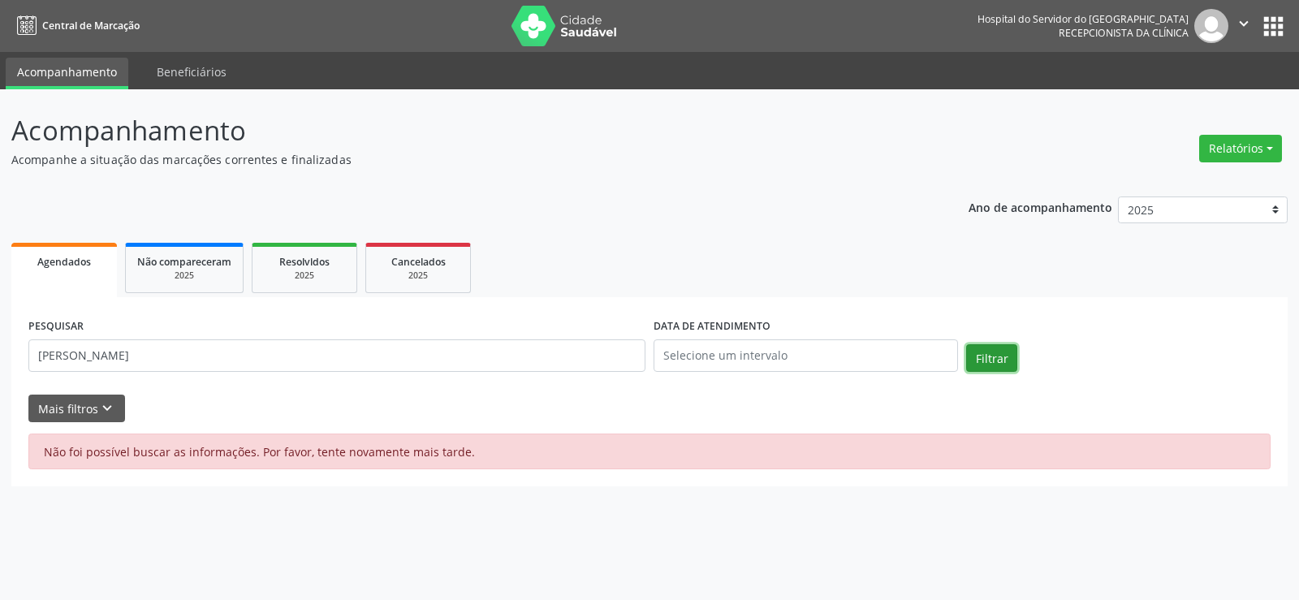
click at [996, 362] on button "Filtrar" at bounding box center [991, 358] width 51 height 28
